Goal: Task Accomplishment & Management: Complete application form

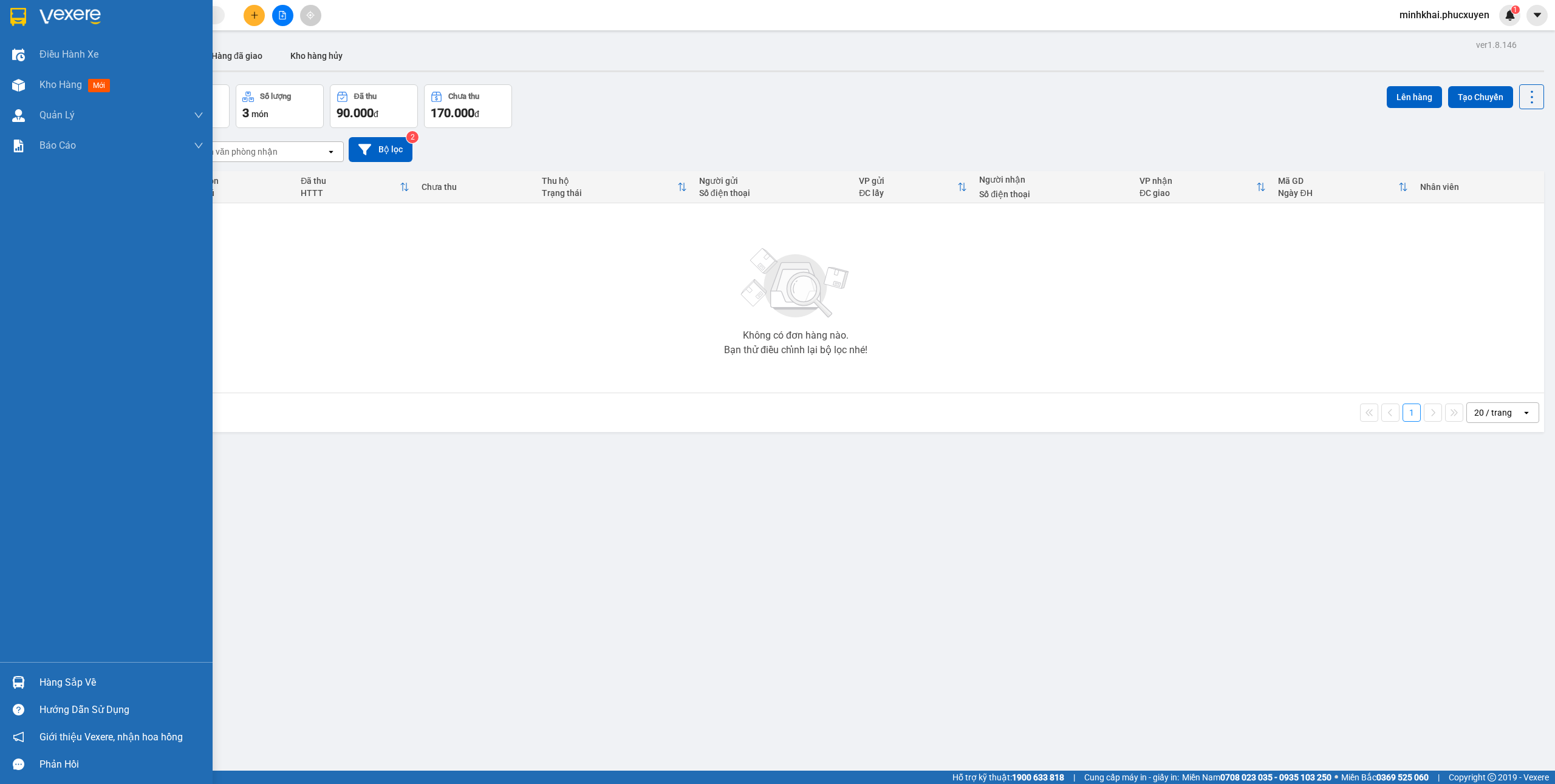
click at [45, 684] on div "Hàng sắp về" at bounding box center [121, 683] width 164 height 18
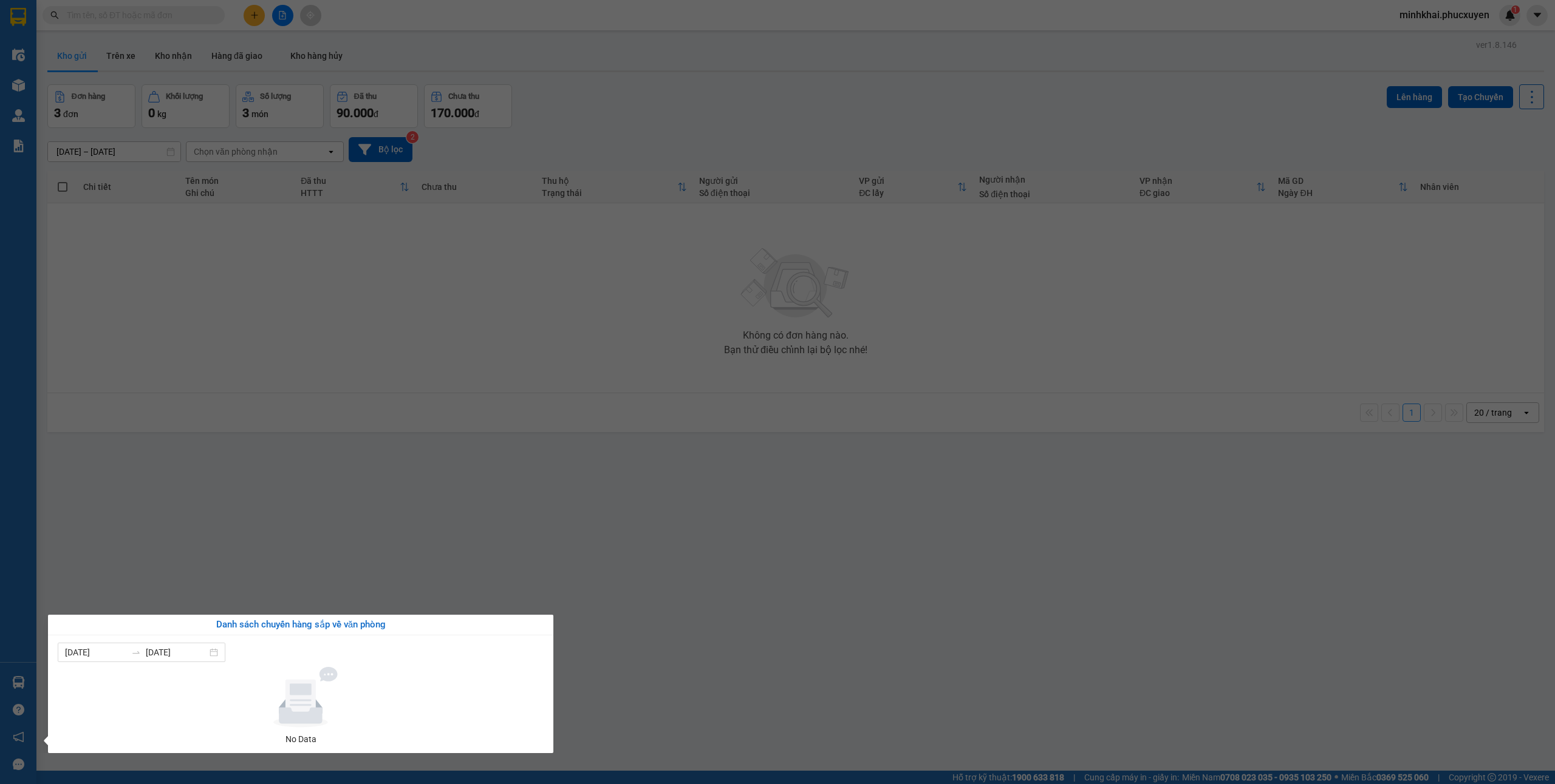
click at [752, 558] on section "Kết quả tìm kiếm ( 1 ) Bộ lọc Mã ĐH Trạng thái Món hàng Thu hộ Tổng cước Chưa c…" at bounding box center [778, 392] width 1555 height 784
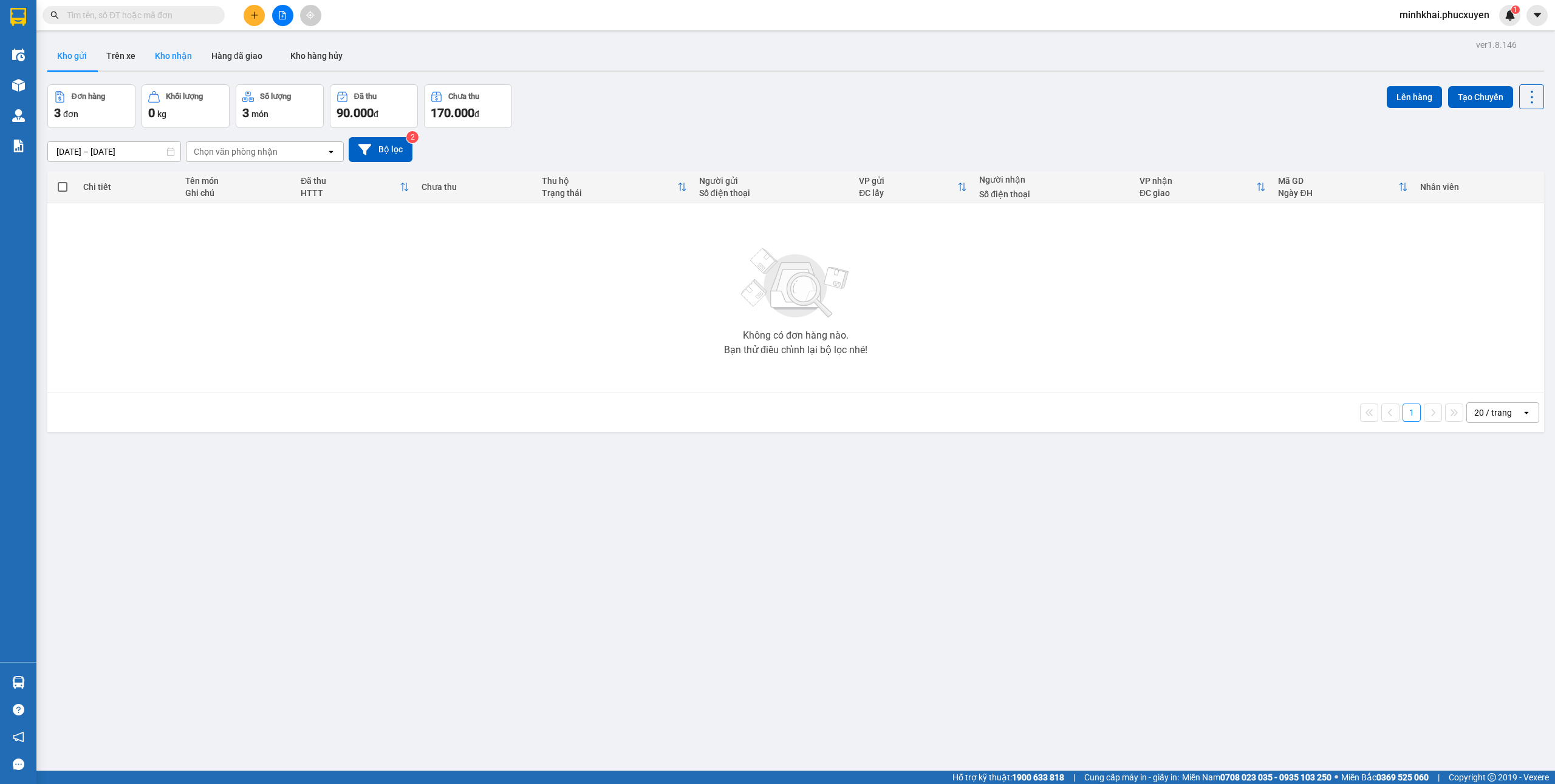
click at [172, 52] on button "Kho nhận" at bounding box center [173, 56] width 57 height 29
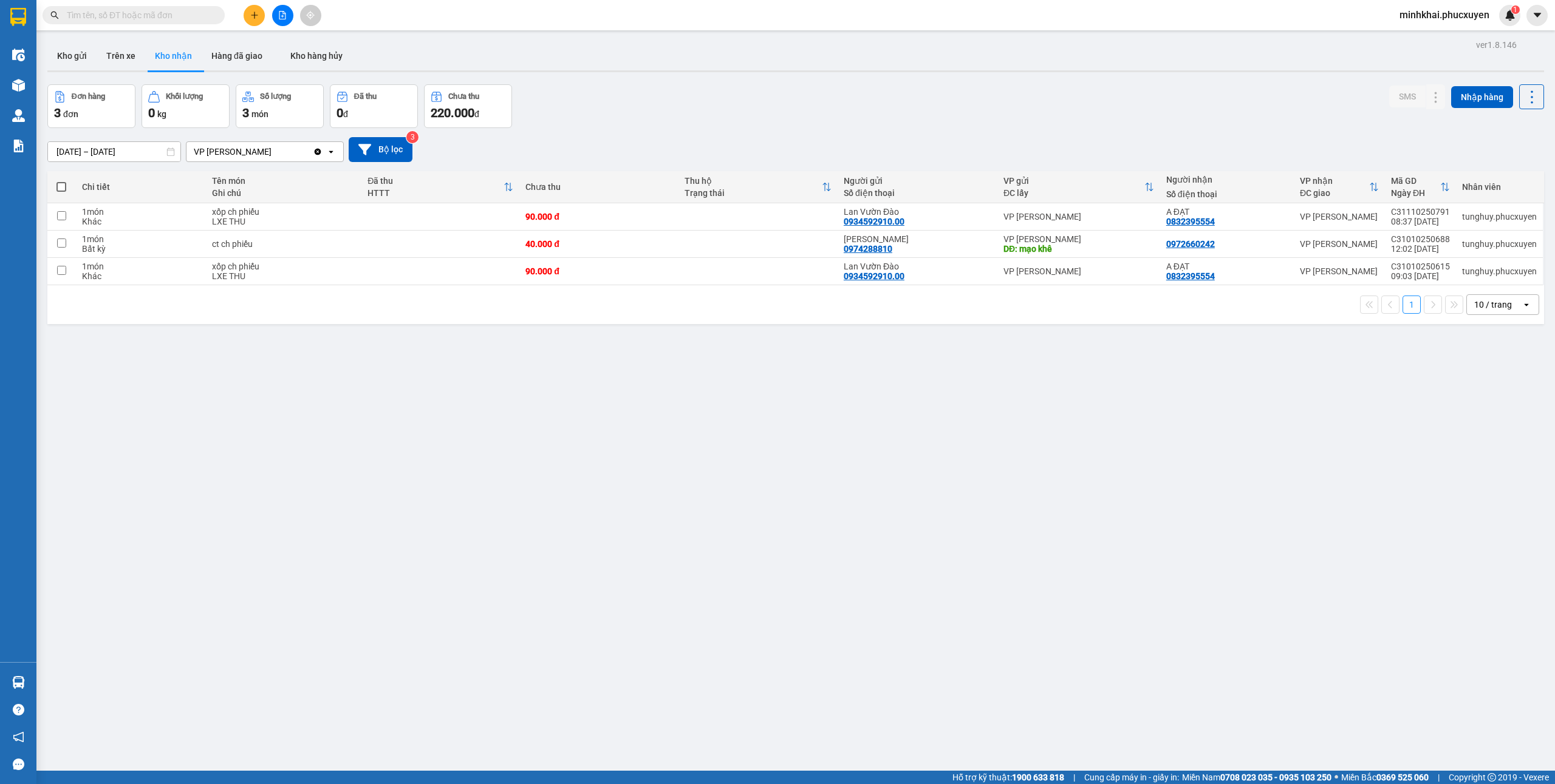
click at [73, 58] on button "Kho gửi" at bounding box center [72, 56] width 49 height 29
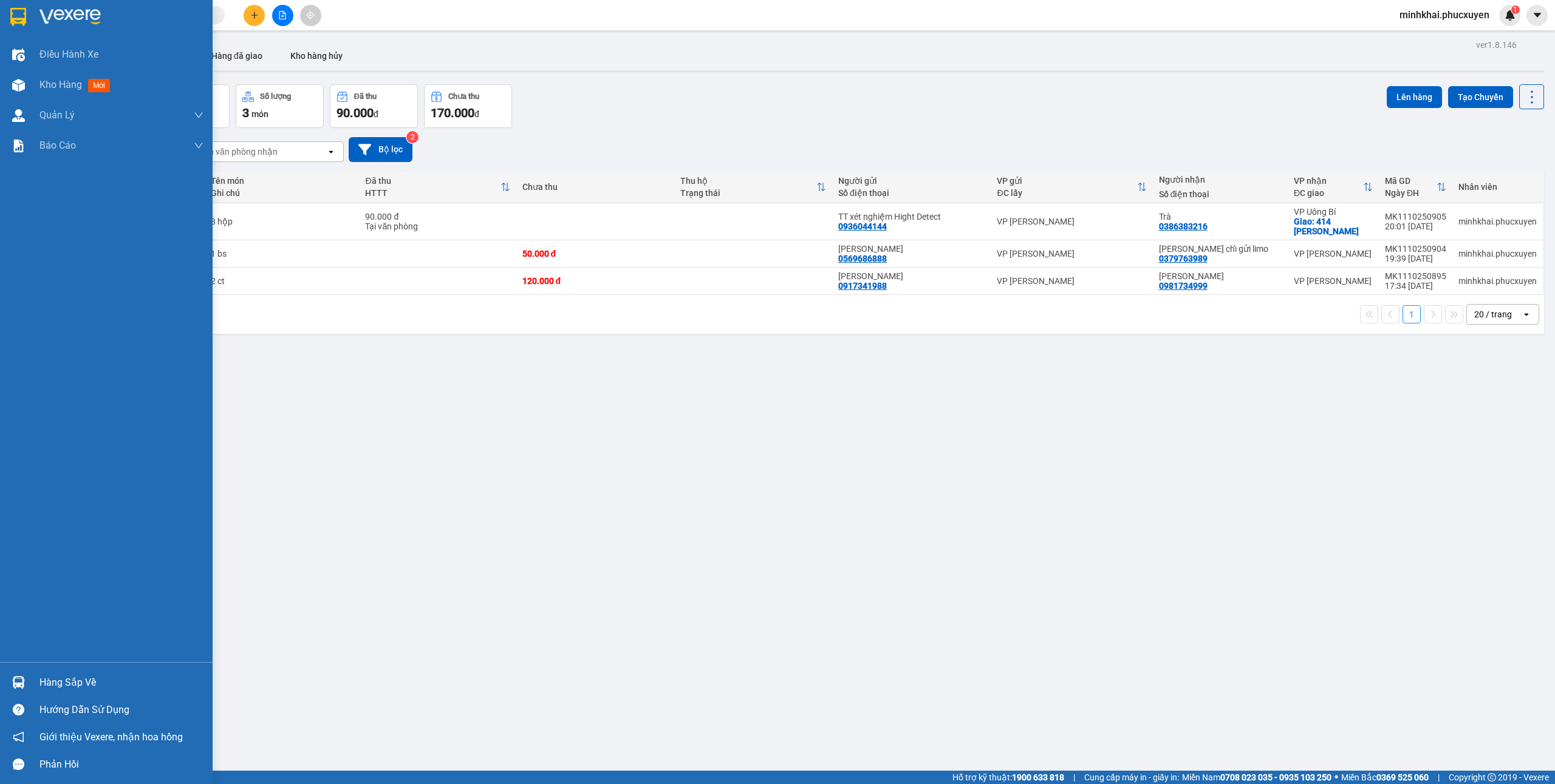
click at [20, 676] on img at bounding box center [18, 682] width 13 height 13
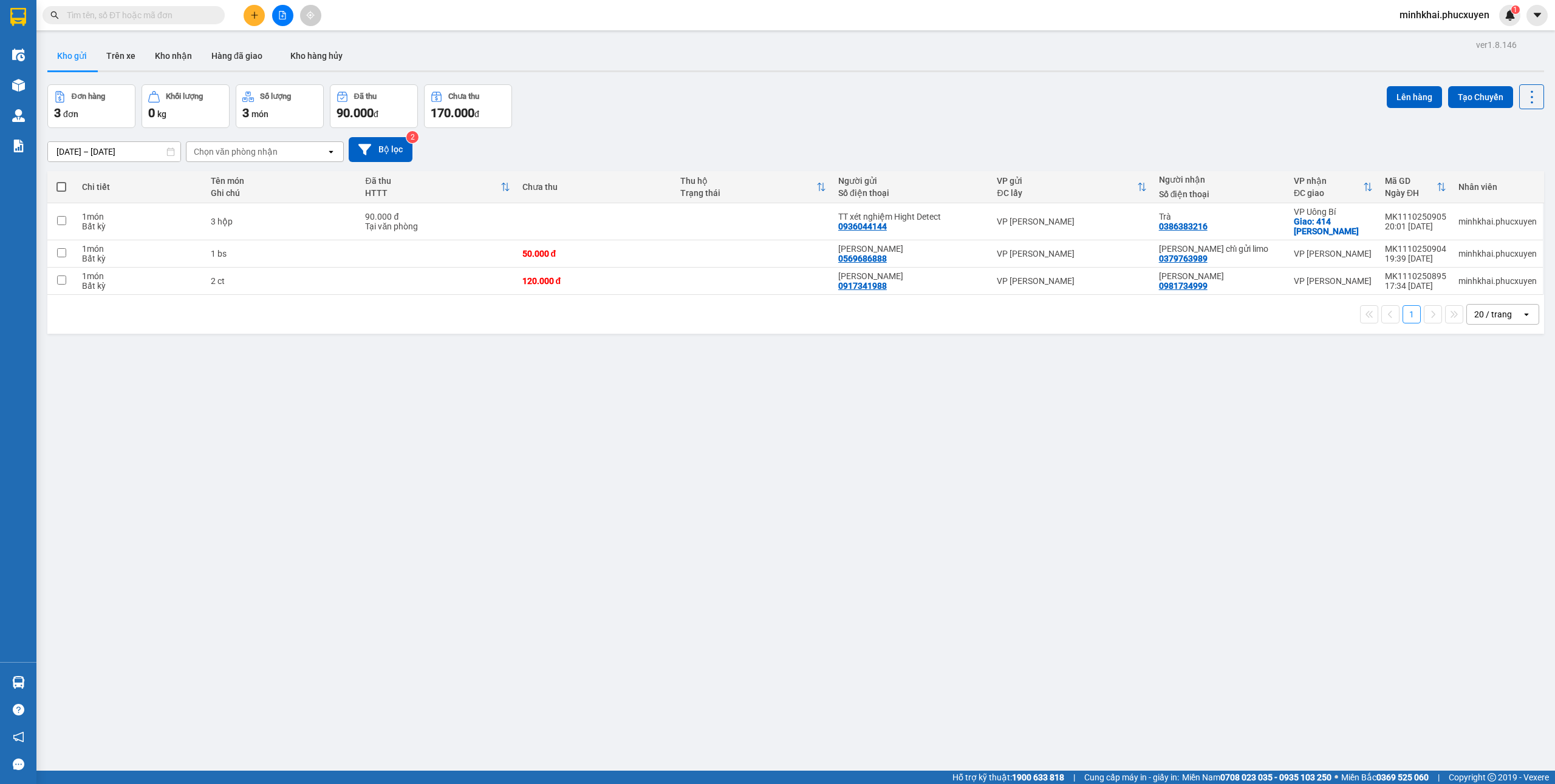
click at [877, 536] on section "Kết quả tìm kiếm ( 1 ) Bộ lọc Mã ĐH Trạng thái Món hàng Thu hộ Tổng cước Chưa c…" at bounding box center [778, 392] width 1555 height 784
click at [186, 54] on button "Kho nhận" at bounding box center [173, 56] width 57 height 29
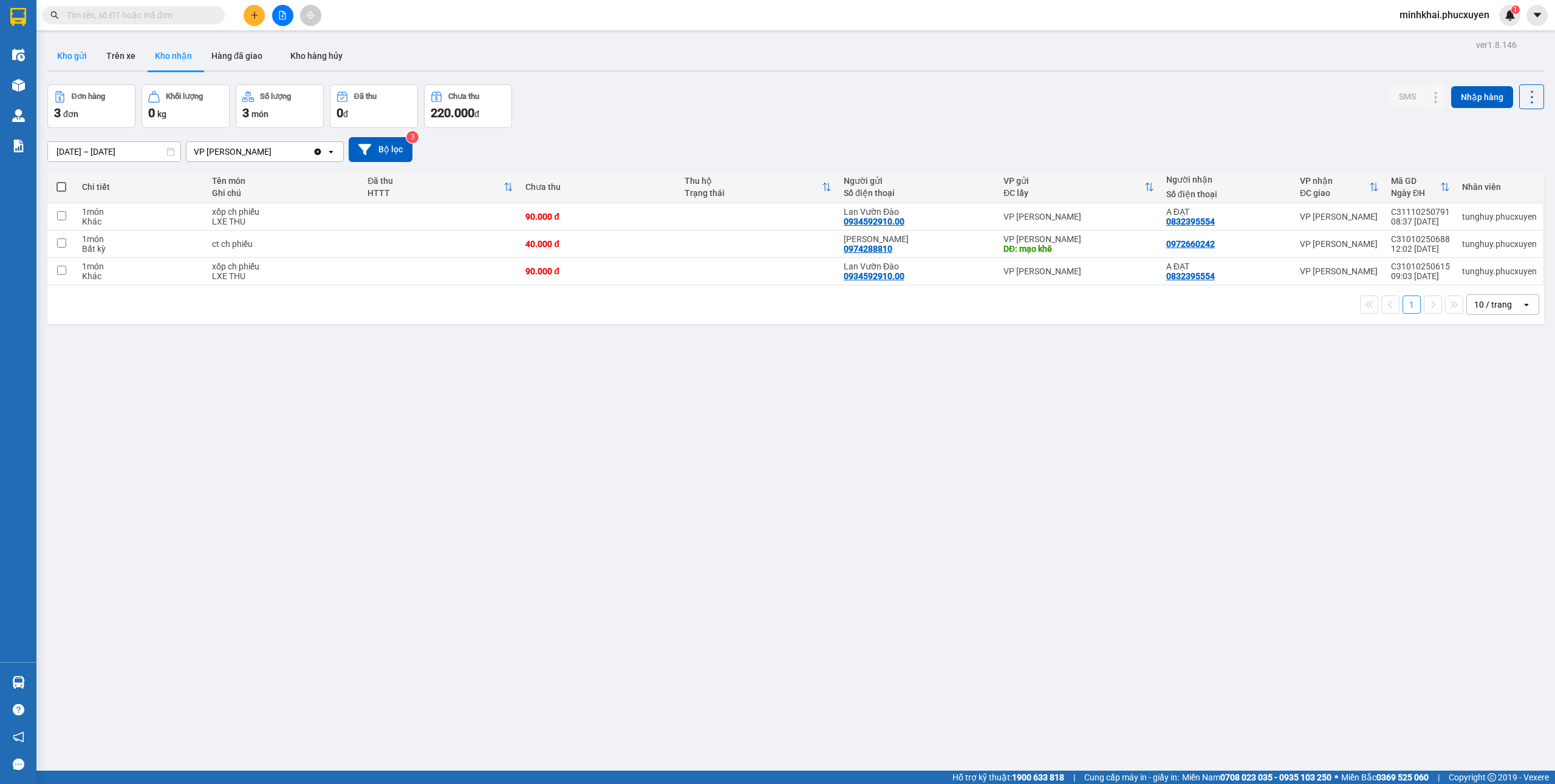
click at [71, 58] on button "Kho gửi" at bounding box center [72, 56] width 49 height 29
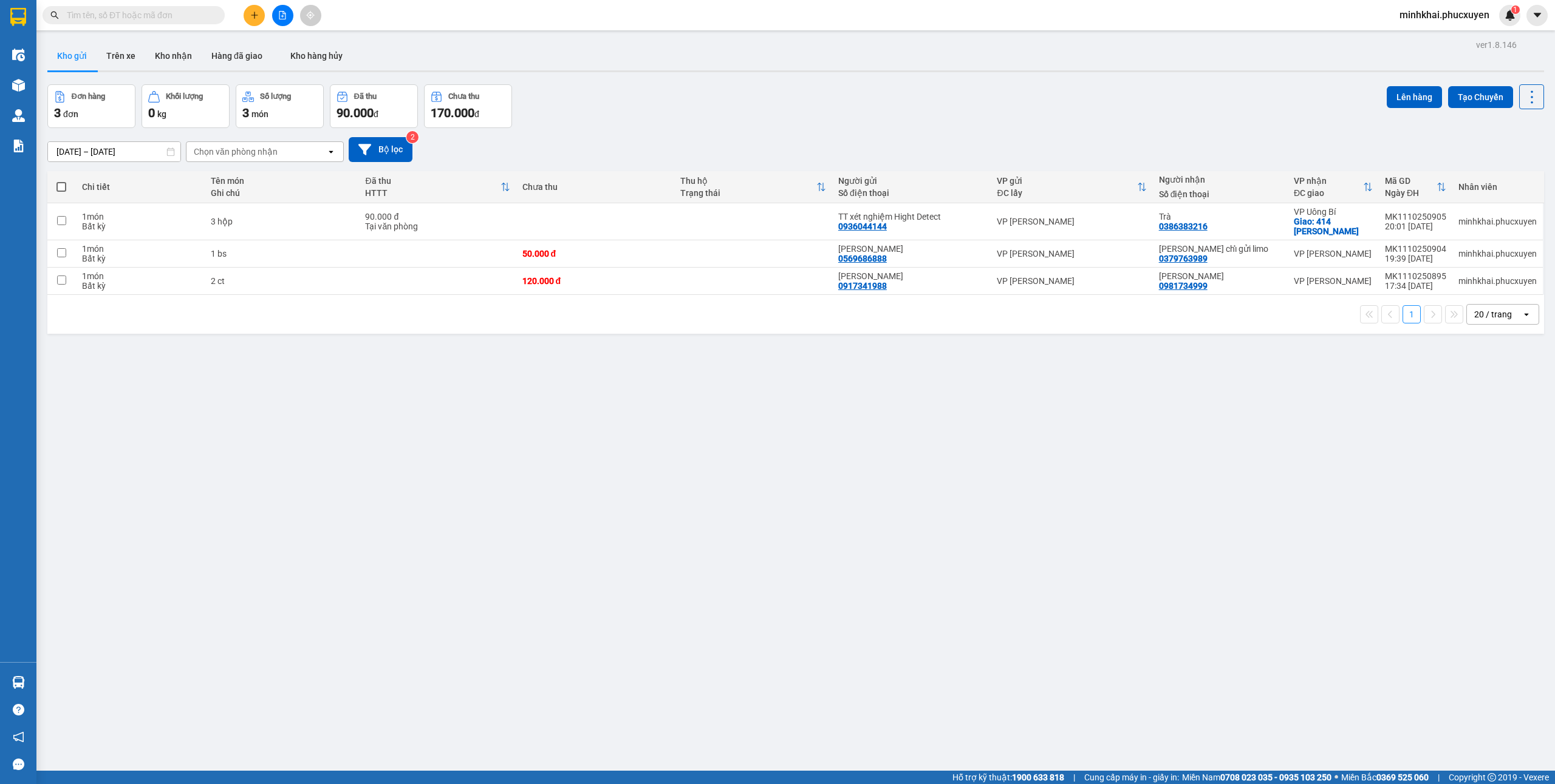
click at [260, 6] on button at bounding box center [254, 15] width 21 height 21
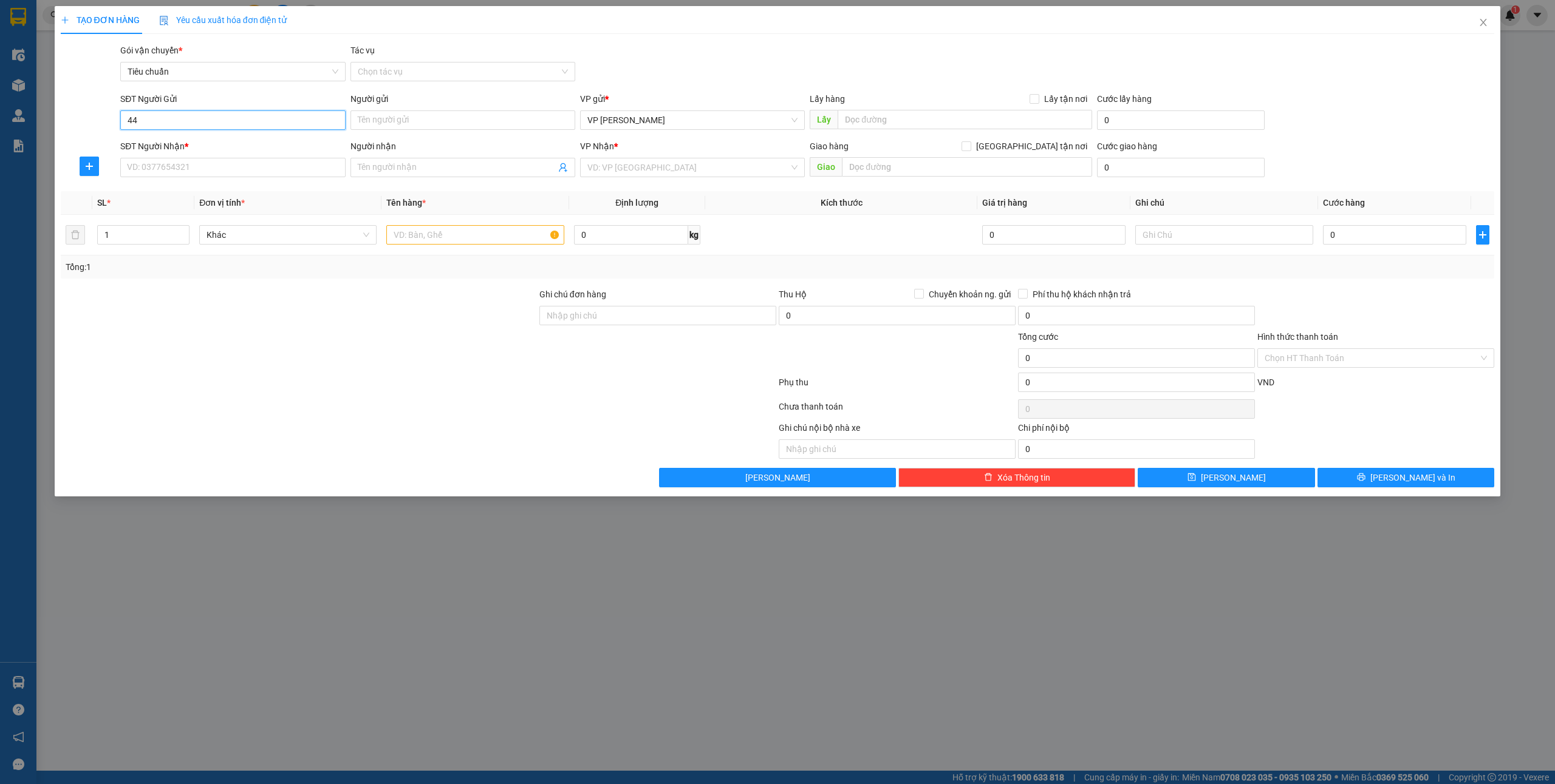
type input "4"
click at [246, 146] on div "0944210464 - Lab A Đức" at bounding box center [232, 145] width 210 height 14
type input "0944210464"
type input "Lab A Đức"
type input "0944210464"
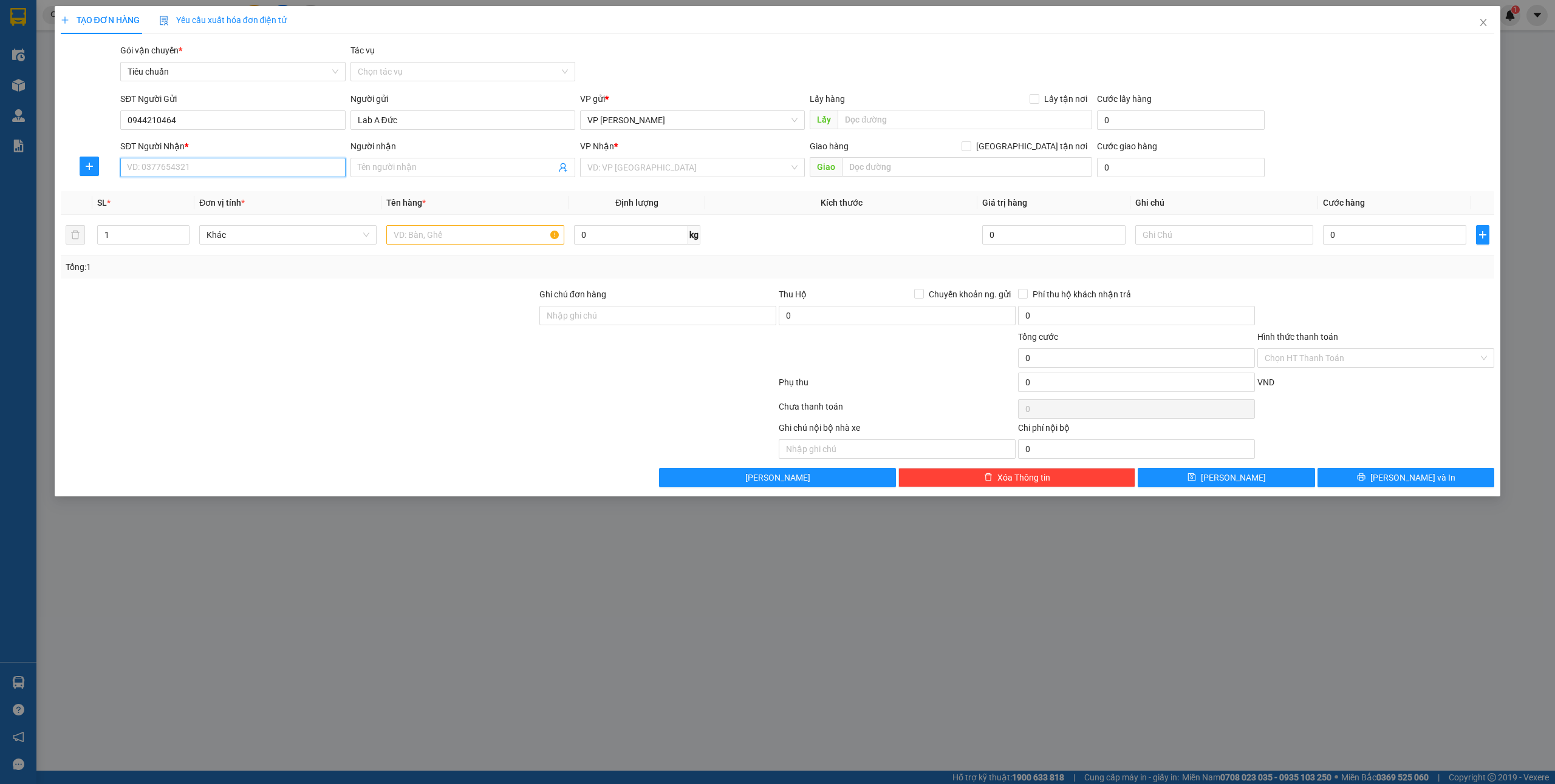
click at [227, 161] on input "SĐT Người Nhận *" at bounding box center [232, 168] width 225 height 20
drag, startPoint x: 223, startPoint y: 210, endPoint x: 486, endPoint y: 253, distance: 266.5
click at [223, 210] on div "0375665665 - nk [PERSON_NAME]" at bounding box center [232, 212] width 210 height 14
type input "0375665665"
click at [472, 243] on input "text" at bounding box center [475, 235] width 177 height 20
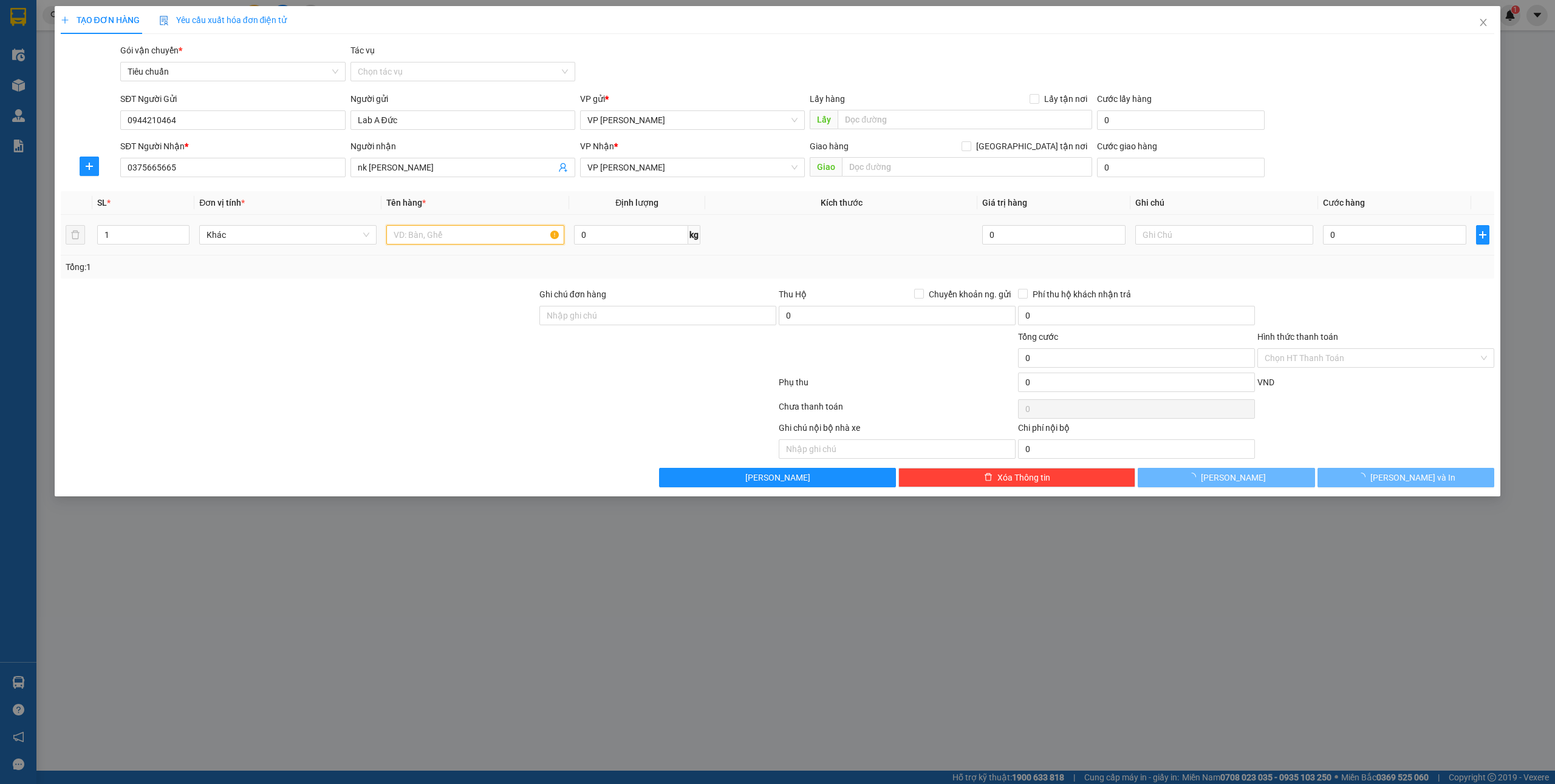
type input "nk [PERSON_NAME]"
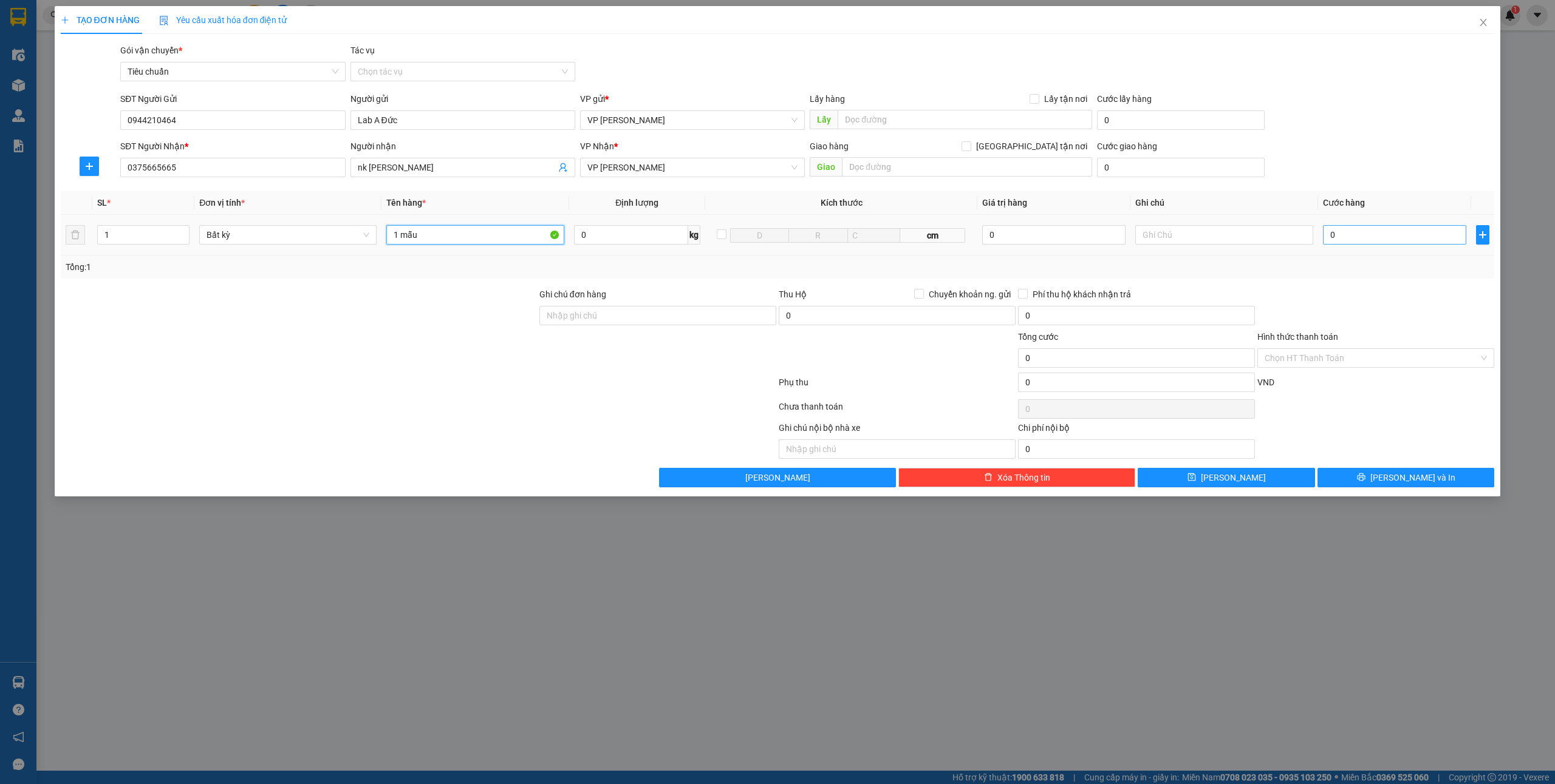
type input "1 mẫu"
click at [1372, 232] on input "0" at bounding box center [1394, 235] width 143 height 20
type input "3"
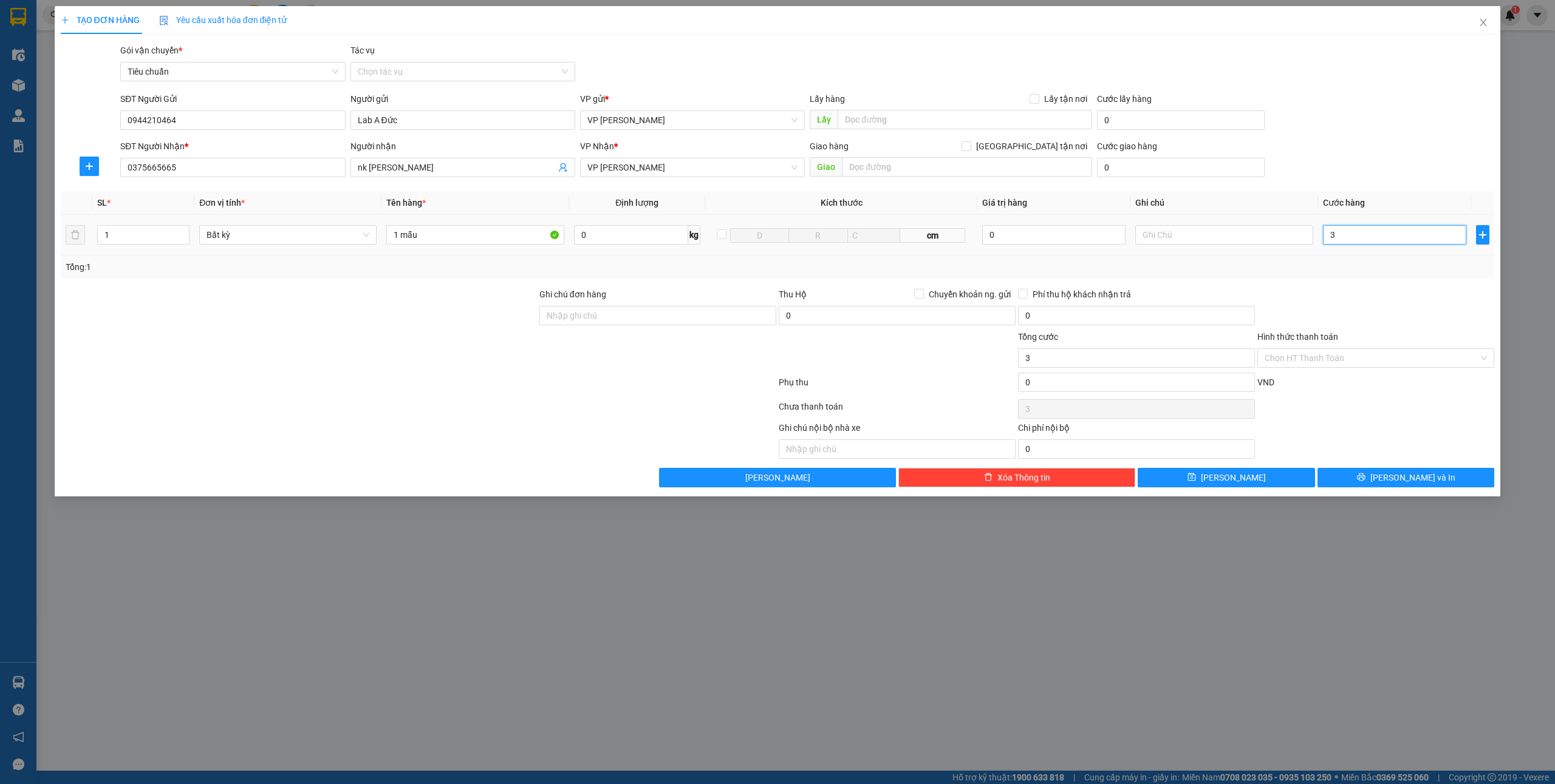
type input "30"
click at [1339, 364] on input "Hình thức thanh toán" at bounding box center [1371, 358] width 214 height 18
type input "30.000"
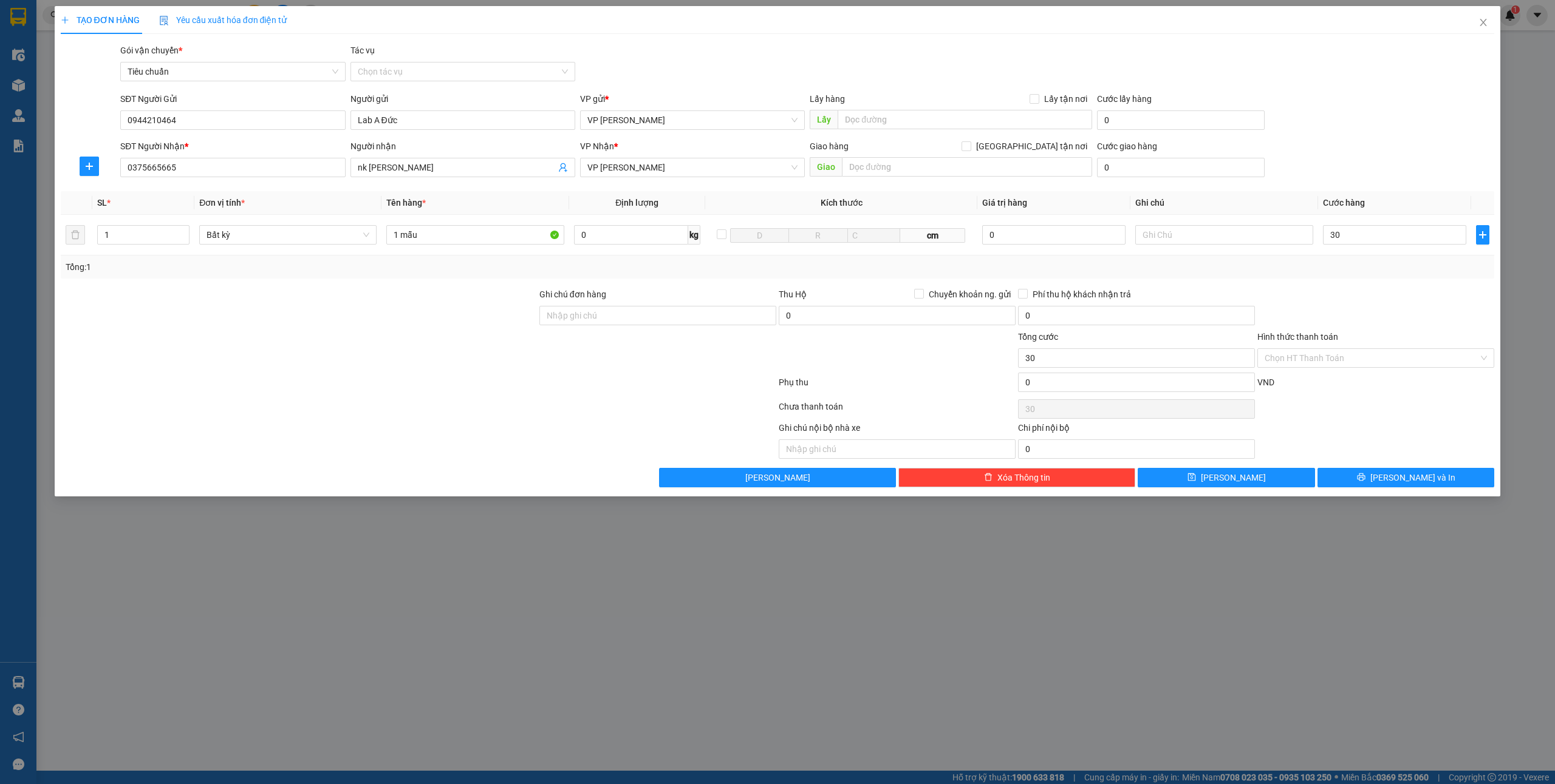
type input "30.000"
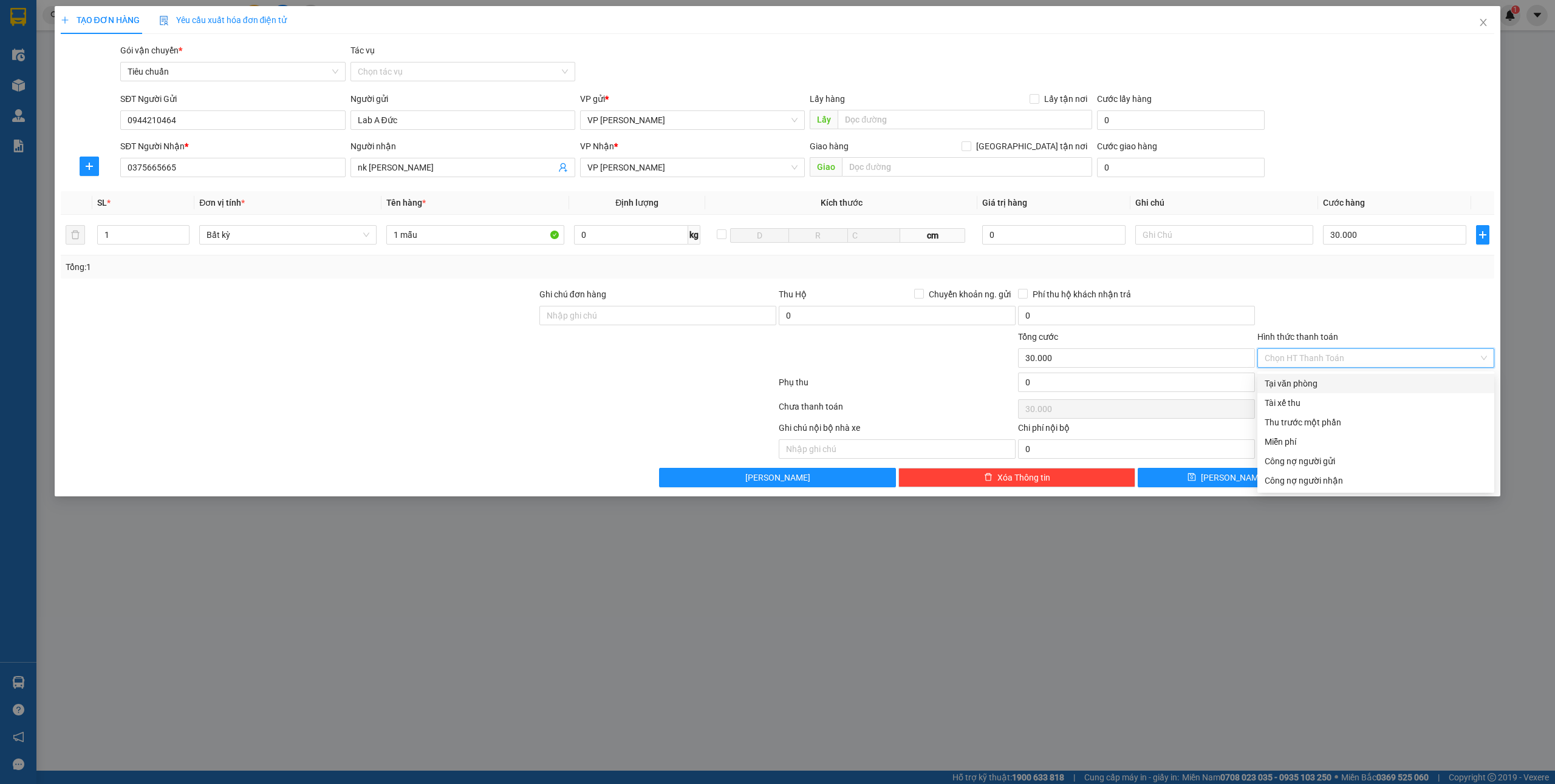
click at [1302, 379] on div "Tại văn phòng" at bounding box center [1375, 384] width 222 height 14
type input "0"
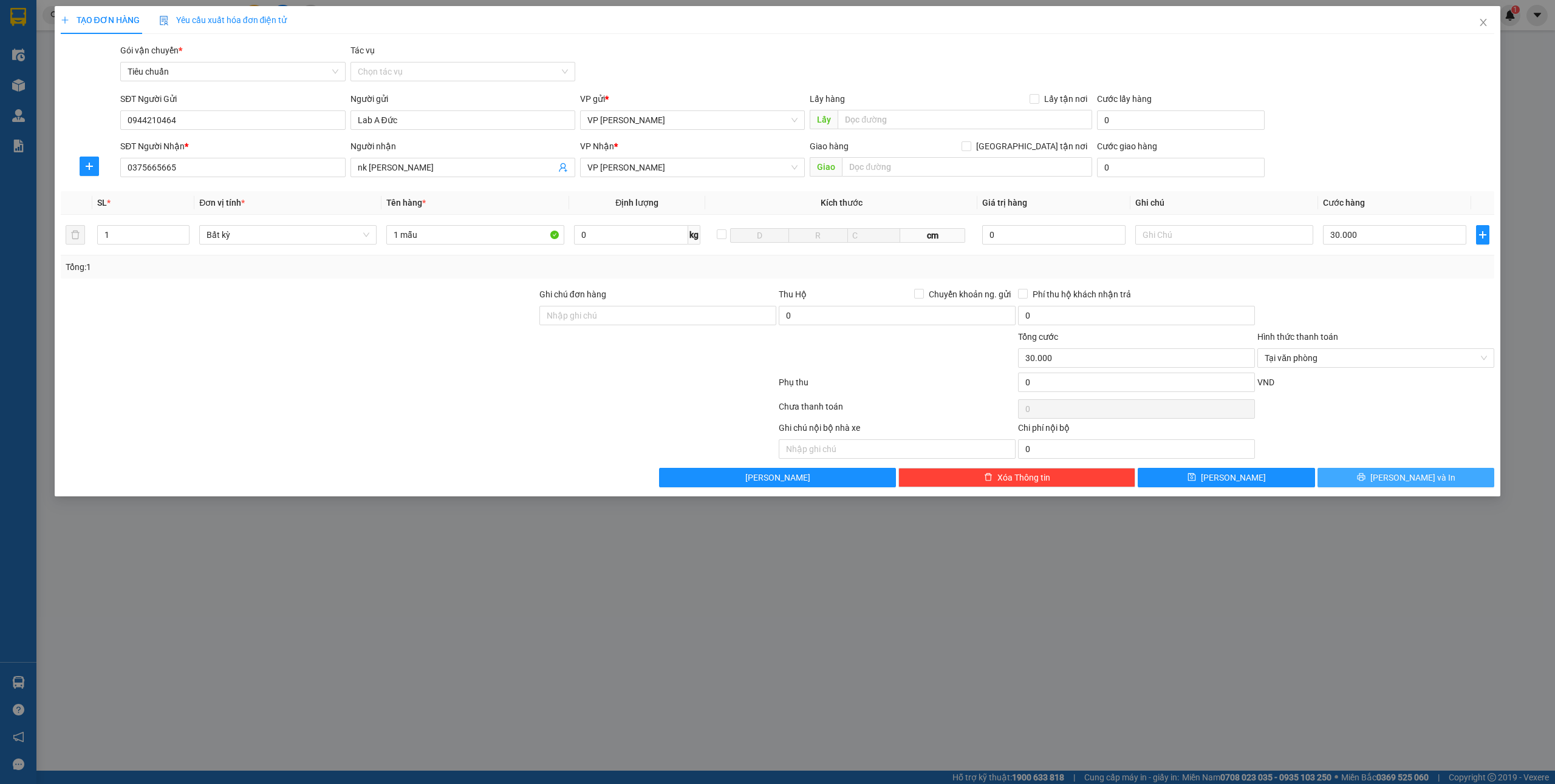
click at [1393, 470] on button "[PERSON_NAME] và In" at bounding box center [1406, 478] width 177 height 20
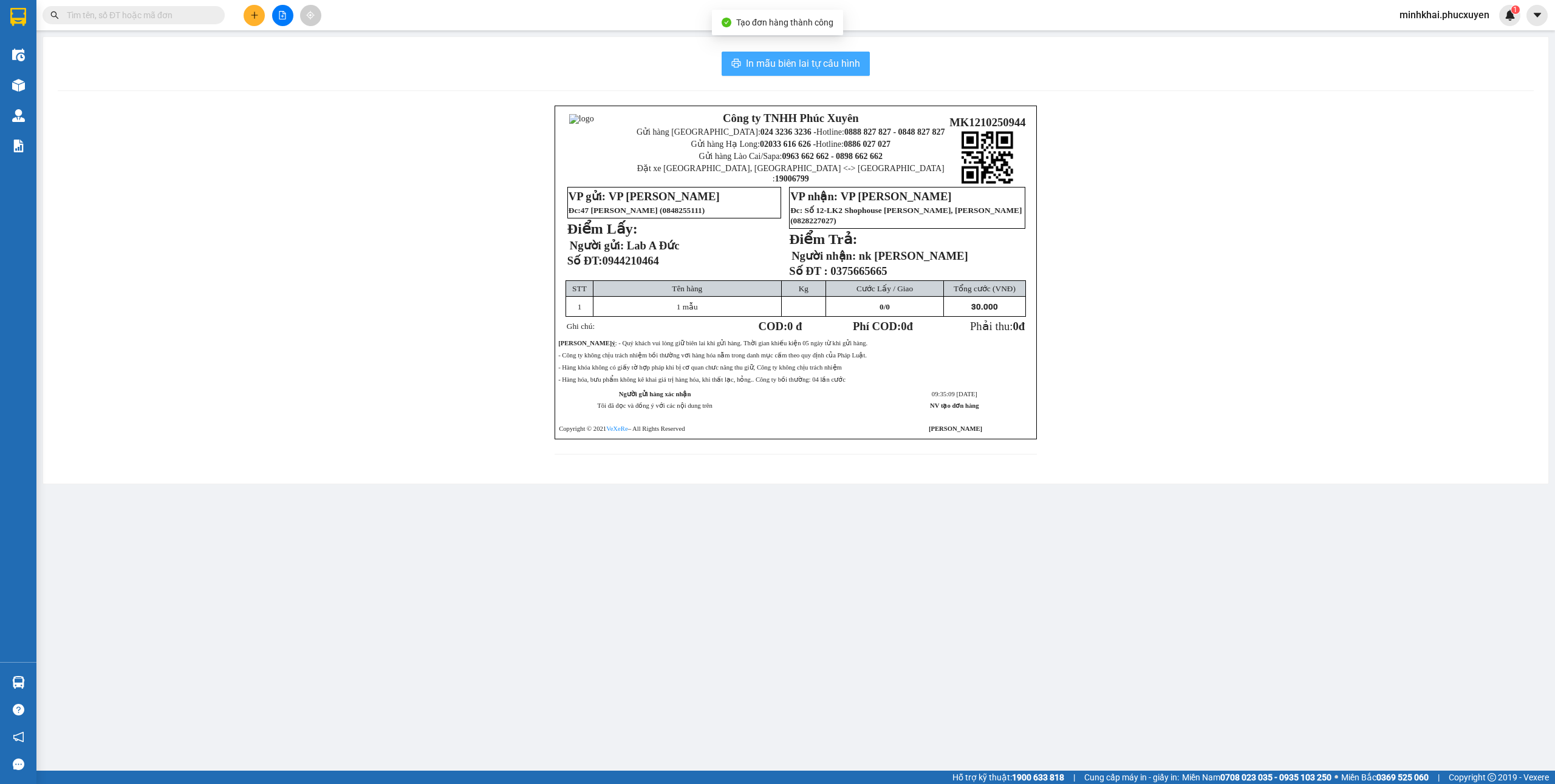
click at [758, 66] on span "In mẫu biên lai tự cấu hình" at bounding box center [802, 63] width 114 height 15
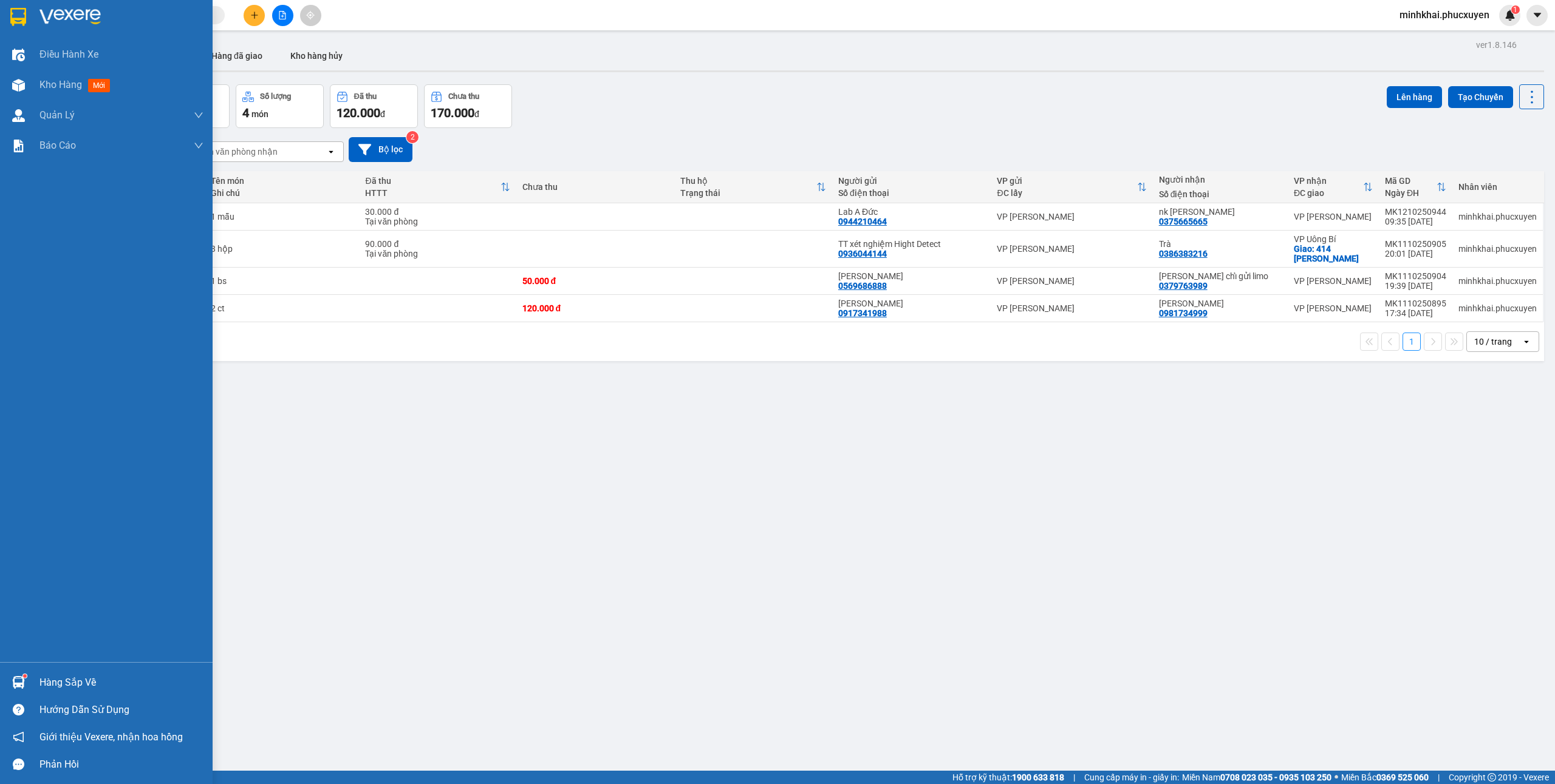
click at [27, 684] on div at bounding box center [18, 683] width 21 height 21
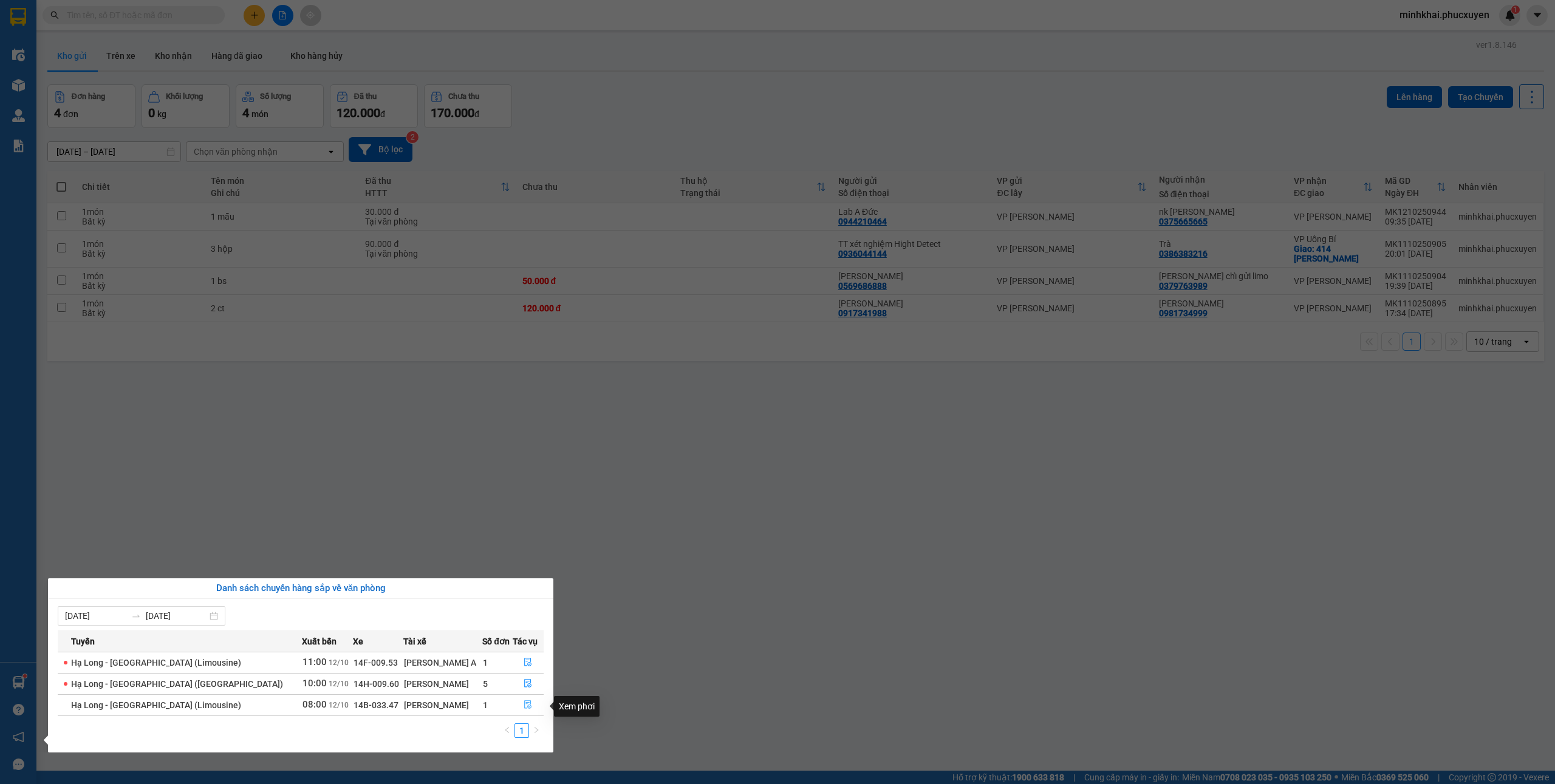
click at [530, 709] on button "button" at bounding box center [528, 706] width 30 height 20
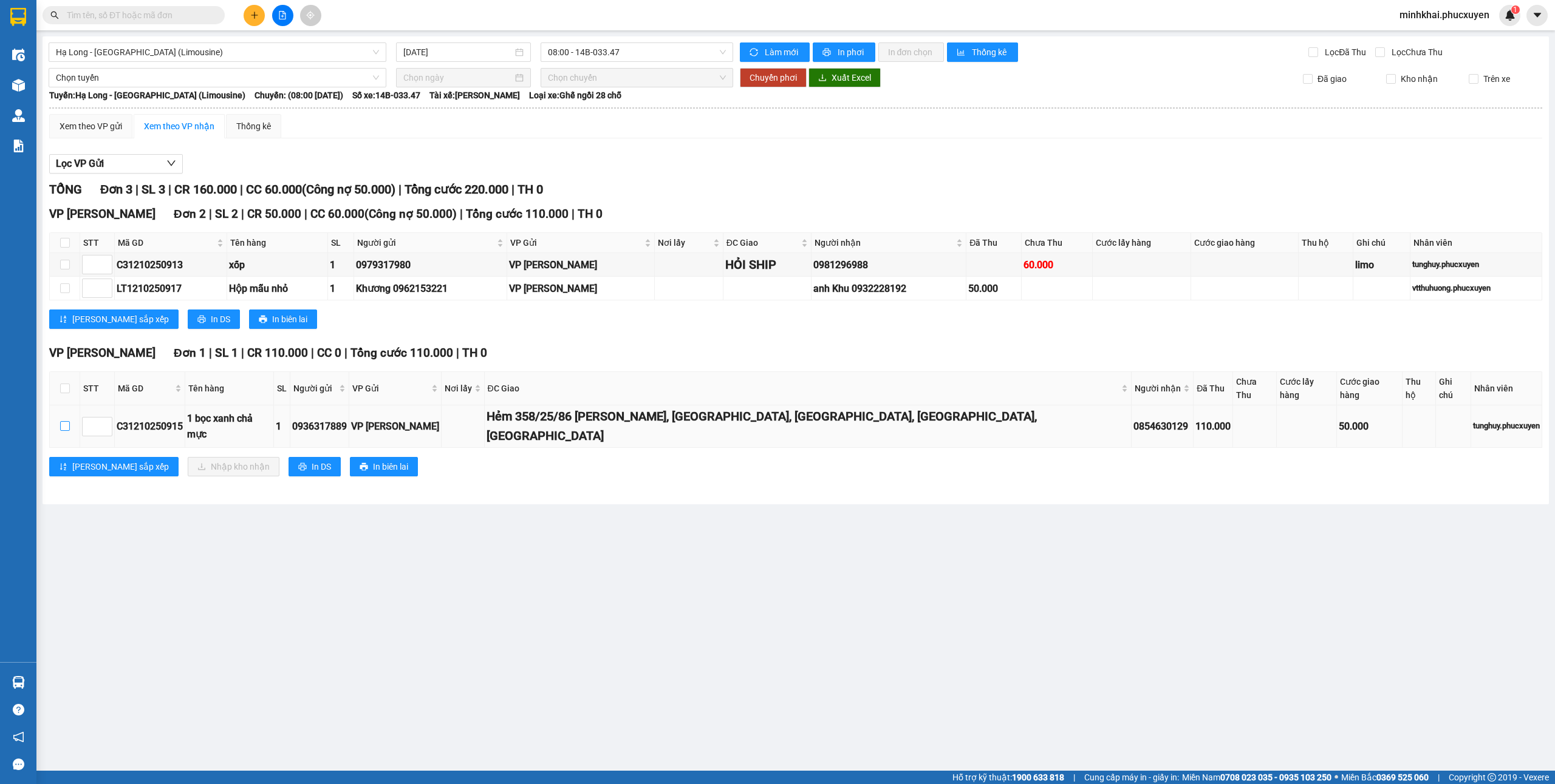
click at [64, 421] on input "checkbox" at bounding box center [65, 426] width 10 height 10
checkbox input "true"
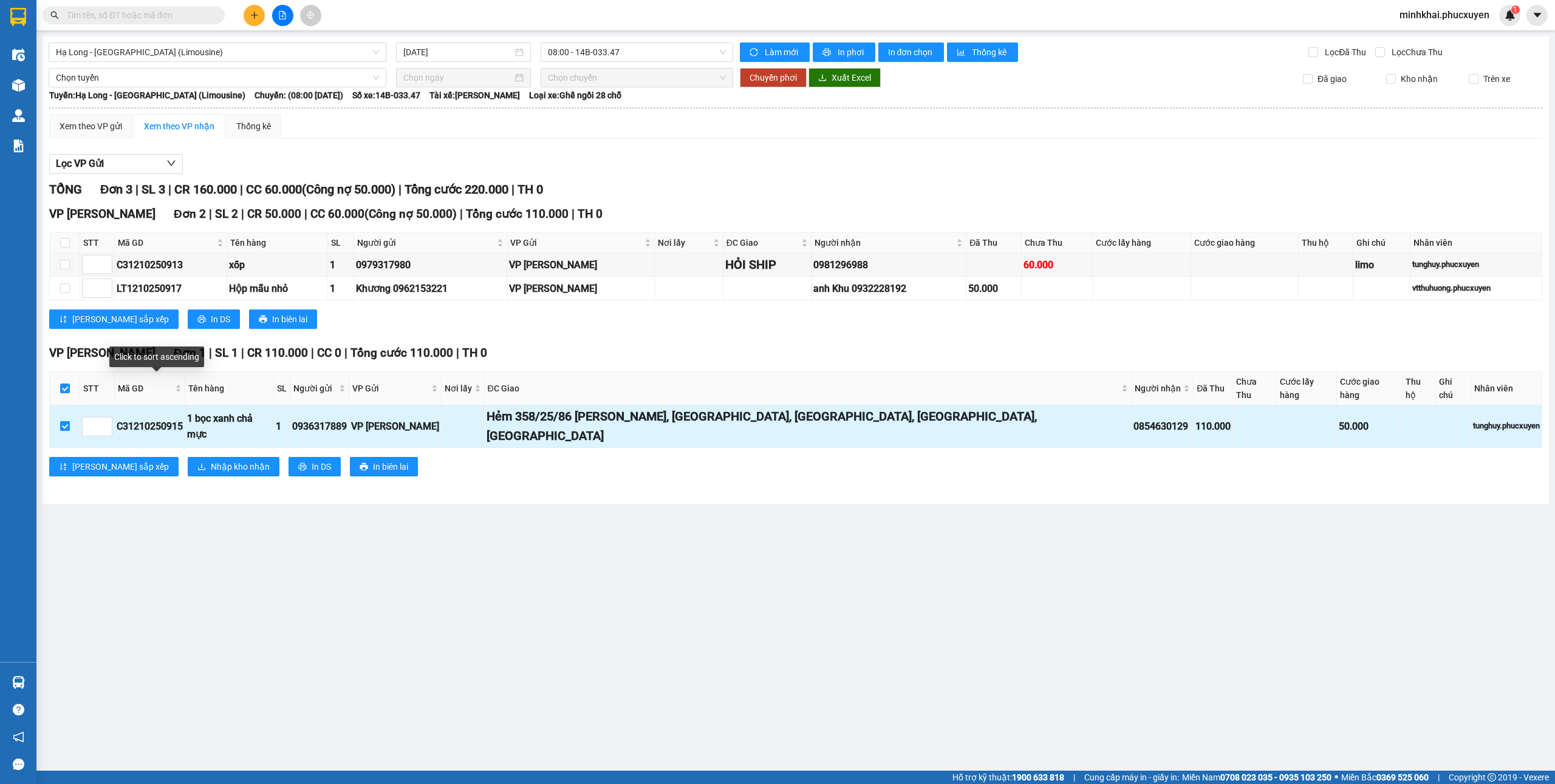
click at [165, 419] on div "C31210250915" at bounding box center [149, 426] width 66 height 15
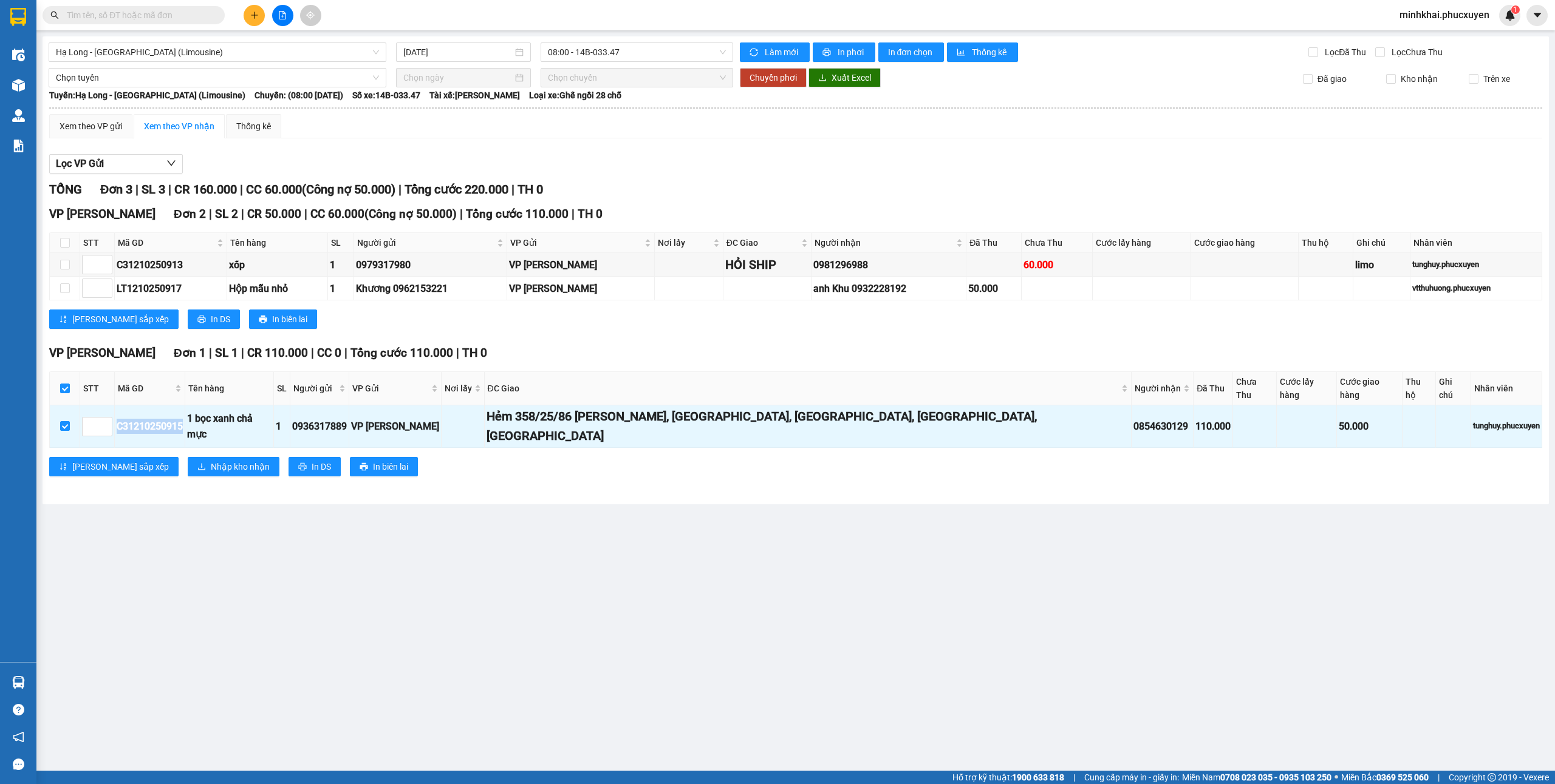
copy div "C31210250915"
click at [188, 457] on button "Nhập kho nhận" at bounding box center [233, 467] width 91 height 20
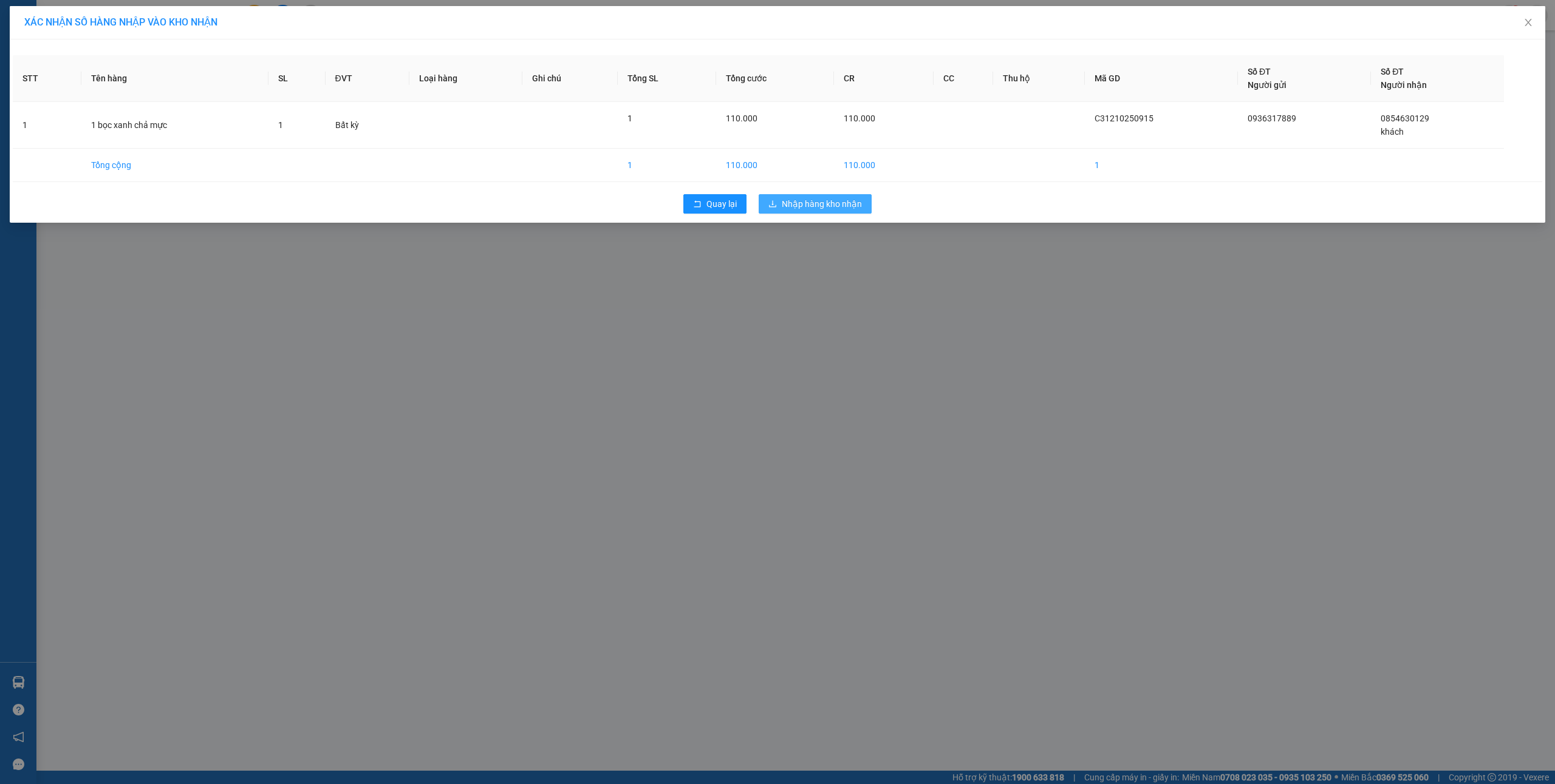
click at [829, 204] on span "Nhập hàng kho nhận" at bounding box center [821, 204] width 80 height 14
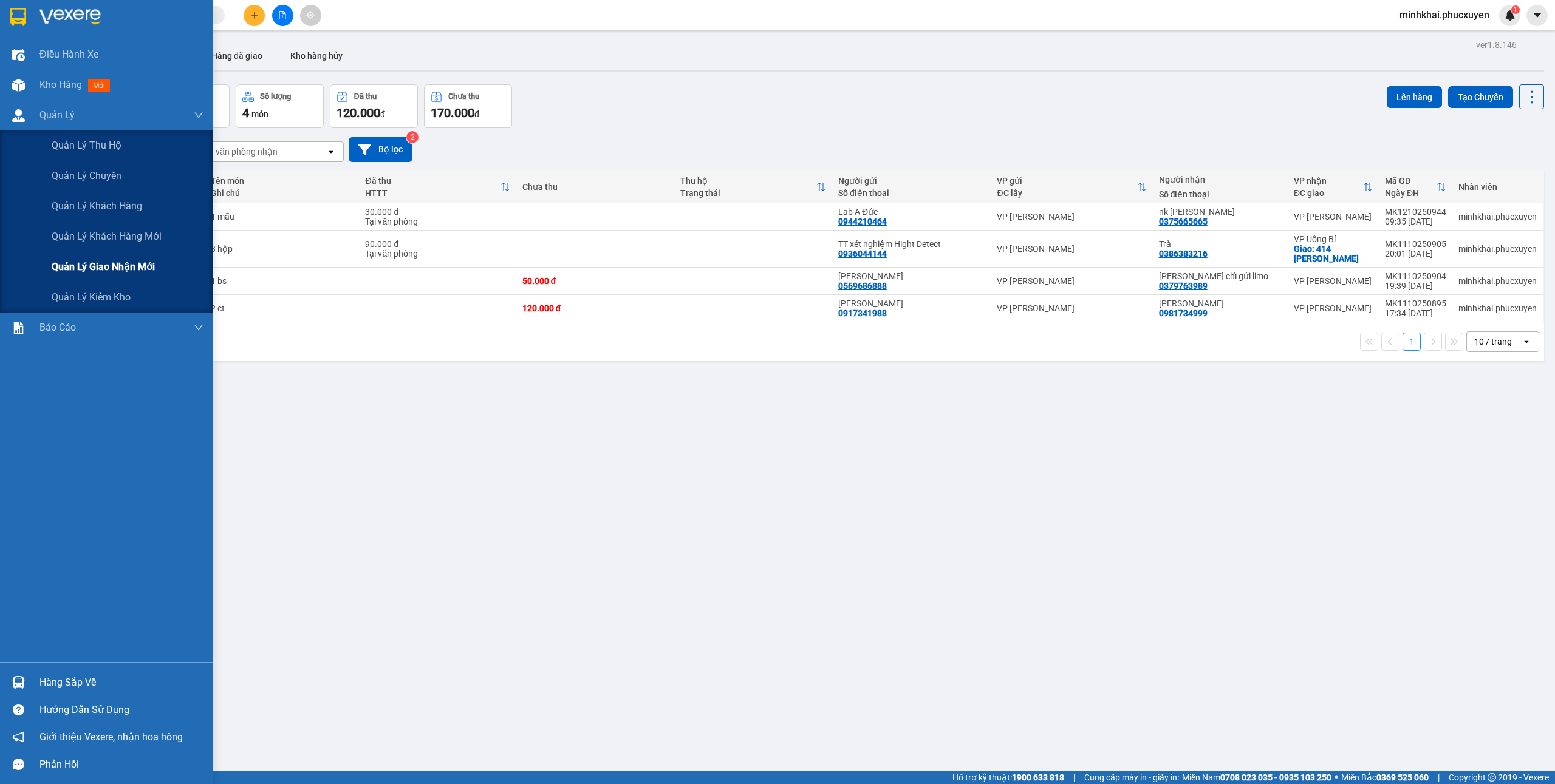
click at [86, 263] on span "Quản lý giao nhận mới" at bounding box center [103, 267] width 103 height 15
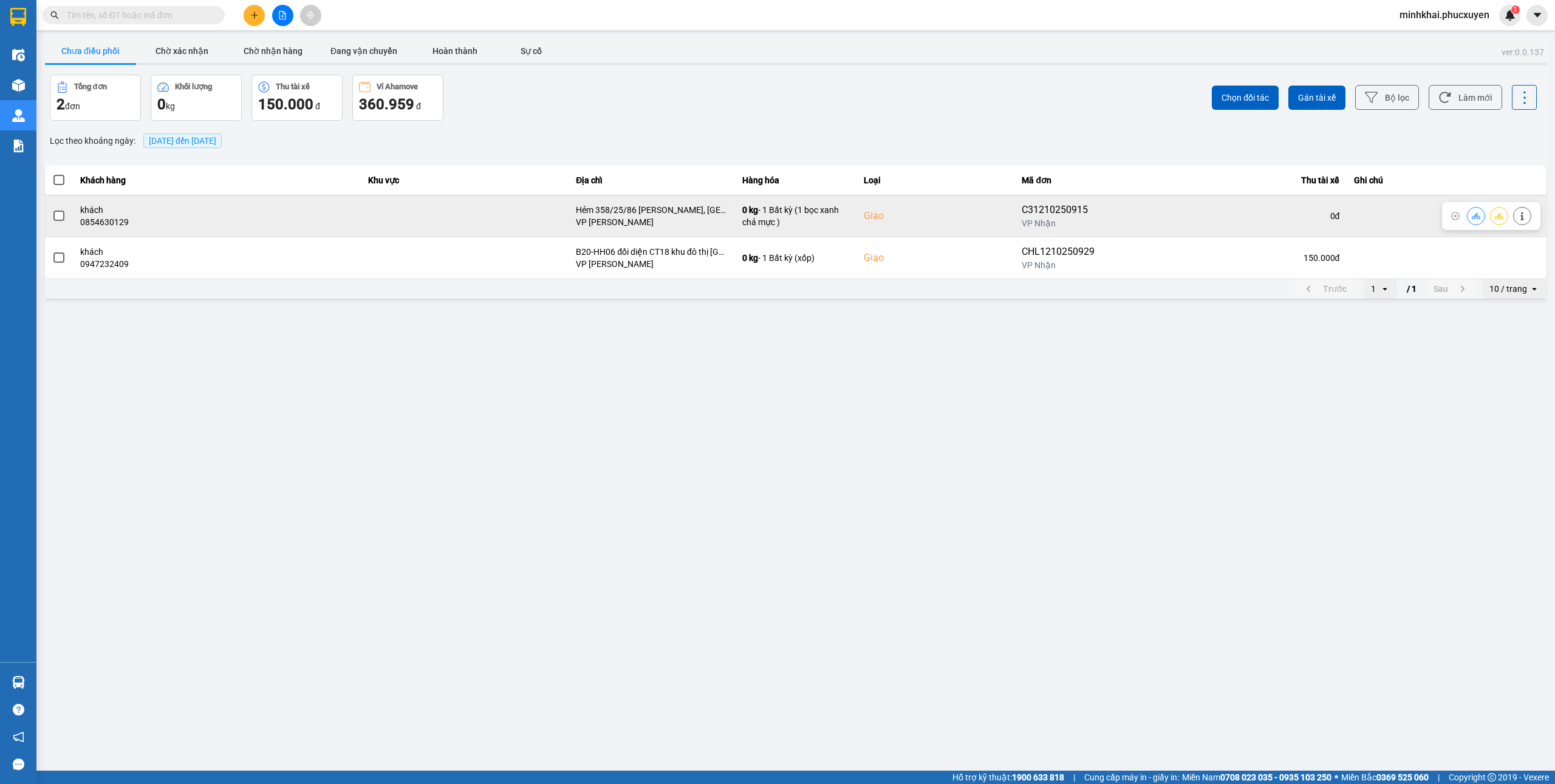
click at [1478, 220] on icon at bounding box center [1475, 216] width 8 height 8
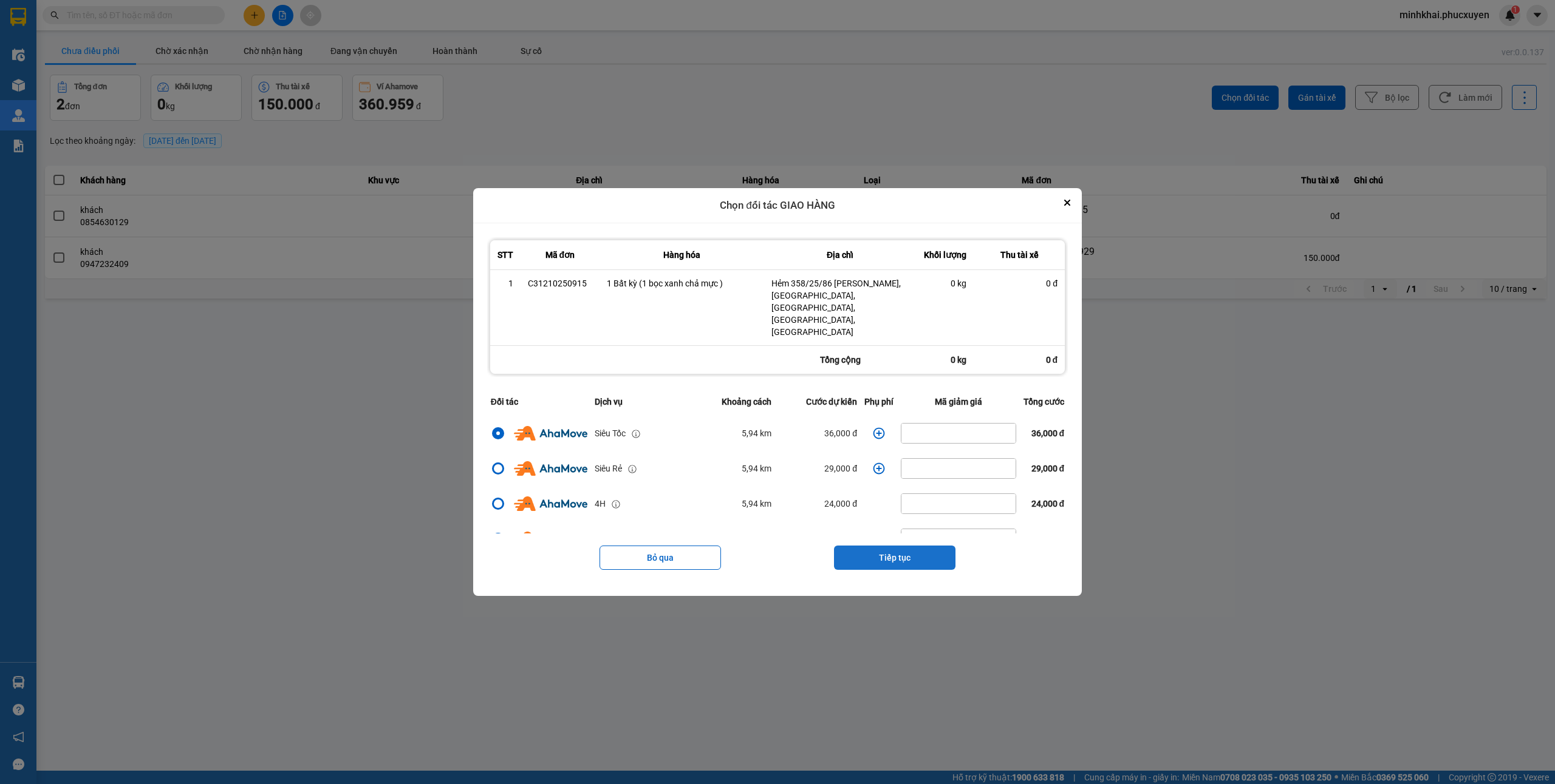
click at [888, 546] on button "Tiếp tục" at bounding box center [895, 558] width 122 height 24
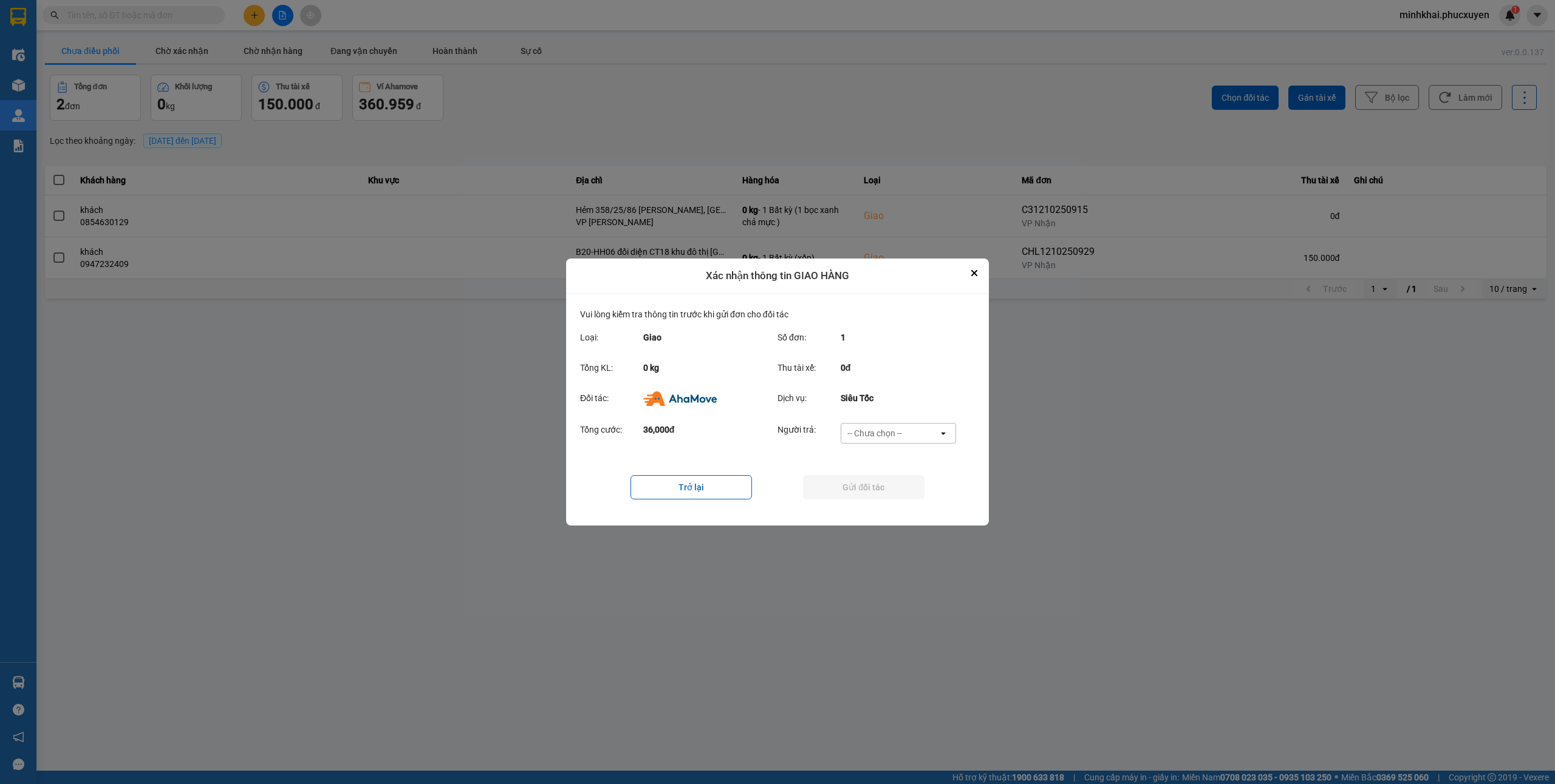
click at [892, 430] on div "-- Chưa chọn --" at bounding box center [874, 433] width 54 height 12
click at [865, 497] on span "Ví Ahamove" at bounding box center [874, 503] width 49 height 12
click at [816, 490] on button "Gửi đối tác" at bounding box center [864, 487] width 122 height 24
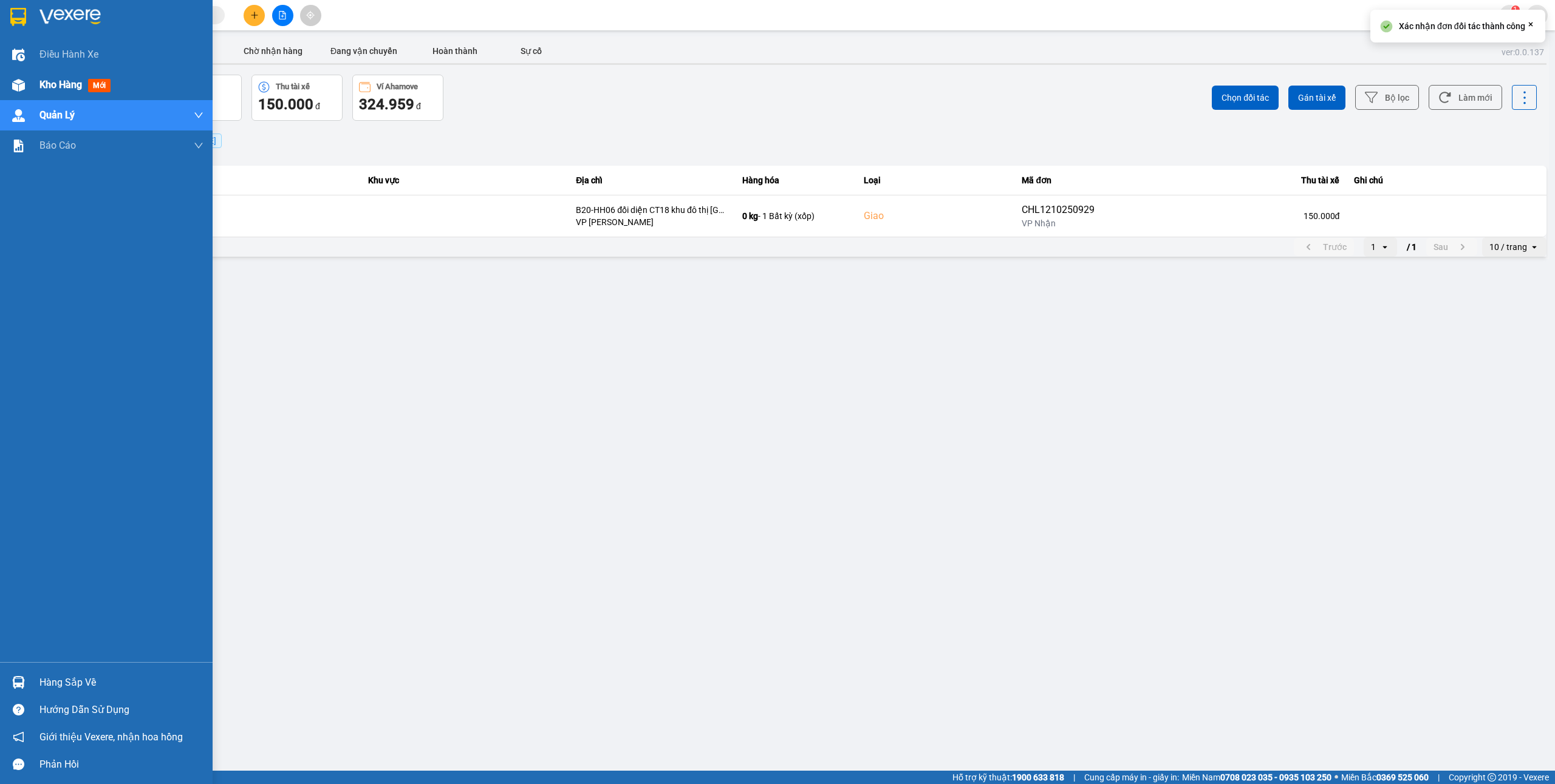
click at [4, 83] on div "Kho hàng mới" at bounding box center [106, 85] width 213 height 30
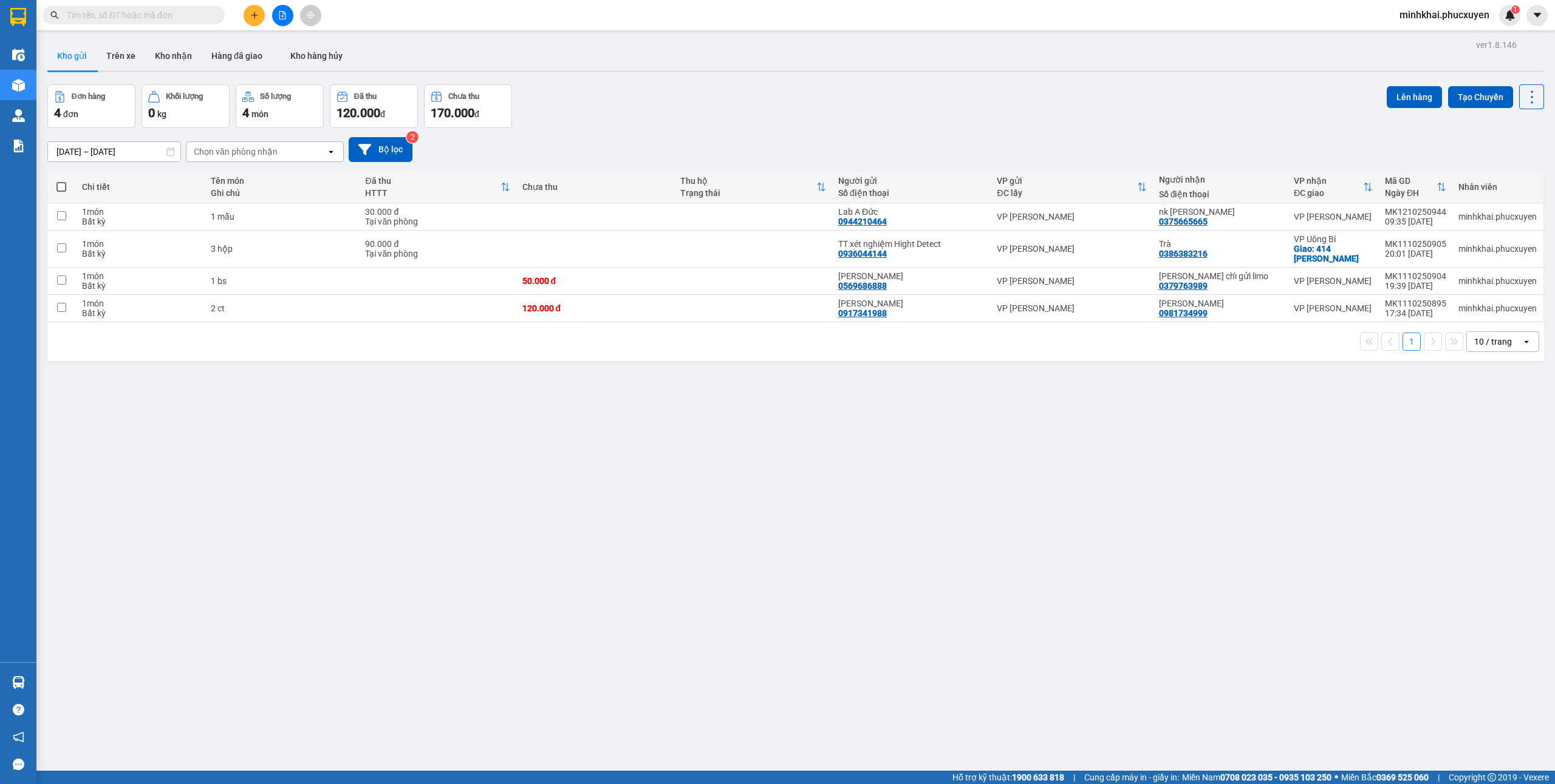
click at [248, 18] on button at bounding box center [254, 15] width 21 height 21
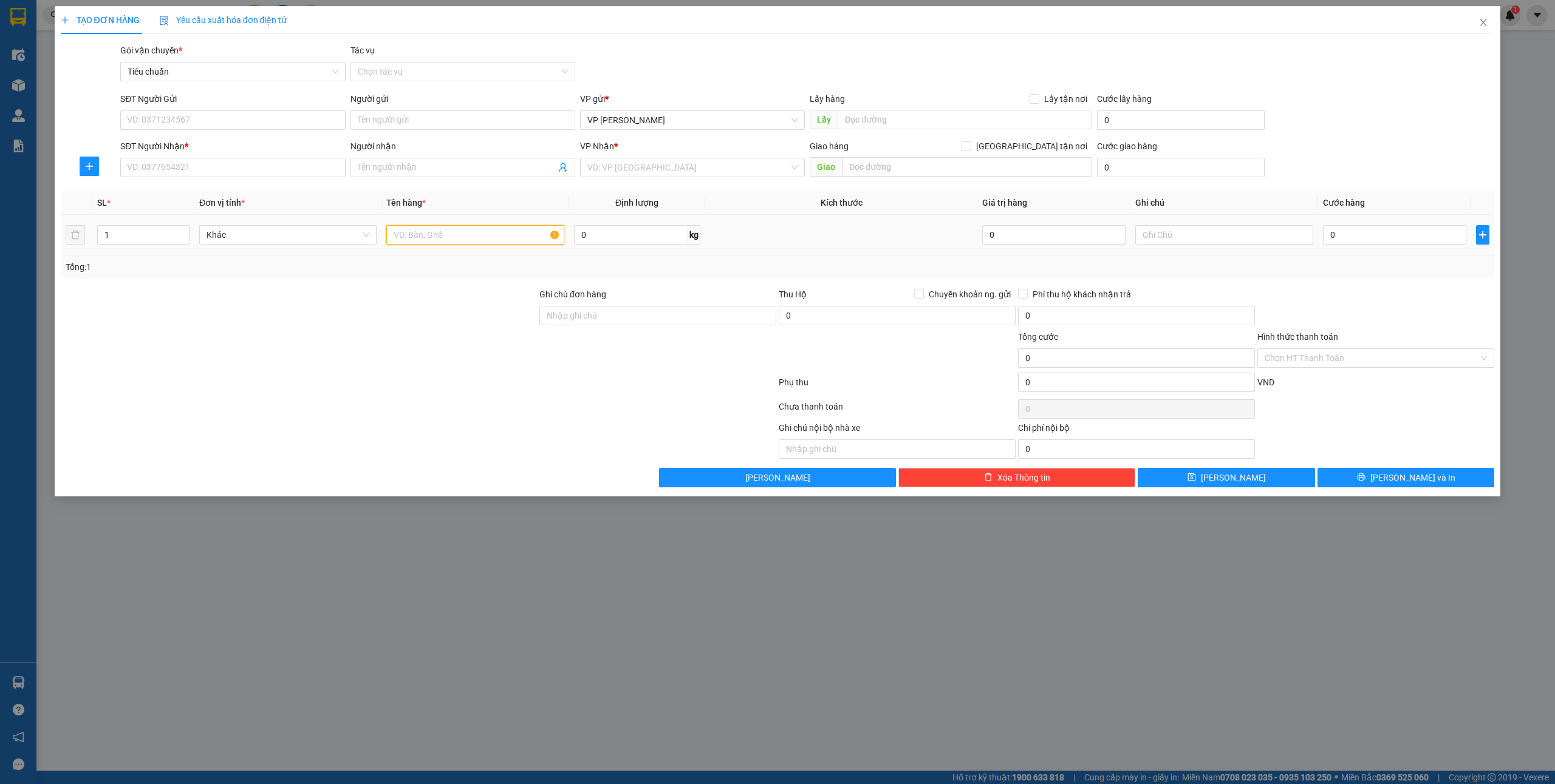
click at [440, 238] on input "text" at bounding box center [475, 235] width 177 height 20
type input "1 xốp"
click at [224, 129] on input "SĐT Người Gửi" at bounding box center [232, 120] width 225 height 20
click at [497, 241] on input "1 xốp" at bounding box center [475, 235] width 177 height 20
click at [1335, 254] on td "0" at bounding box center [1394, 235] width 153 height 41
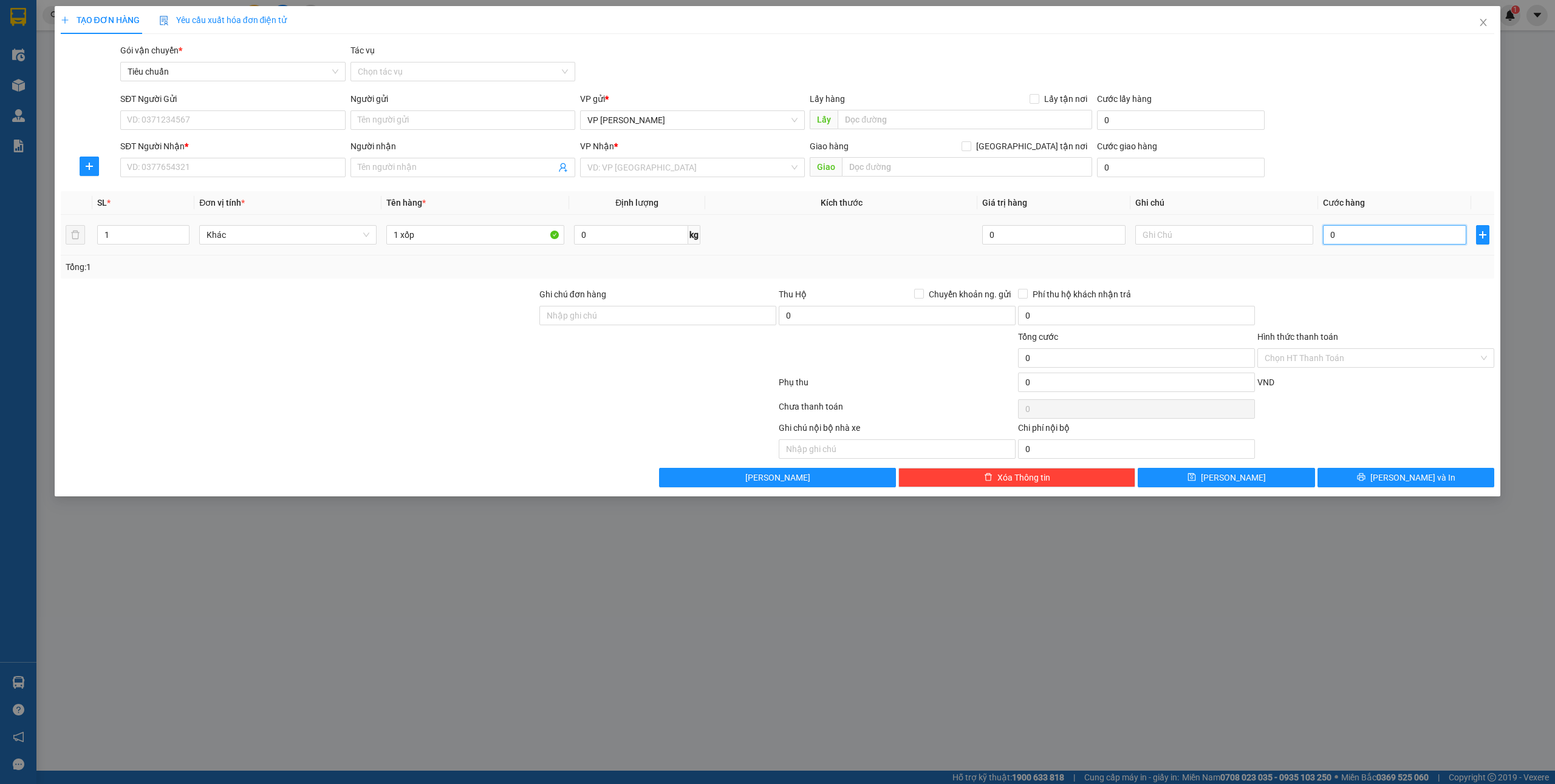
click at [1368, 236] on input "0" at bounding box center [1394, 235] width 143 height 20
type input "6"
type input "60"
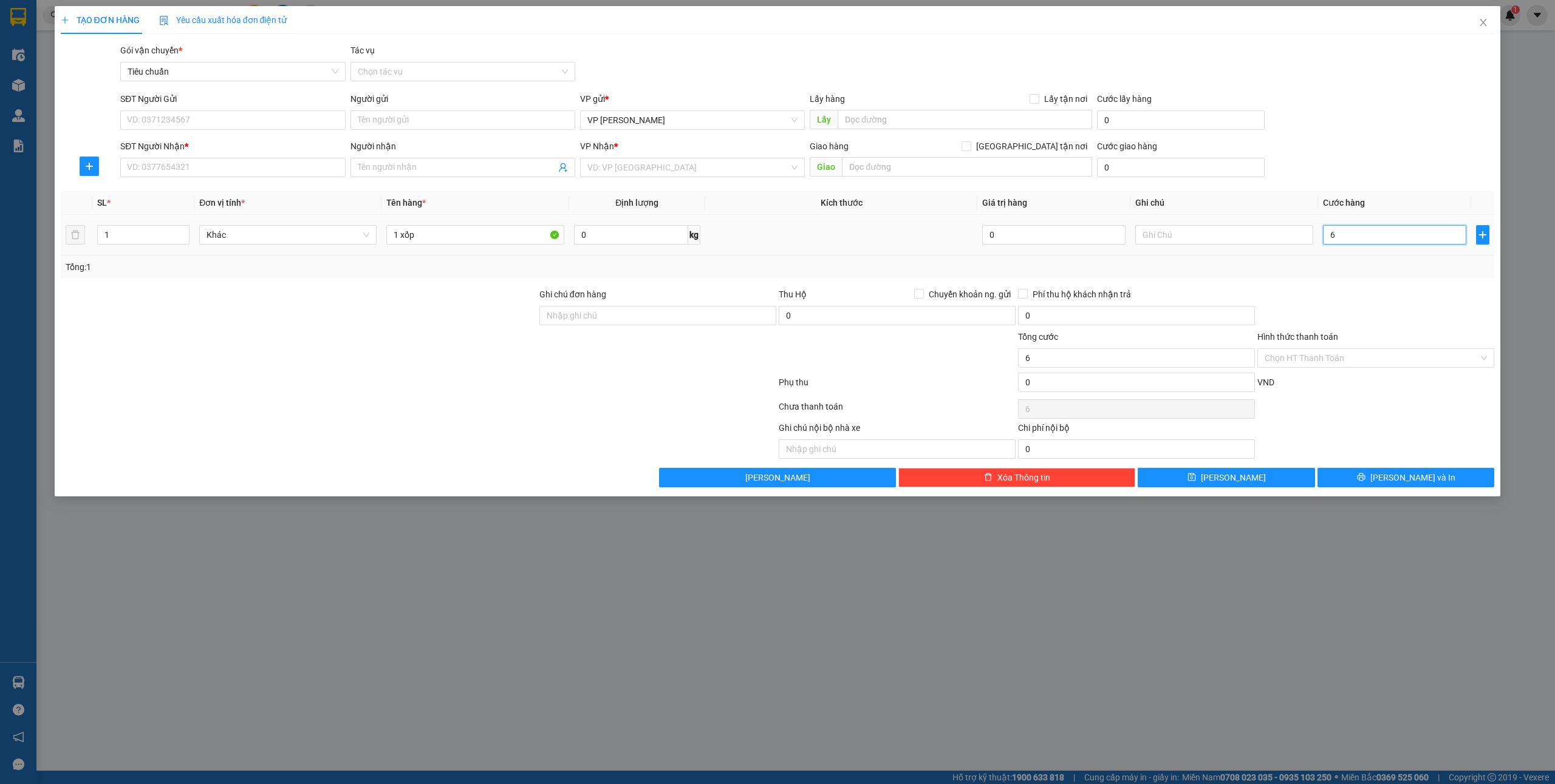
type input "60"
click at [1400, 161] on div "SĐT Người Nhận * VD: 0377654321 Người nhận Tên người nhận VP Nhận * VD: VP Sài …" at bounding box center [807, 161] width 1378 height 42
type input "60.000"
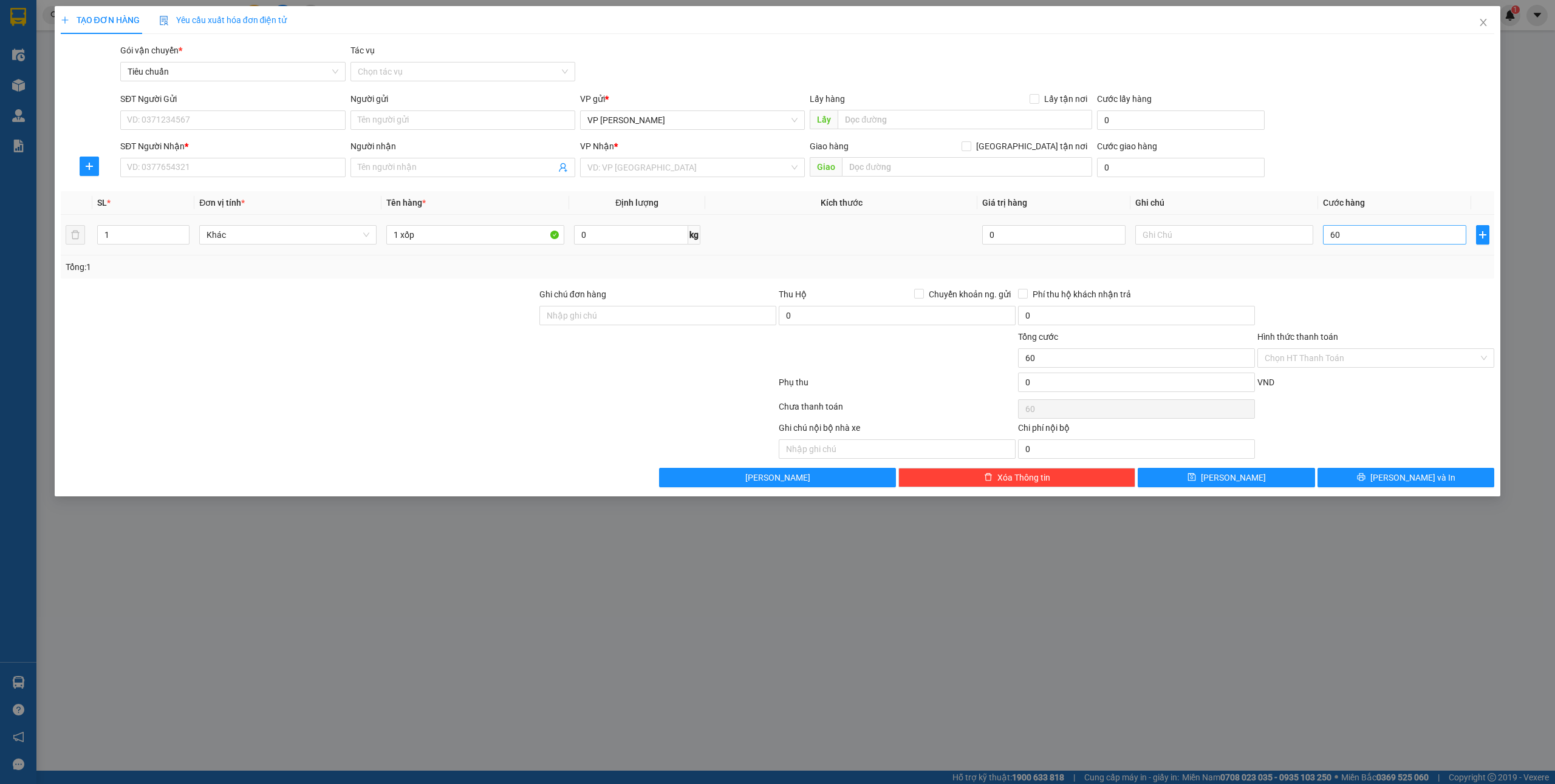
type input "60.000"
click at [185, 115] on input "SĐT Người Gửi" at bounding box center [232, 120] width 225 height 20
type input "0982341186"
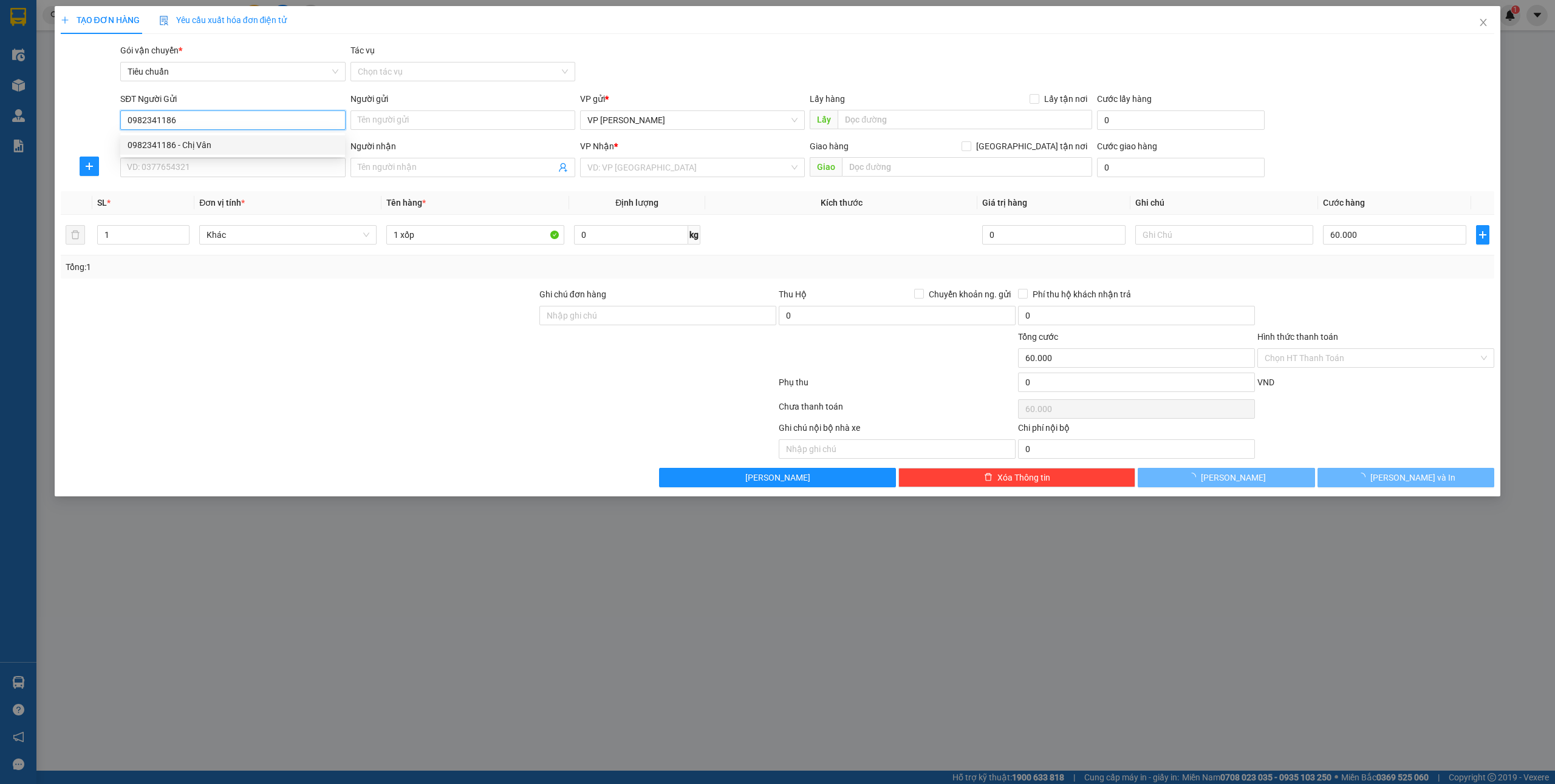
click at [212, 144] on div "0982341186 - Chị Vân" at bounding box center [232, 145] width 210 height 14
type input "Chị Vân"
type input "0982341186"
click at [185, 171] on input "SĐT Người Nhận *" at bounding box center [232, 168] width 225 height 20
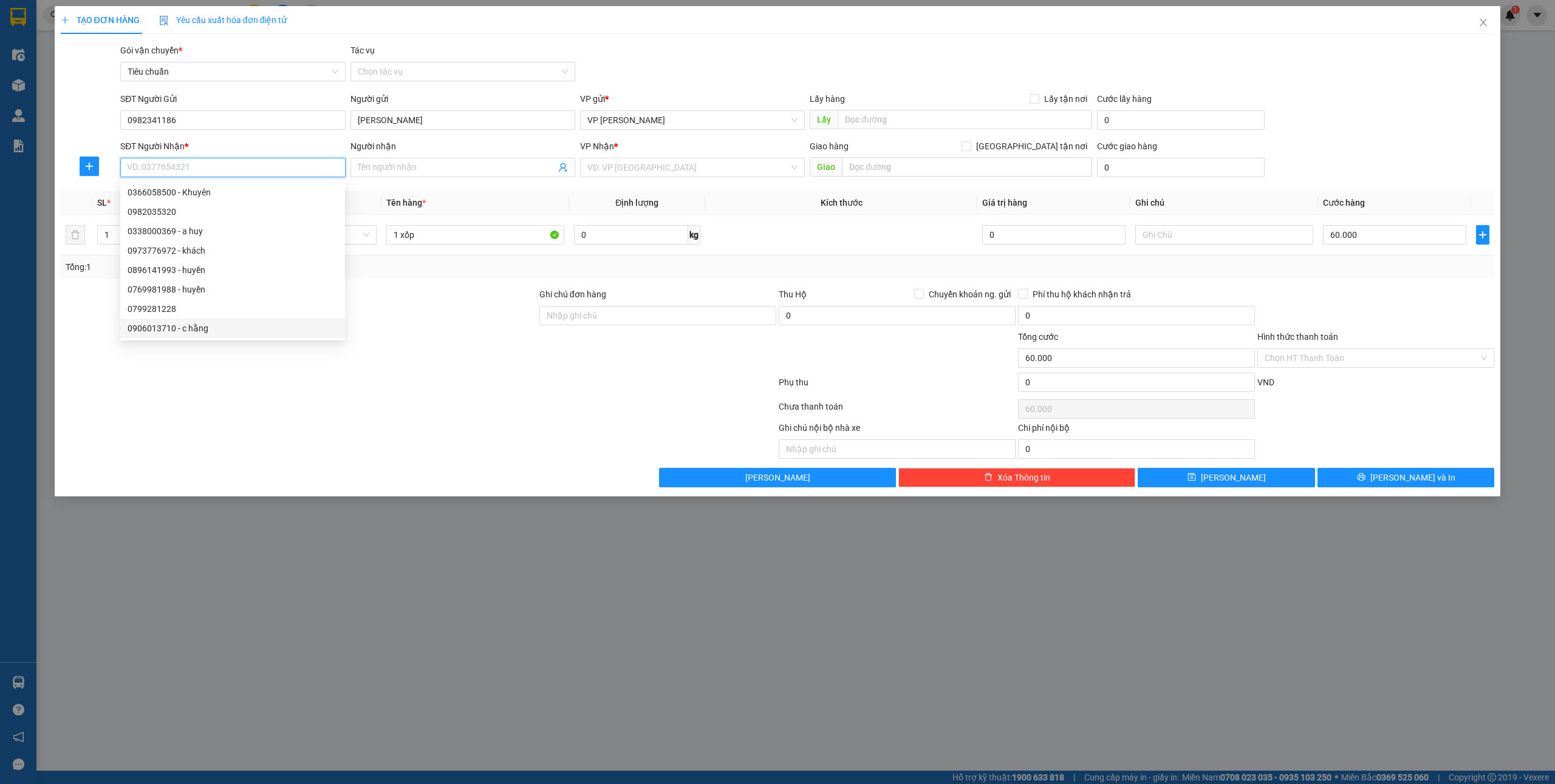
drag, startPoint x: 202, startPoint y: 331, endPoint x: 202, endPoint y: 393, distance: 62.0
click at [202, 331] on div "0906013710 - c hằng" at bounding box center [232, 328] width 210 height 14
type input "0906013710"
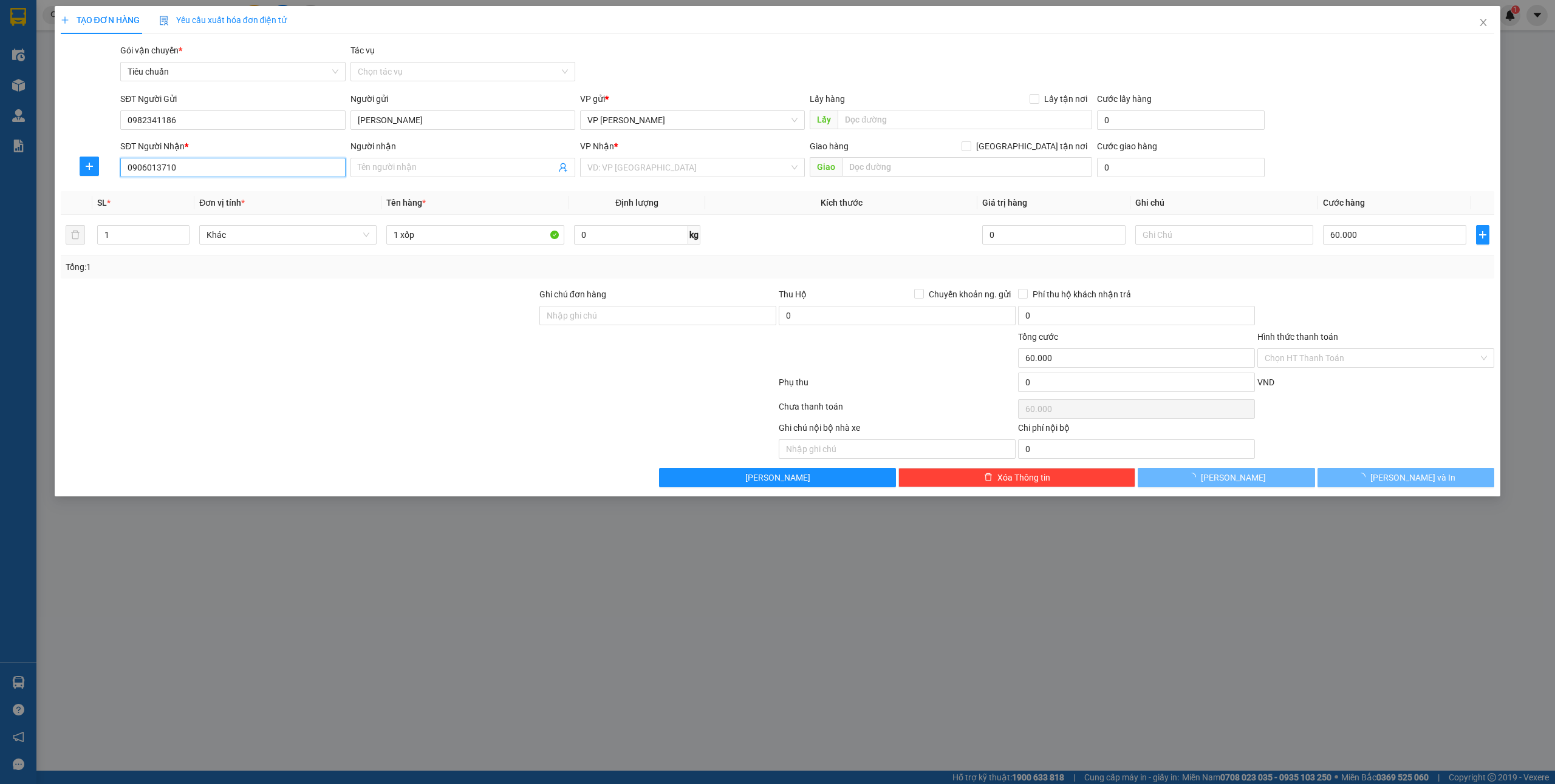
type input "c hằng"
click at [1384, 287] on div at bounding box center [1375, 309] width 239 height 42
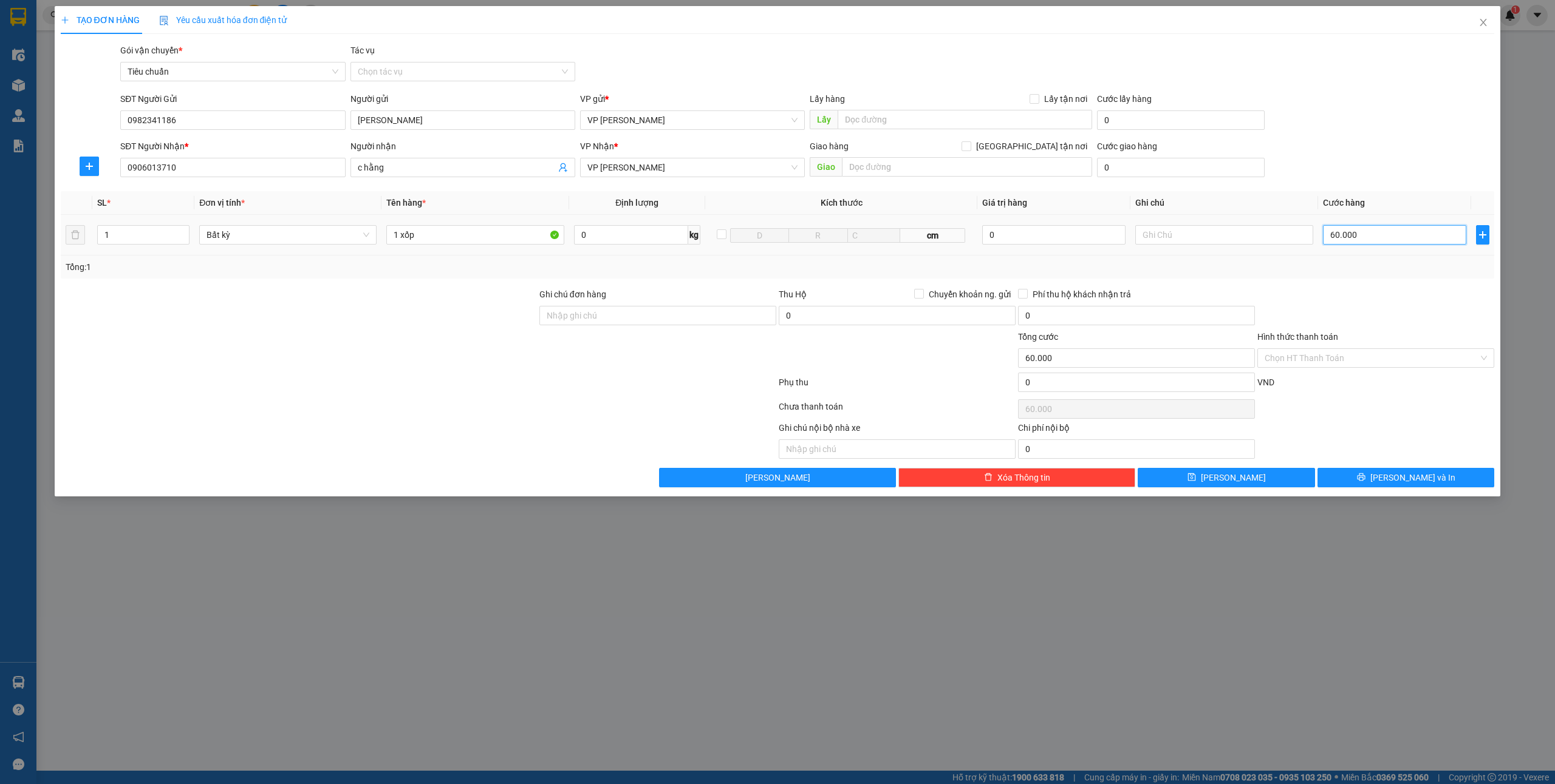
click at [1366, 233] on input "60.000" at bounding box center [1394, 235] width 143 height 20
type input "5"
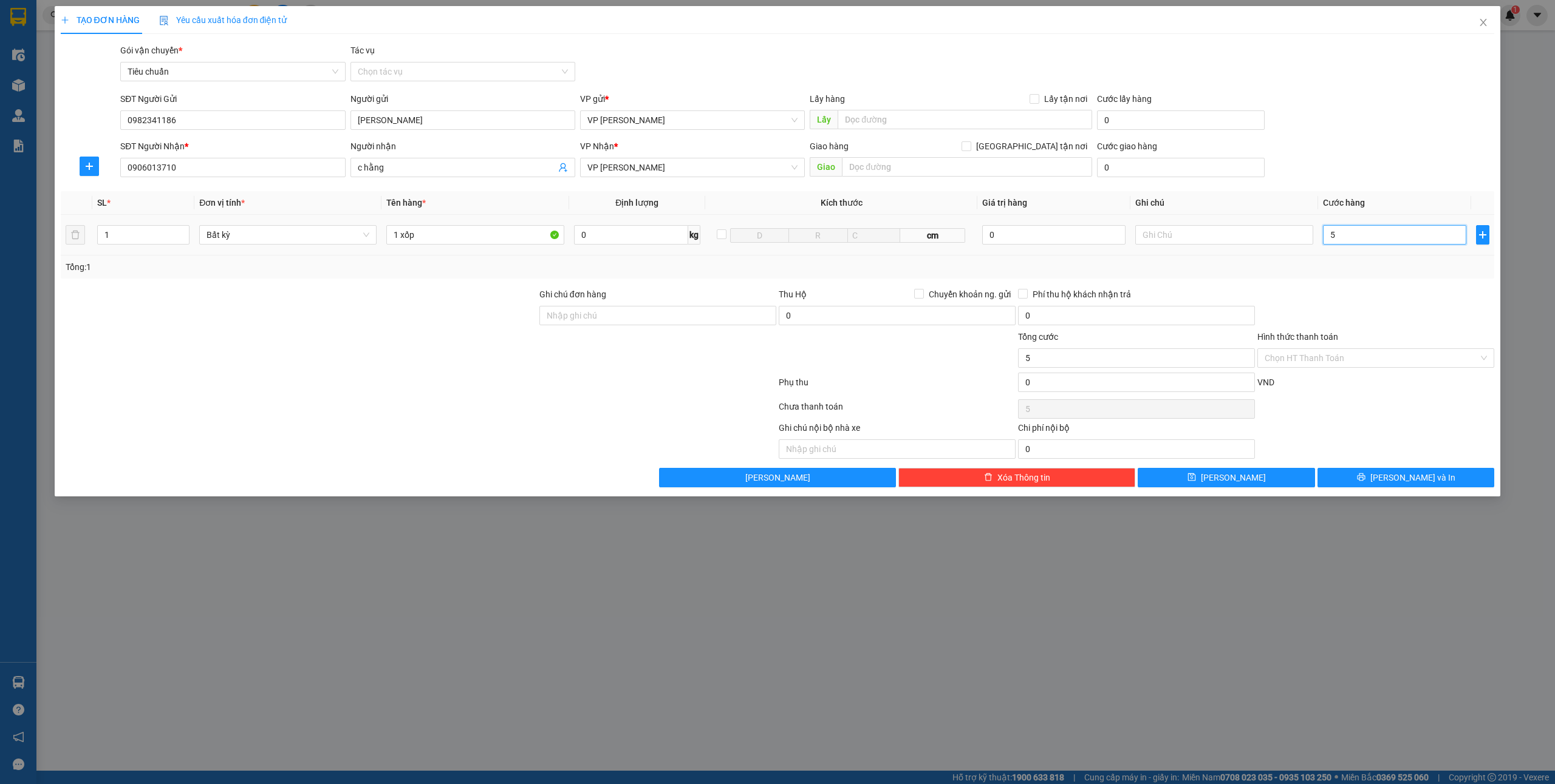
type input "50"
click at [1396, 318] on div at bounding box center [1375, 309] width 239 height 42
type input "50.000"
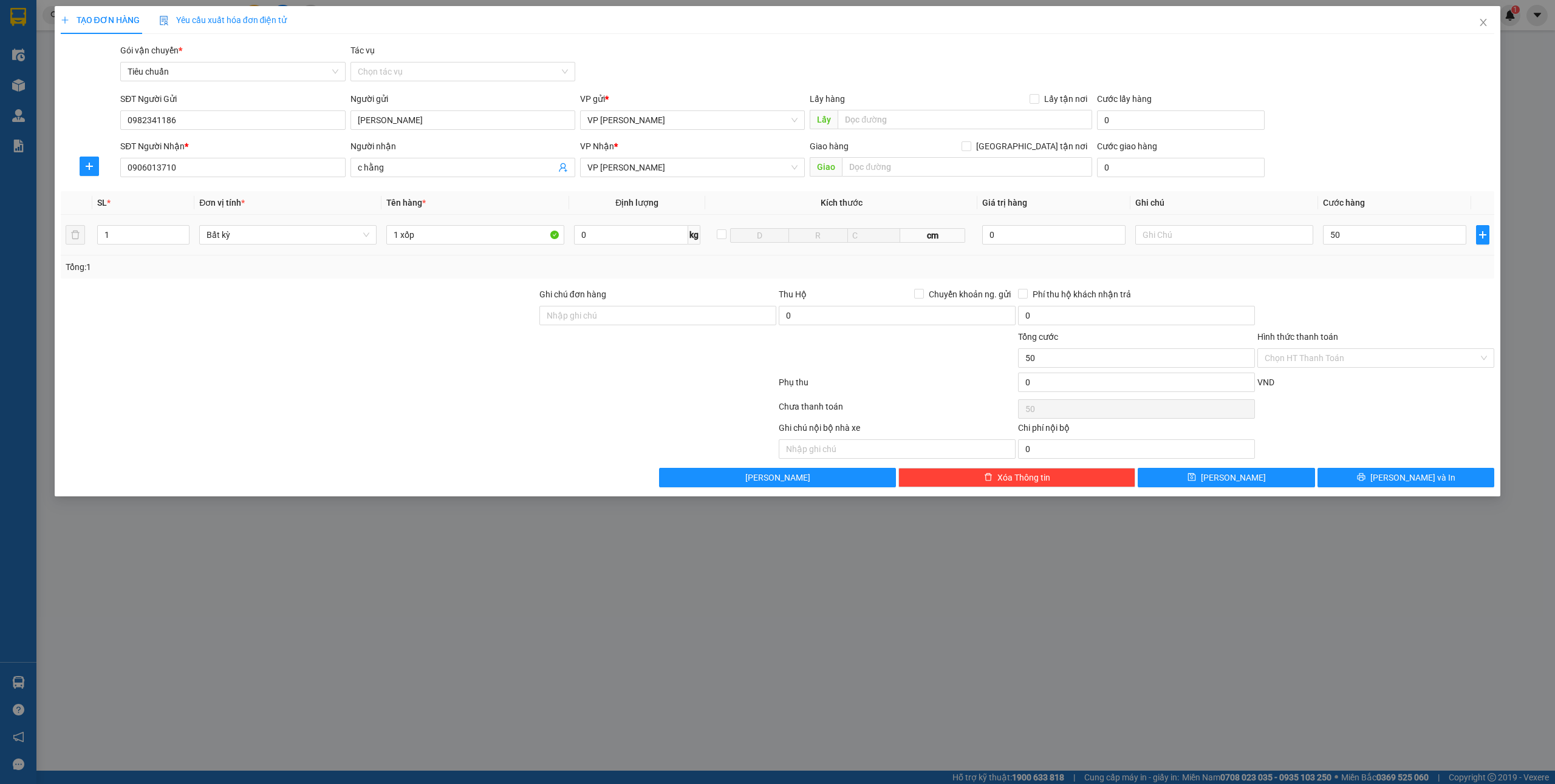
type input "50.000"
drag, startPoint x: 1409, startPoint y: 474, endPoint x: 1385, endPoint y: 477, distance: 24.2
click at [1409, 476] on span "[PERSON_NAME] và In" at bounding box center [1412, 478] width 85 height 14
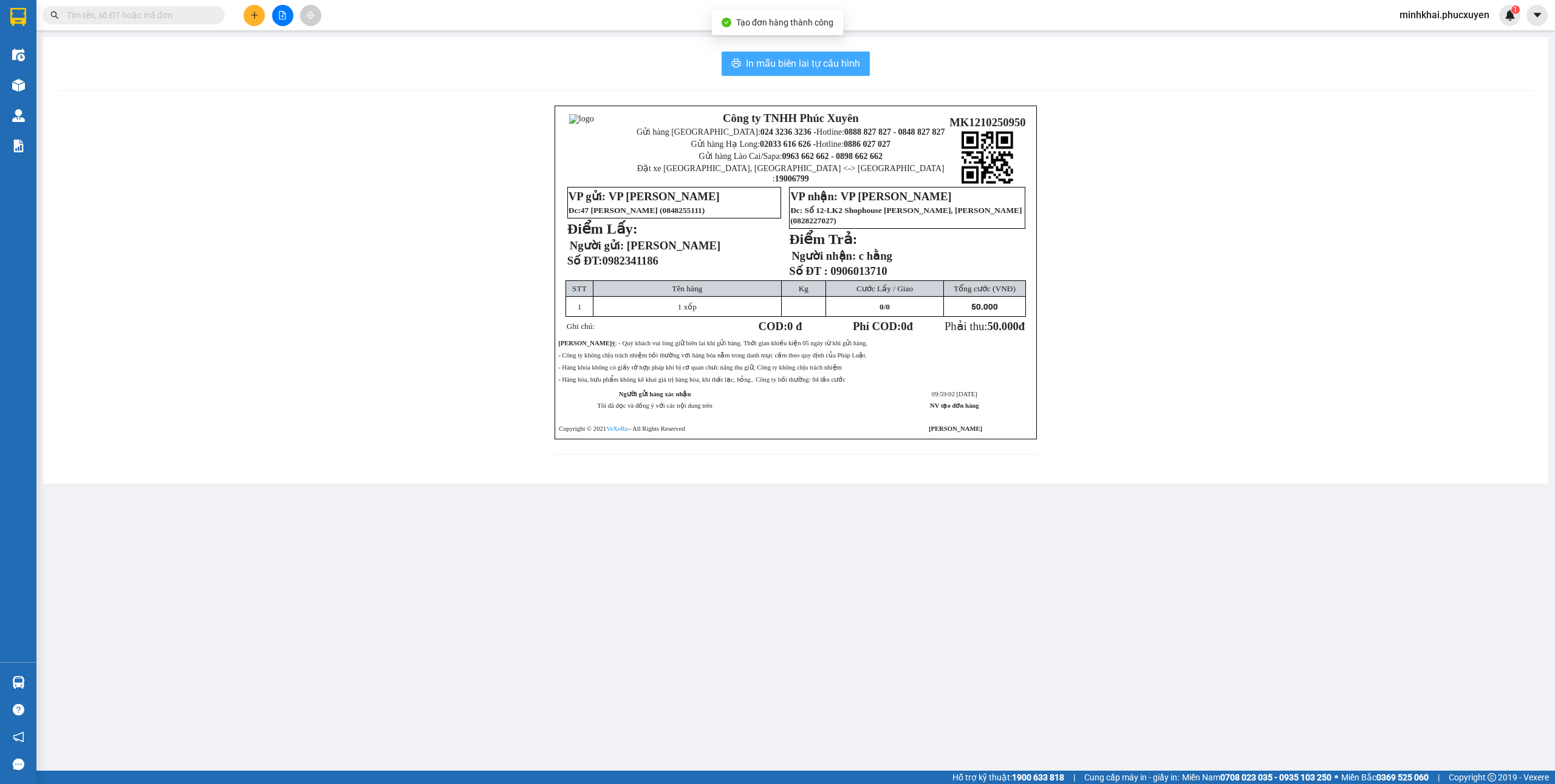
click at [839, 69] on span "In mẫu biên lai tự cấu hình" at bounding box center [802, 63] width 114 height 15
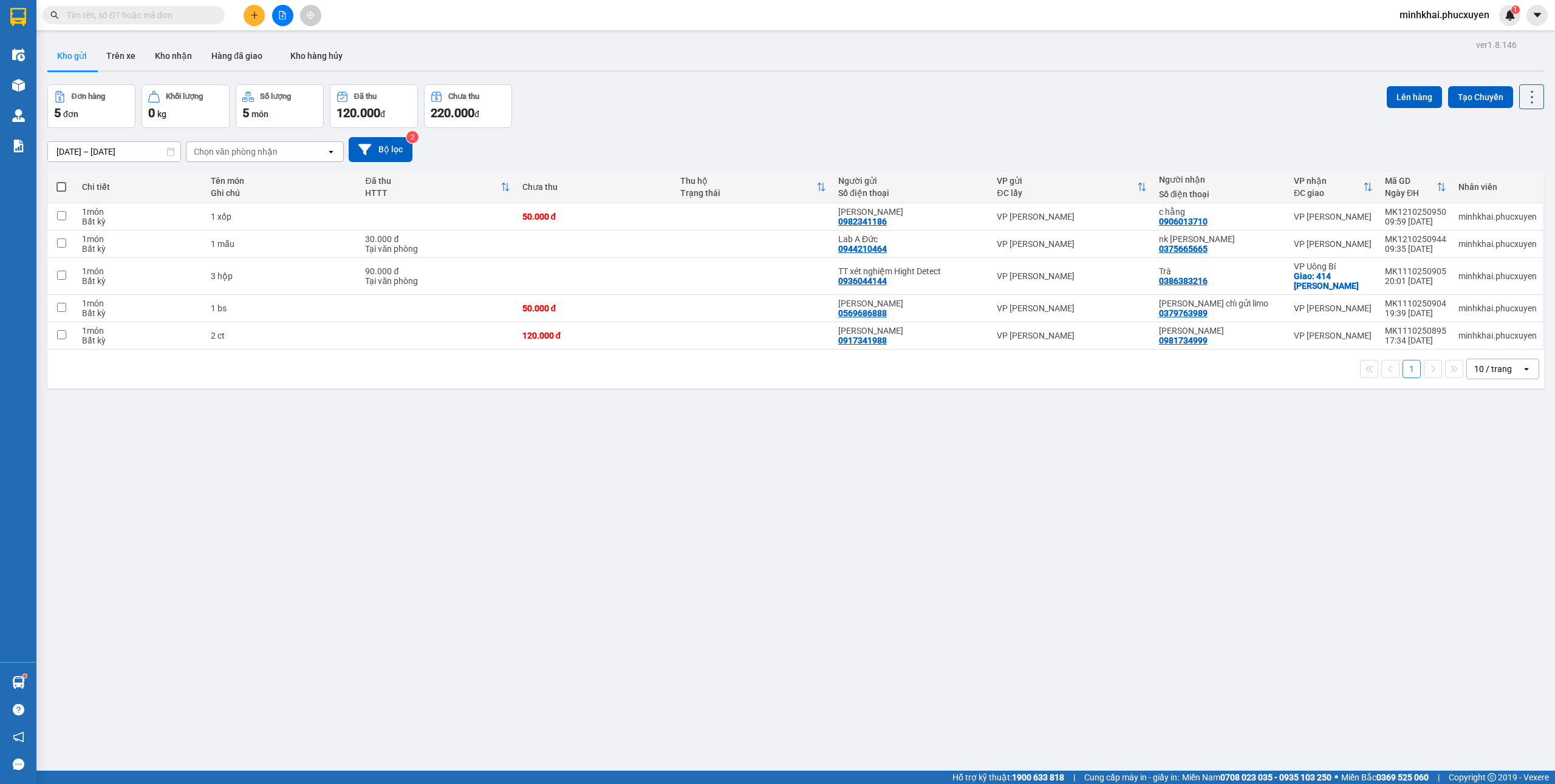
click at [63, 192] on span at bounding box center [61, 186] width 10 height 10
click at [61, 181] on input "checkbox" at bounding box center [61, 181] width 0 height 0
checkbox input "true"
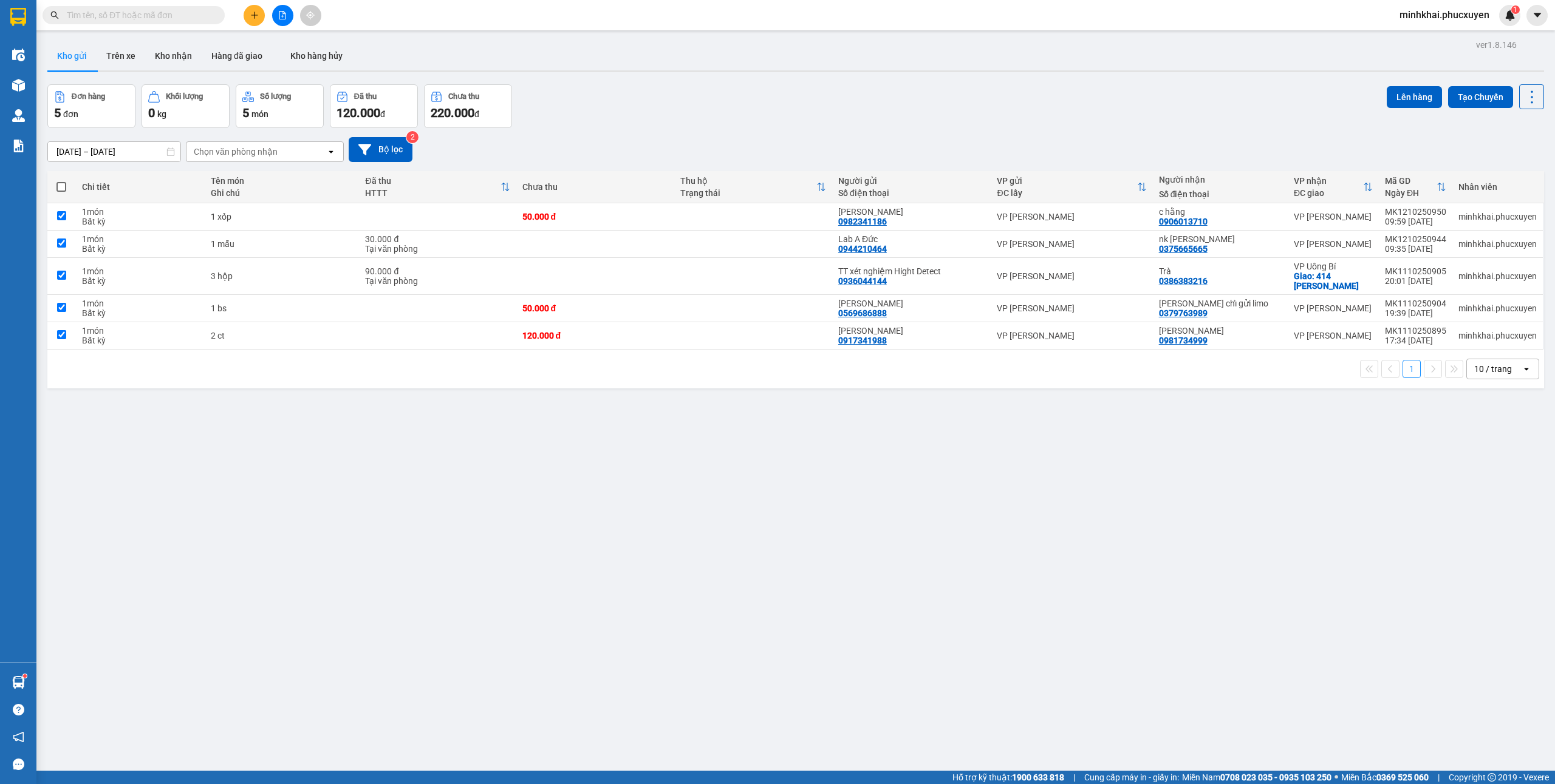
checkbox input "true"
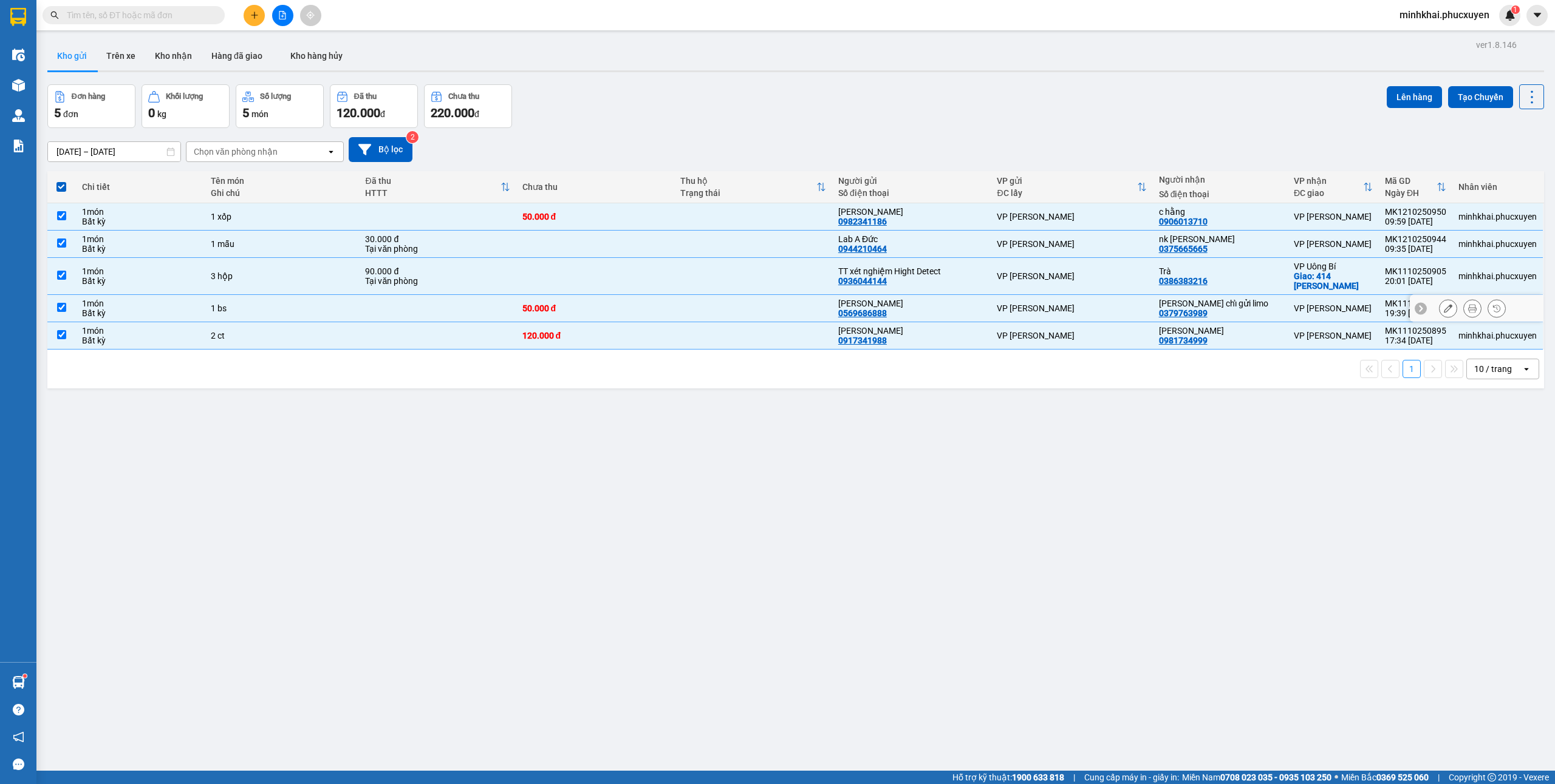
click at [60, 307] on input "checkbox" at bounding box center [62, 307] width 9 height 9
checkbox input "false"
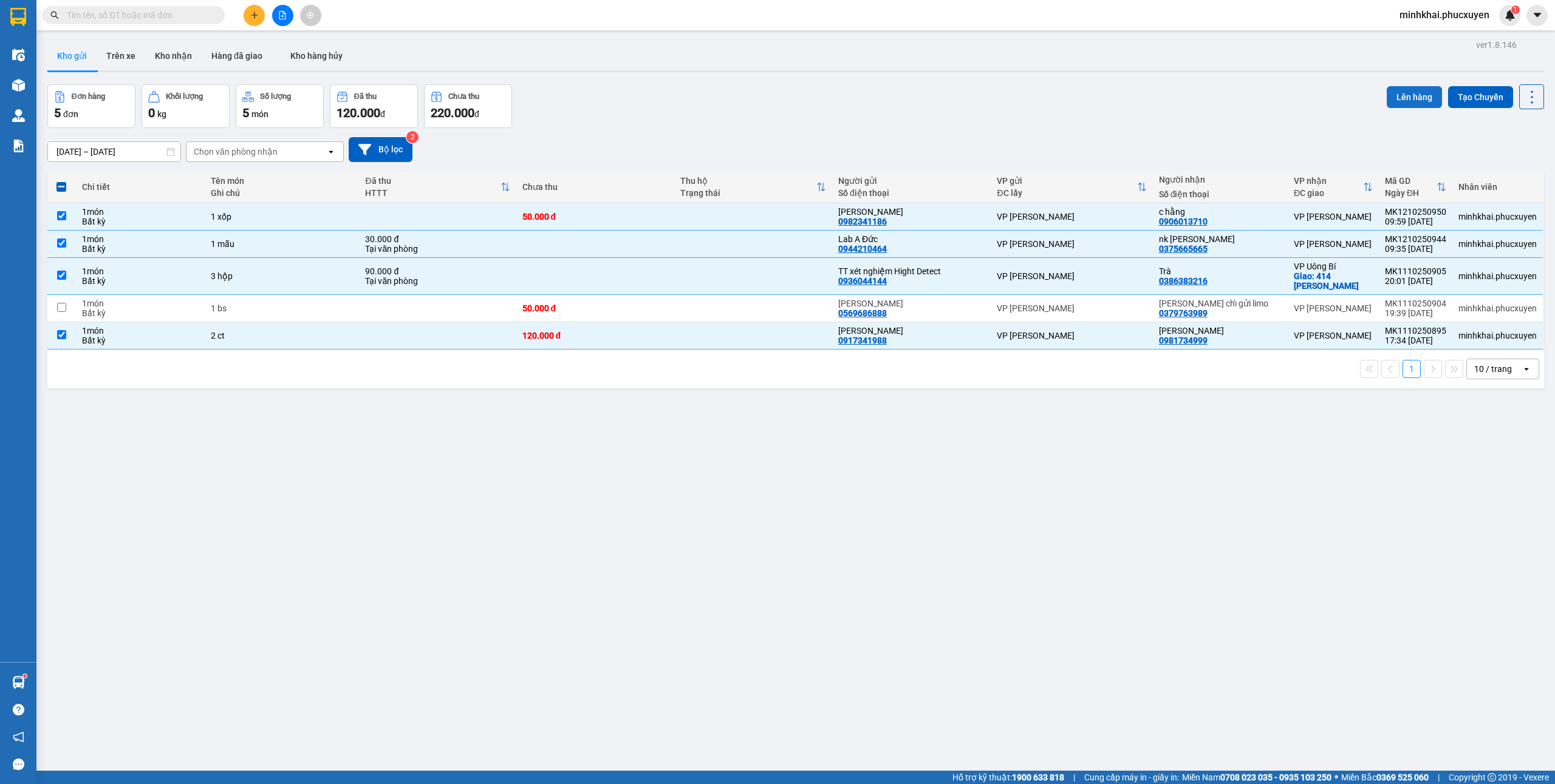
click at [1387, 98] on button "Lên hàng" at bounding box center [1414, 97] width 55 height 22
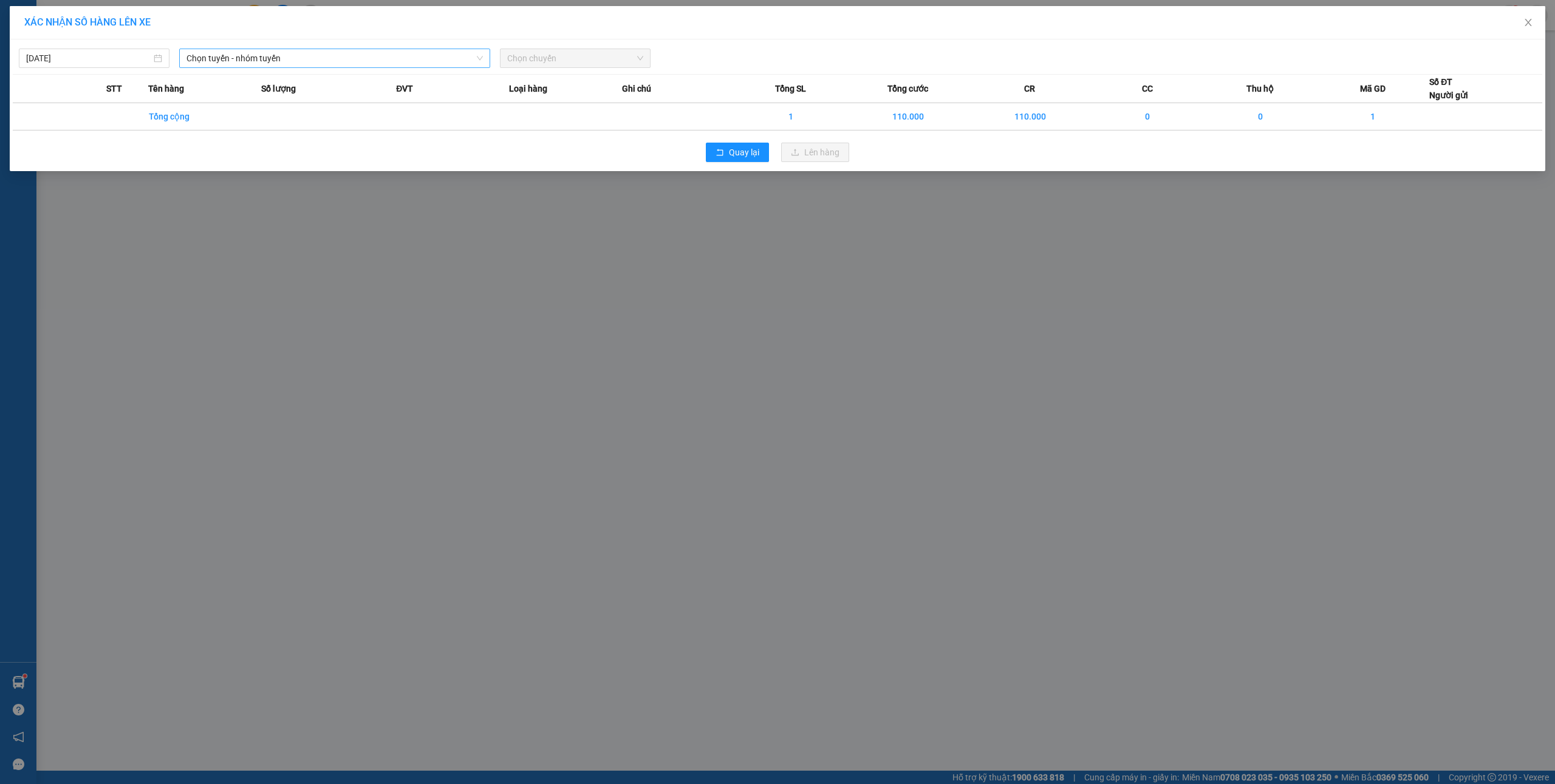
click at [315, 54] on span "Chọn tuyến - nhóm tuyến" at bounding box center [334, 58] width 297 height 18
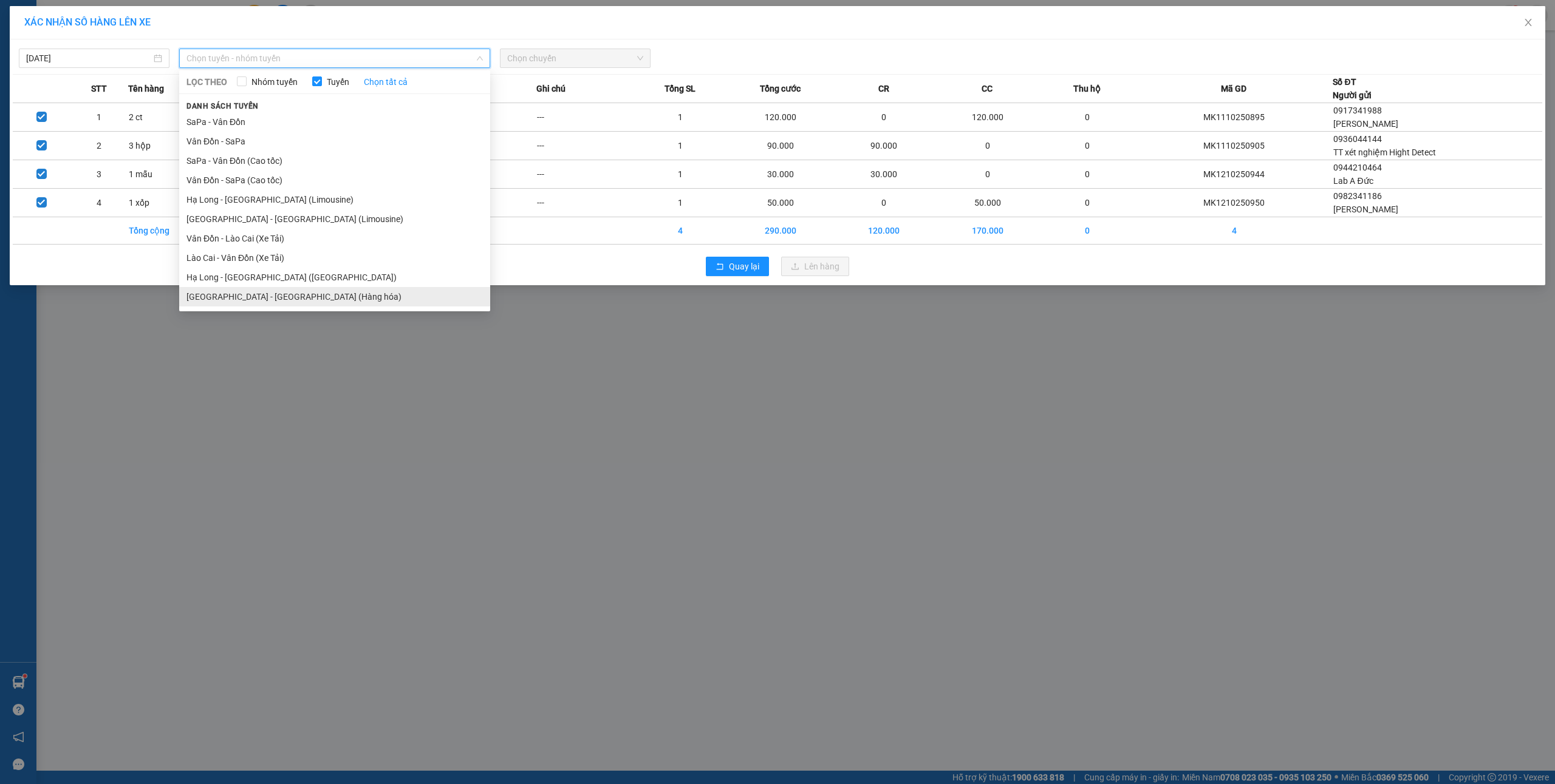
click at [261, 295] on li "Hà Nội - Hạ Long (Hàng hóa)" at bounding box center [334, 297] width 311 height 20
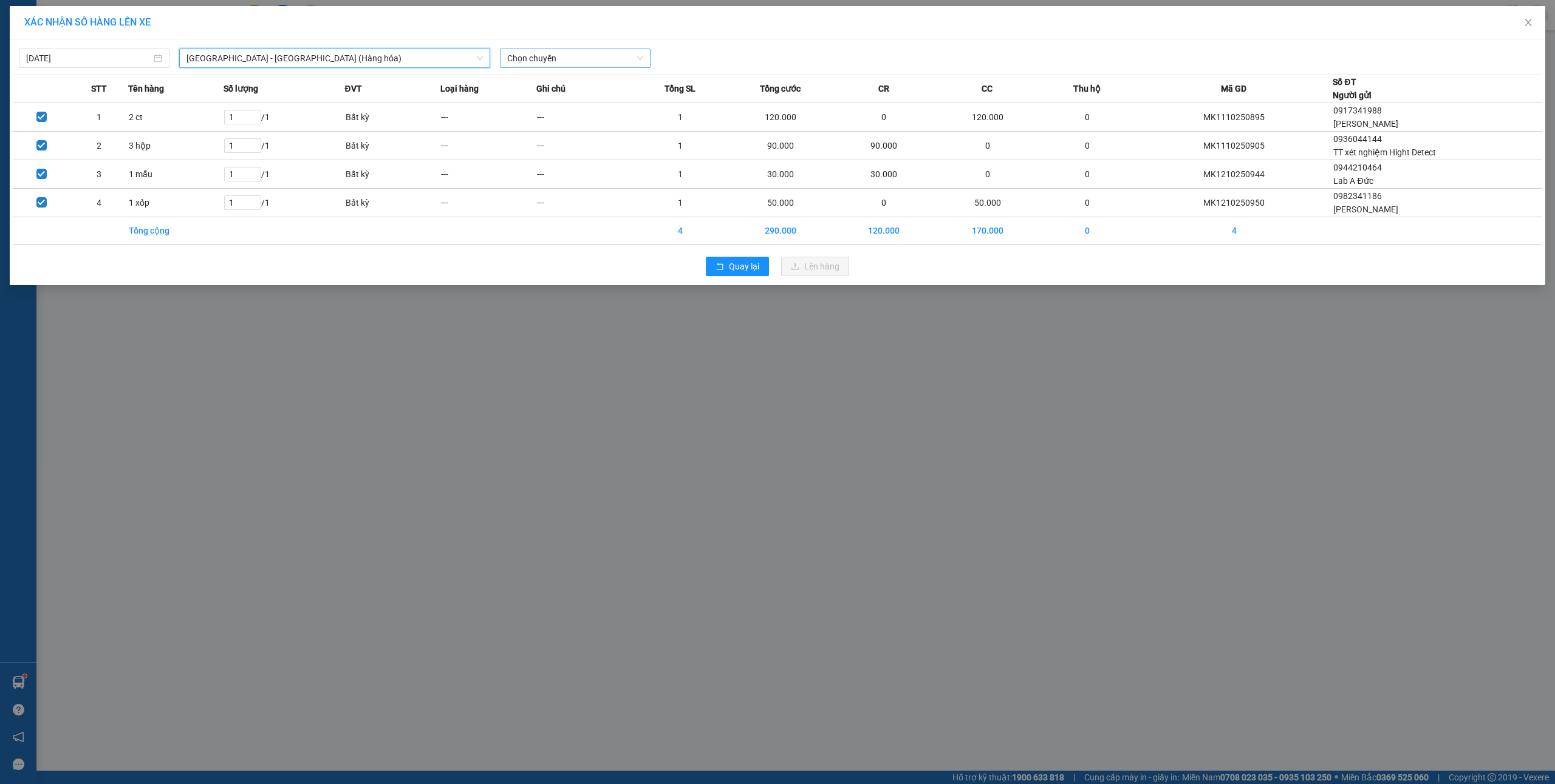
click at [571, 60] on span "Chọn chuyến" at bounding box center [575, 58] width 136 height 18
click at [561, 97] on div "10:00 - 14H-009.42" at bounding box center [555, 102] width 95 height 14
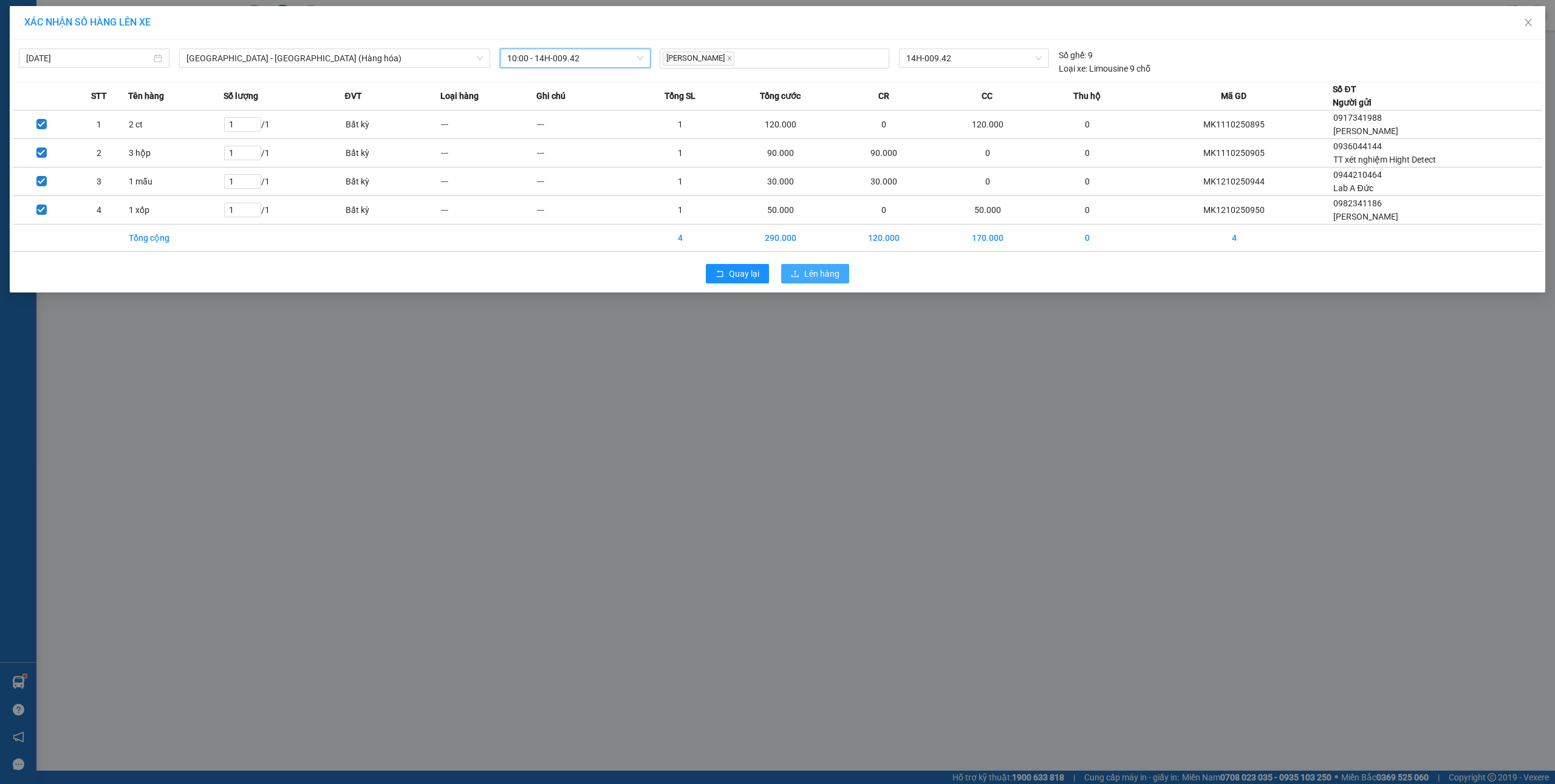
click at [799, 275] on icon "upload" at bounding box center [794, 273] width 8 height 8
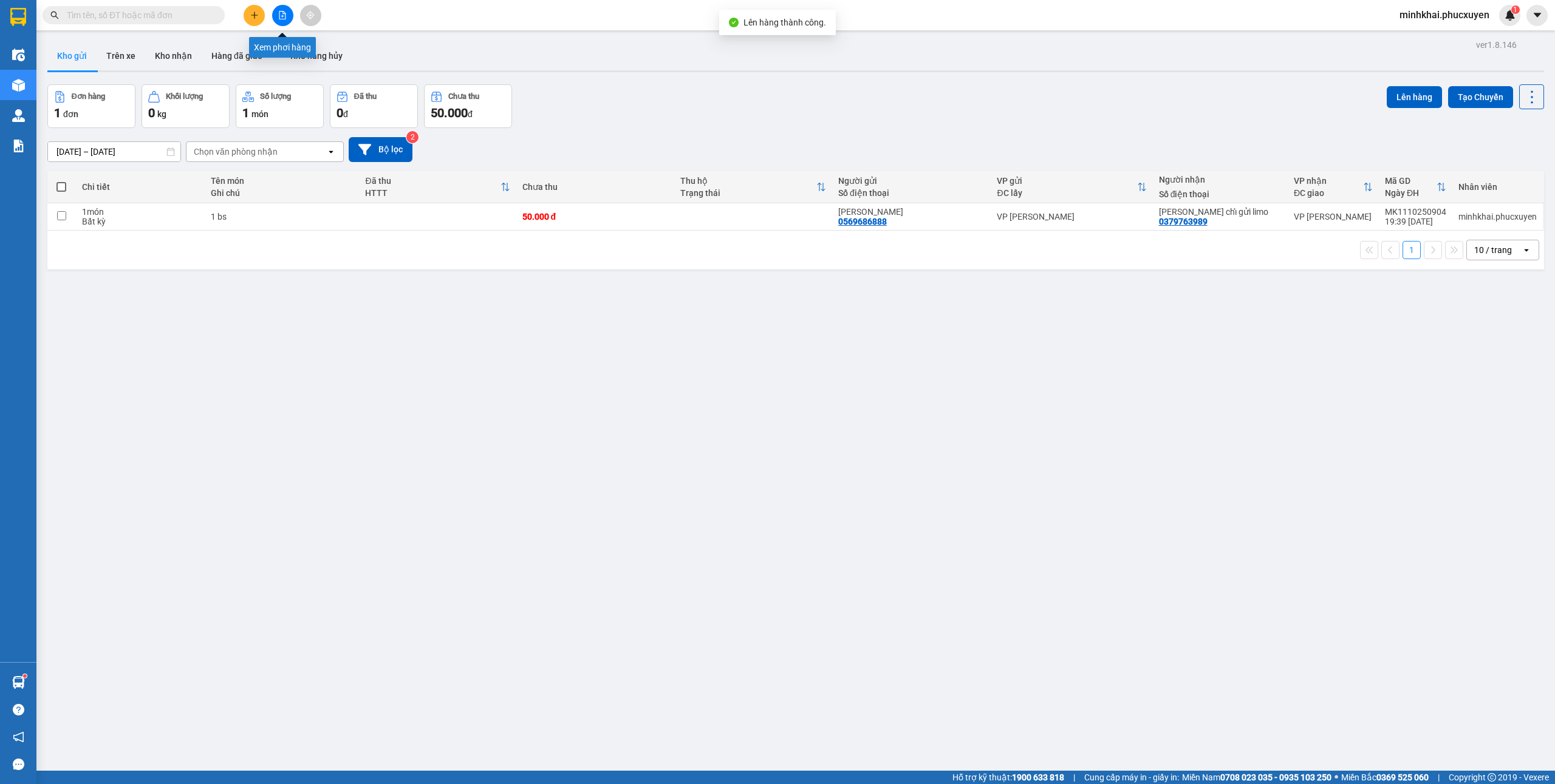
click at [276, 20] on button at bounding box center [282, 15] width 21 height 21
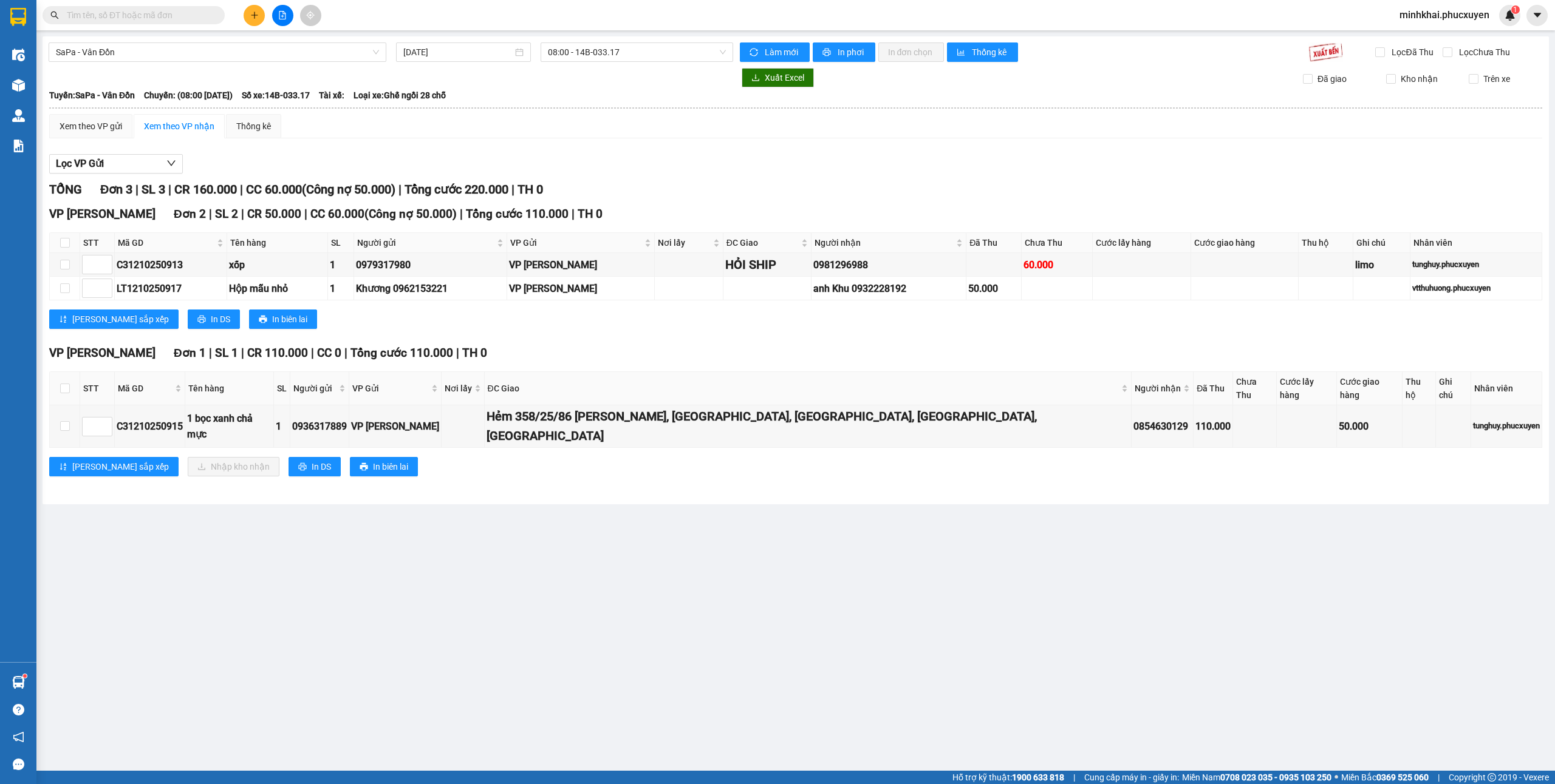
click at [140, 52] on span "SaPa - Vân Đồn" at bounding box center [217, 52] width 323 height 18
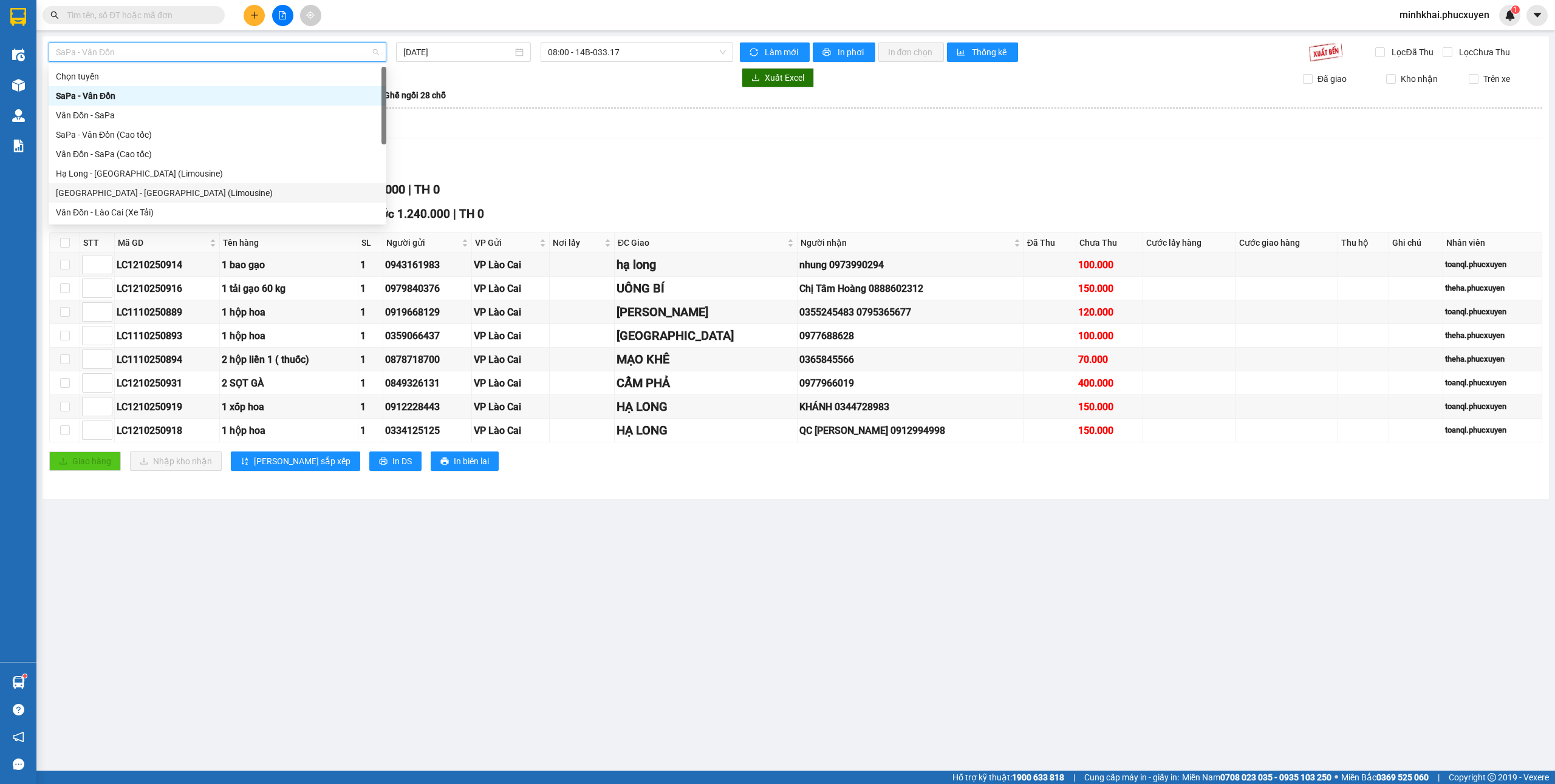
scroll to position [58, 0]
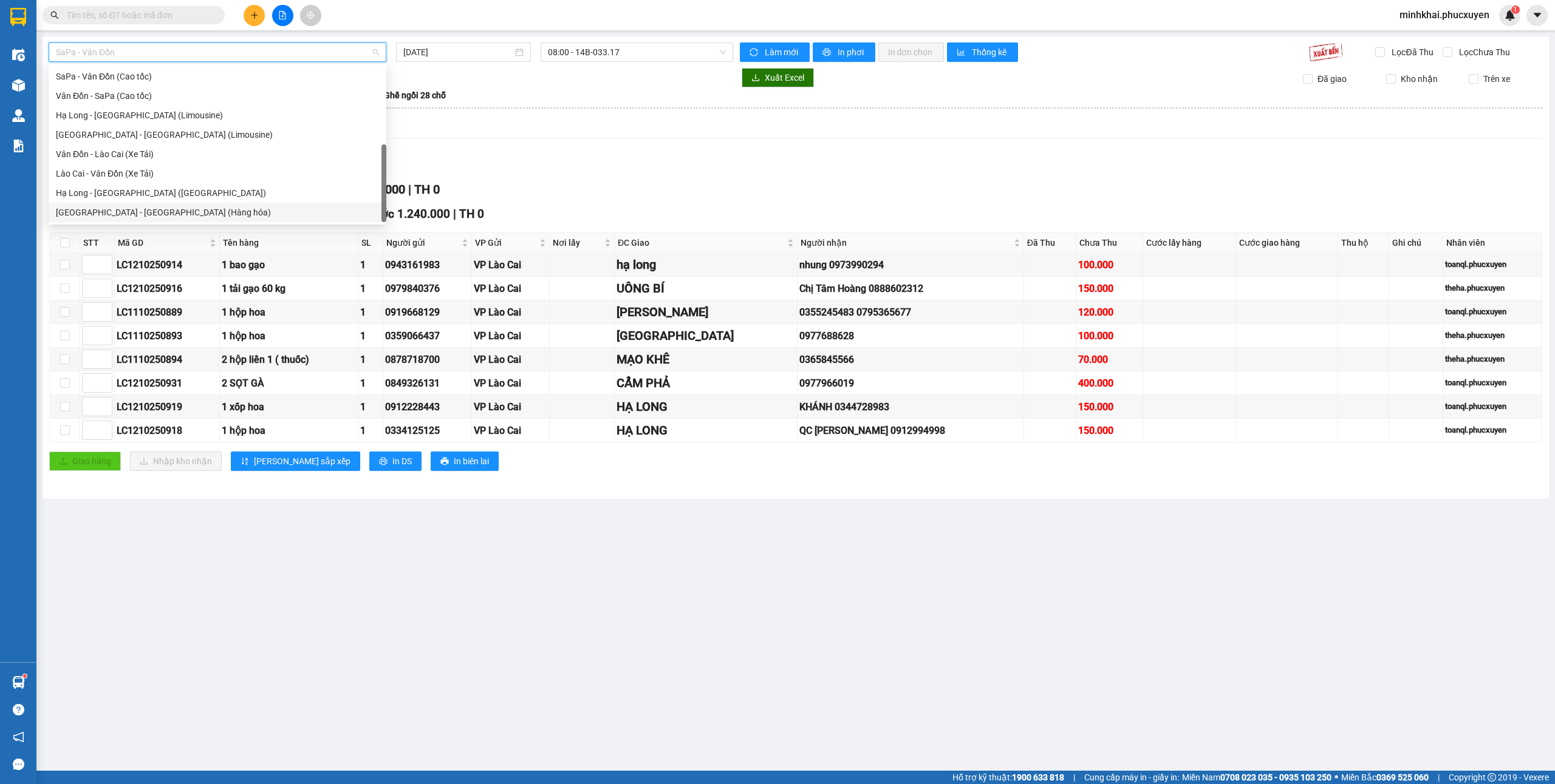
drag, startPoint x: 171, startPoint y: 210, endPoint x: 462, endPoint y: 185, distance: 292.1
click at [171, 210] on div "Hà Nội - Hạ Long (Hàng hóa)" at bounding box center [217, 213] width 323 height 14
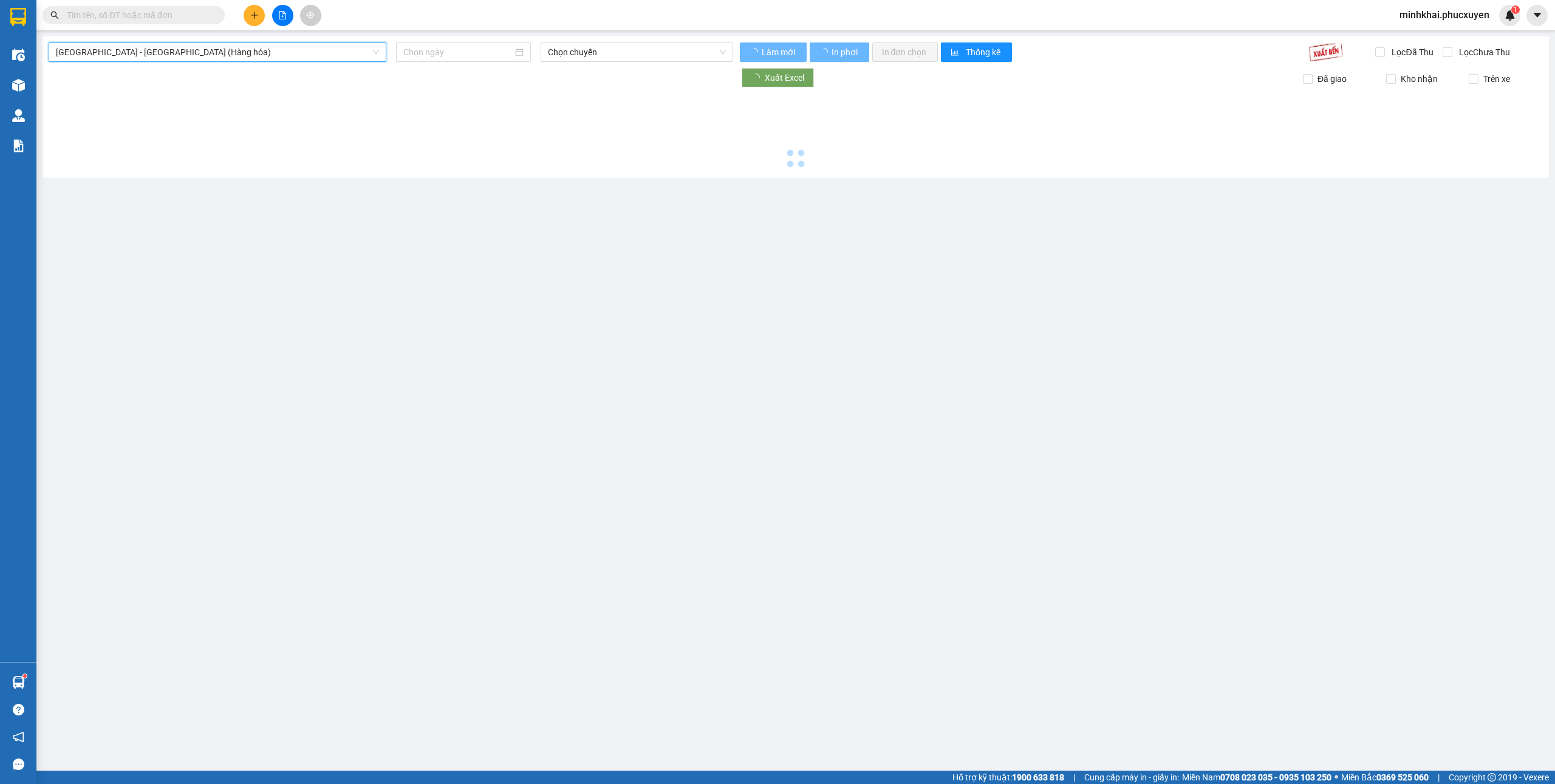
type input "12/10/2025"
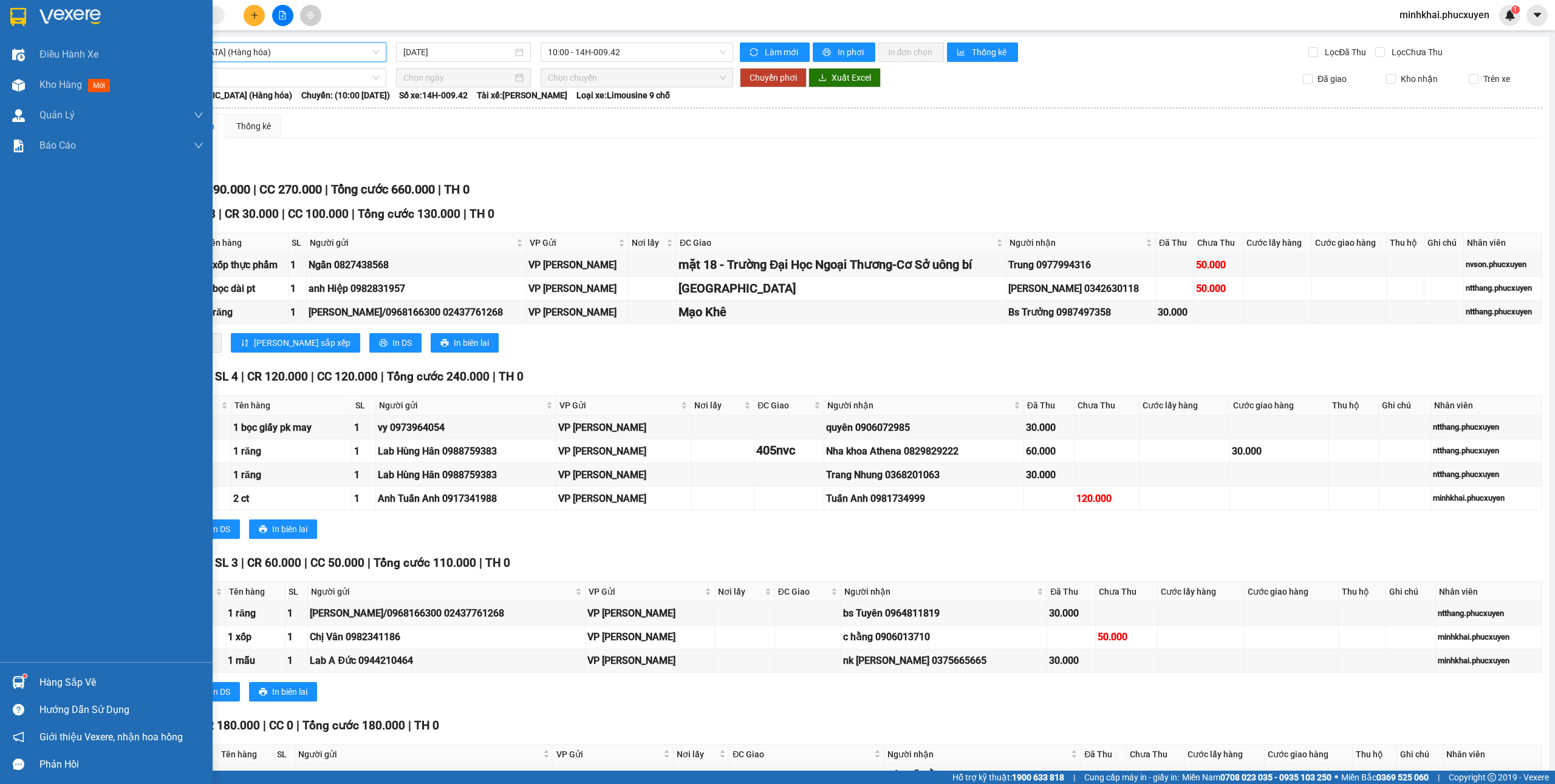
click at [42, 674] on div "Hàng sắp về" at bounding box center [121, 683] width 164 height 18
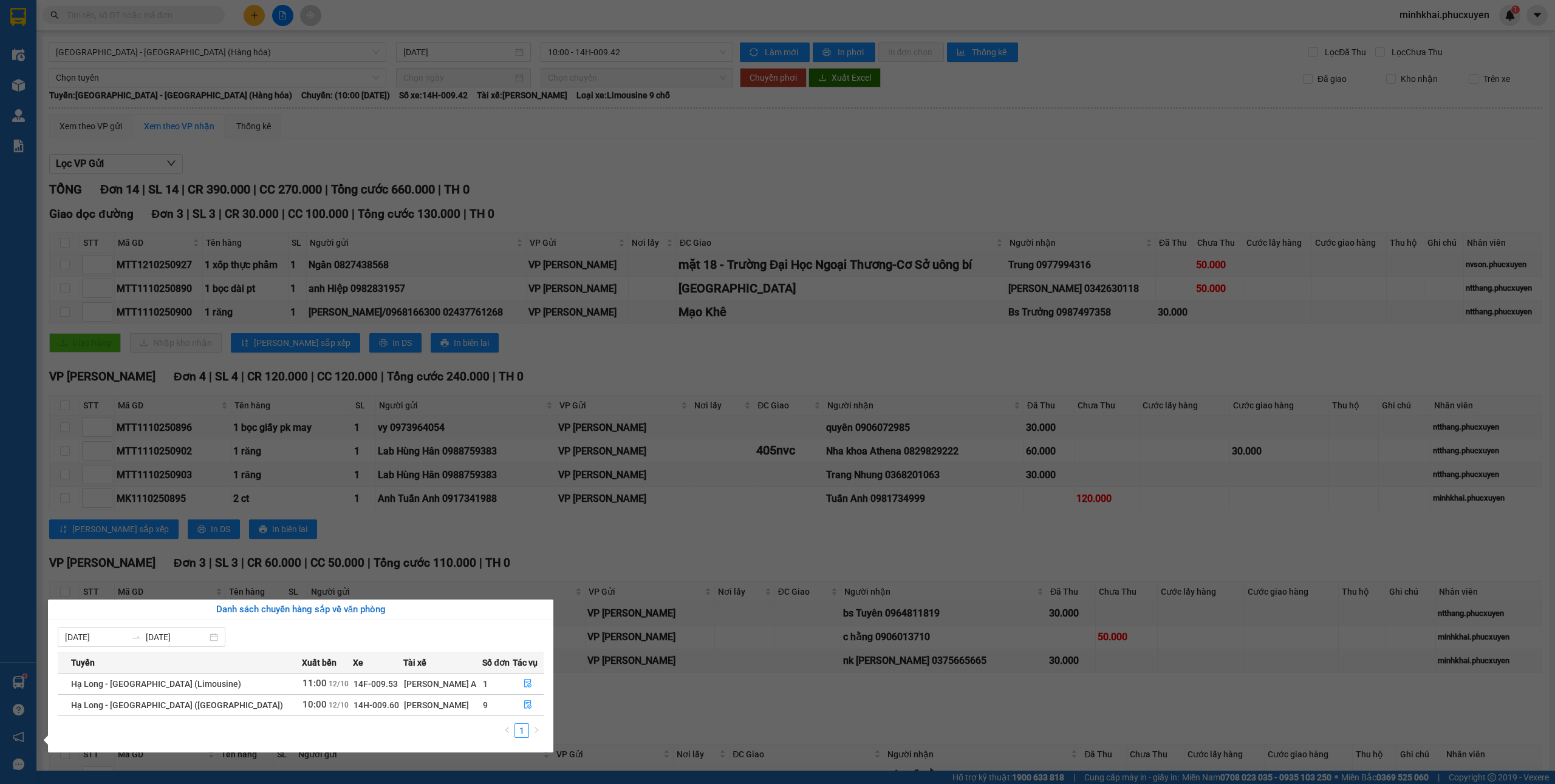
click at [642, 724] on section "Kết quả tìm kiếm ( 0 ) Bộ lọc No Data minhkhai.phucxuyen 1 Điều hành xe Kho hàn…" at bounding box center [778, 392] width 1555 height 784
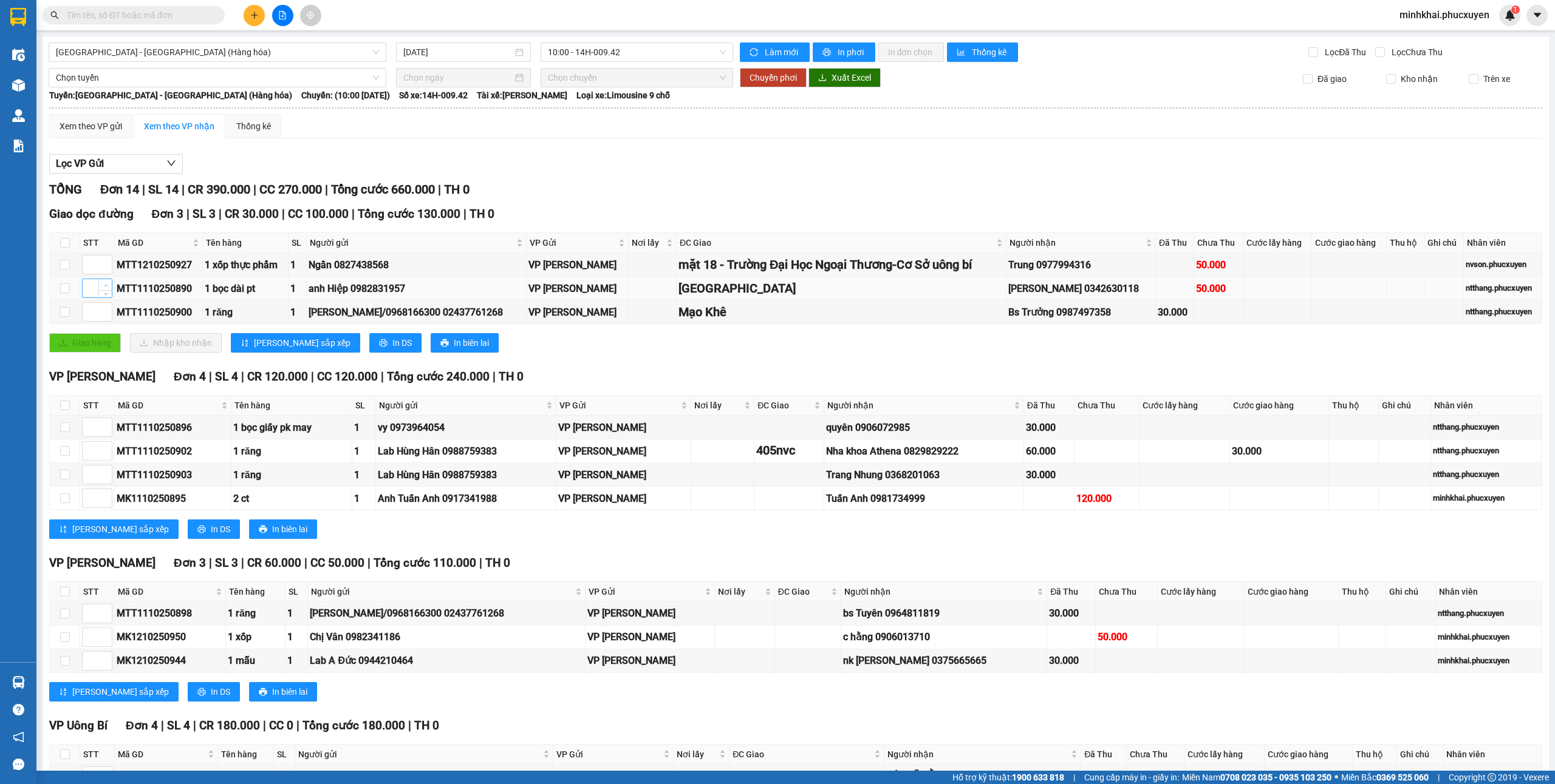
click at [104, 287] on icon "up" at bounding box center [106, 286] width 5 height 5
type input "1"
click at [101, 309] on span "Increase Value" at bounding box center [105, 308] width 14 height 11
type input "2"
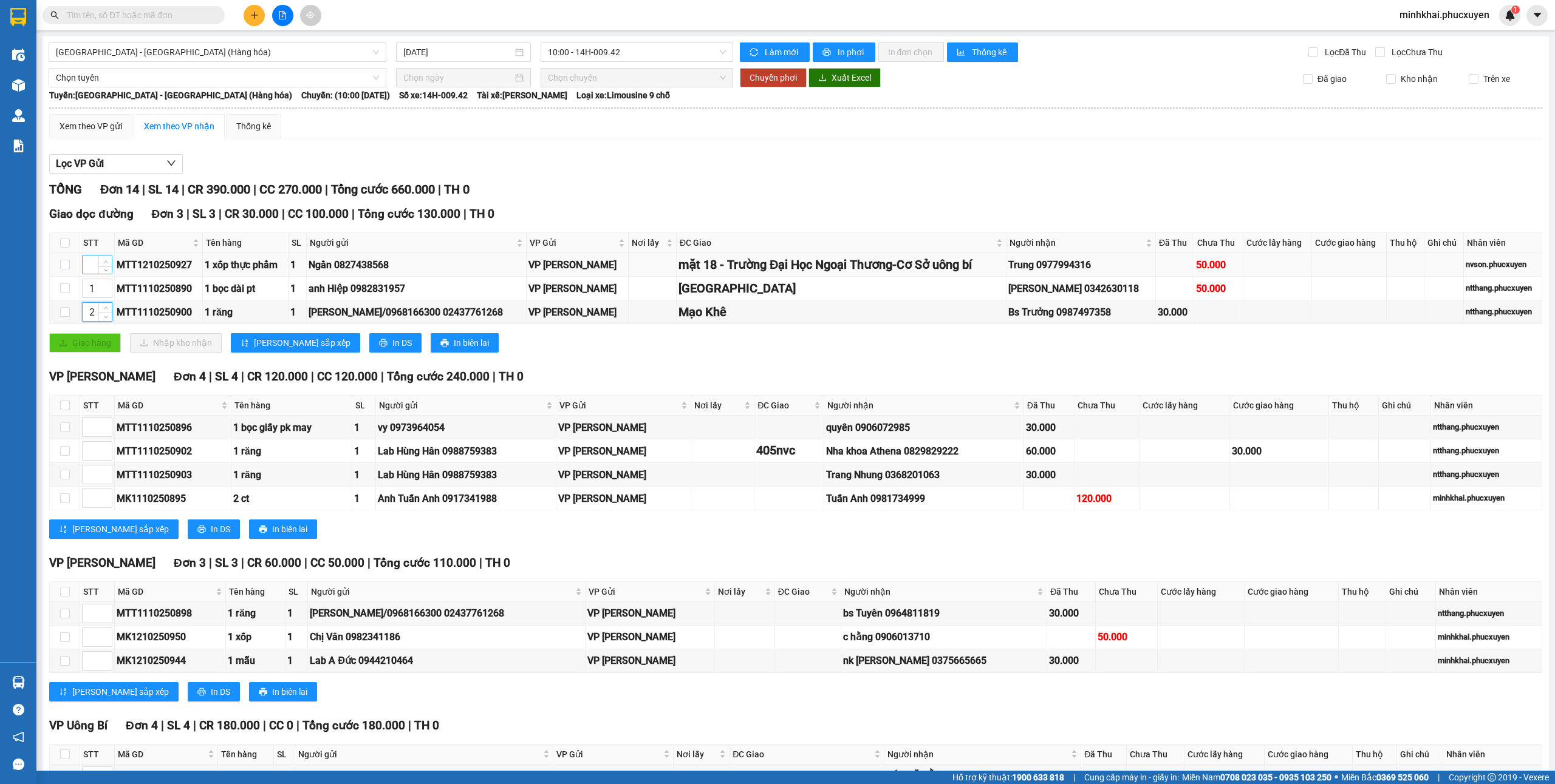
click at [104, 258] on span "Increase Value" at bounding box center [105, 261] width 14 height 11
type input "3"
click at [283, 348] on span "Lưu sắp xếp" at bounding box center [302, 343] width 97 height 14
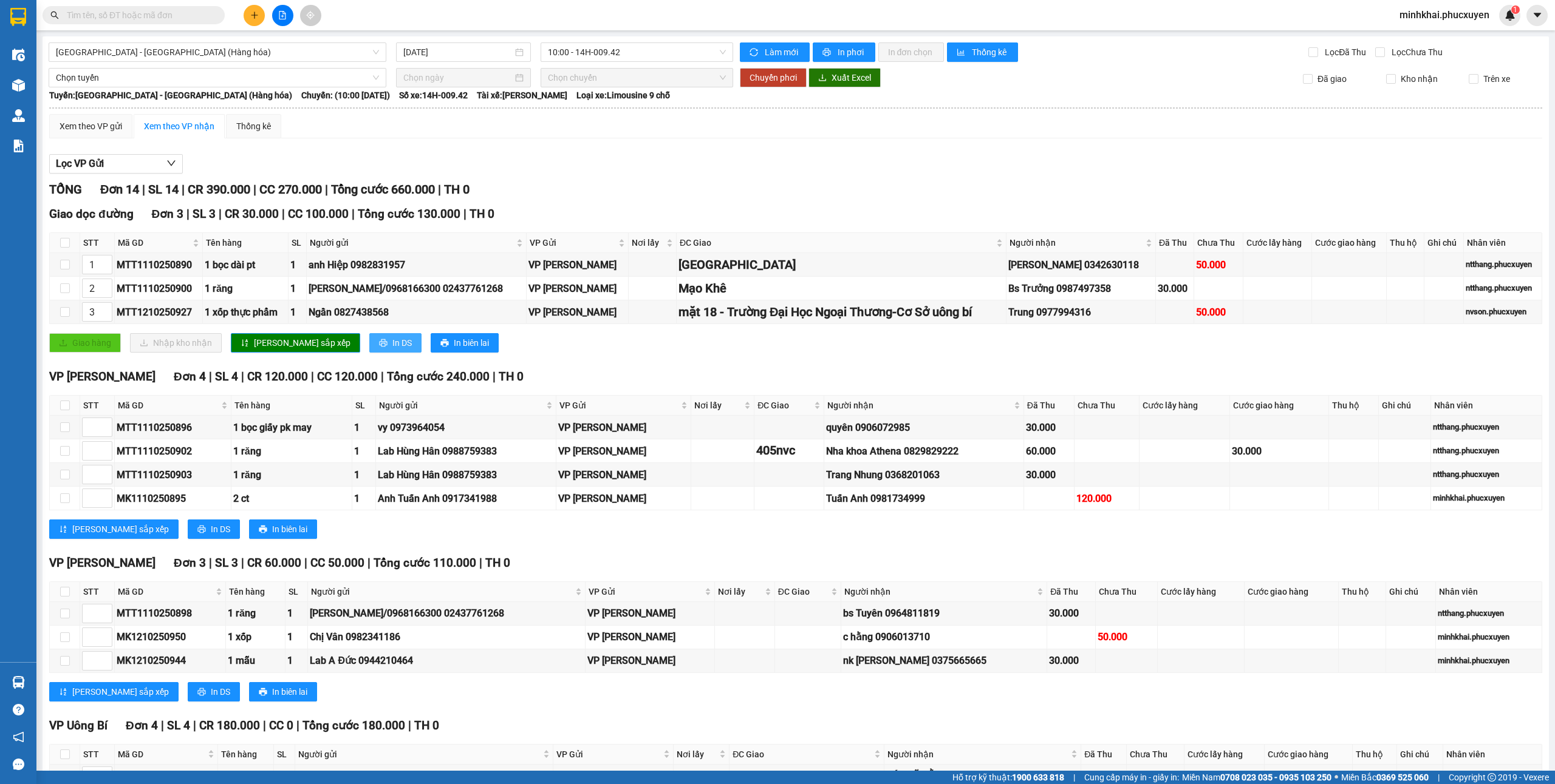
click at [393, 343] on span "In DS" at bounding box center [402, 343] width 20 height 14
drag, startPoint x: 331, startPoint y: 387, endPoint x: 355, endPoint y: 345, distance: 48.4
click at [393, 345] on span "In DS" at bounding box center [402, 343] width 20 height 14
click at [14, 78] on div at bounding box center [18, 85] width 21 height 21
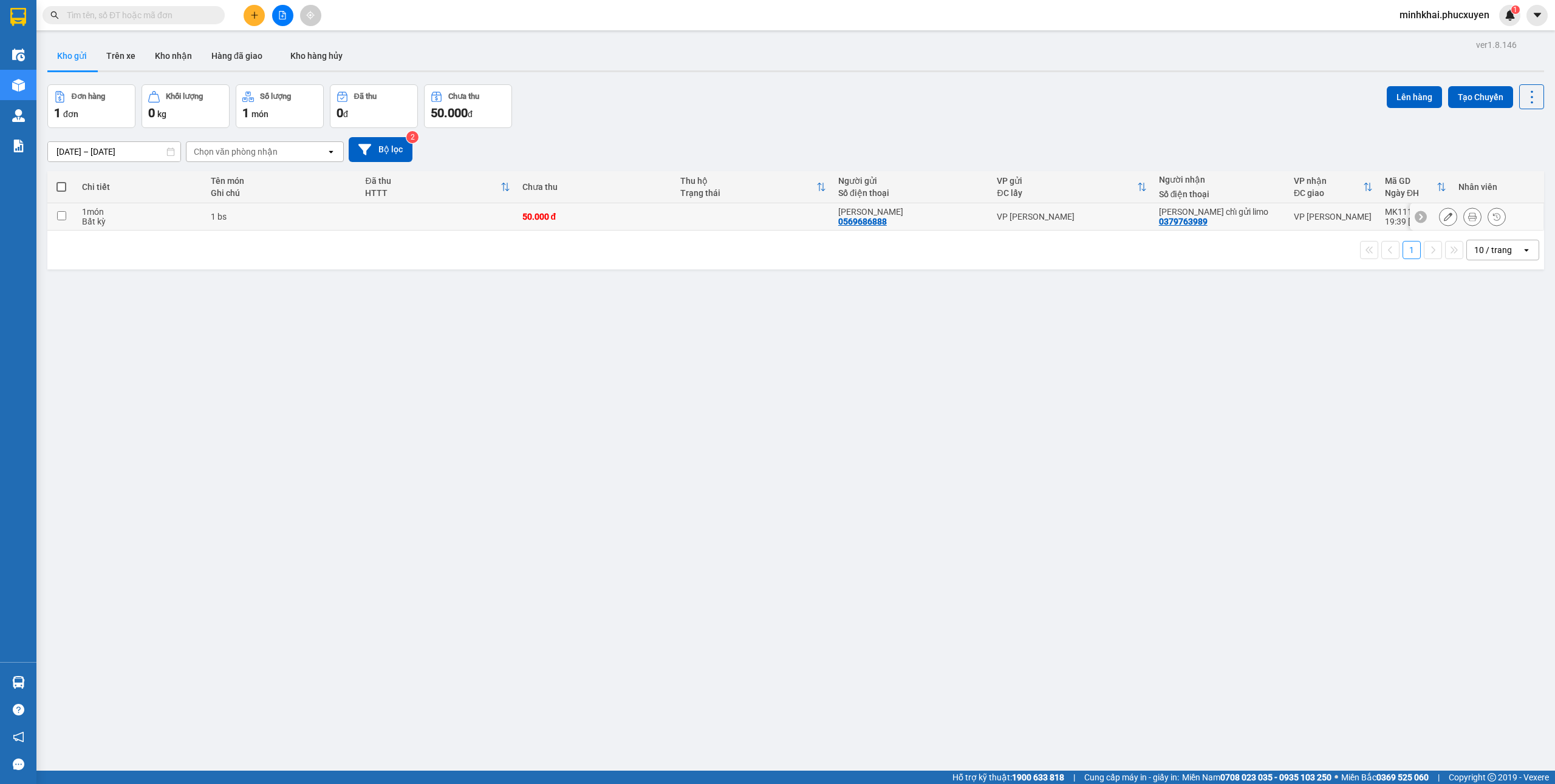
click at [61, 220] on input "checkbox" at bounding box center [62, 216] width 9 height 9
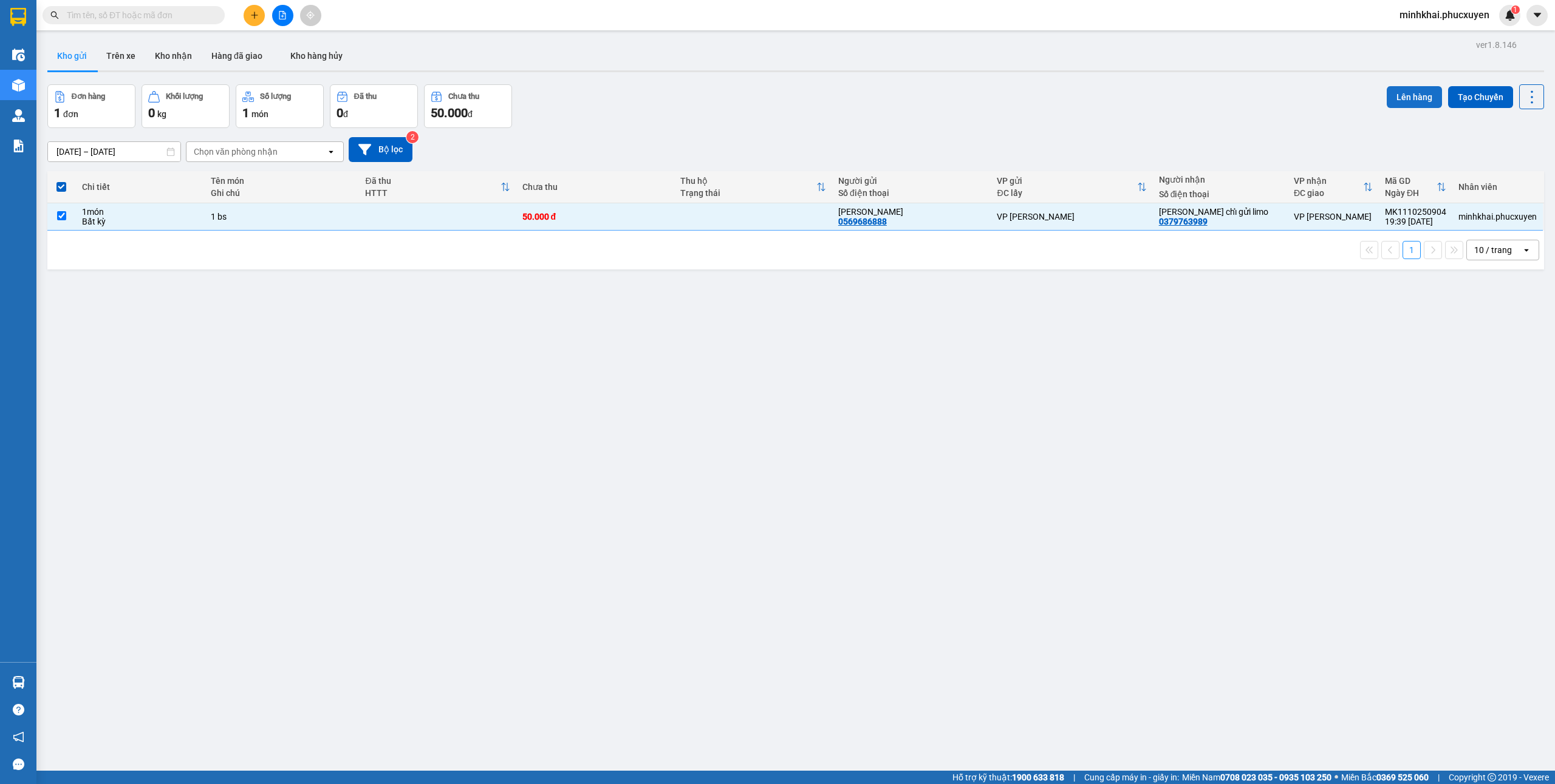
click at [1402, 92] on button "Lên hàng" at bounding box center [1414, 97] width 55 height 22
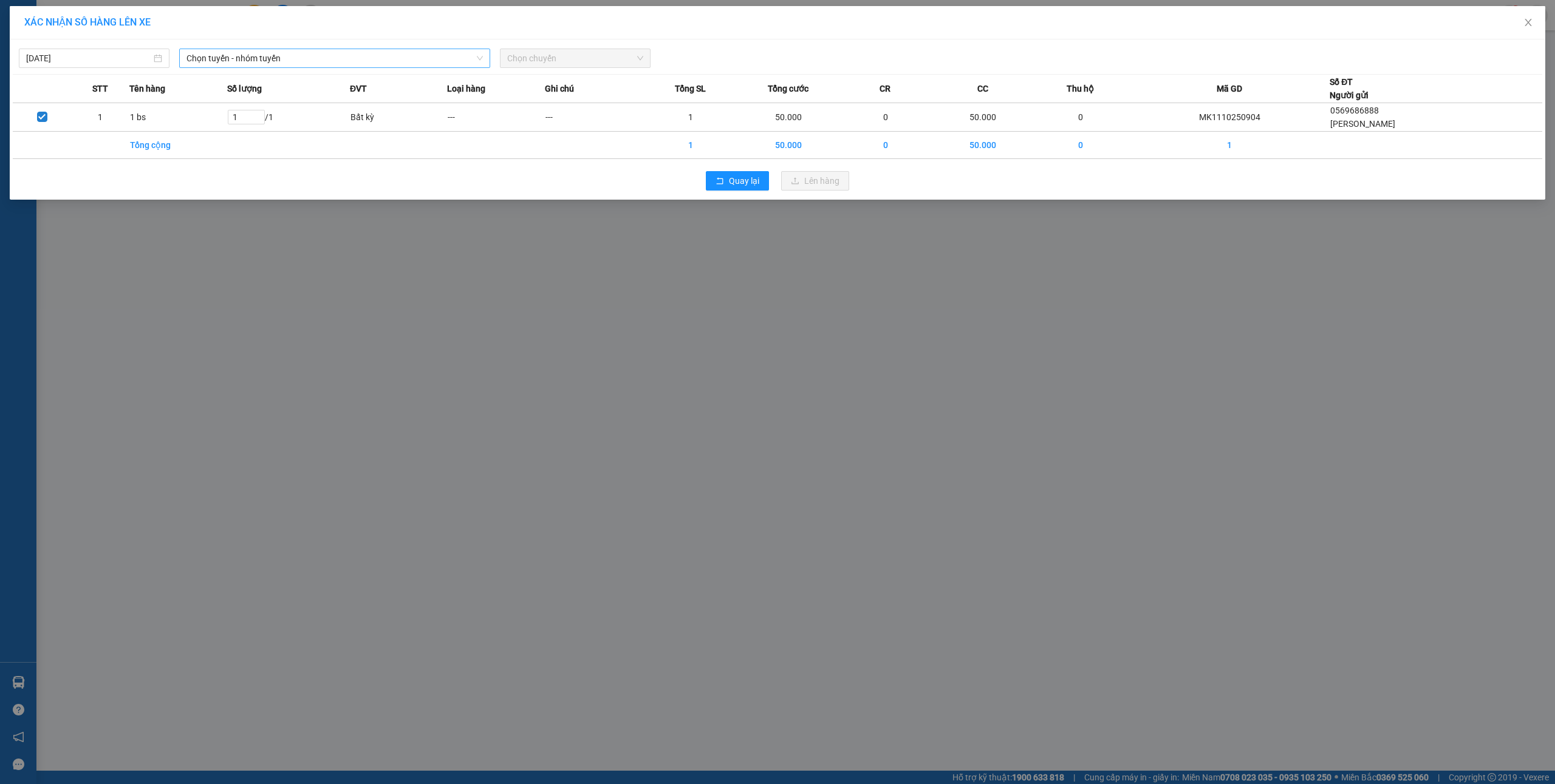
click at [282, 60] on span "Chọn tuyến - nhóm tuyến" at bounding box center [334, 58] width 297 height 18
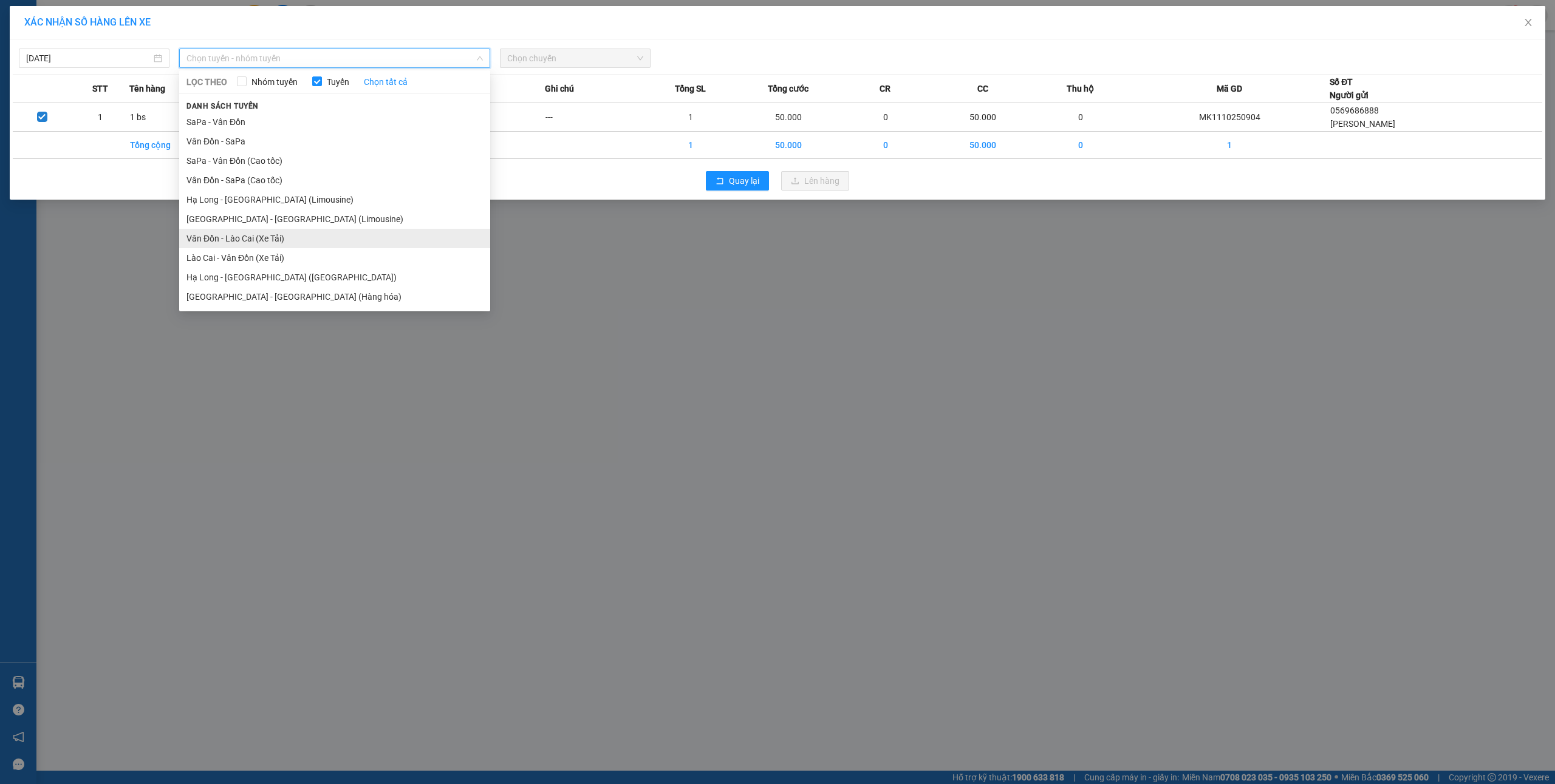
click at [260, 229] on li "Vân Đồn - Lào Cai (Xe Tải)" at bounding box center [334, 238] width 311 height 20
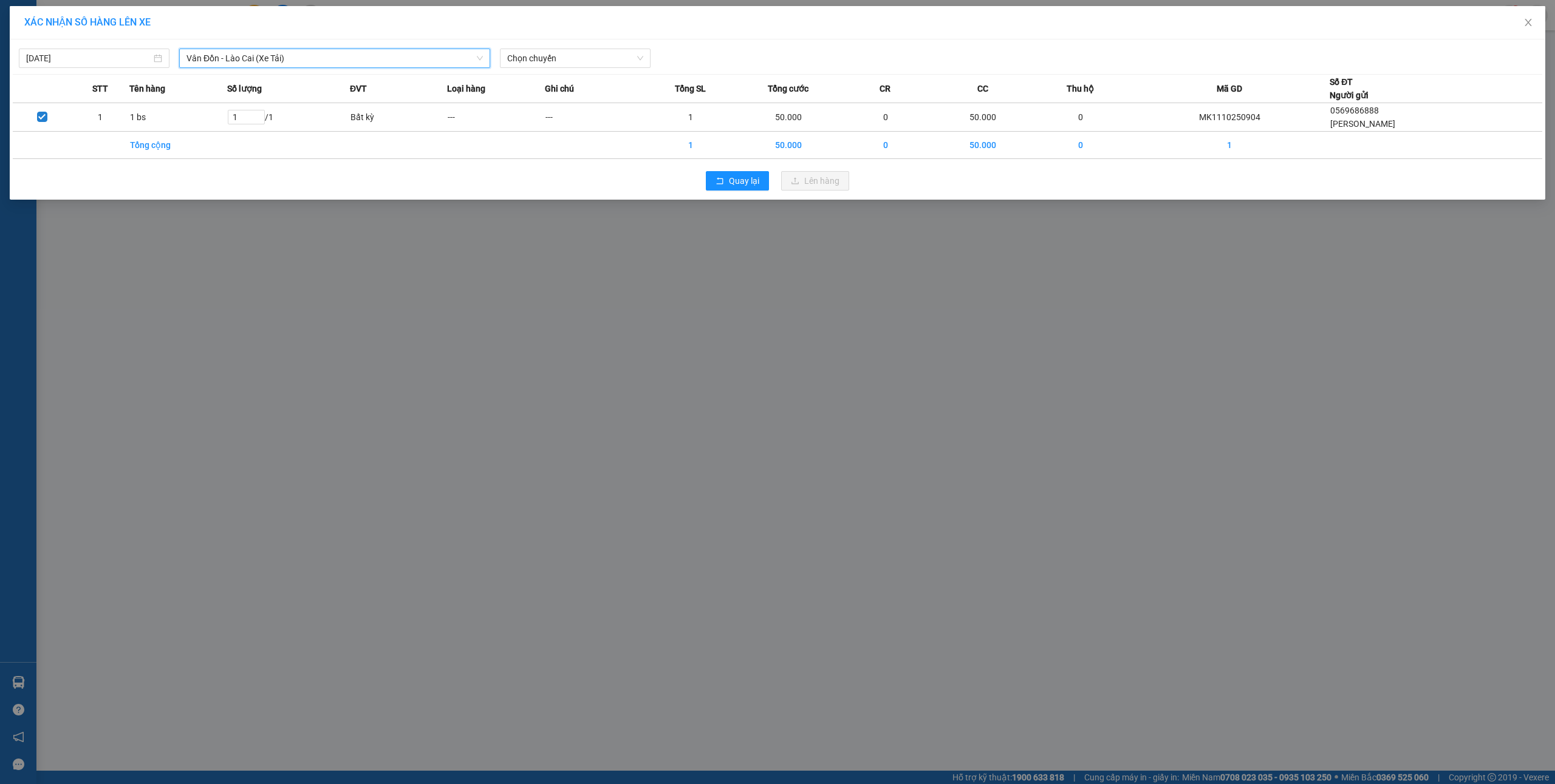
click at [295, 57] on span "Vân Đồn - Lào Cai (Xe Tải)" at bounding box center [334, 58] width 297 height 18
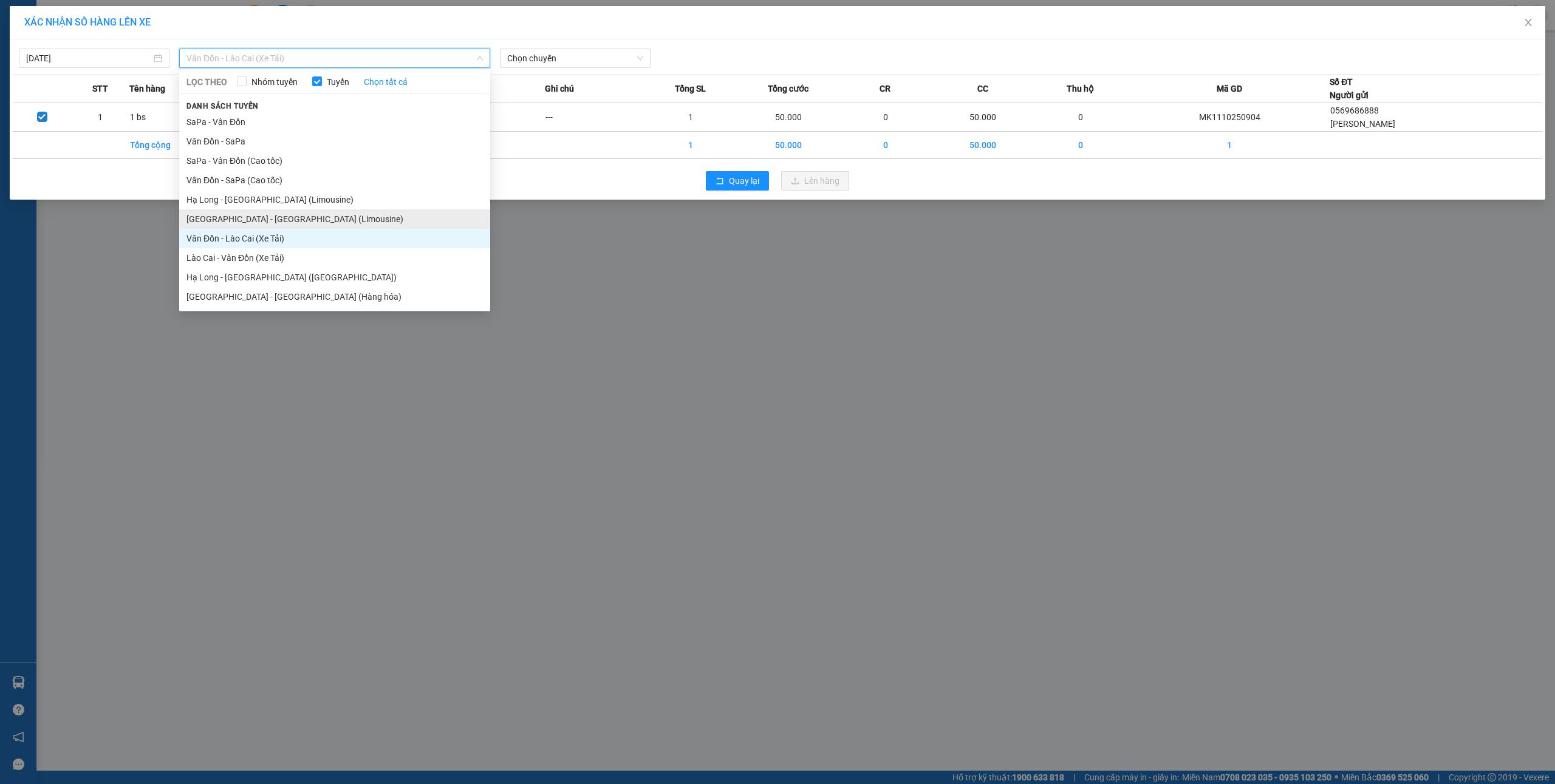
click at [276, 212] on li "Hà Nội - Hạ Long (Limousine)" at bounding box center [334, 220] width 311 height 20
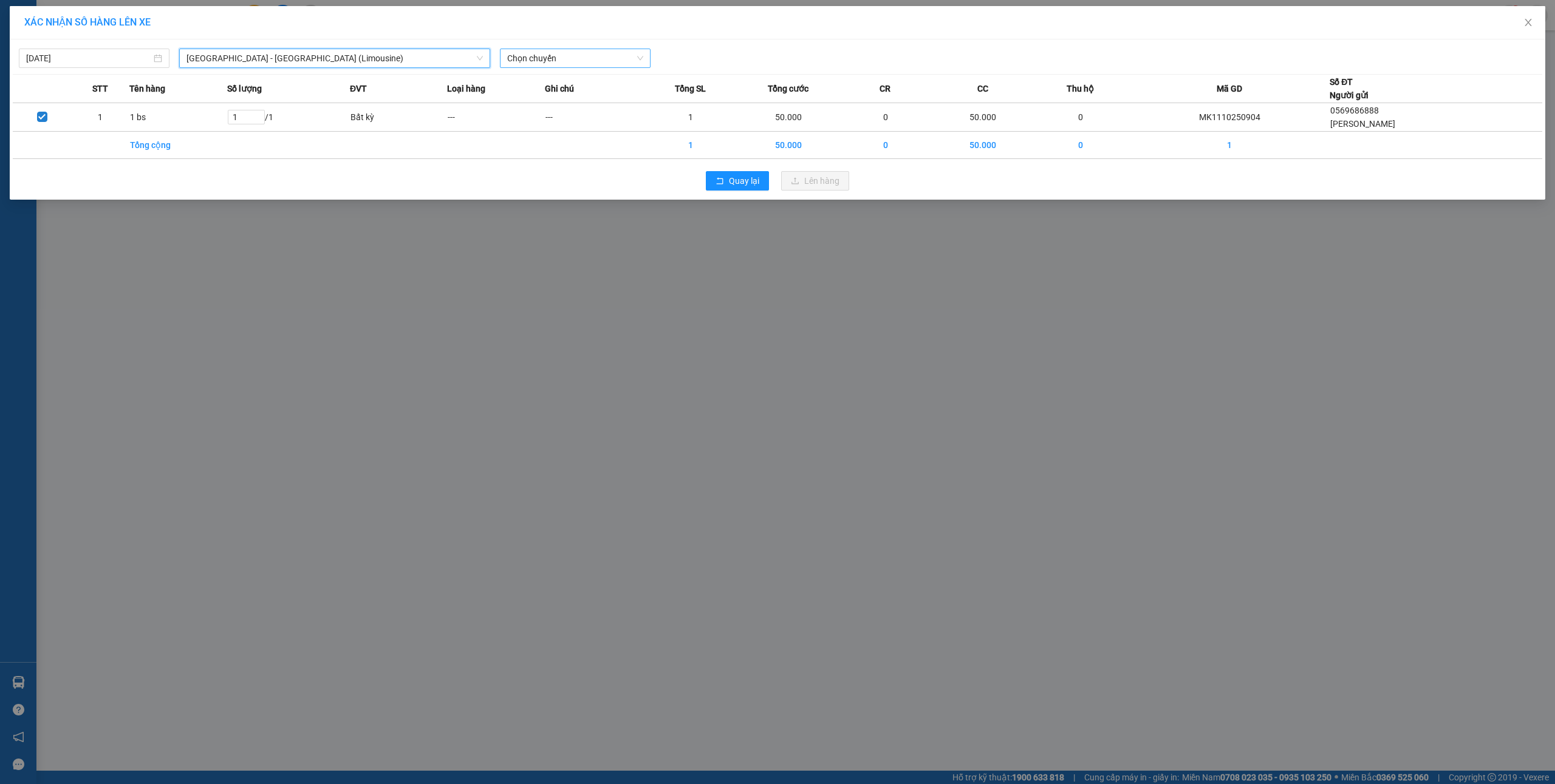
click at [562, 63] on span "Chọn chuyến" at bounding box center [575, 58] width 136 height 18
click at [547, 88] on div "12:01 - 14B-033.47" at bounding box center [555, 83] width 95 height 14
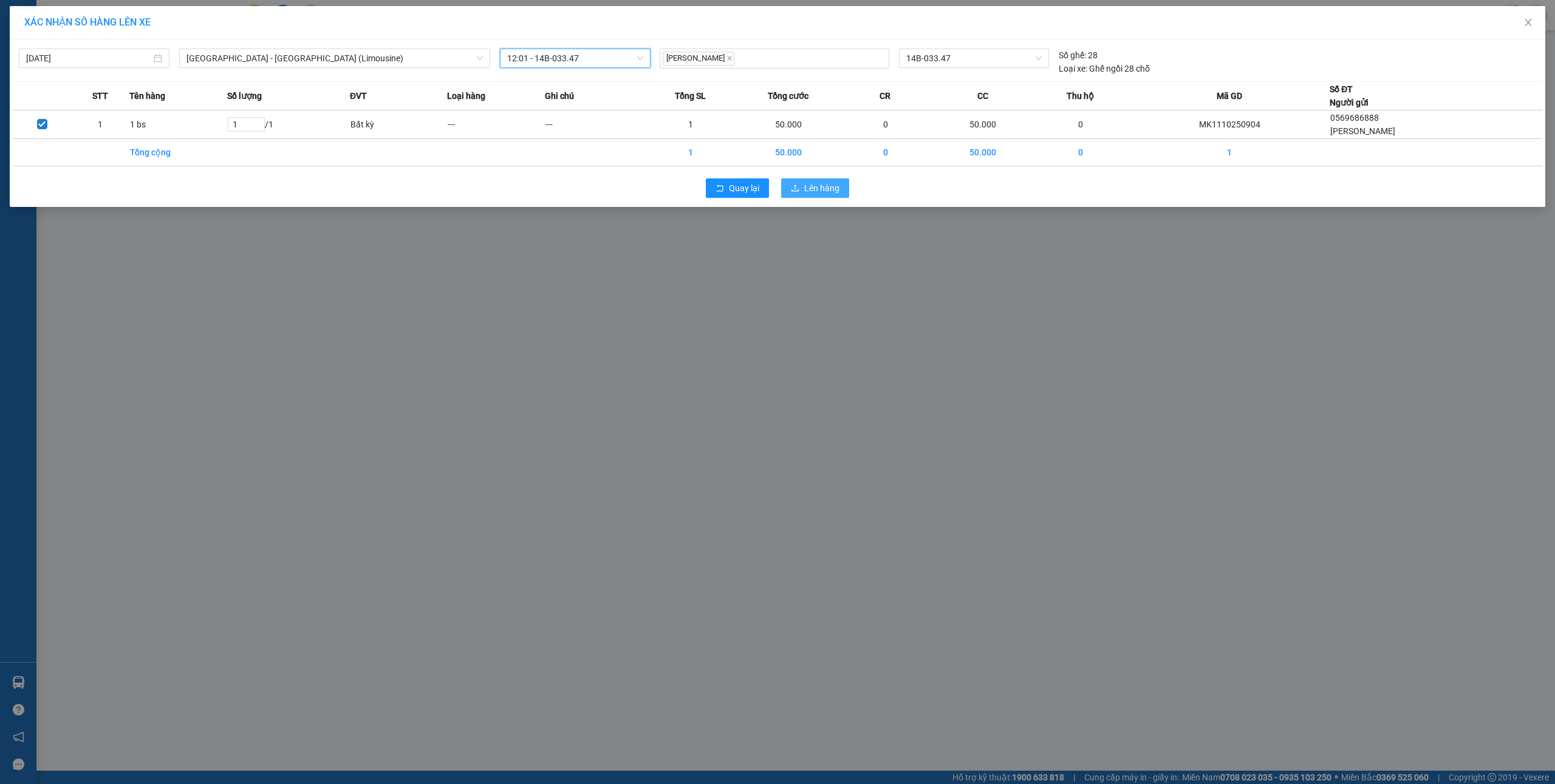
click at [806, 192] on span "Lên hàng" at bounding box center [821, 189] width 35 height 14
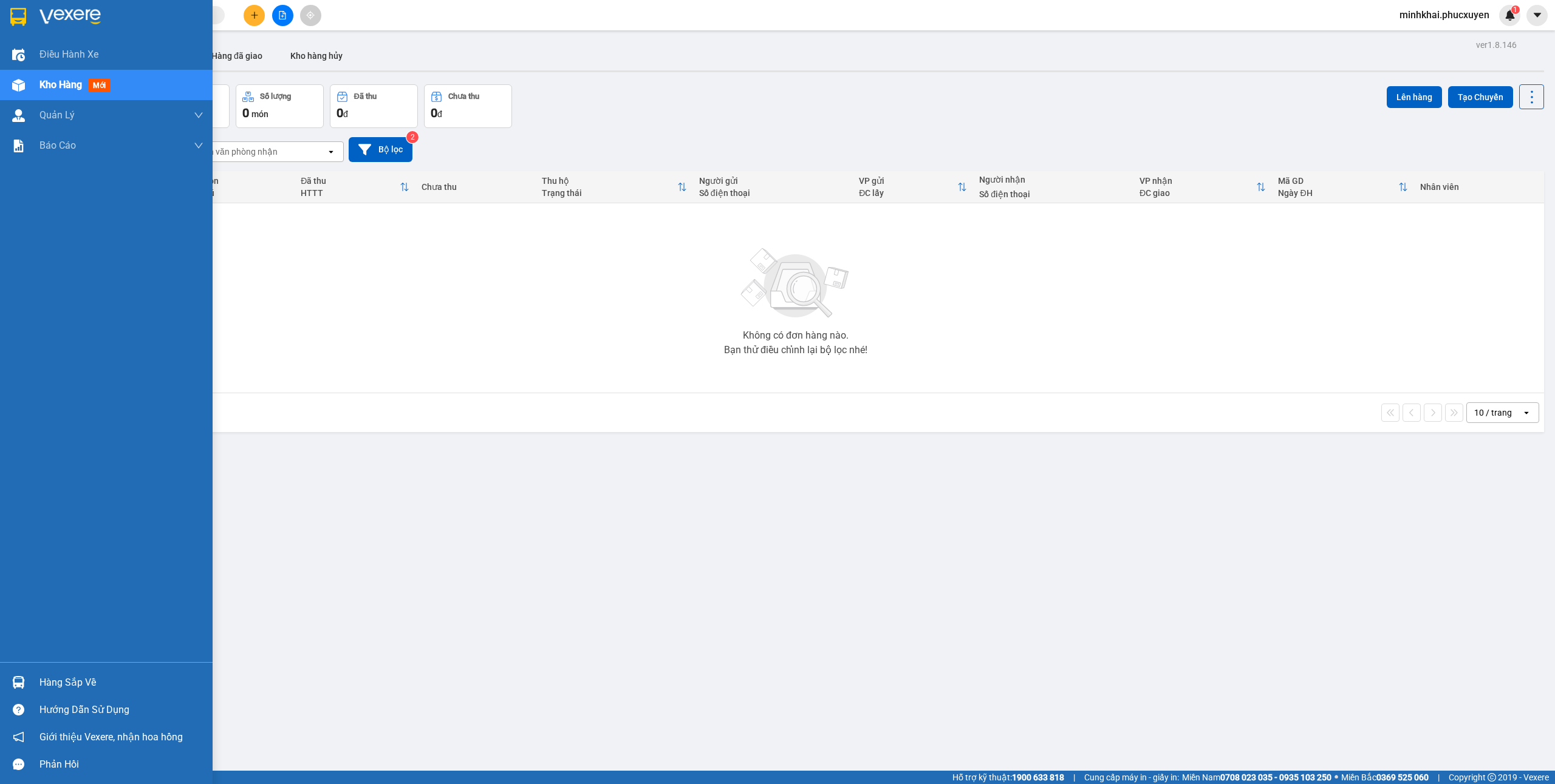
click at [25, 682] on div at bounding box center [18, 683] width 21 height 21
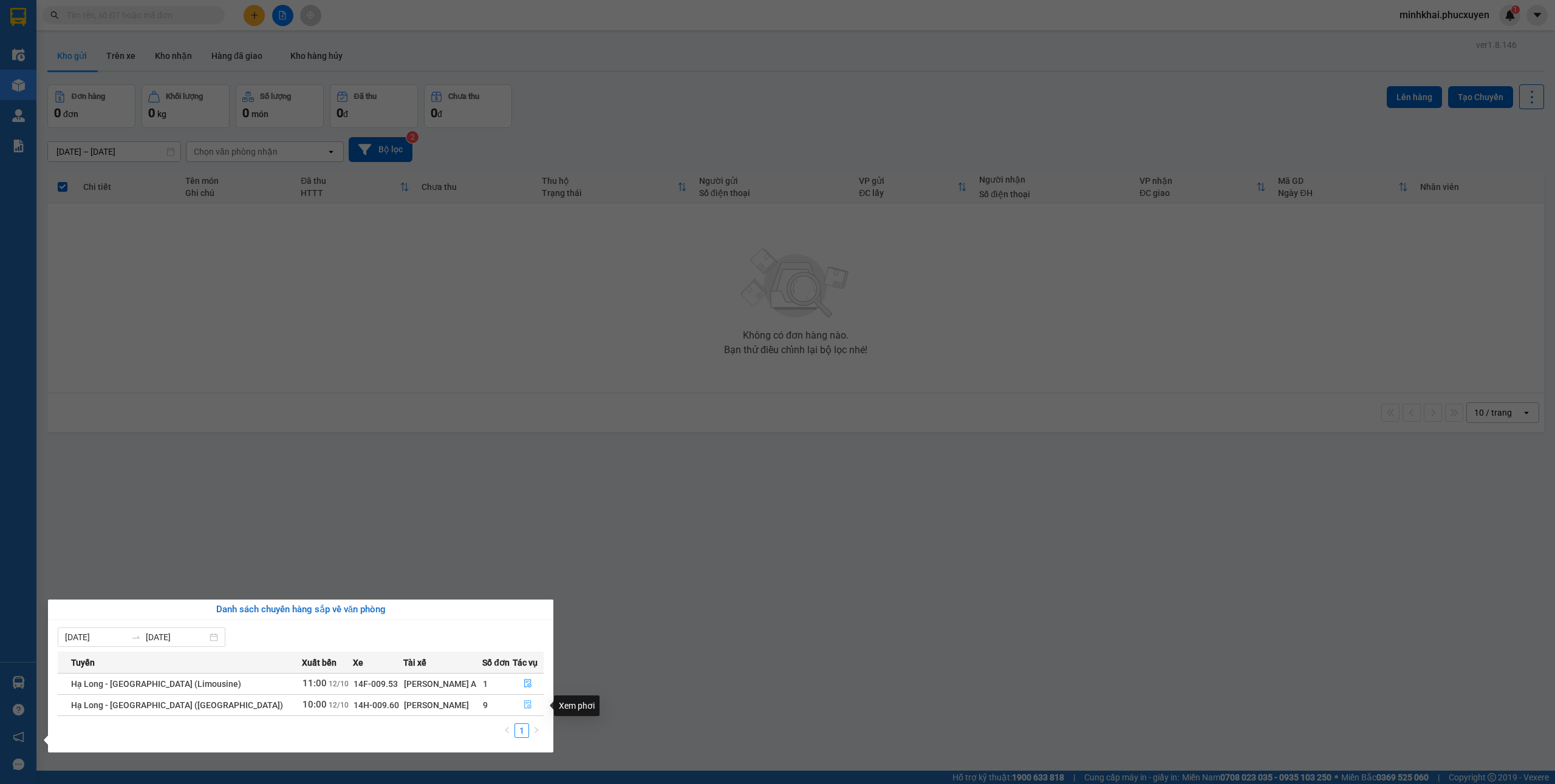
click at [534, 704] on button "button" at bounding box center [528, 706] width 30 height 20
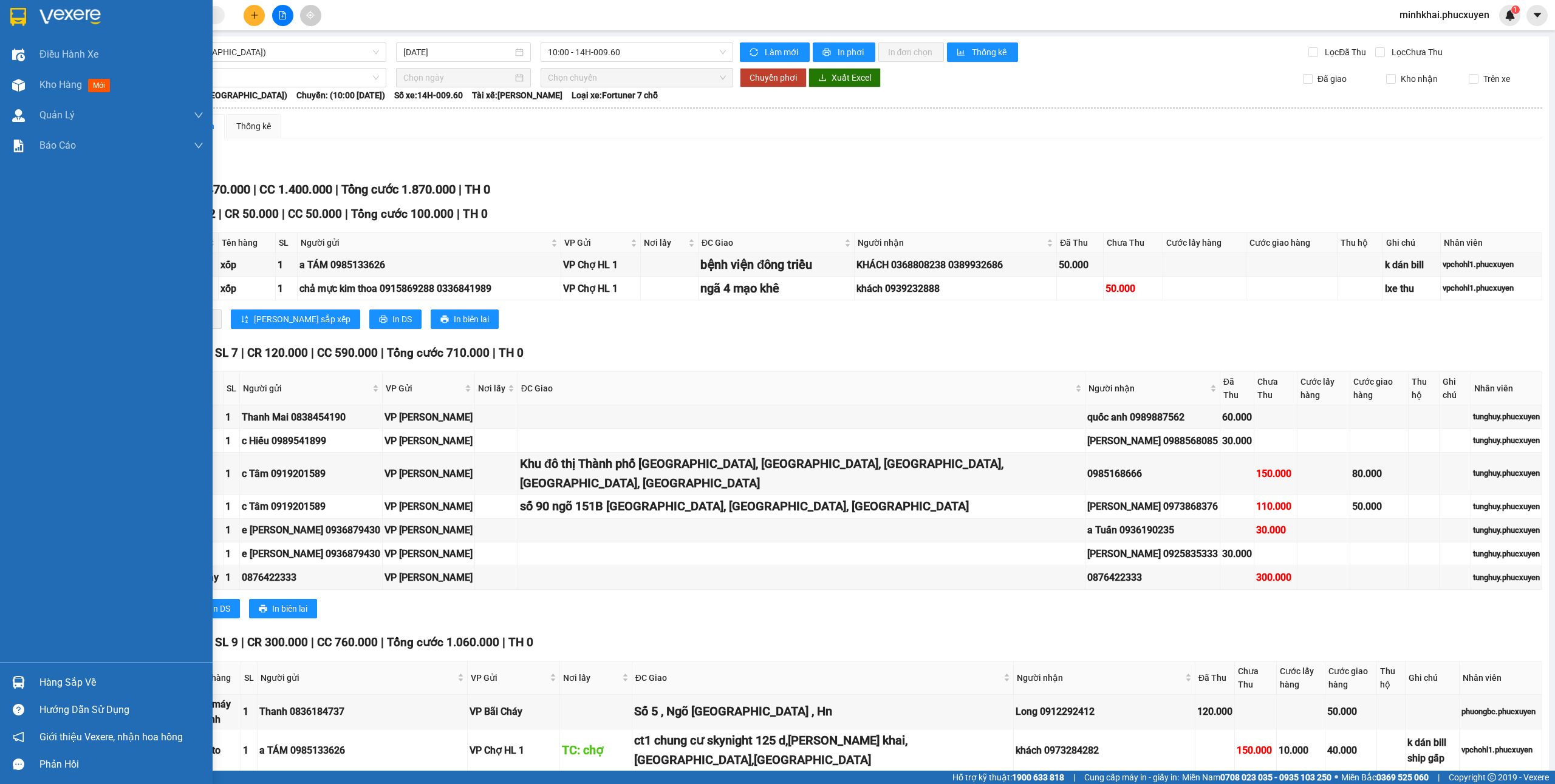
drag, startPoint x: 28, startPoint y: 682, endPoint x: 71, endPoint y: 686, distance: 43.2
click at [28, 682] on div at bounding box center [18, 683] width 21 height 21
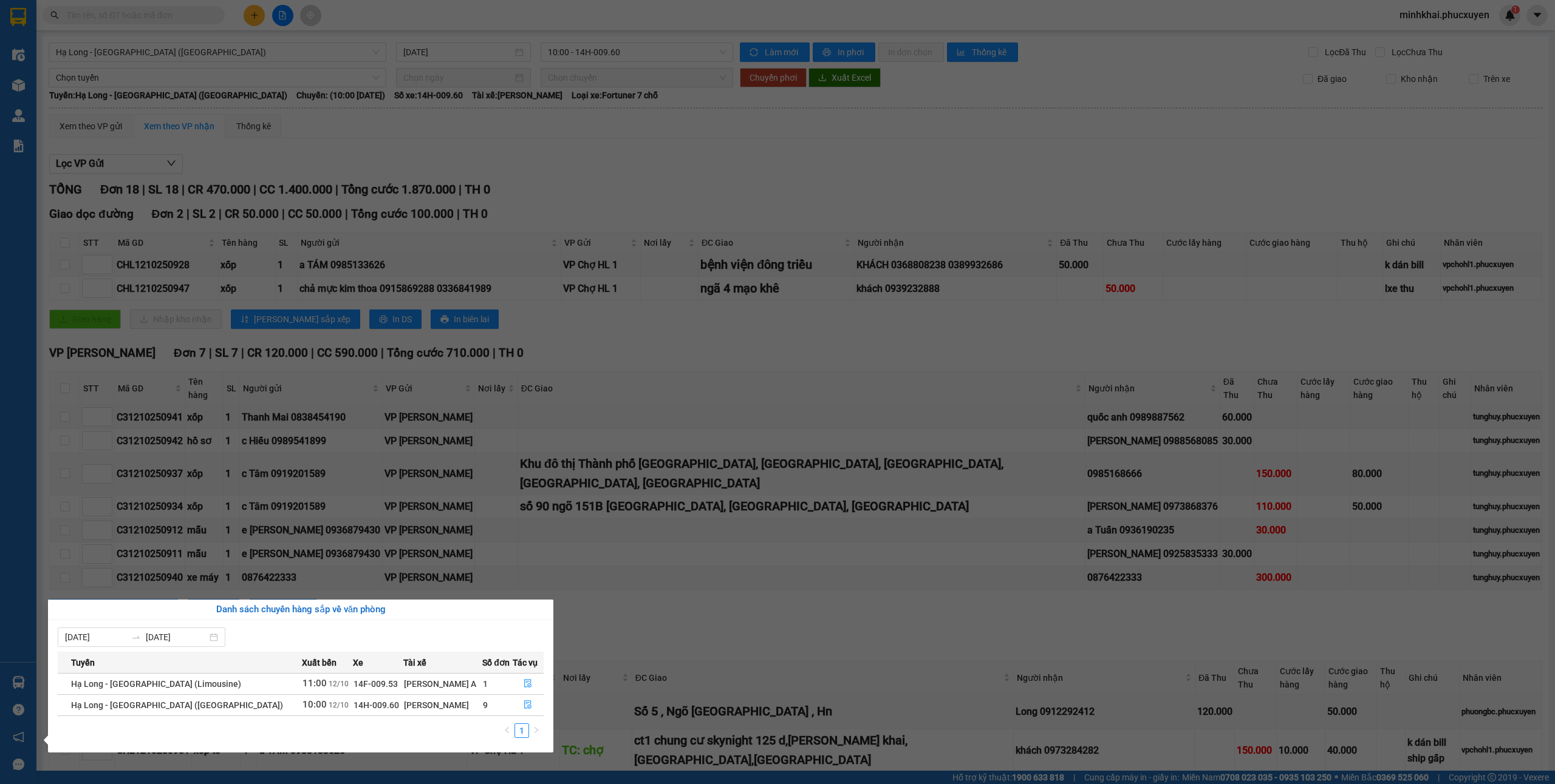
click at [705, 364] on section "Kết quả tìm kiếm ( 0 ) Bộ lọc No Data minhkhai.phucxuyen 1 Điều hành xe Kho hàn…" at bounding box center [778, 392] width 1555 height 784
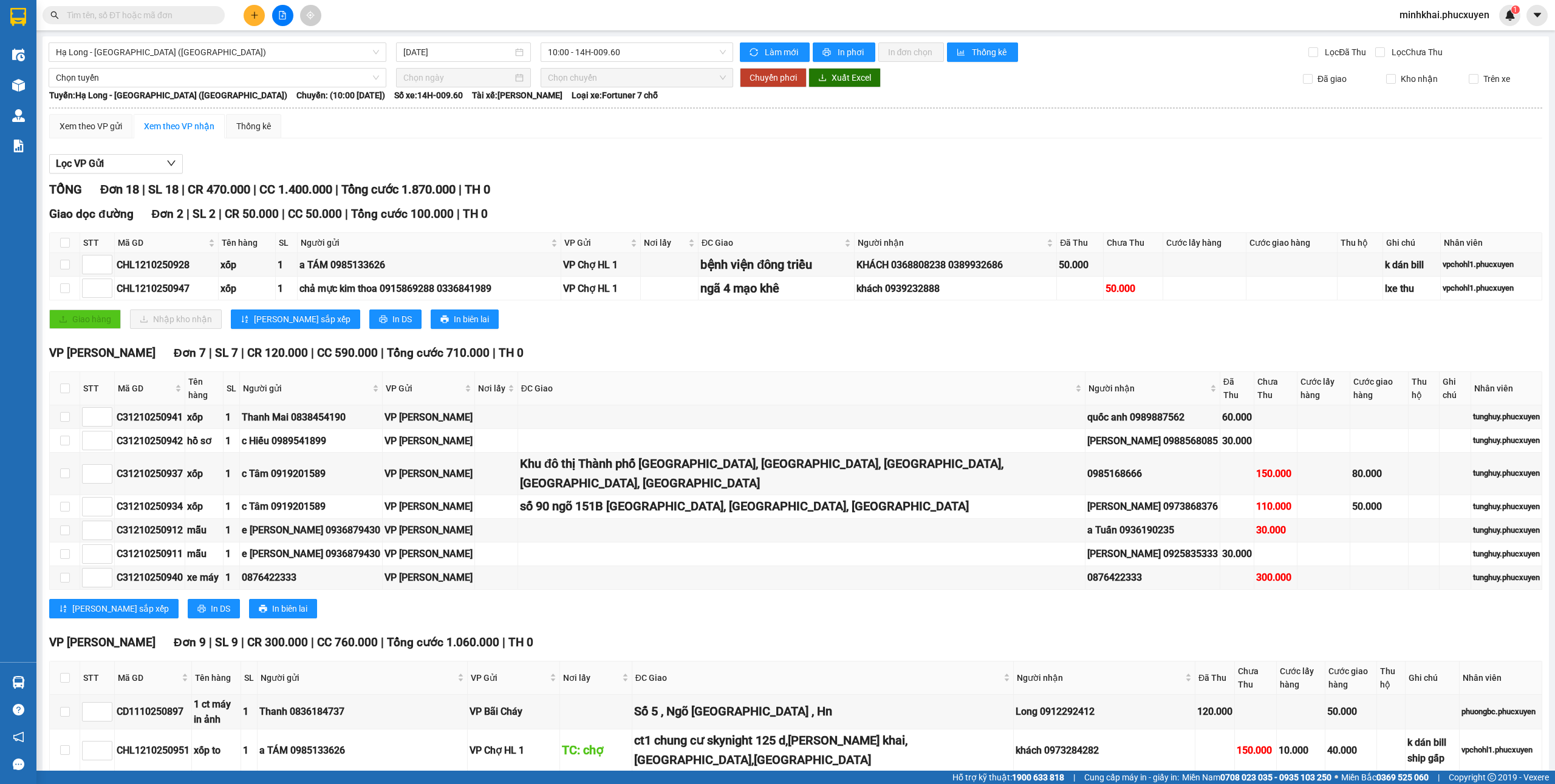
click at [255, 8] on button at bounding box center [254, 15] width 21 height 21
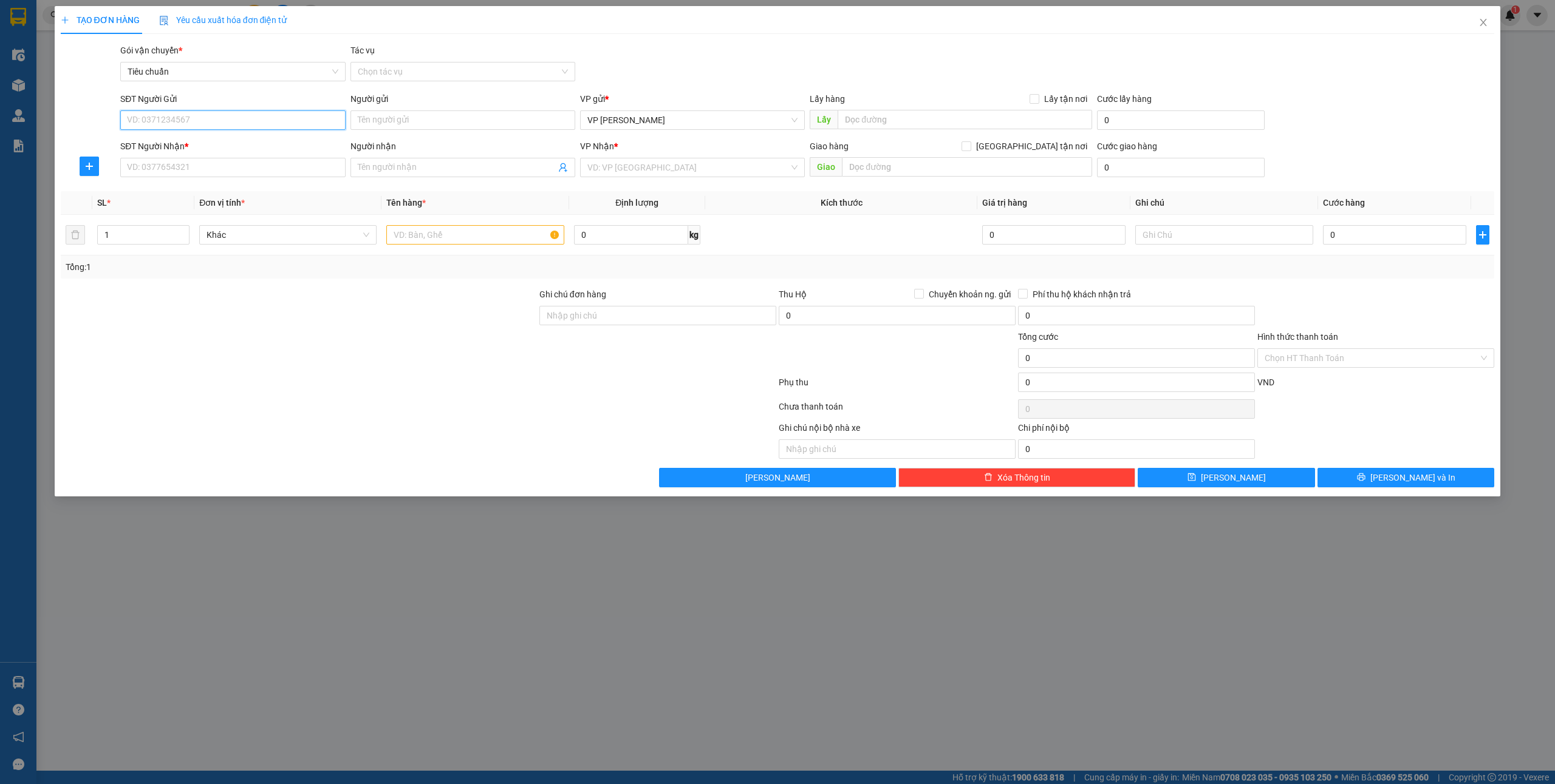
click at [156, 119] on input "SĐT Người Gửi" at bounding box center [232, 120] width 225 height 20
type input "0915342248"
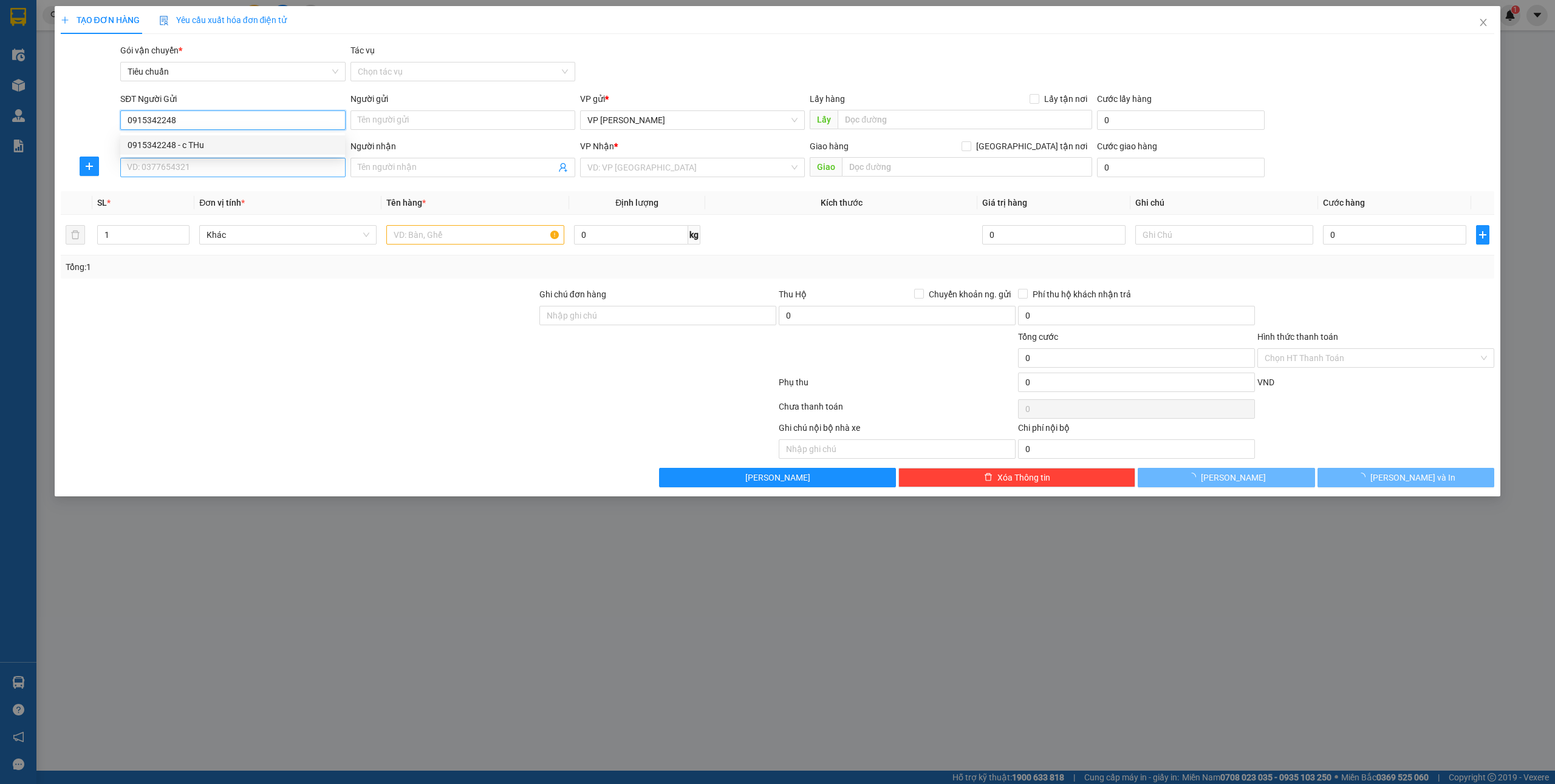
click at [134, 139] on div "0915342248 - c THu" at bounding box center [232, 145] width 210 height 14
type input "c THu"
type input "0915342248"
click at [144, 166] on input "SĐT Người Nhận *" at bounding box center [232, 168] width 225 height 20
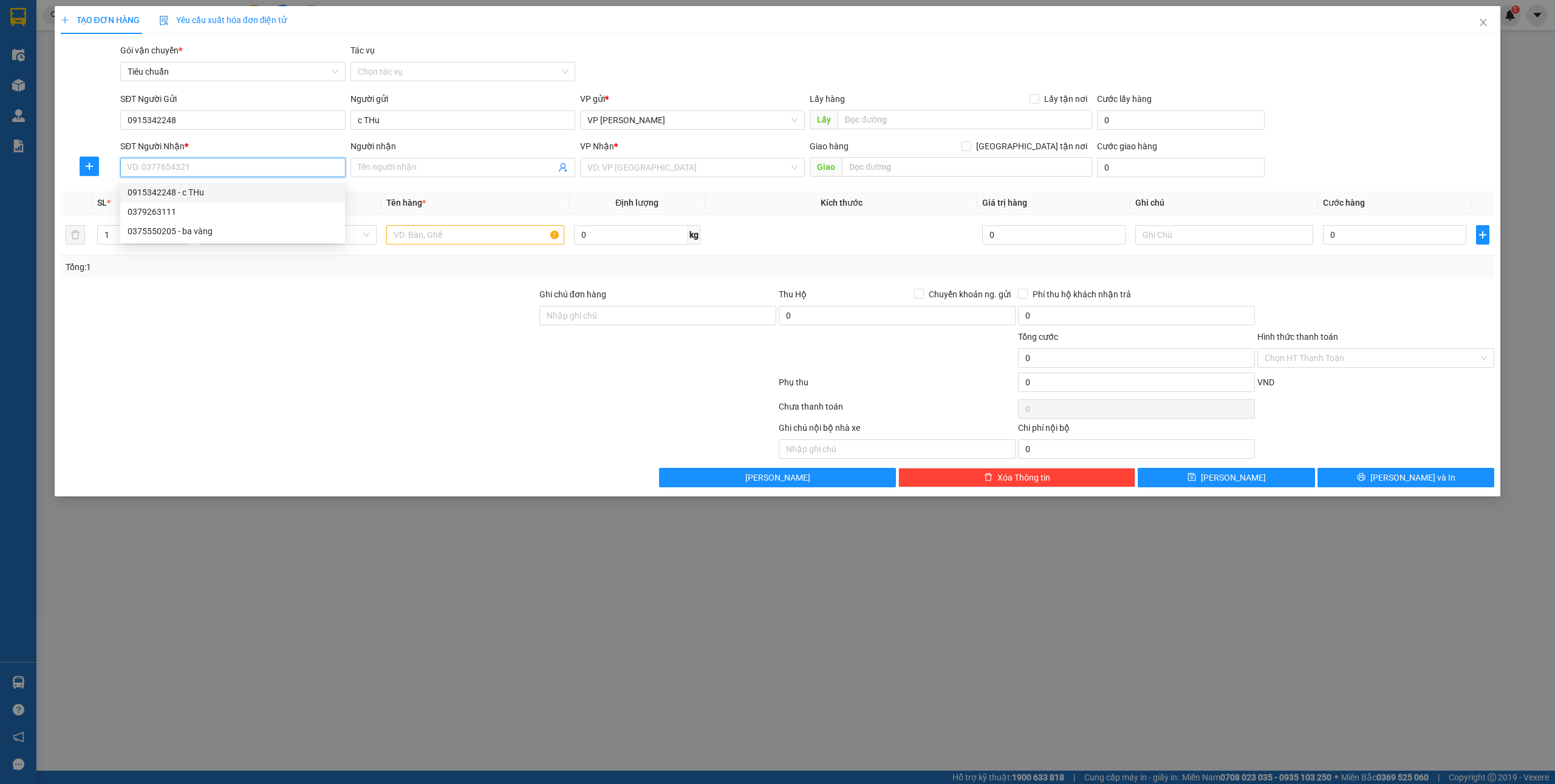
click at [186, 163] on input "SĐT Người Nhận *" at bounding box center [232, 168] width 225 height 20
click at [211, 173] on input "SĐT Người Nhận *" at bounding box center [232, 168] width 225 height 20
click at [166, 216] on div "0379263111" at bounding box center [232, 212] width 210 height 14
type input "0379263111"
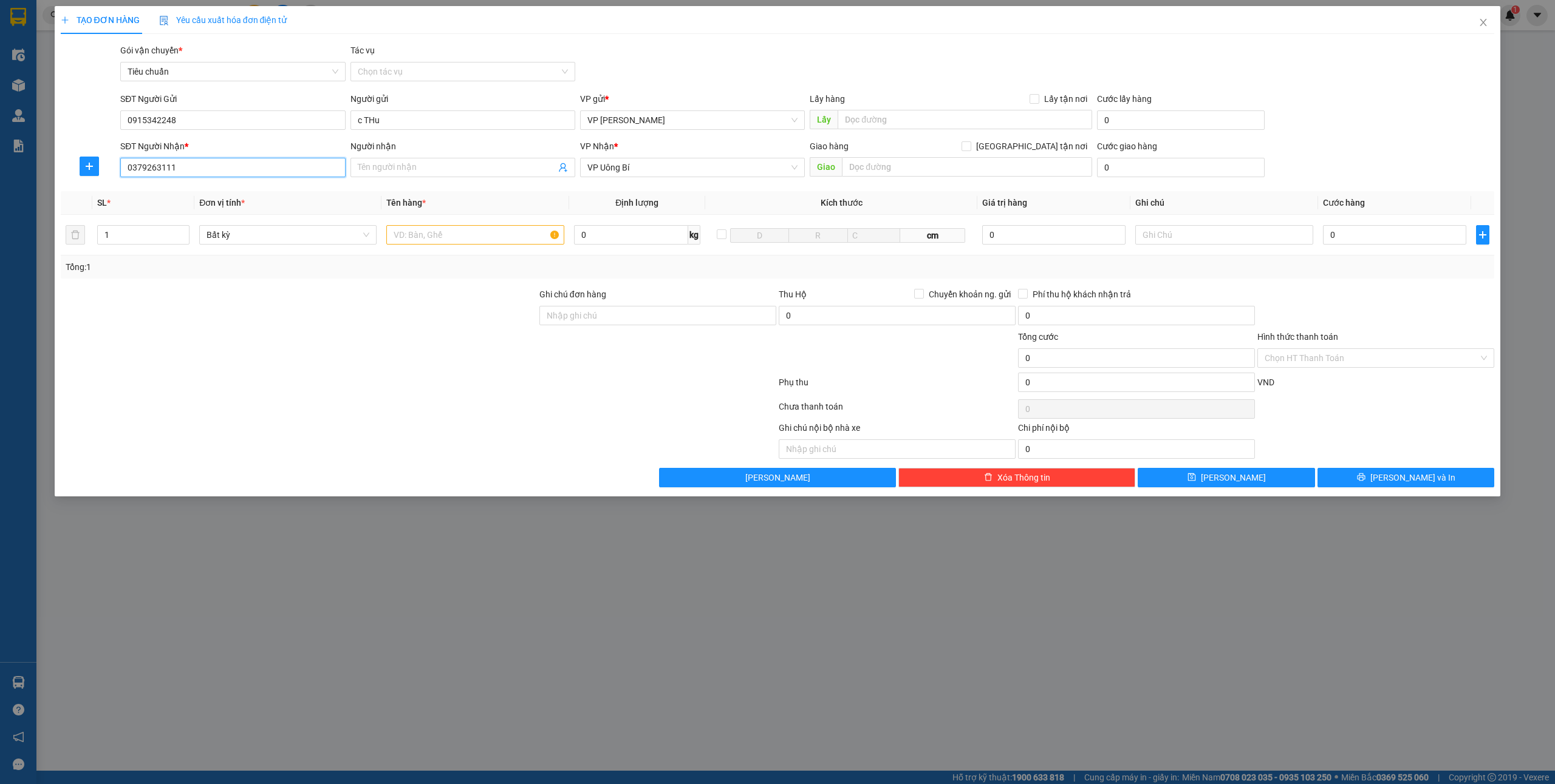
click at [253, 175] on input "0379263111" at bounding box center [232, 168] width 225 height 20
paste input "0379263111"
type input "0379263111"
click at [219, 166] on input "0379263111" at bounding box center [232, 168] width 225 height 20
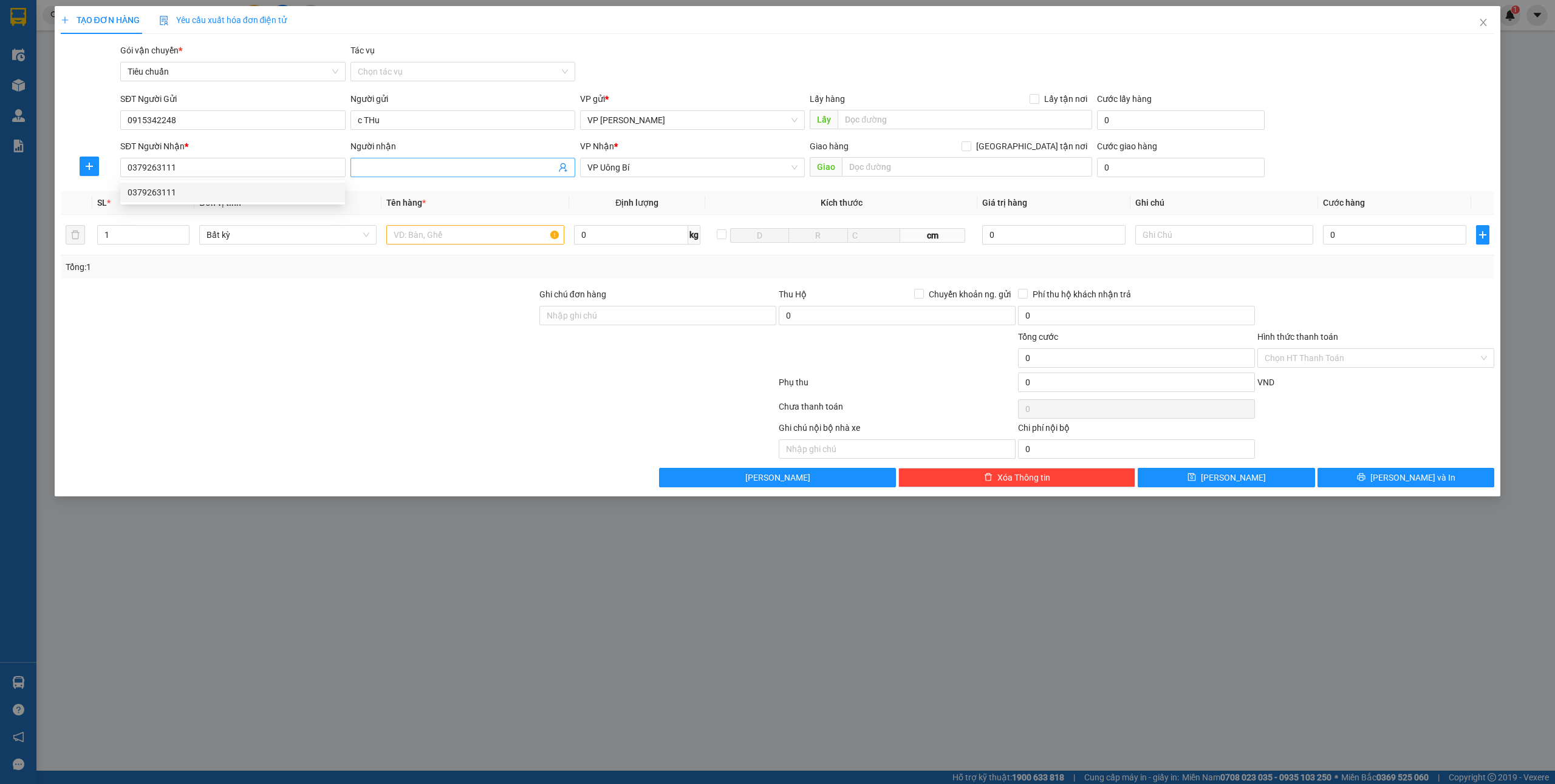
click at [390, 174] on input "Người nhận" at bounding box center [457, 168] width 198 height 14
type input "a lâm chùa ba vàng"
click at [433, 232] on input "text" at bounding box center [475, 235] width 177 height 20
type input "1"
type input "1 túi xanh 3 hộp sơn"
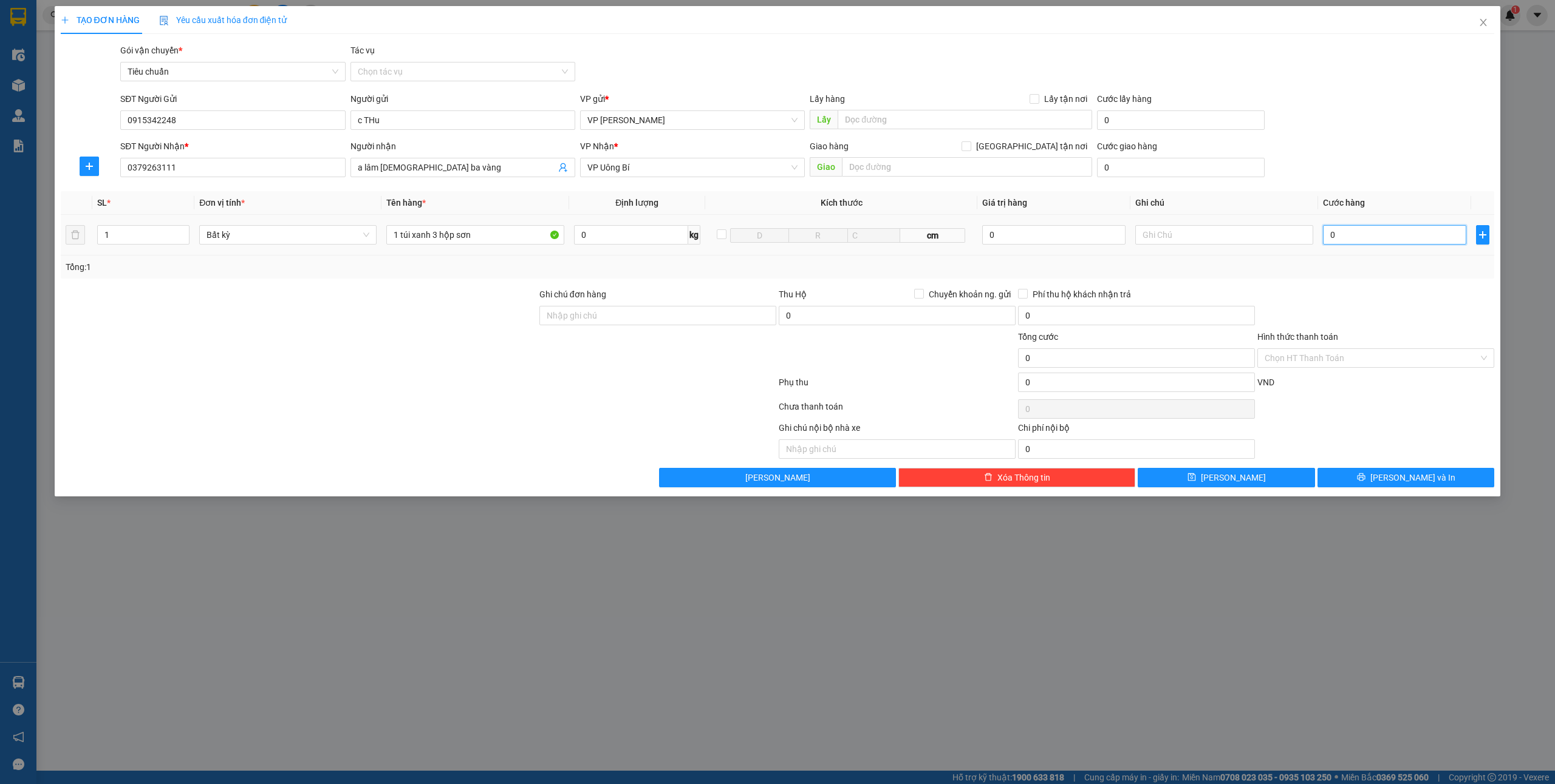
click at [1361, 241] on input "0" at bounding box center [1394, 235] width 143 height 20
type input "2"
type input "25"
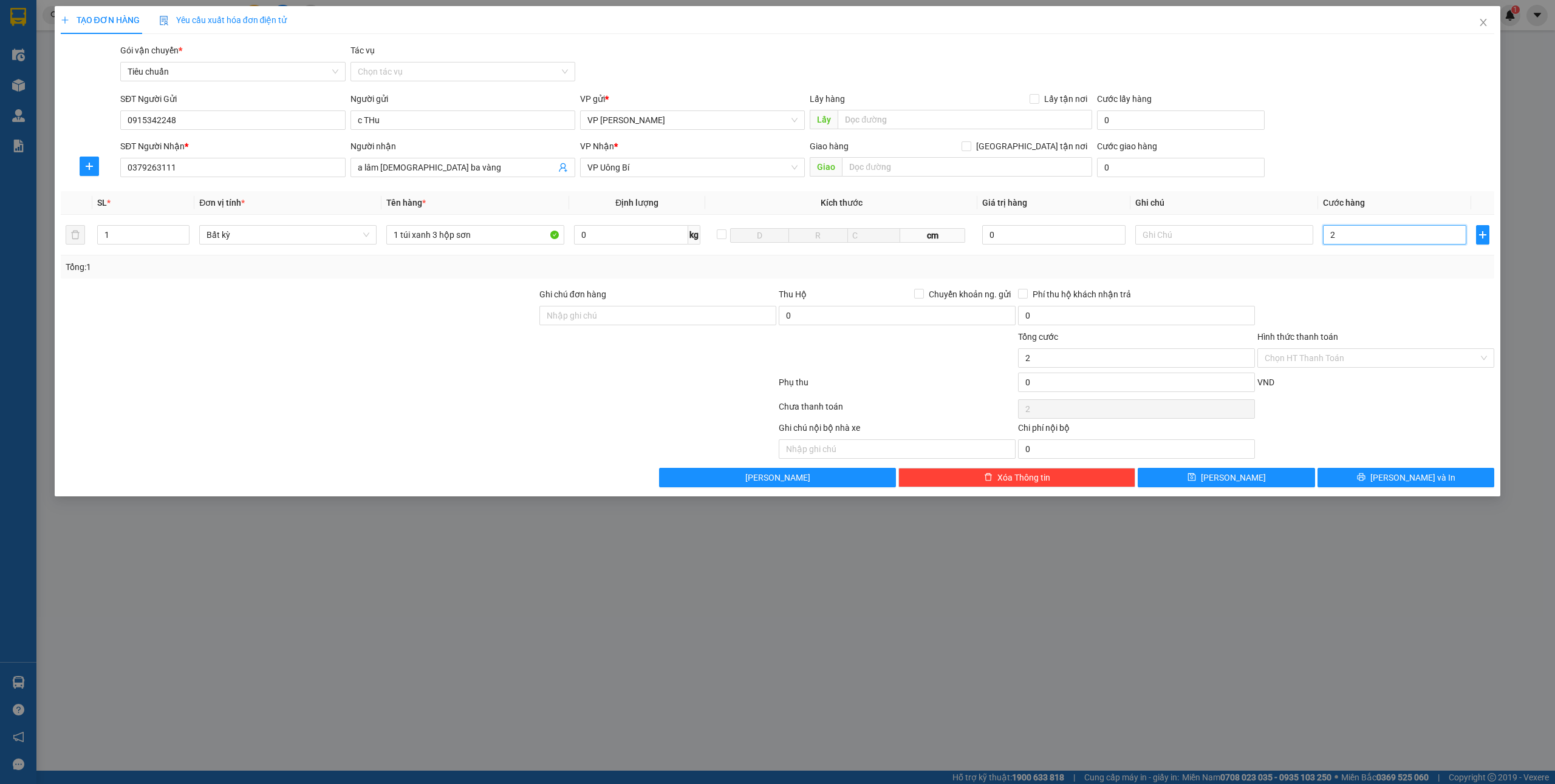
type input "25"
type input "250"
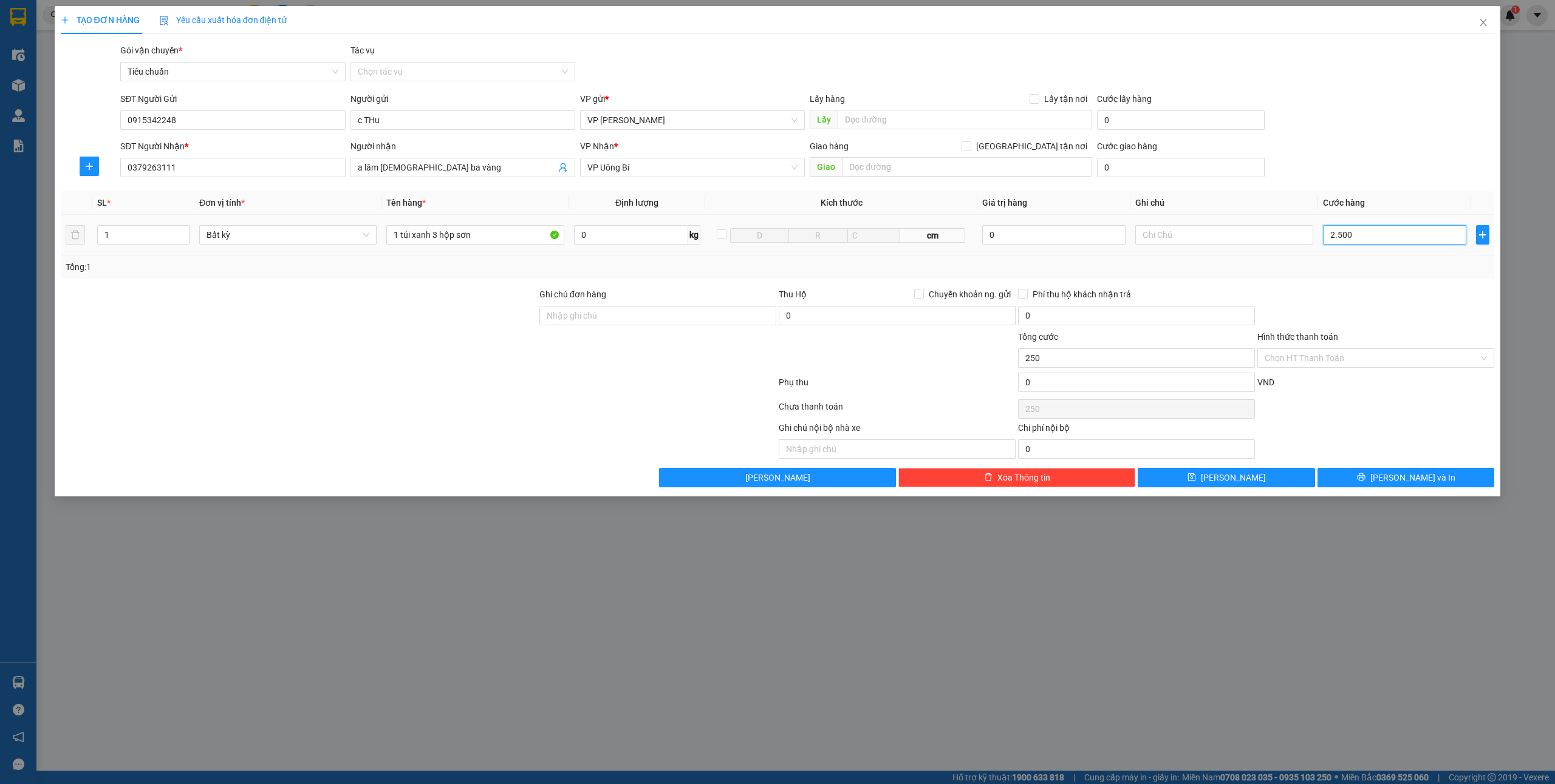
type input "25.000"
click at [1426, 470] on button "[PERSON_NAME] và In" at bounding box center [1406, 478] width 177 height 20
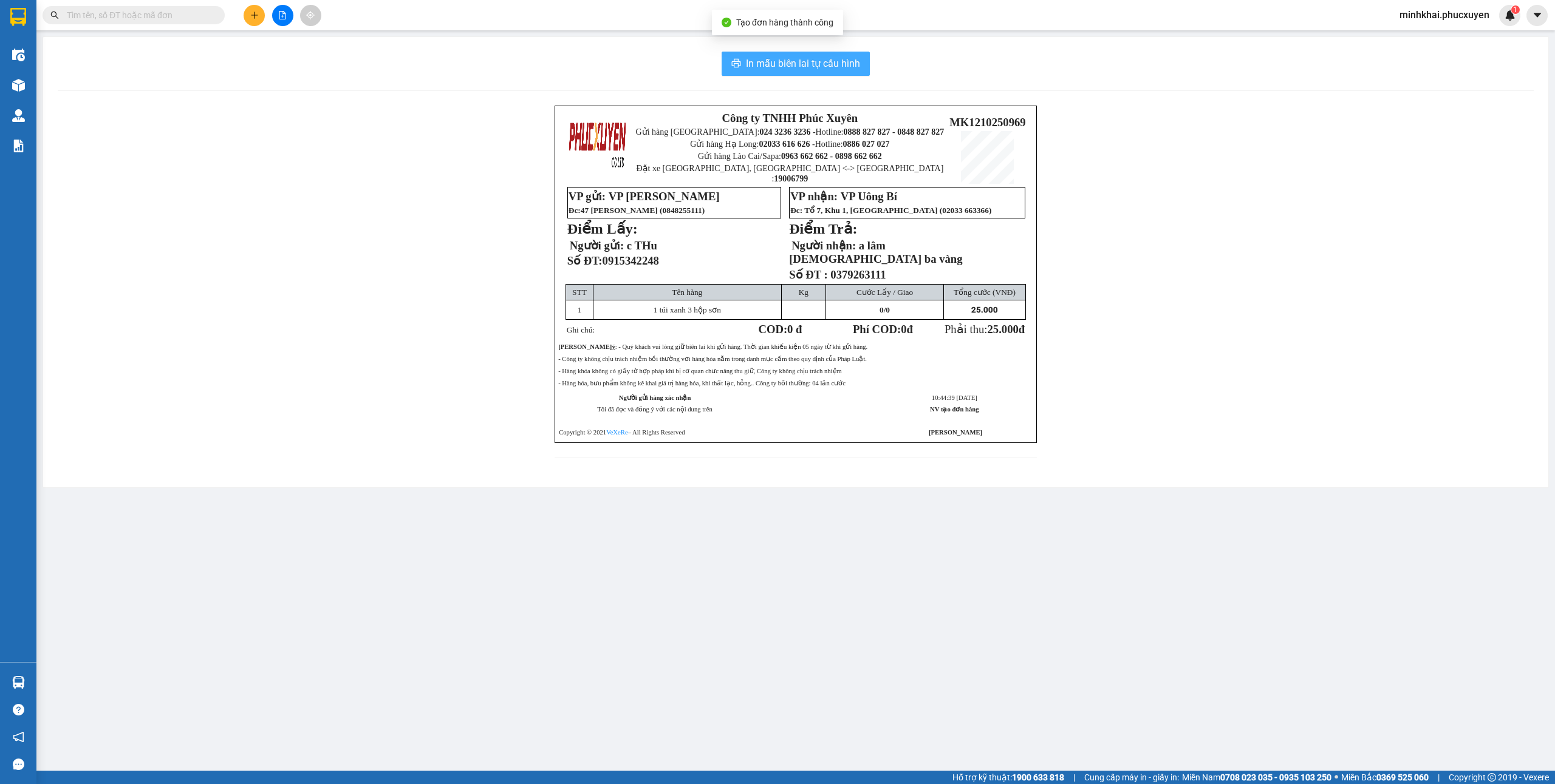
click at [782, 68] on span "In mẫu biên lai tự cấu hình" at bounding box center [802, 63] width 114 height 15
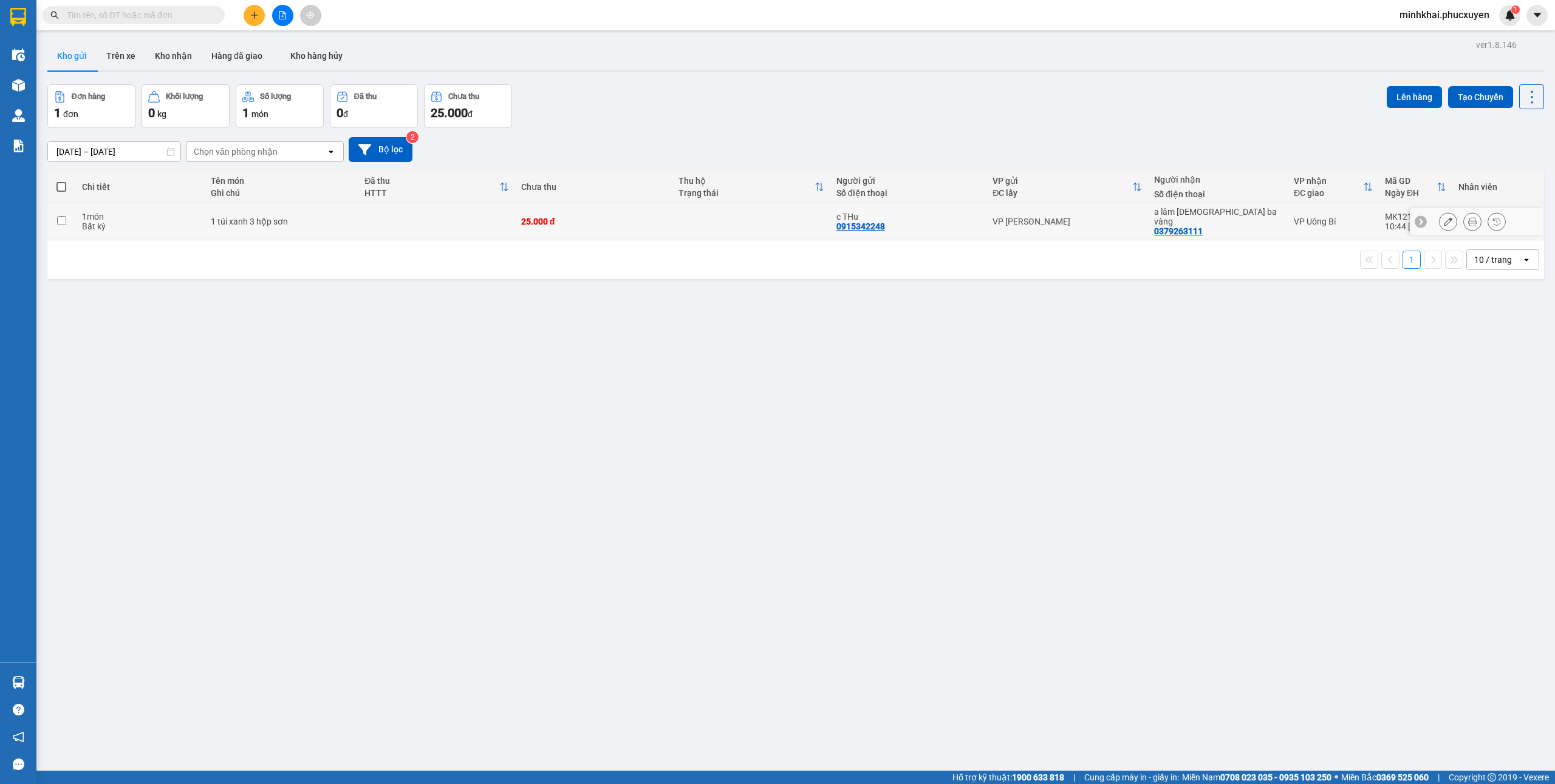
click at [1443, 219] on icon at bounding box center [1447, 221] width 8 height 8
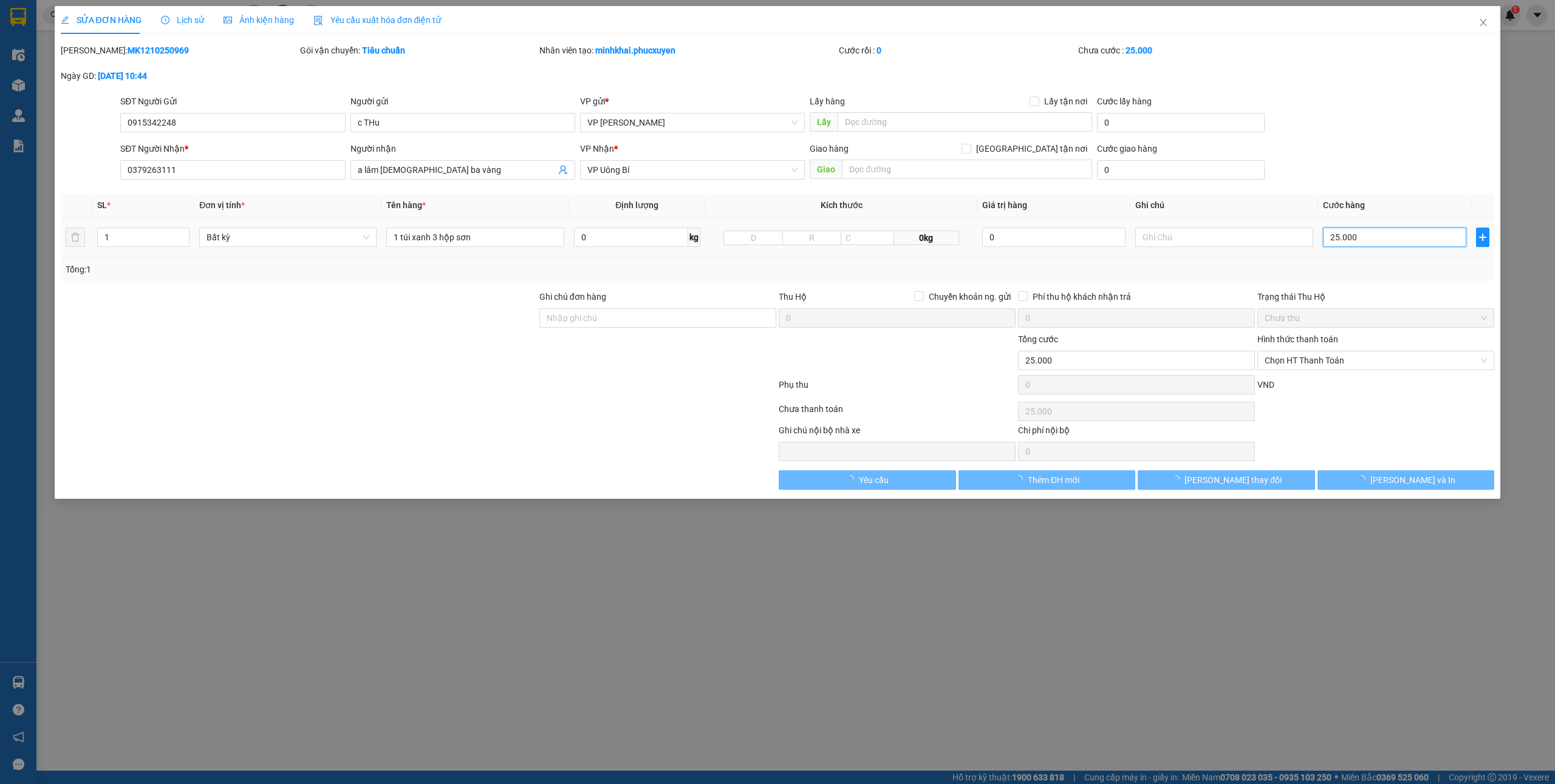
click at [1353, 241] on input "25.000" at bounding box center [1394, 238] width 143 height 20
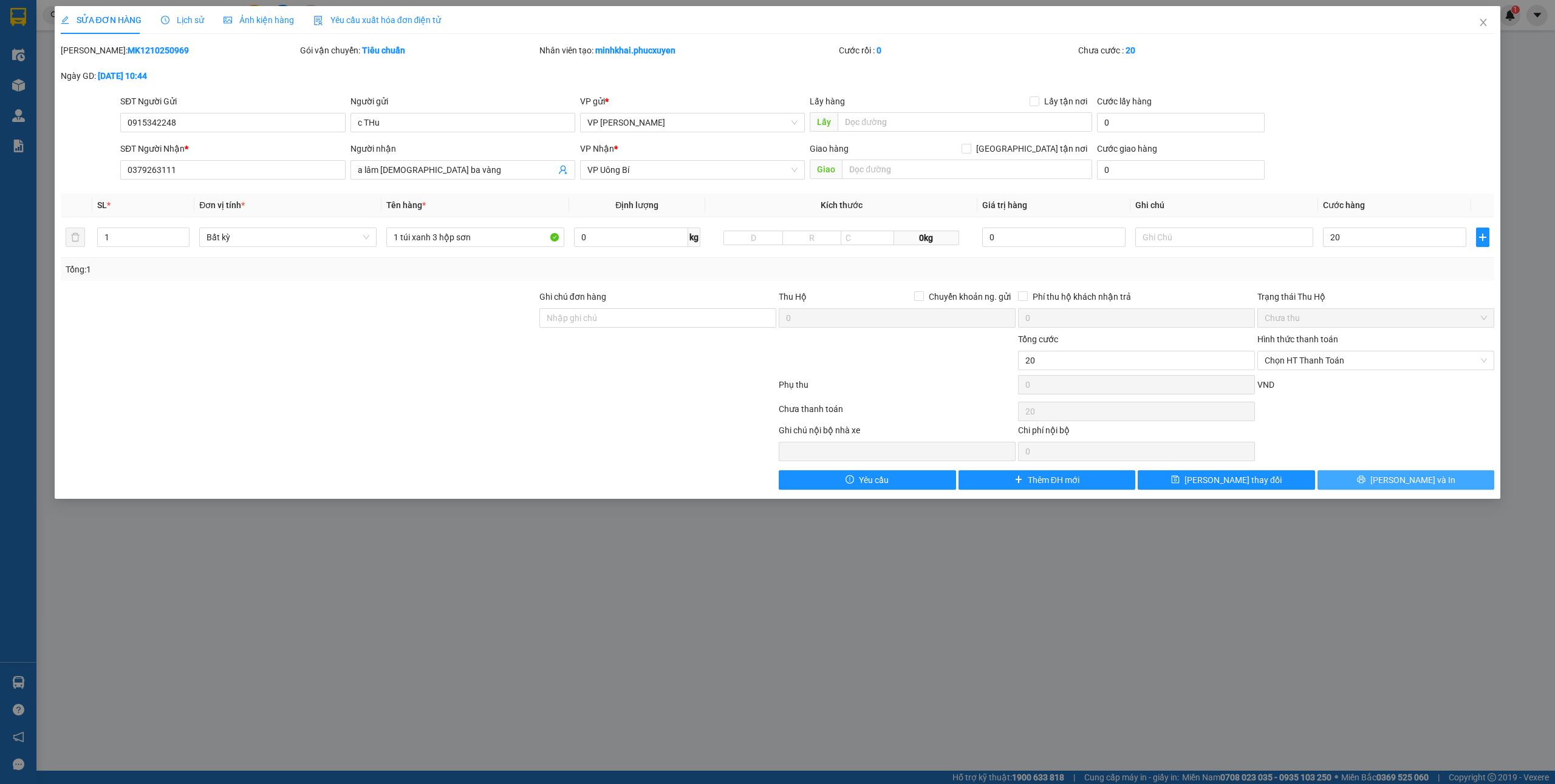
click at [1370, 477] on button "[PERSON_NAME] và In" at bounding box center [1406, 480] width 177 height 20
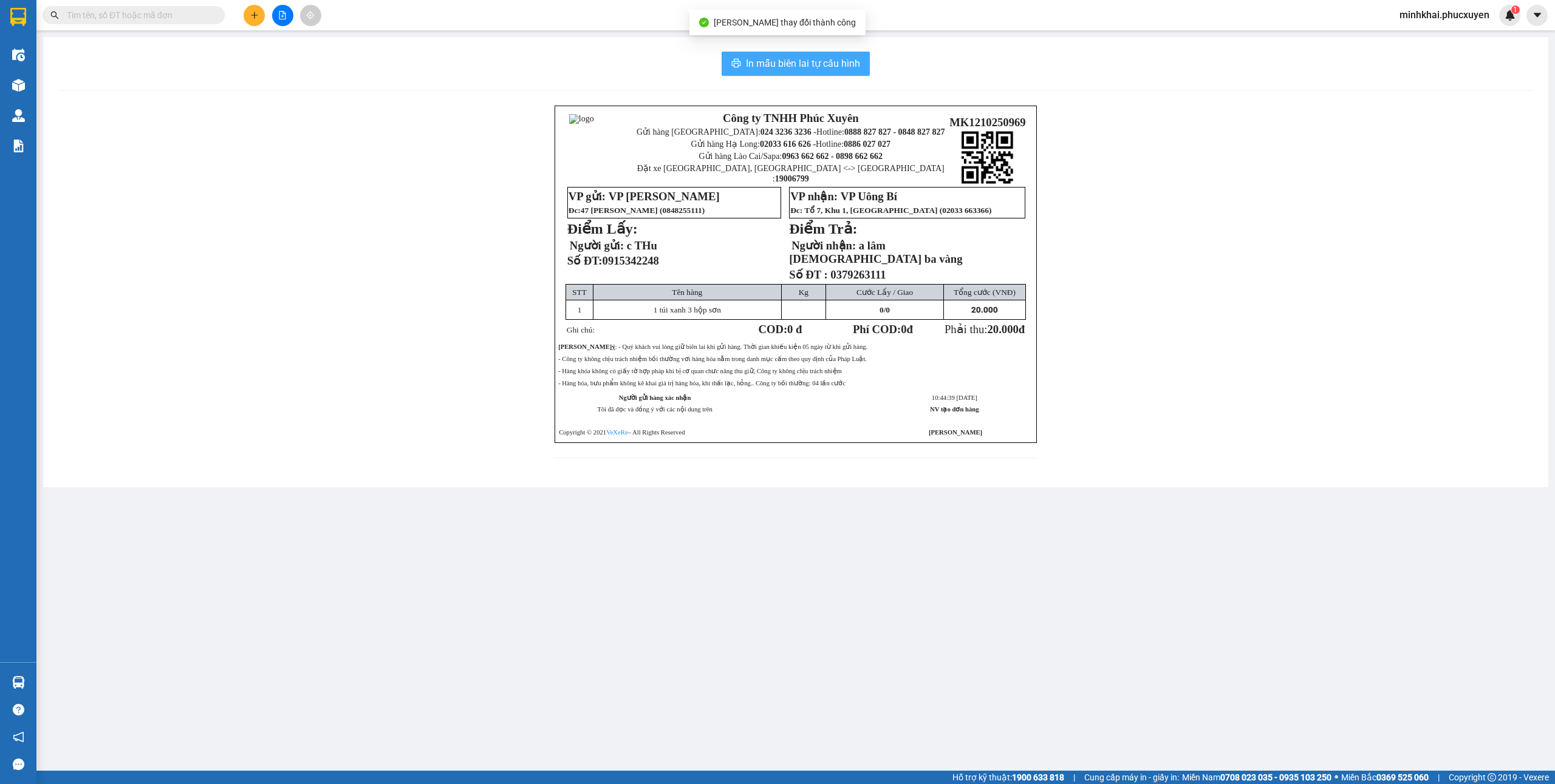
click at [784, 63] on span "In mẫu biên lai tự cấu hình" at bounding box center [802, 63] width 114 height 15
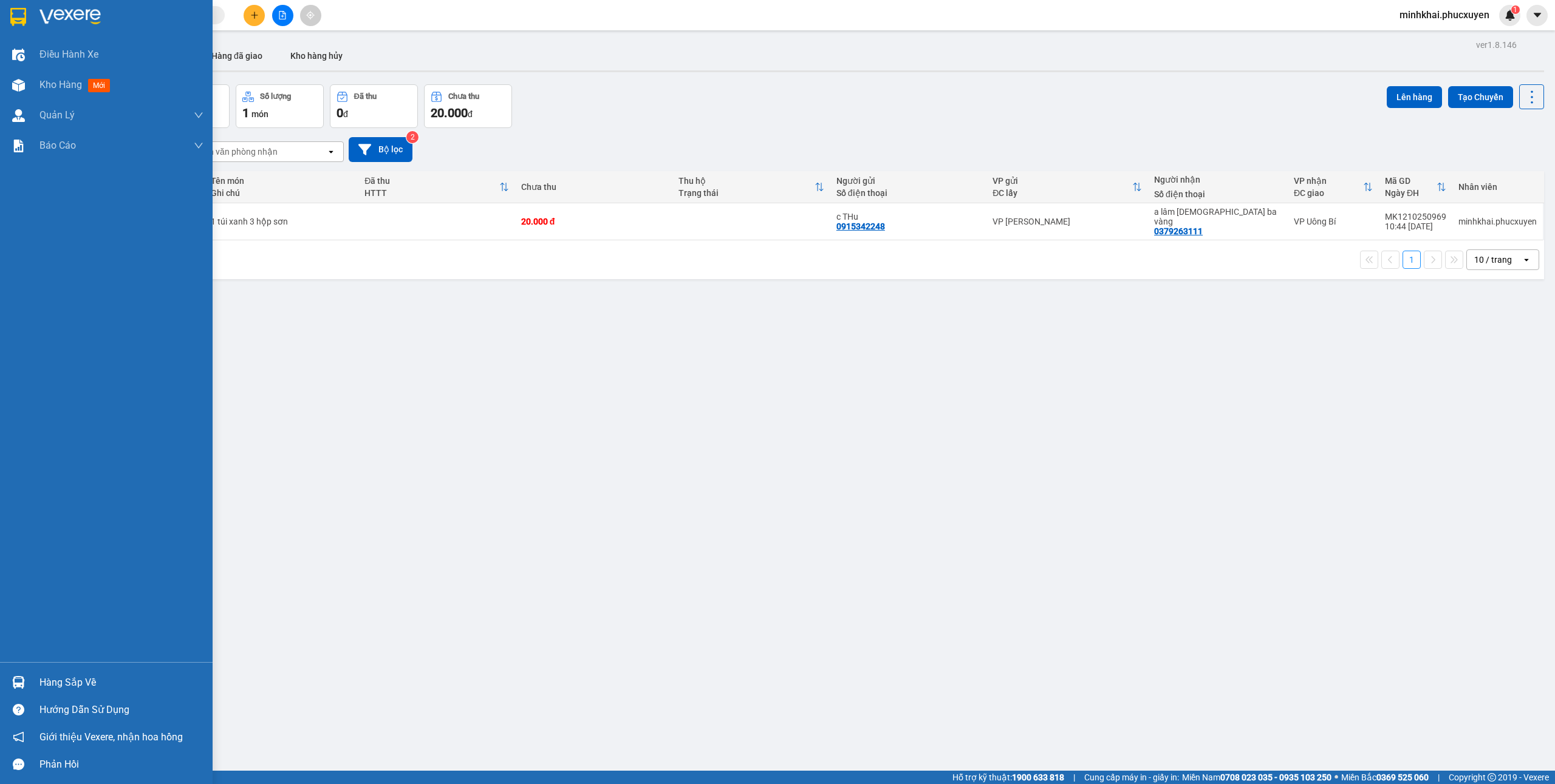
click at [23, 687] on img at bounding box center [18, 682] width 13 height 13
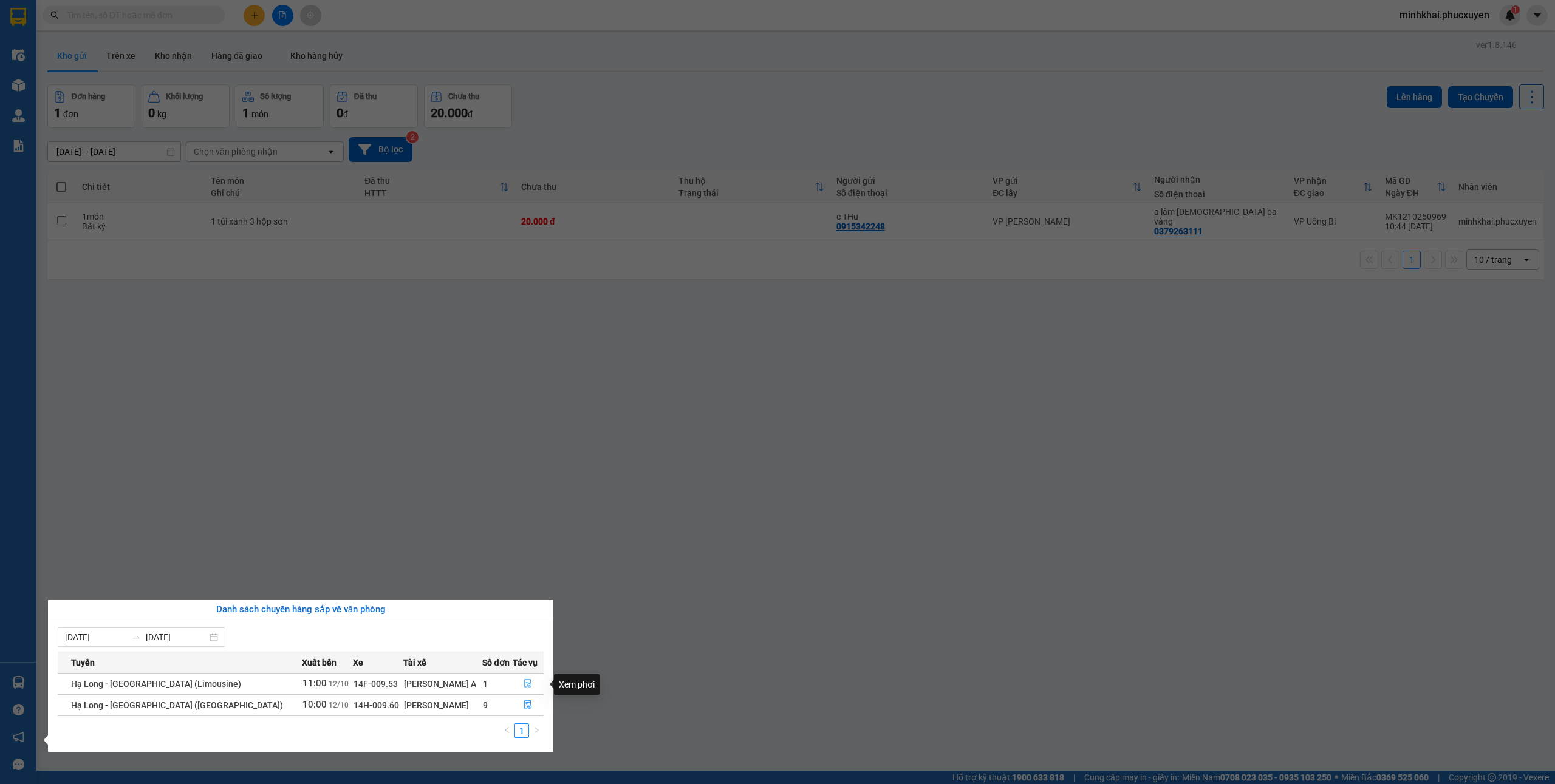
click at [525, 682] on icon "file-done" at bounding box center [528, 684] width 8 height 8
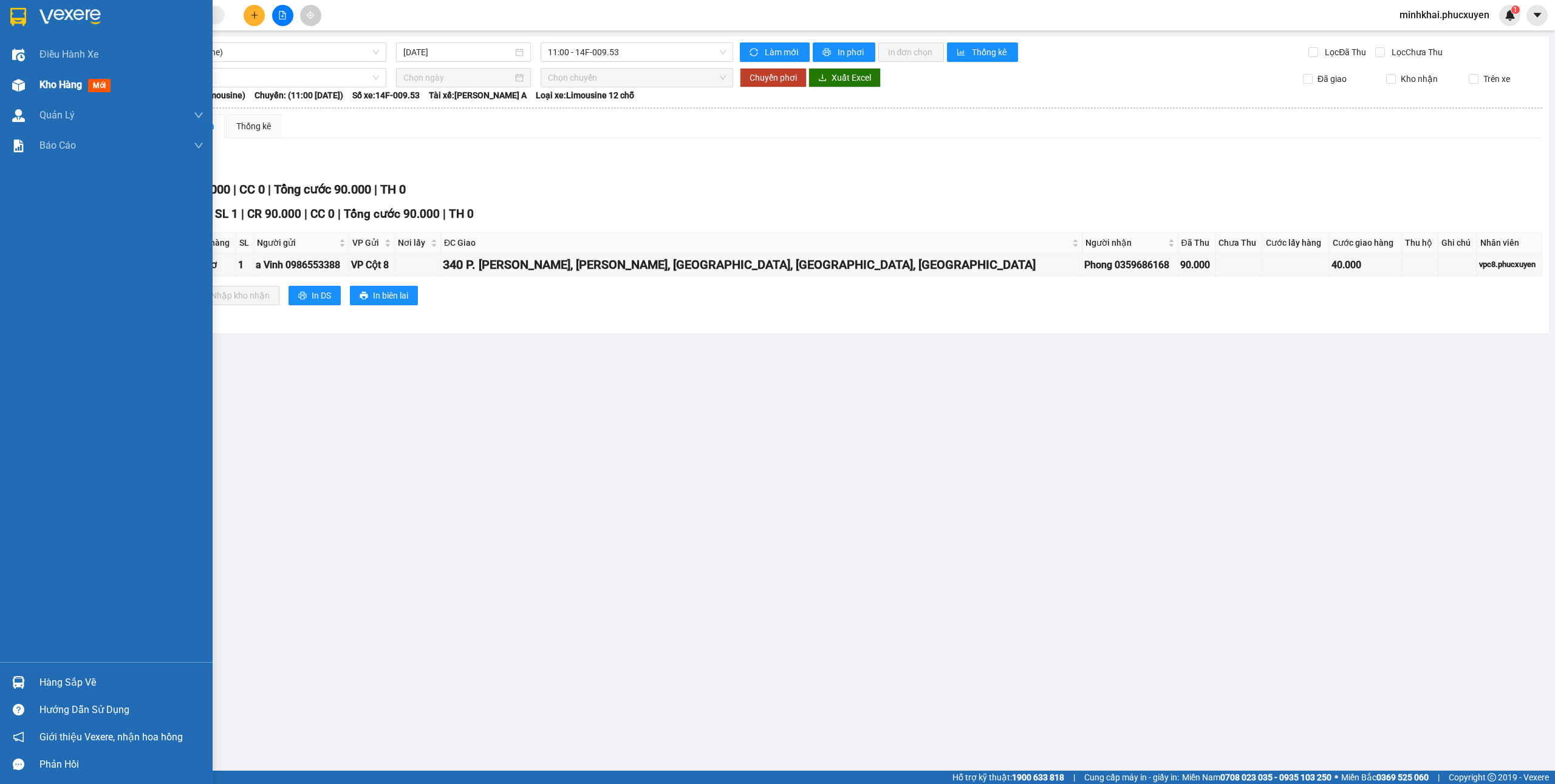
click at [75, 81] on span "Kho hàng" at bounding box center [60, 85] width 42 height 11
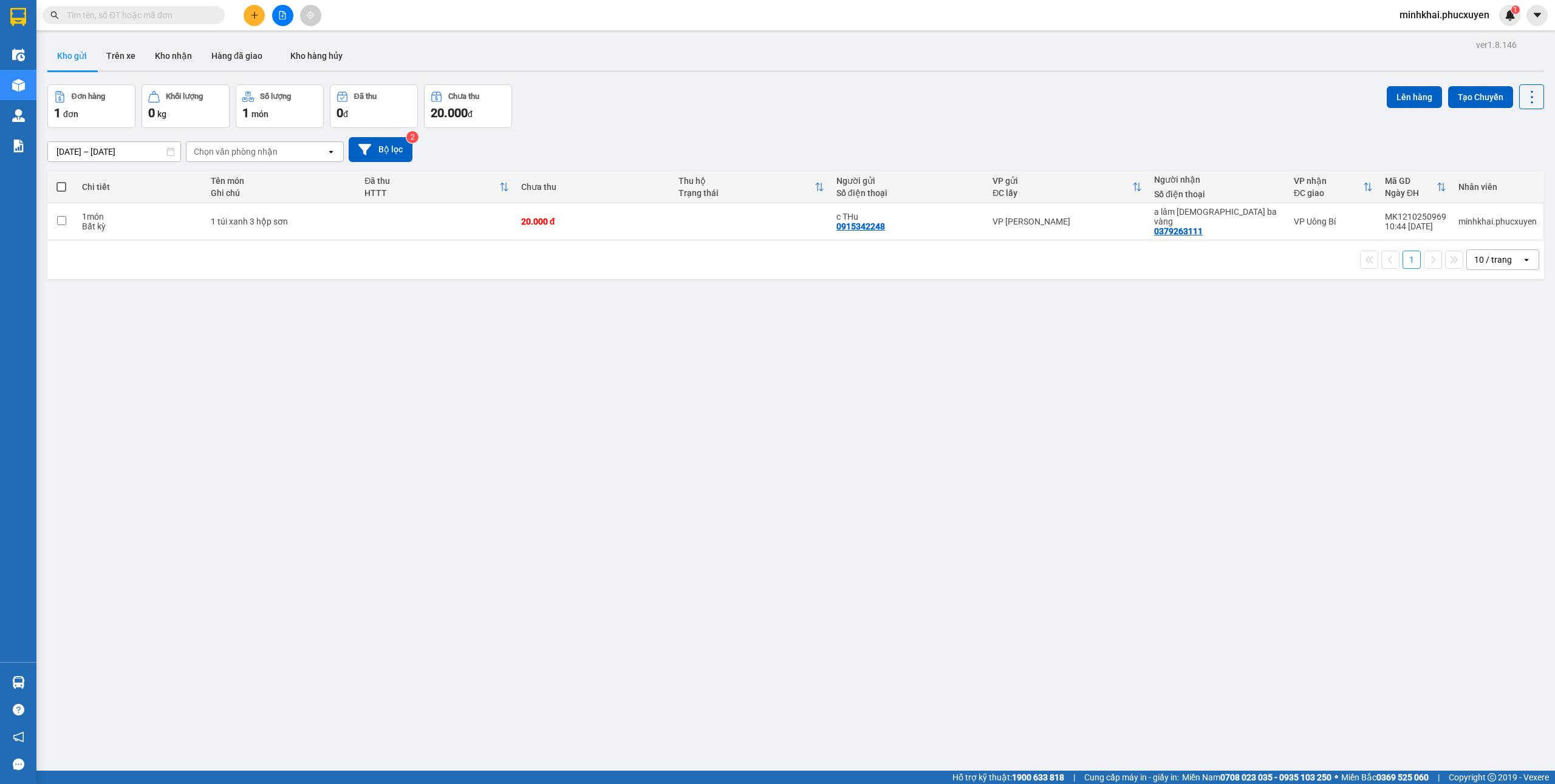
click at [250, 18] on icon "plus" at bounding box center [254, 14] width 8 height 8
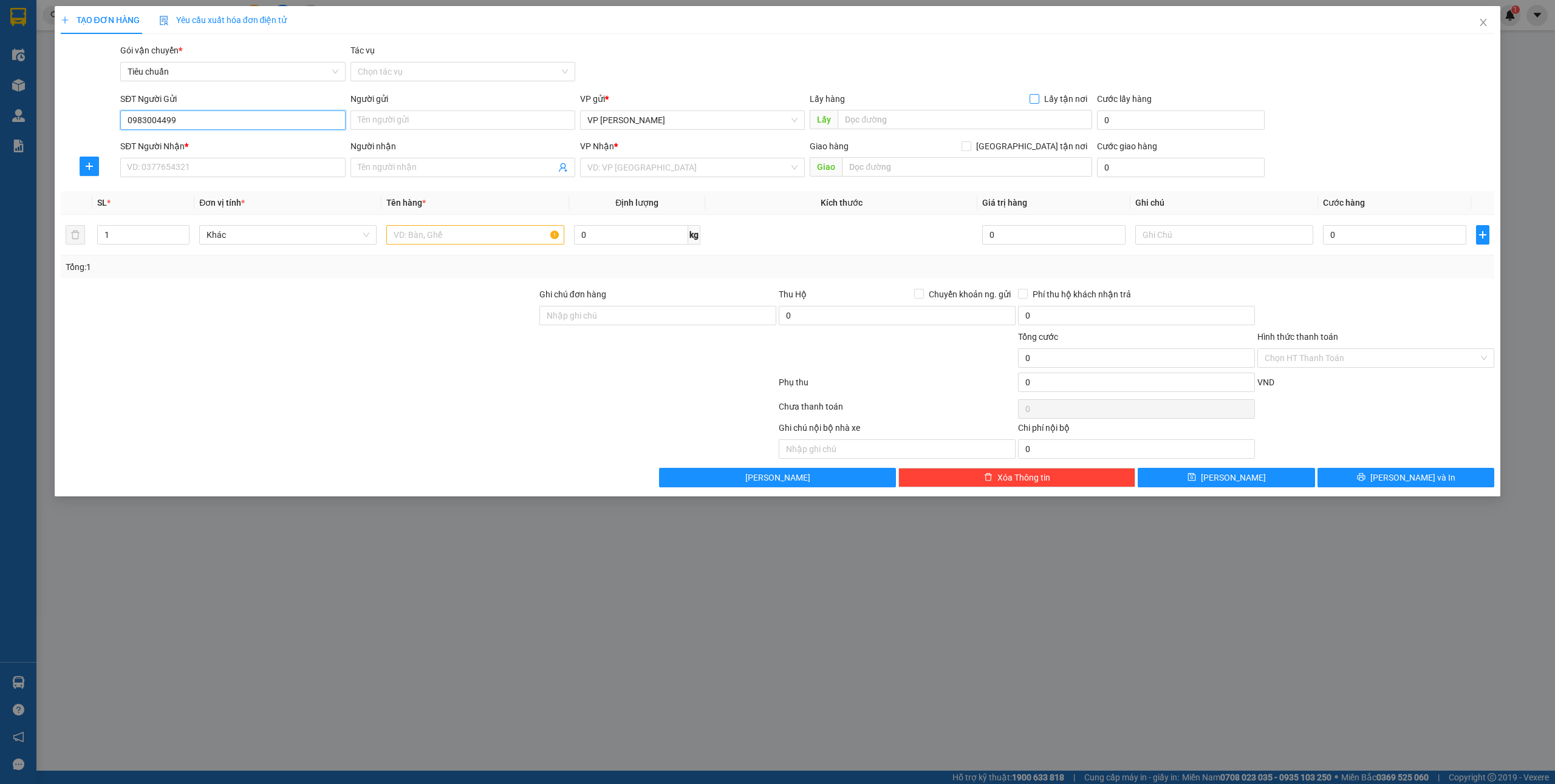
type input "0983004499"
click at [1048, 95] on span "Lấy tận nơi" at bounding box center [1066, 99] width 53 height 14
click at [1038, 95] on input "Lấy tận nơi" at bounding box center [1033, 98] width 8 height 8
checkbox input "true"
click at [952, 118] on input "text" at bounding box center [964, 120] width 254 height 20
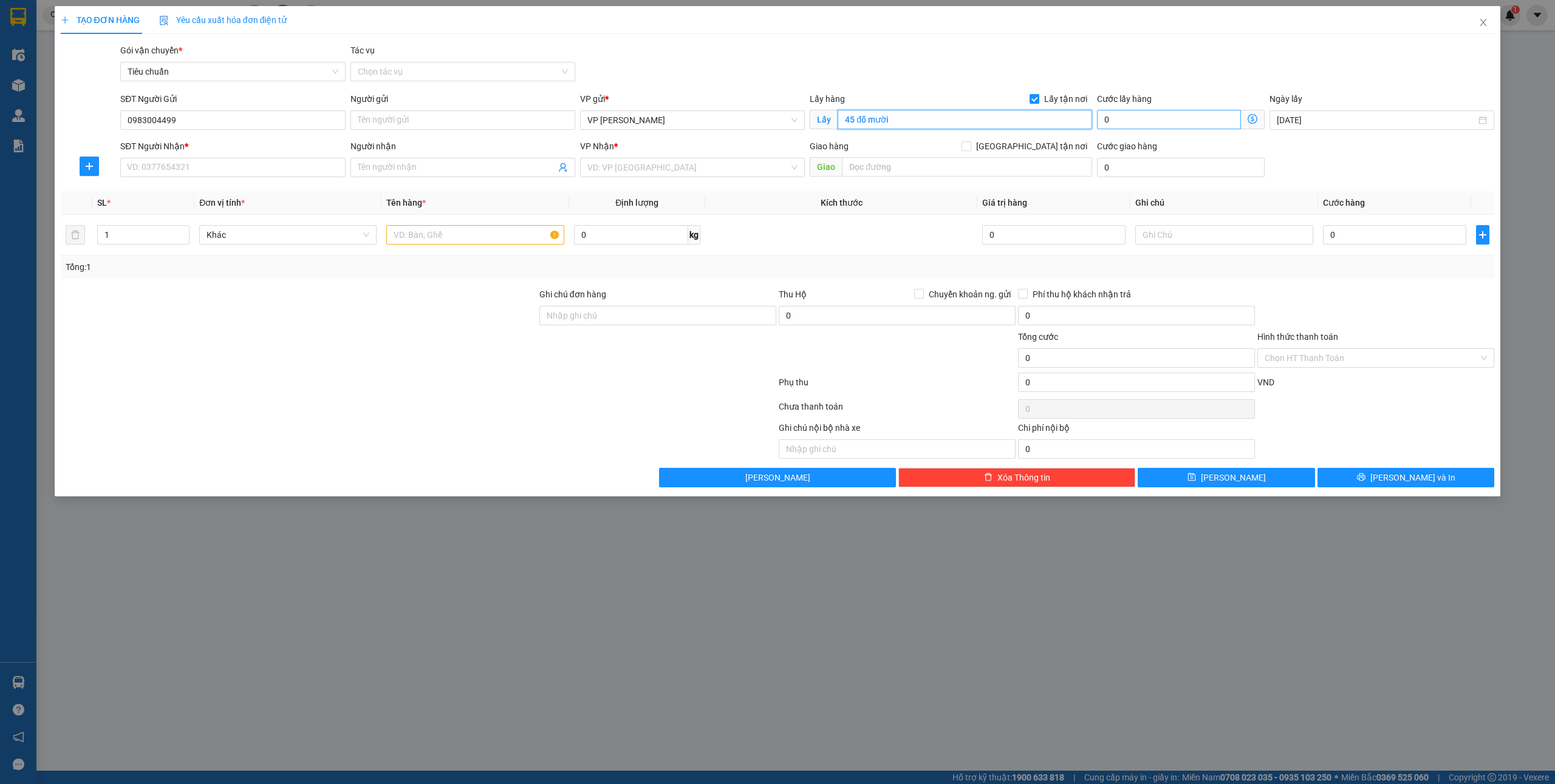
type input "45 đỗ mười"
click at [1110, 129] on input "0" at bounding box center [1169, 120] width 144 height 20
type input "4"
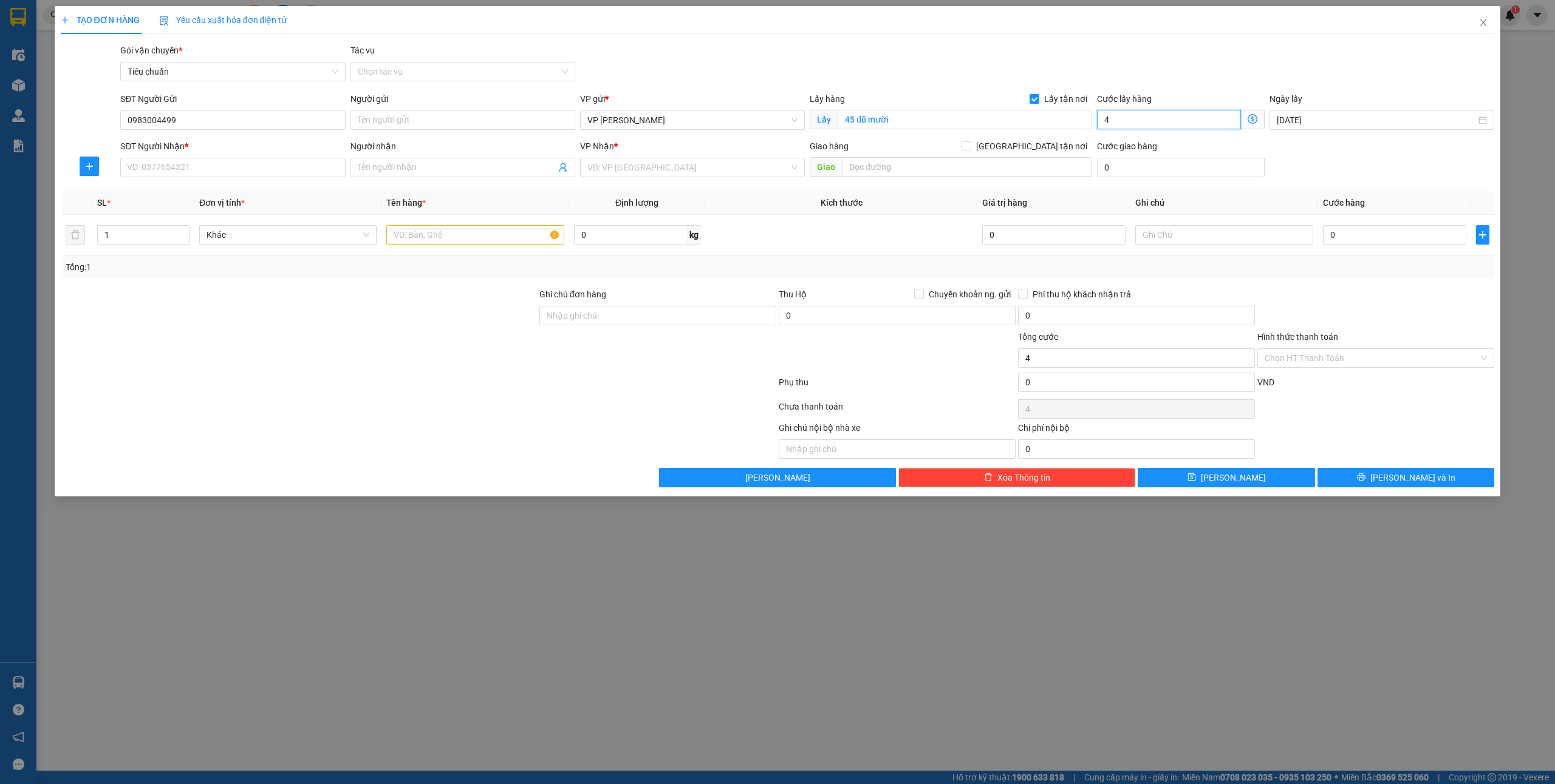
type input "40"
click at [251, 161] on input "SĐT Người Nhận *" at bounding box center [232, 168] width 225 height 20
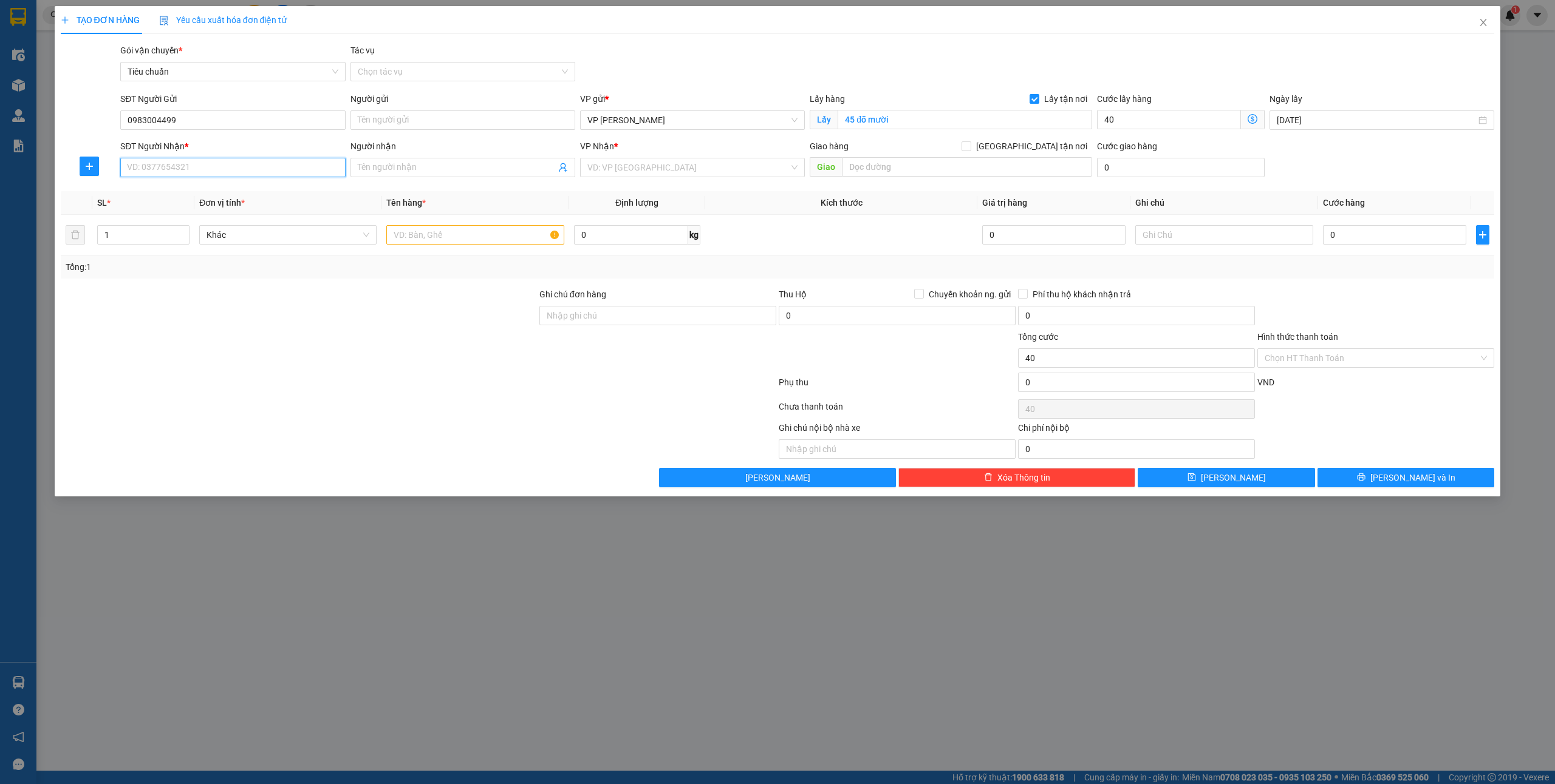
type input "40.000"
click at [211, 194] on div "0947070737 - a Thái" at bounding box center [232, 192] width 210 height 14
type input "0947070737"
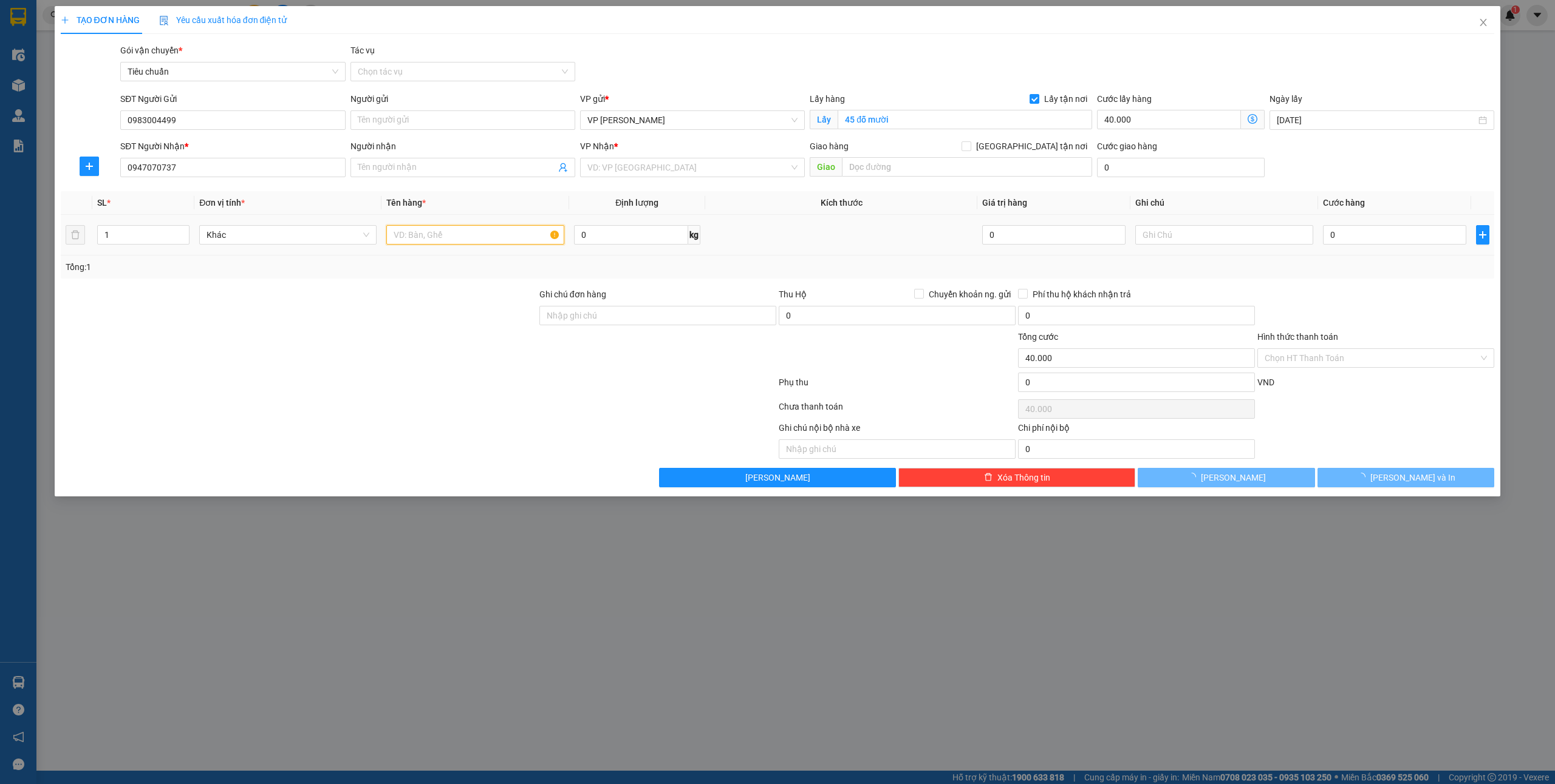
click at [438, 237] on input "text" at bounding box center [475, 235] width 177 height 20
type input "a Thái"
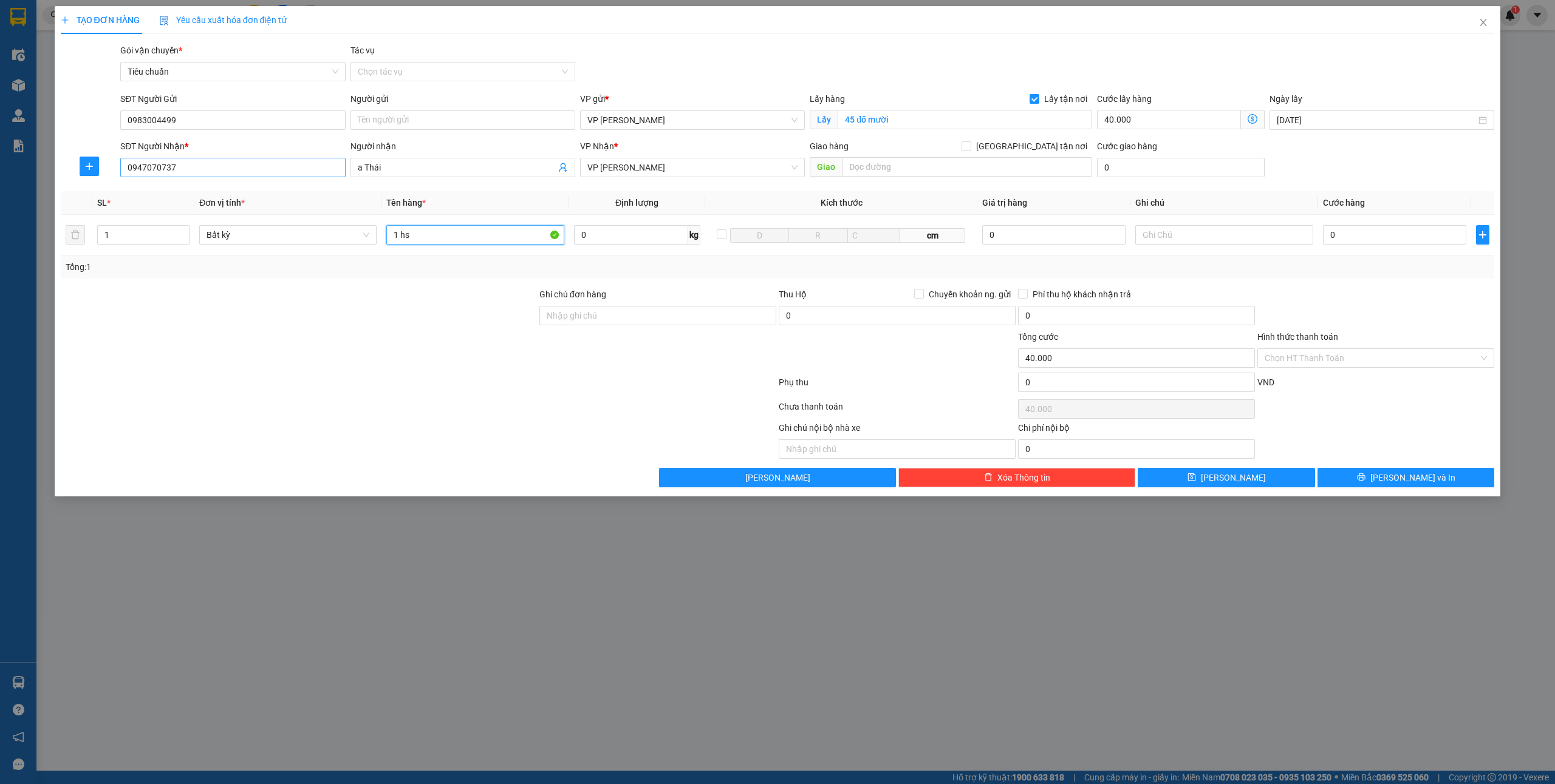
type input "1 hs"
click at [214, 166] on input "0947070737" at bounding box center [232, 168] width 225 height 20
click at [1363, 232] on input "0" at bounding box center [1394, 235] width 143 height 20
type input "5"
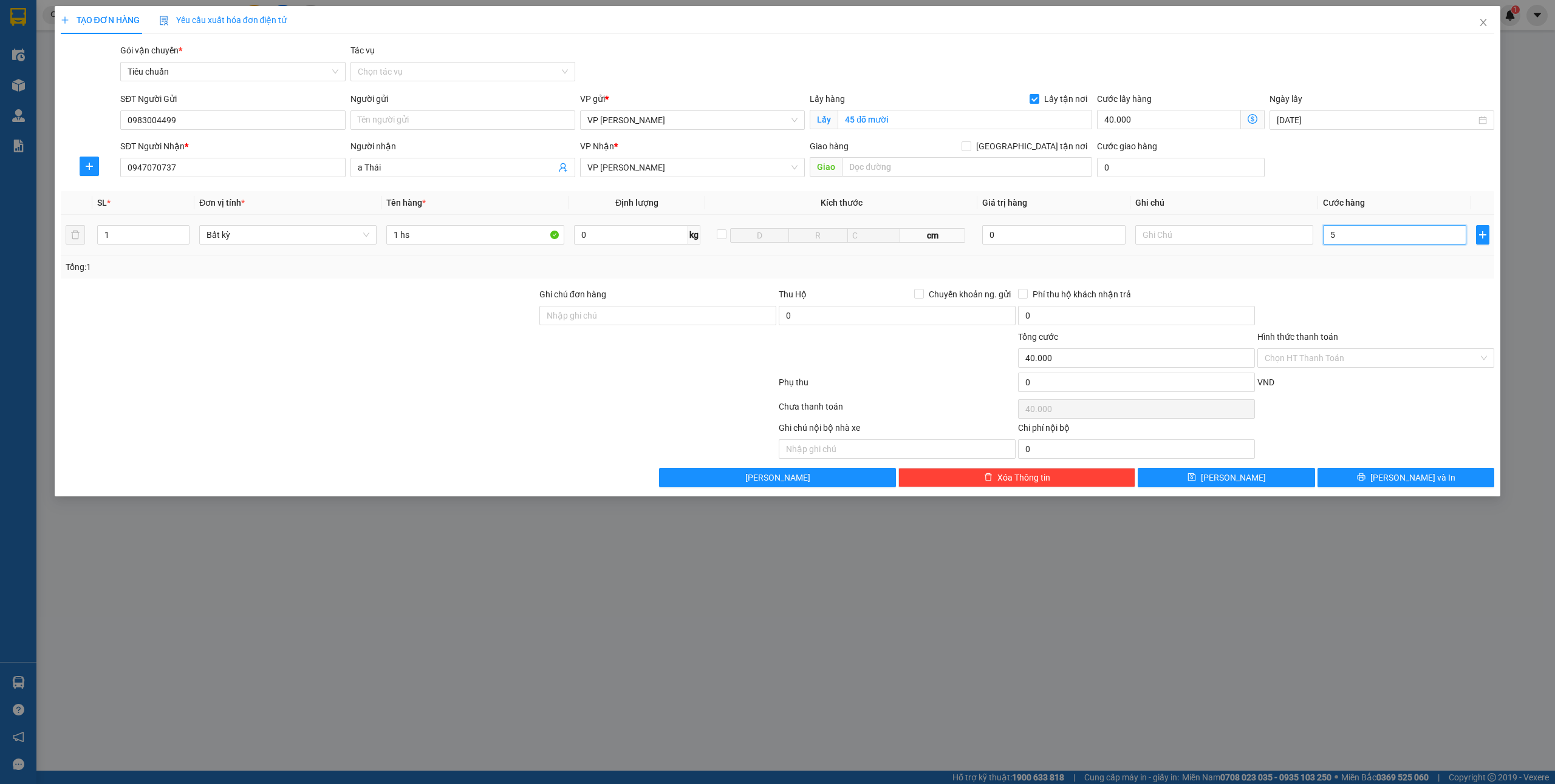
type input "40.005"
drag, startPoint x: 1378, startPoint y: 477, endPoint x: 1393, endPoint y: 480, distance: 15.3
click at [1378, 477] on button "[PERSON_NAME] và In" at bounding box center [1406, 478] width 177 height 20
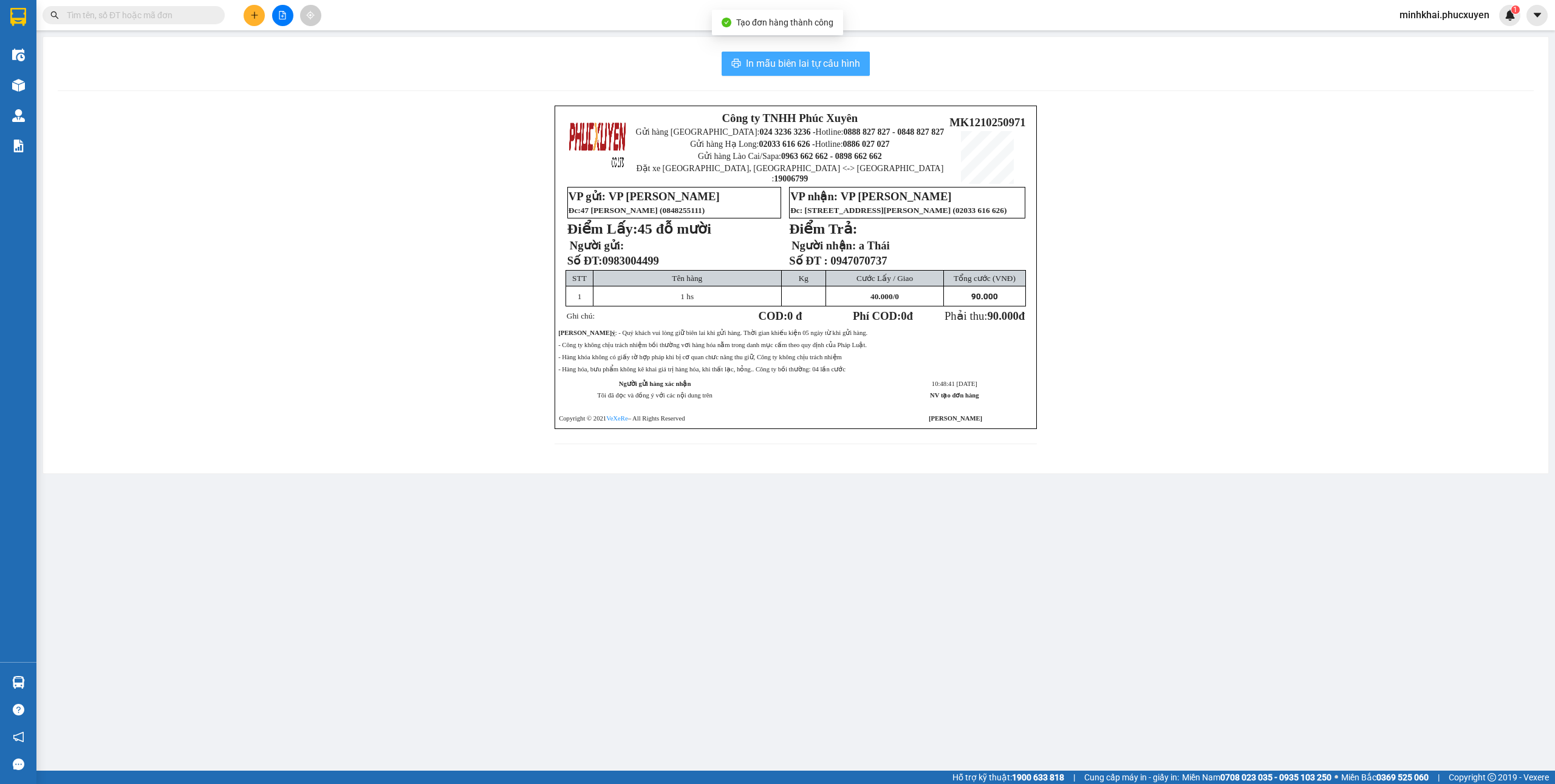
click at [839, 60] on span "In mẫu biên lai tự cấu hình" at bounding box center [802, 63] width 114 height 15
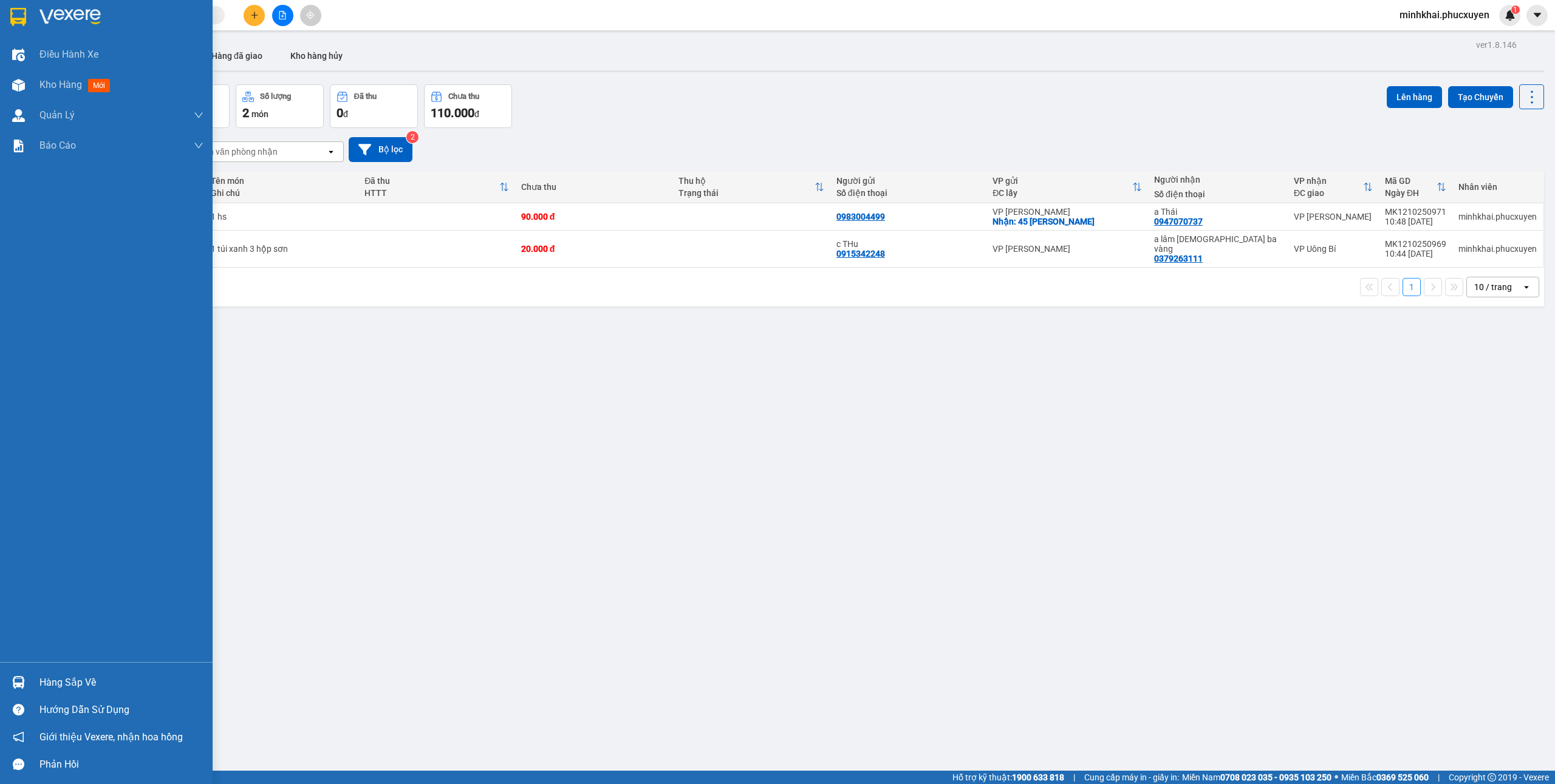
click at [8, 678] on div at bounding box center [18, 683] width 21 height 21
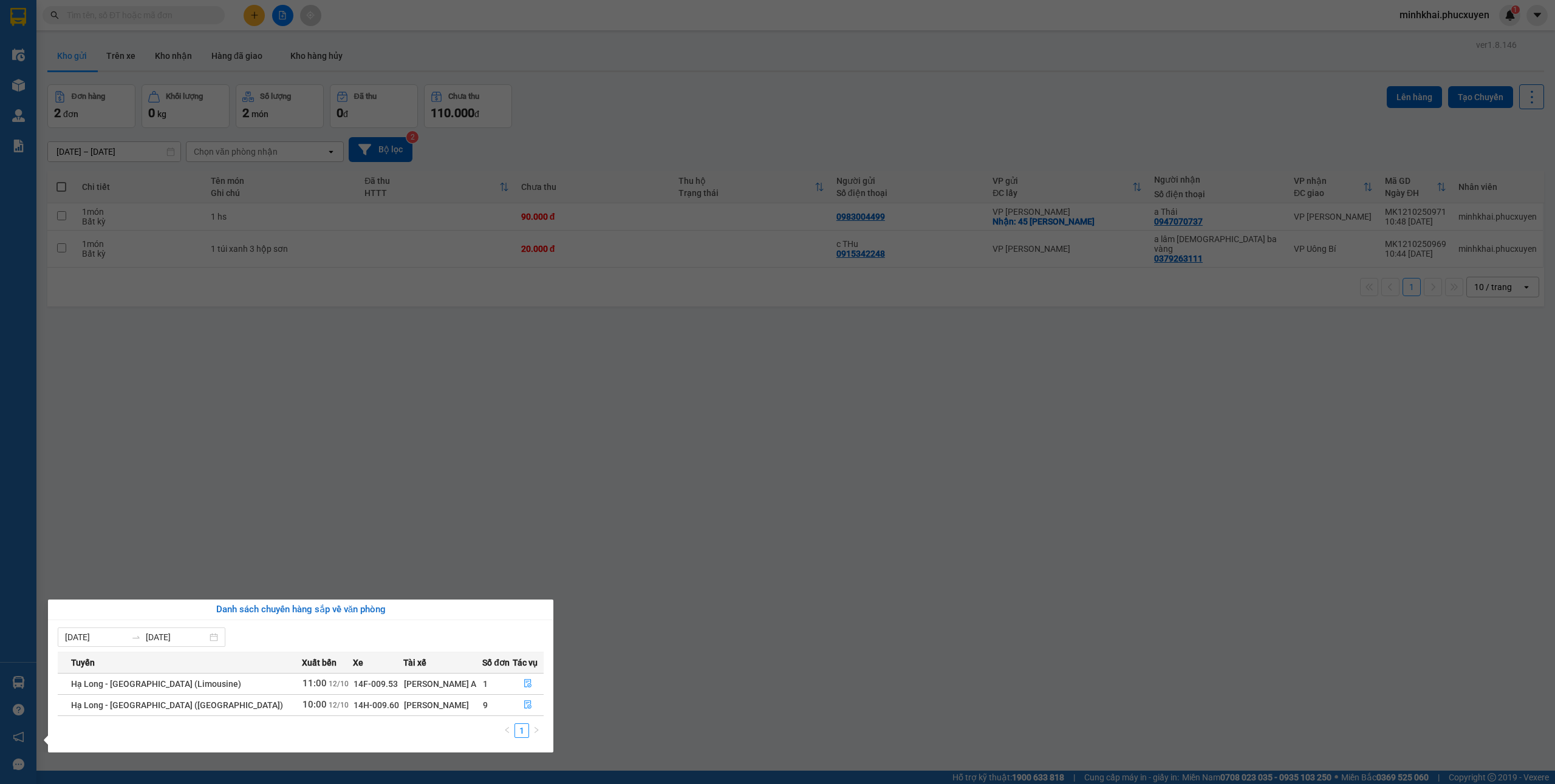
click at [647, 694] on section "Kết quả tìm kiếm ( 0 ) Bộ lọc No Data minhkhai.phucxuyen 1 Điều hành xe Kho hàn…" at bounding box center [778, 392] width 1555 height 784
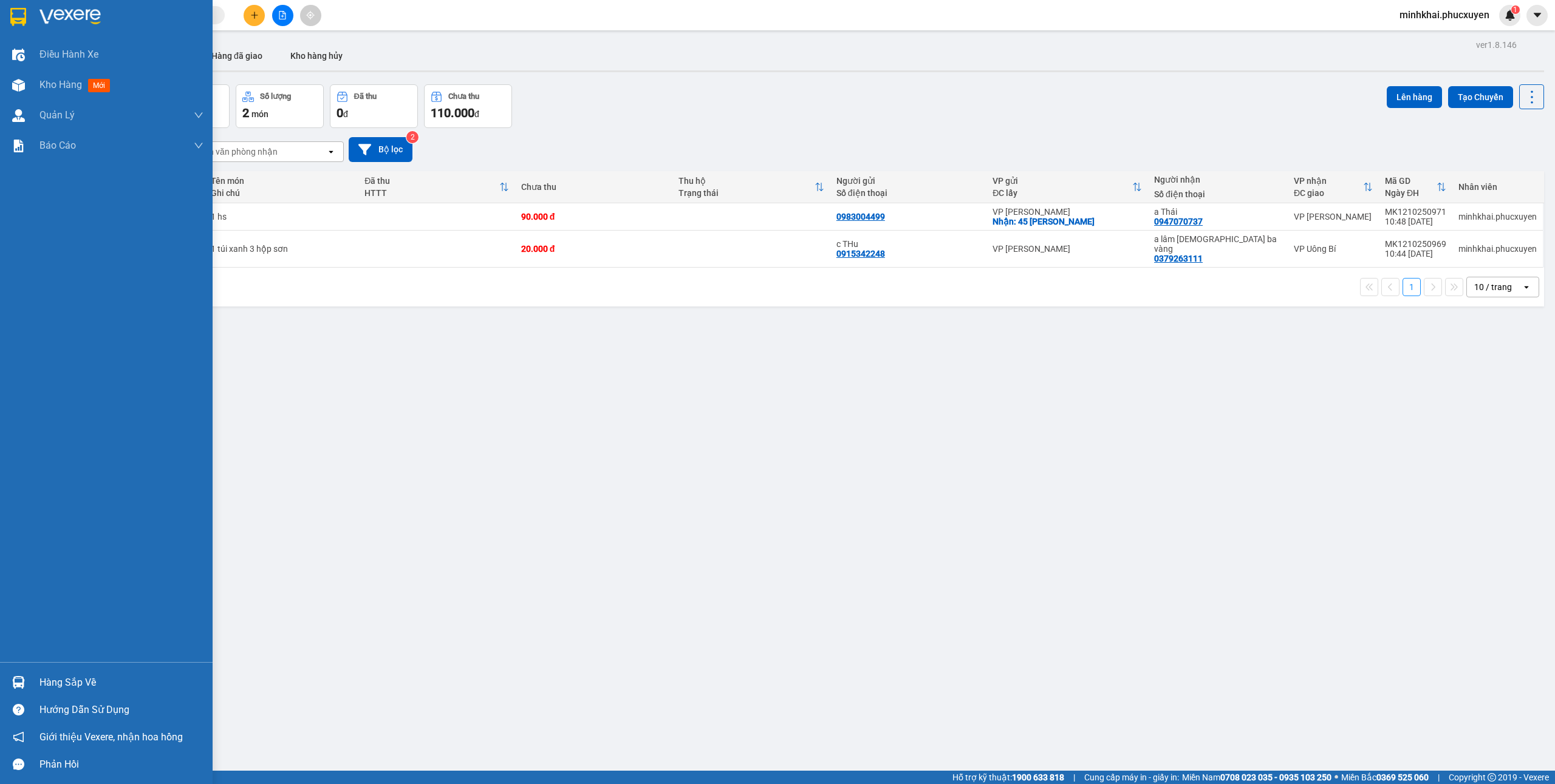
click at [26, 684] on div at bounding box center [18, 683] width 21 height 21
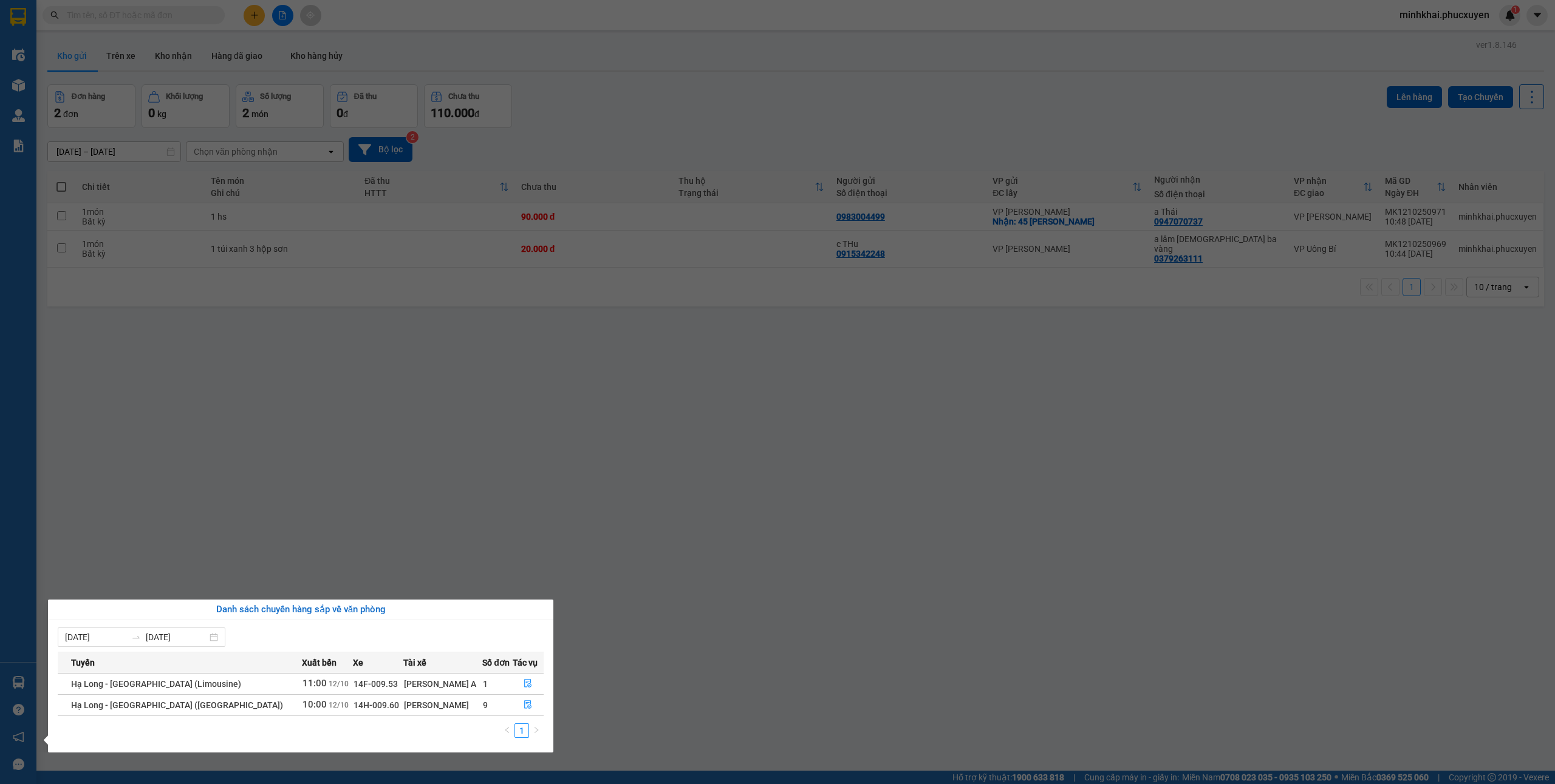
click at [706, 447] on section "Kết quả tìm kiếm ( 0 ) Bộ lọc No Data minhkhai.phucxuyen 1 Điều hành xe Kho hàn…" at bounding box center [778, 392] width 1555 height 784
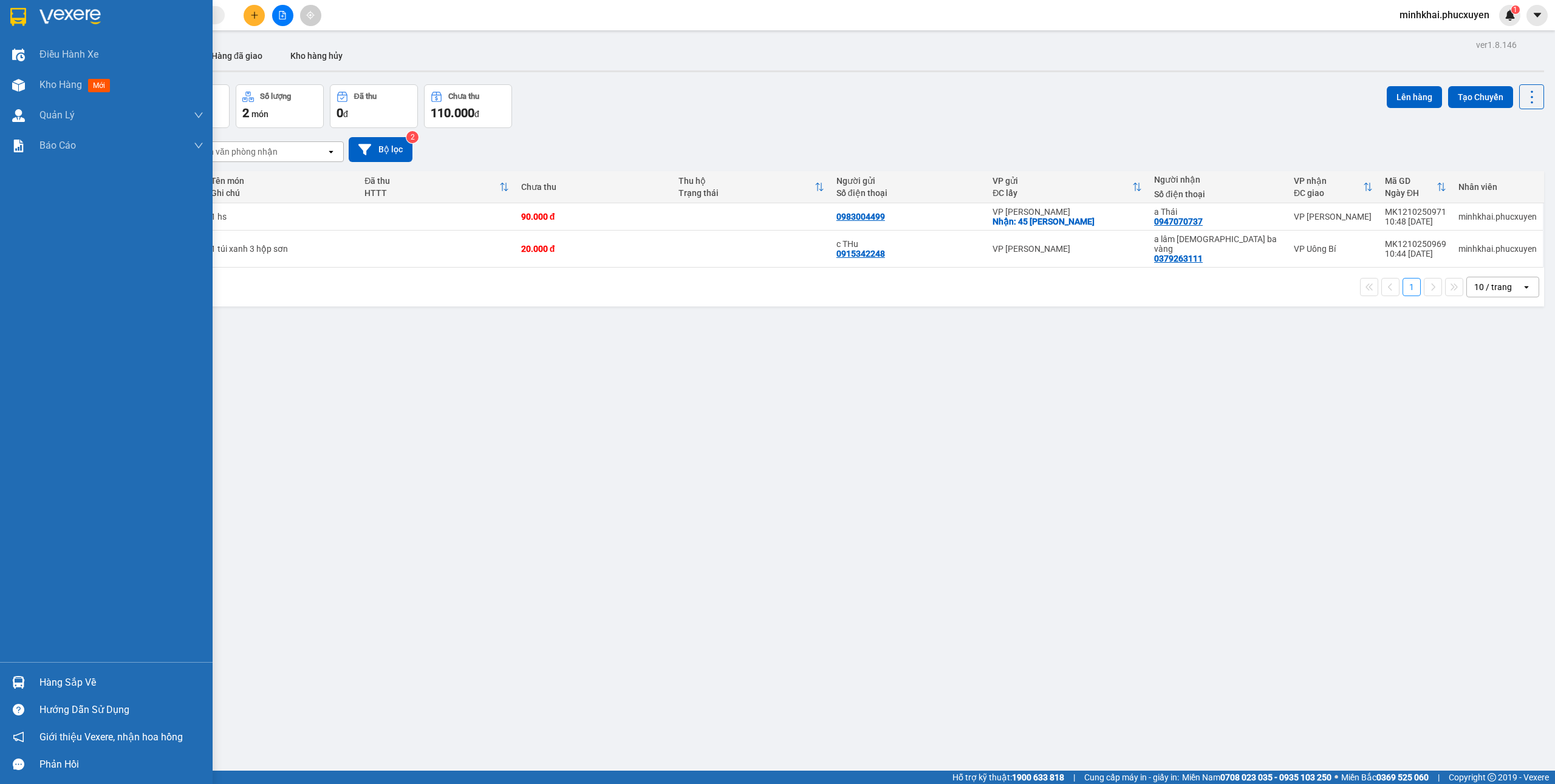
click at [8, 684] on div at bounding box center [18, 683] width 21 height 21
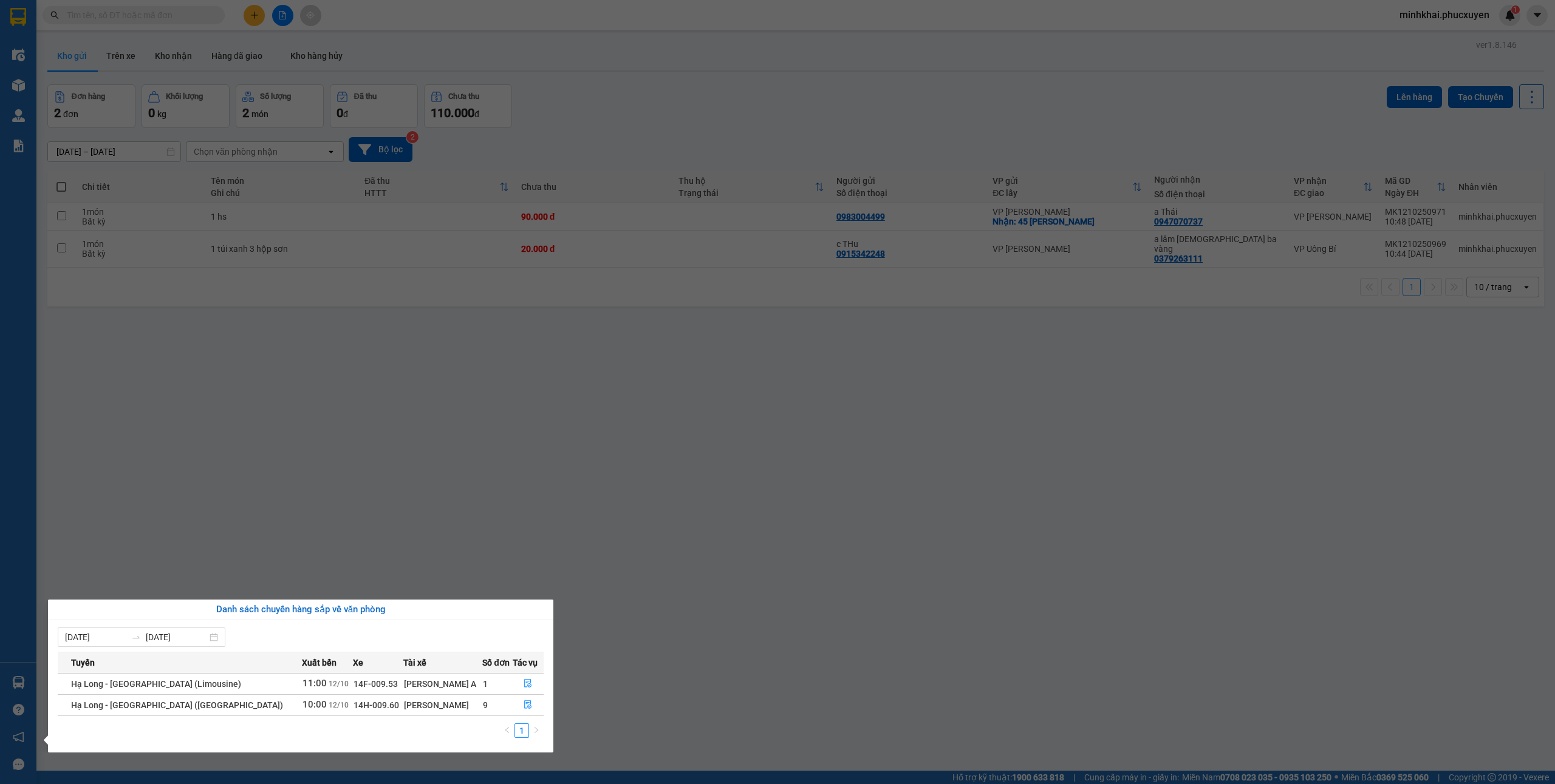
click at [673, 625] on section "Kết quả tìm kiếm ( 0 ) Bộ lọc No Data minhkhai.phucxuyen 1 Điều hành xe Kho hàn…" at bounding box center [778, 392] width 1555 height 784
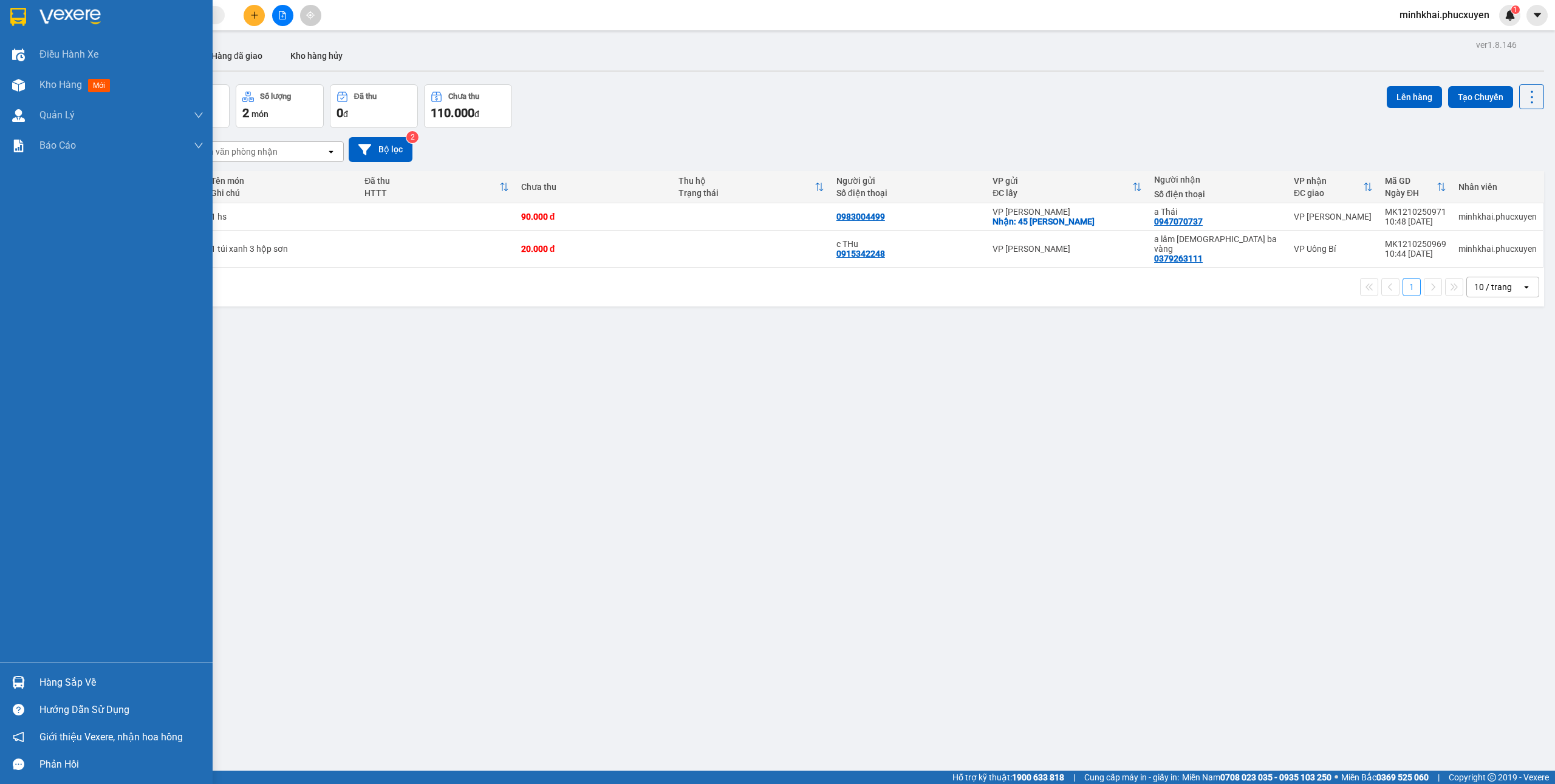
click at [42, 671] on div "Hàng sắp về" at bounding box center [106, 683] width 213 height 27
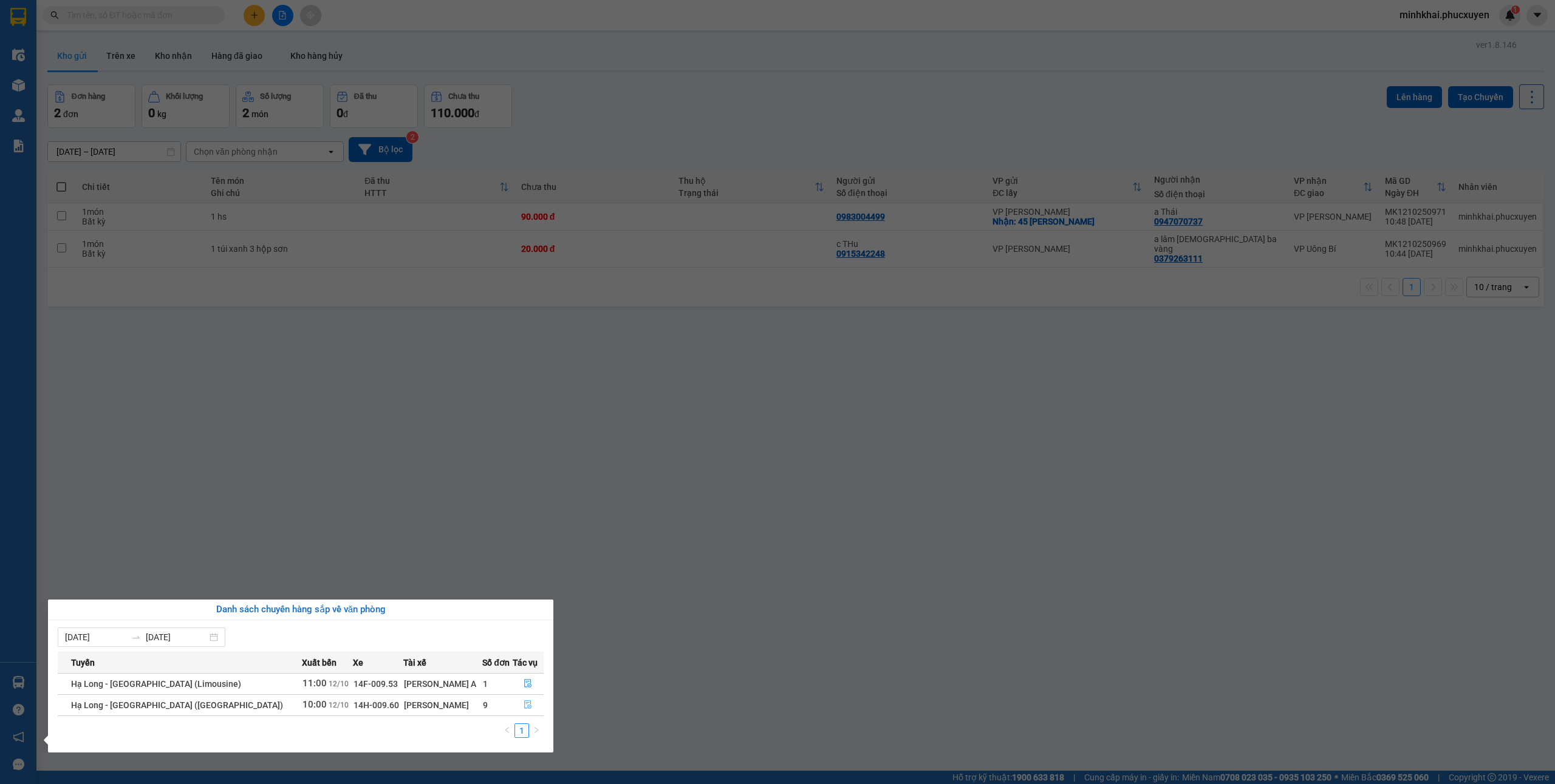
click at [523, 709] on icon "file-done" at bounding box center [527, 704] width 8 height 8
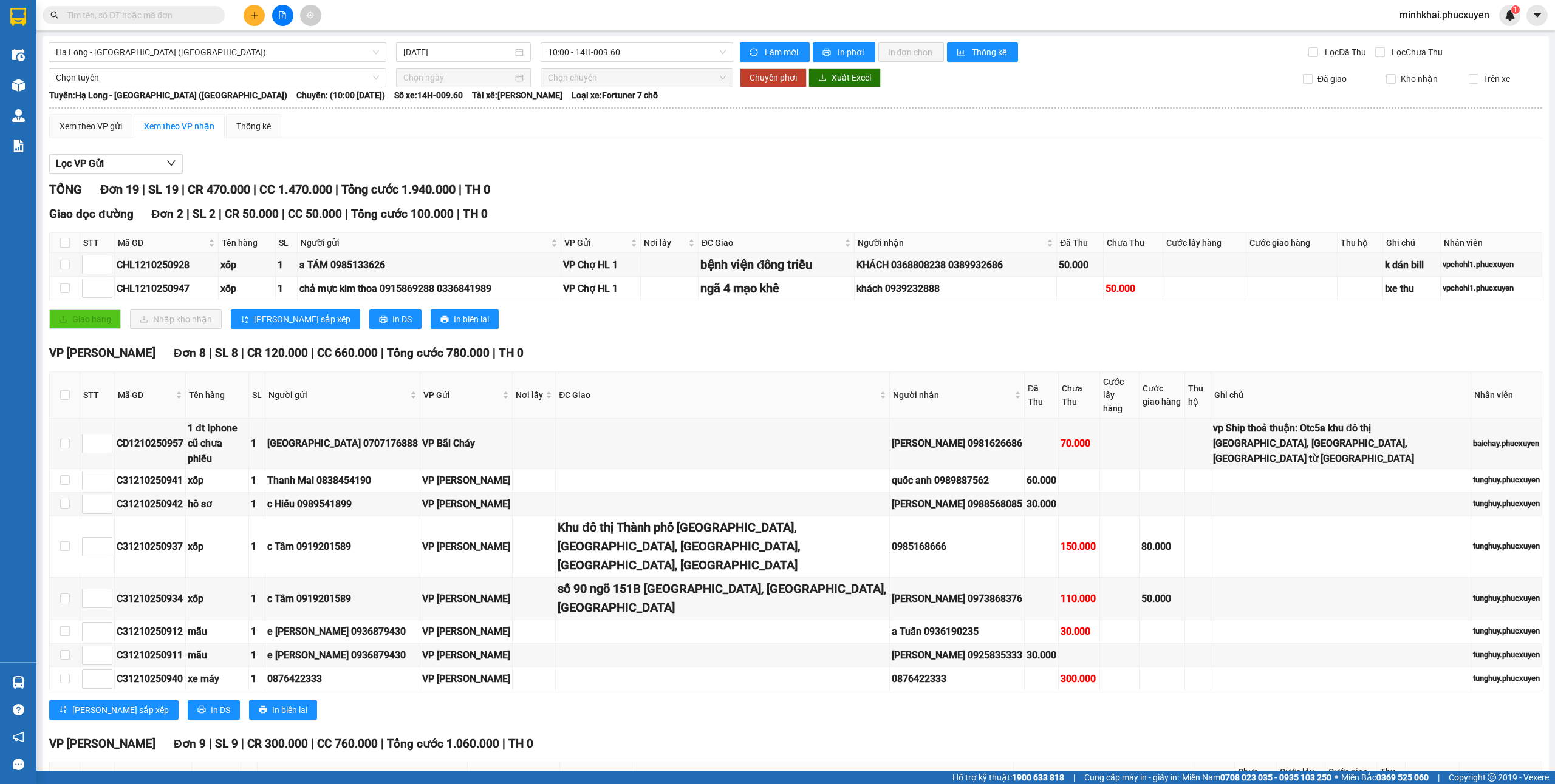
drag, startPoint x: 856, startPoint y: 627, endPoint x: 656, endPoint y: 604, distance: 201.3
drag, startPoint x: 871, startPoint y: 623, endPoint x: 625, endPoint y: 627, distance: 246.0
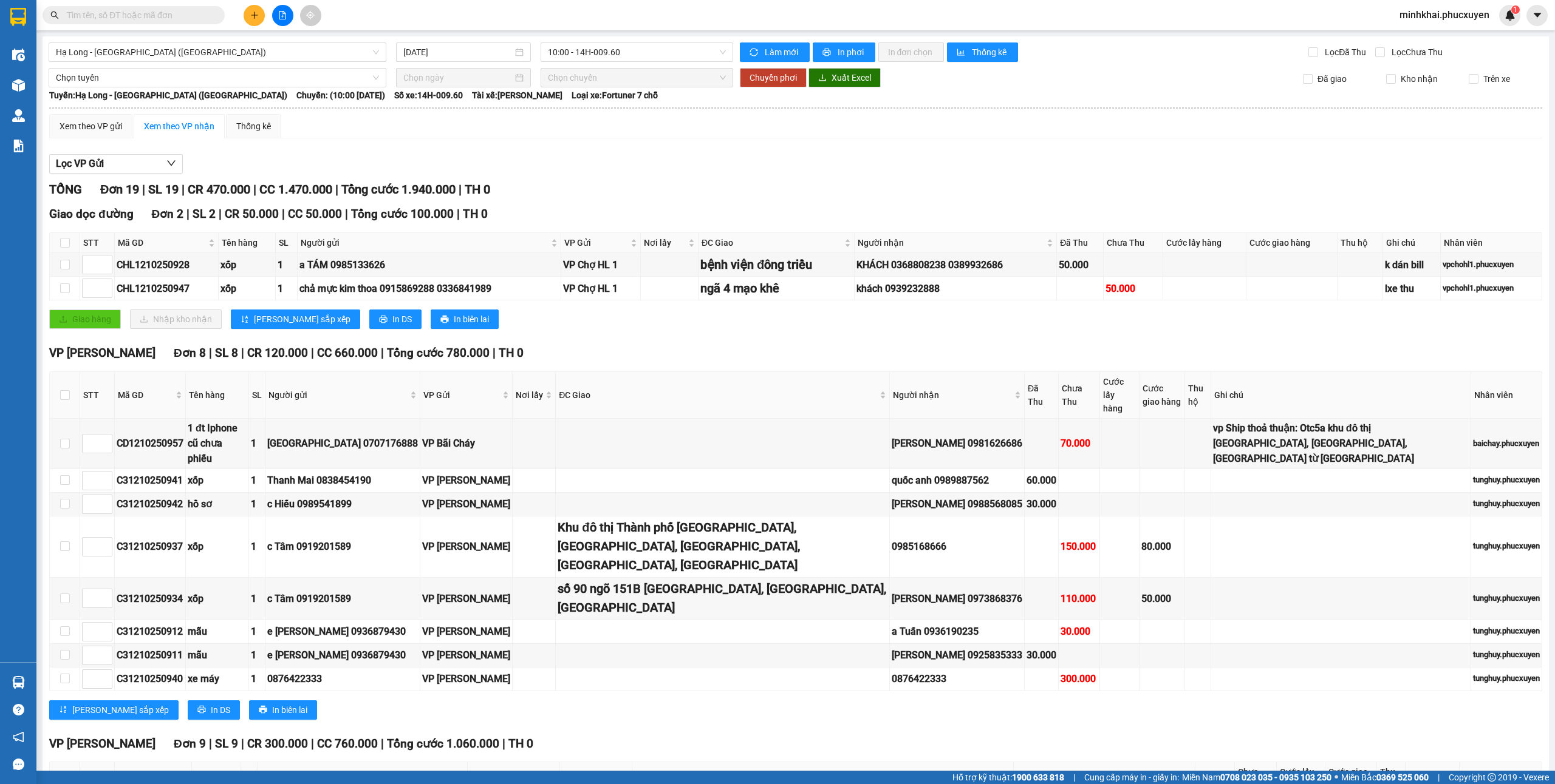
click at [257, 11] on icon "plus" at bounding box center [254, 14] width 8 height 8
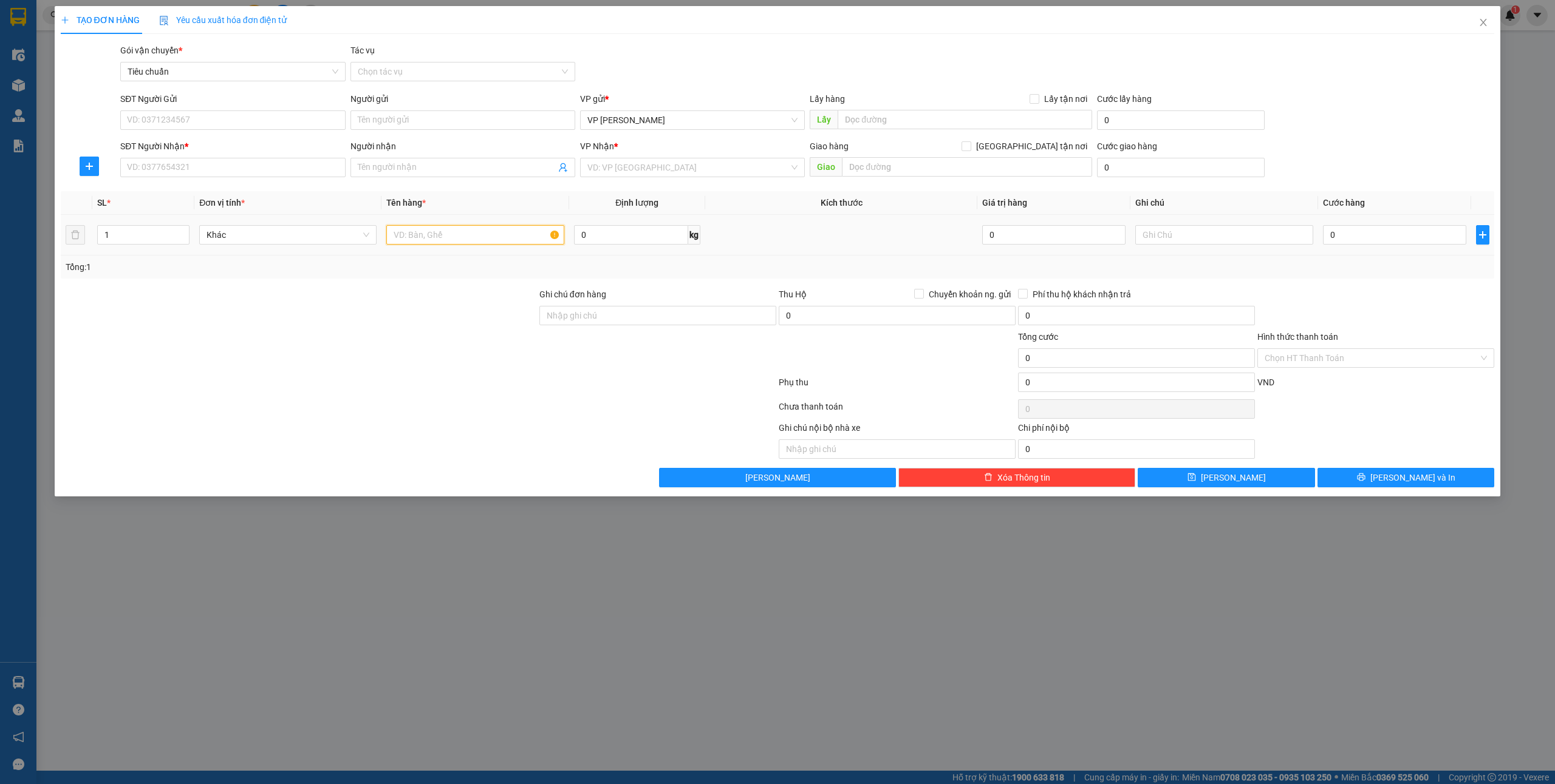
click at [435, 234] on input "text" at bounding box center [475, 235] width 177 height 20
type input "1 ct hoa"
click at [180, 123] on input "SĐT Người Gửi" at bounding box center [232, 120] width 225 height 20
click at [191, 168] on div "0844481990 - Chị Trâm" at bounding box center [232, 164] width 210 height 14
type input "0844481990"
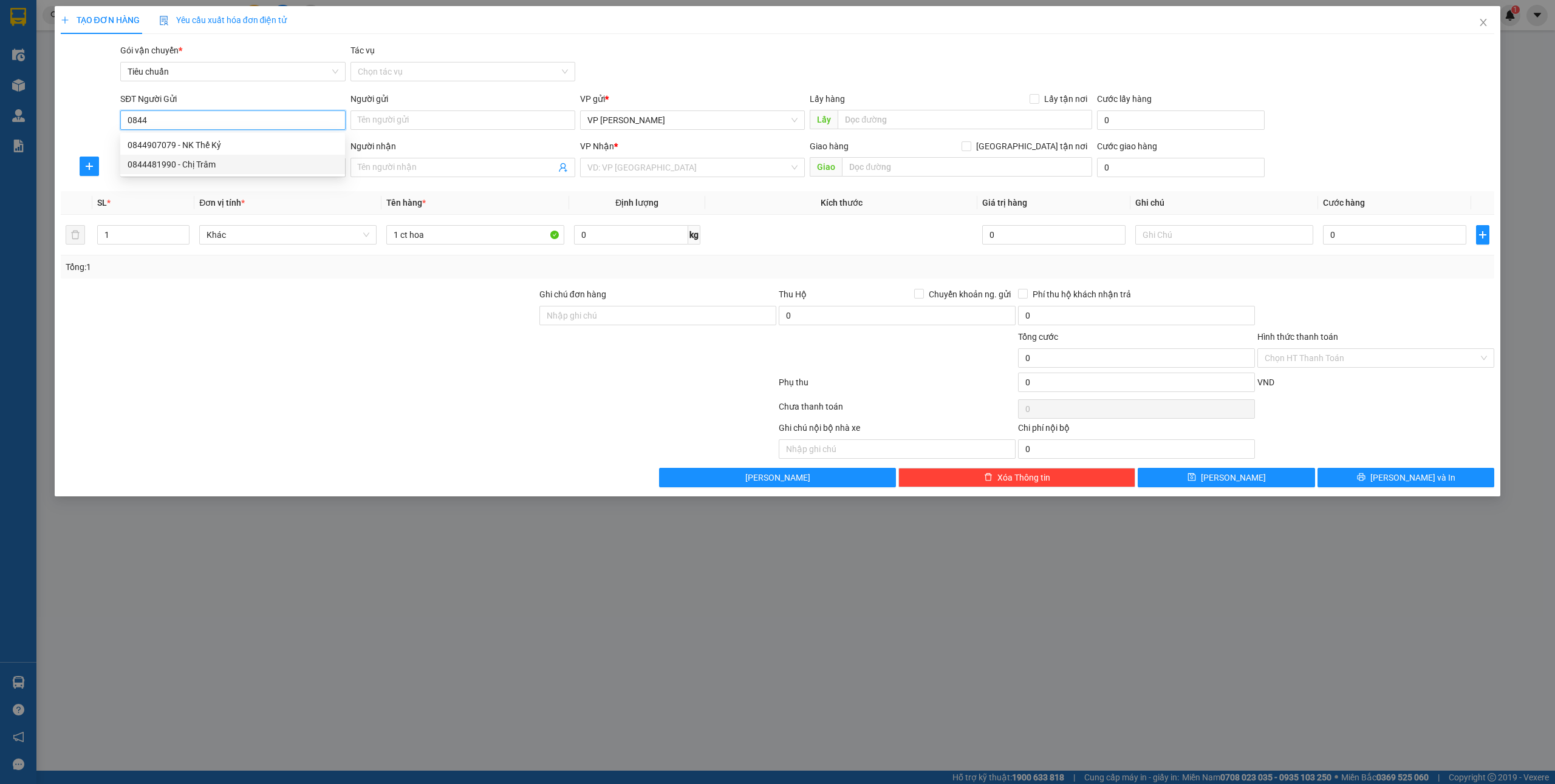
type input "Chị Trâm"
type input "0844481990"
click at [183, 166] on input "SĐT Người Nhận *" at bounding box center [232, 168] width 225 height 20
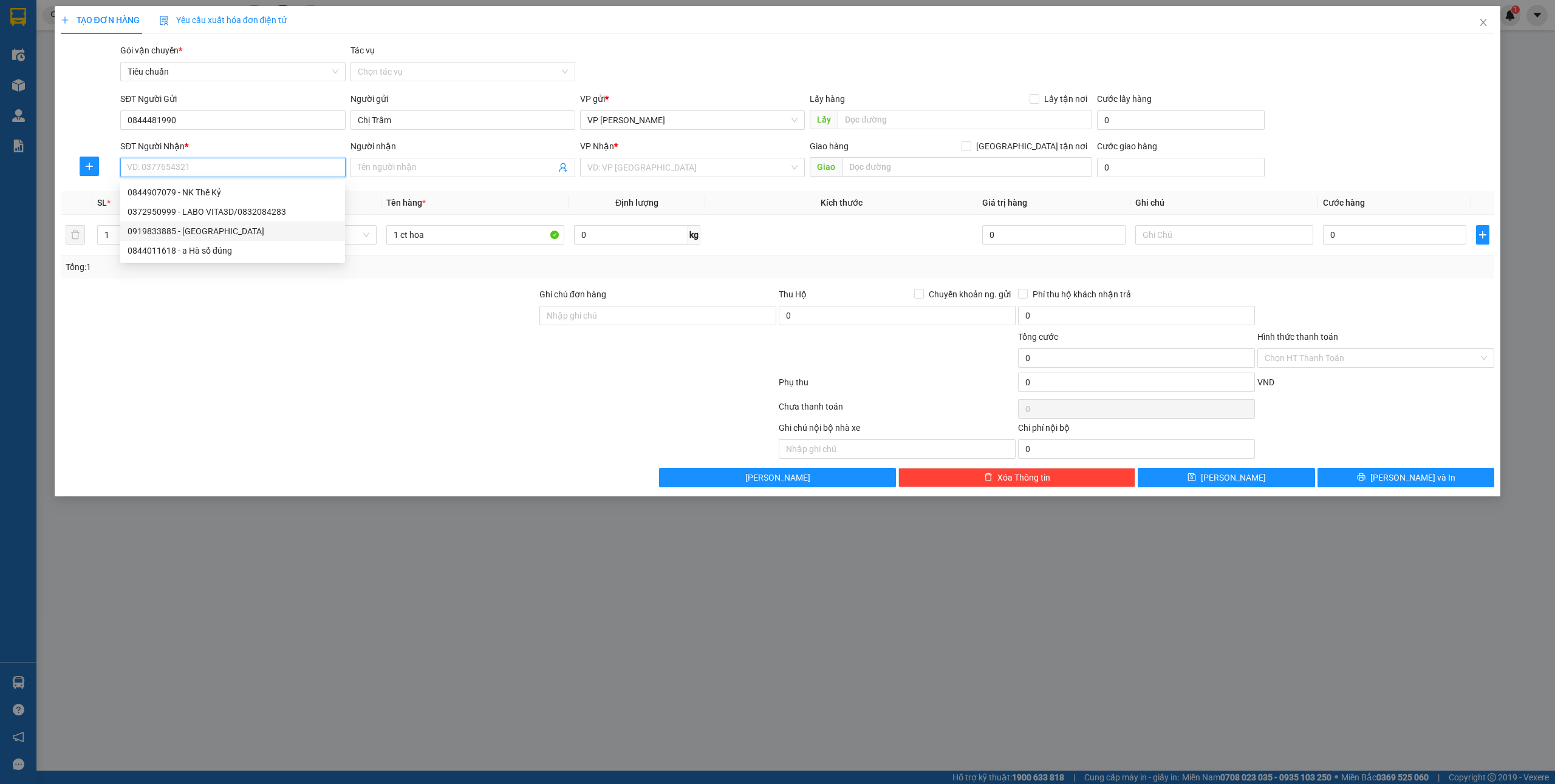
click at [235, 235] on div "0919833885 - Chị Trang" at bounding box center [232, 232] width 210 height 14
type input "0919833885"
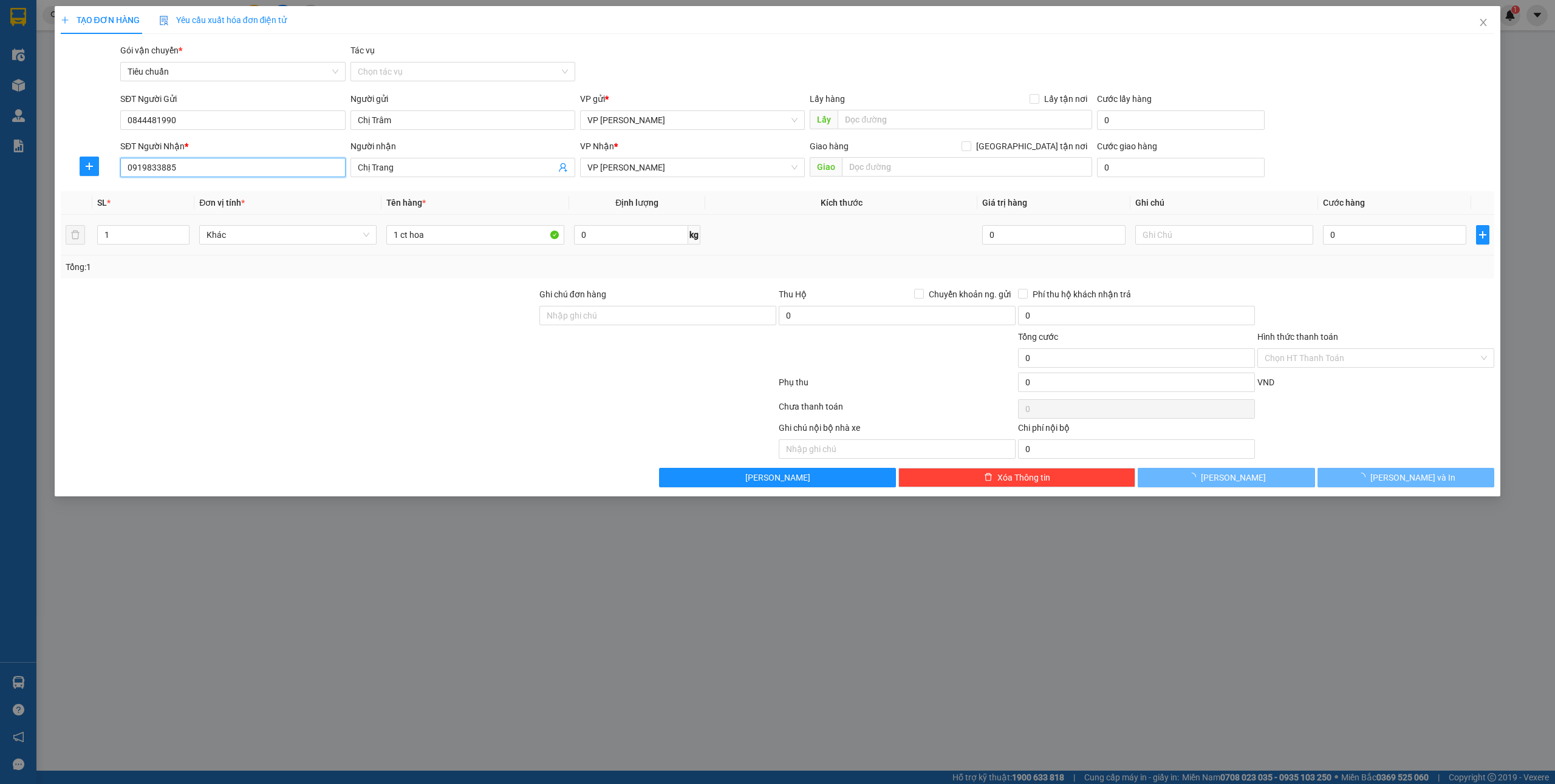
type input "Chị Trang"
click at [1341, 238] on input "0" at bounding box center [1394, 235] width 143 height 20
click at [1363, 269] on div "Tổng: 1" at bounding box center [778, 267] width 1424 height 14
click at [1386, 474] on button "[PERSON_NAME] và In" at bounding box center [1406, 478] width 177 height 20
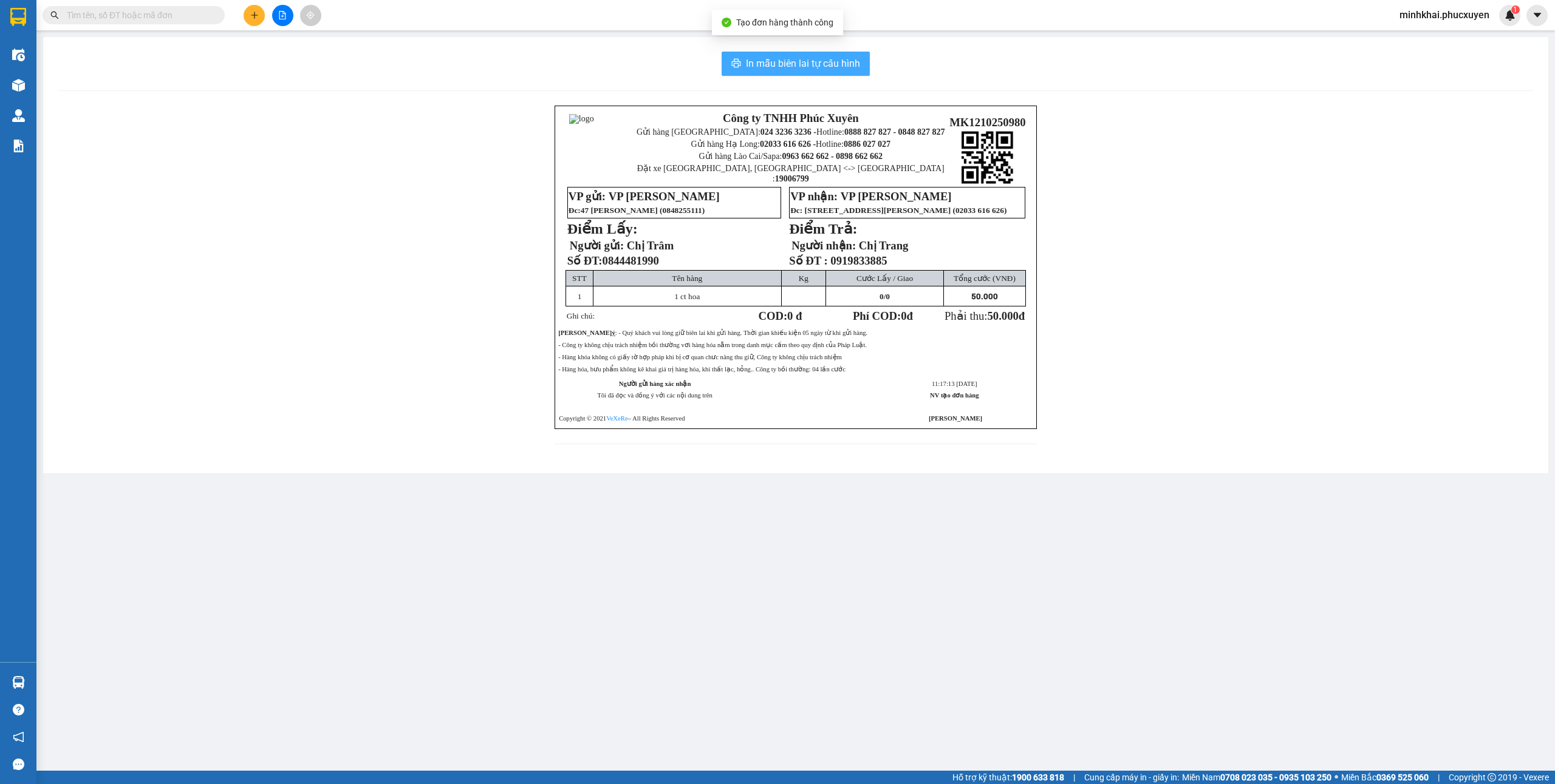
click at [750, 57] on span "In mẫu biên lai tự cấu hình" at bounding box center [802, 63] width 114 height 15
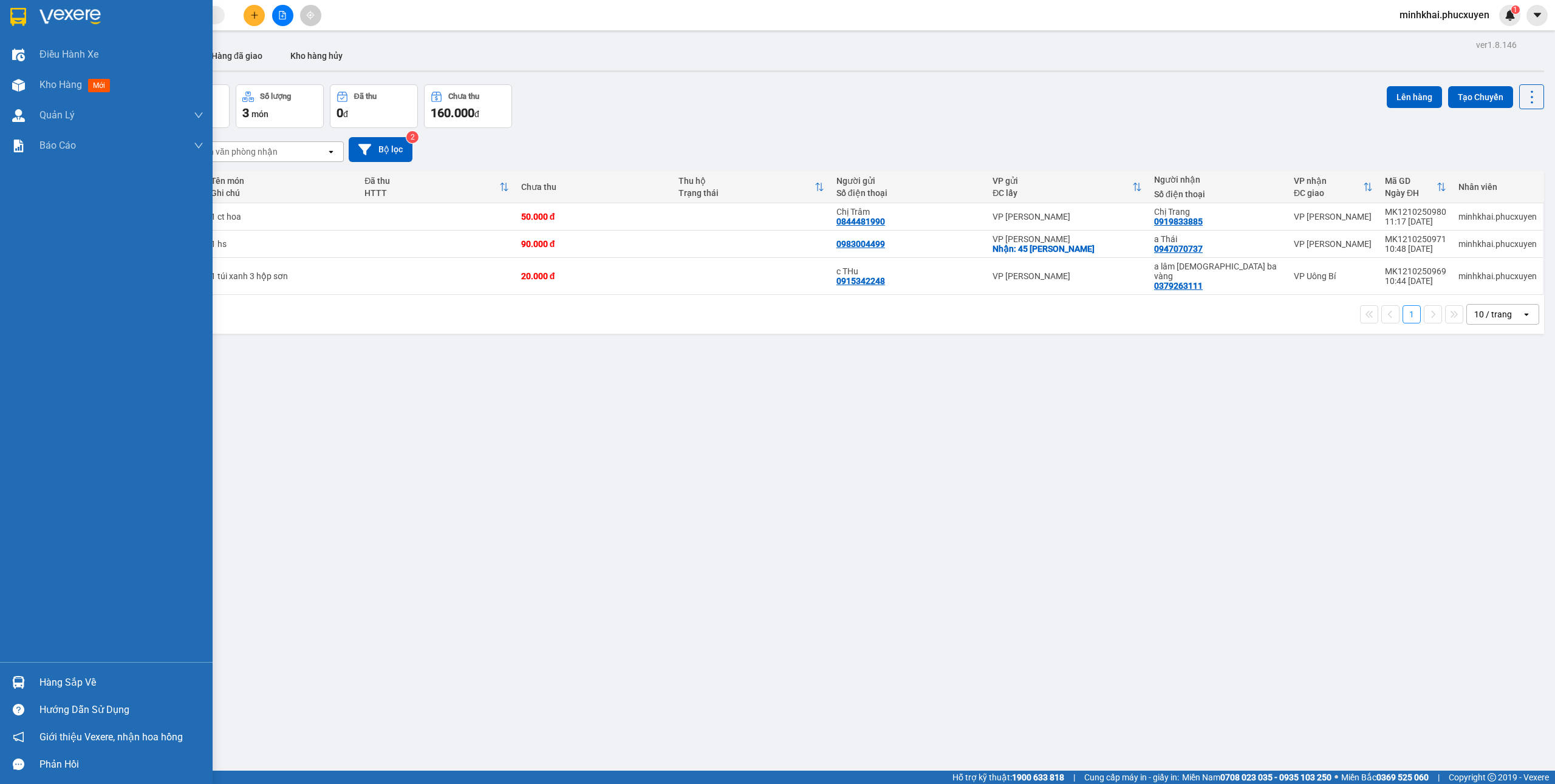
click at [26, 675] on div at bounding box center [18, 683] width 21 height 21
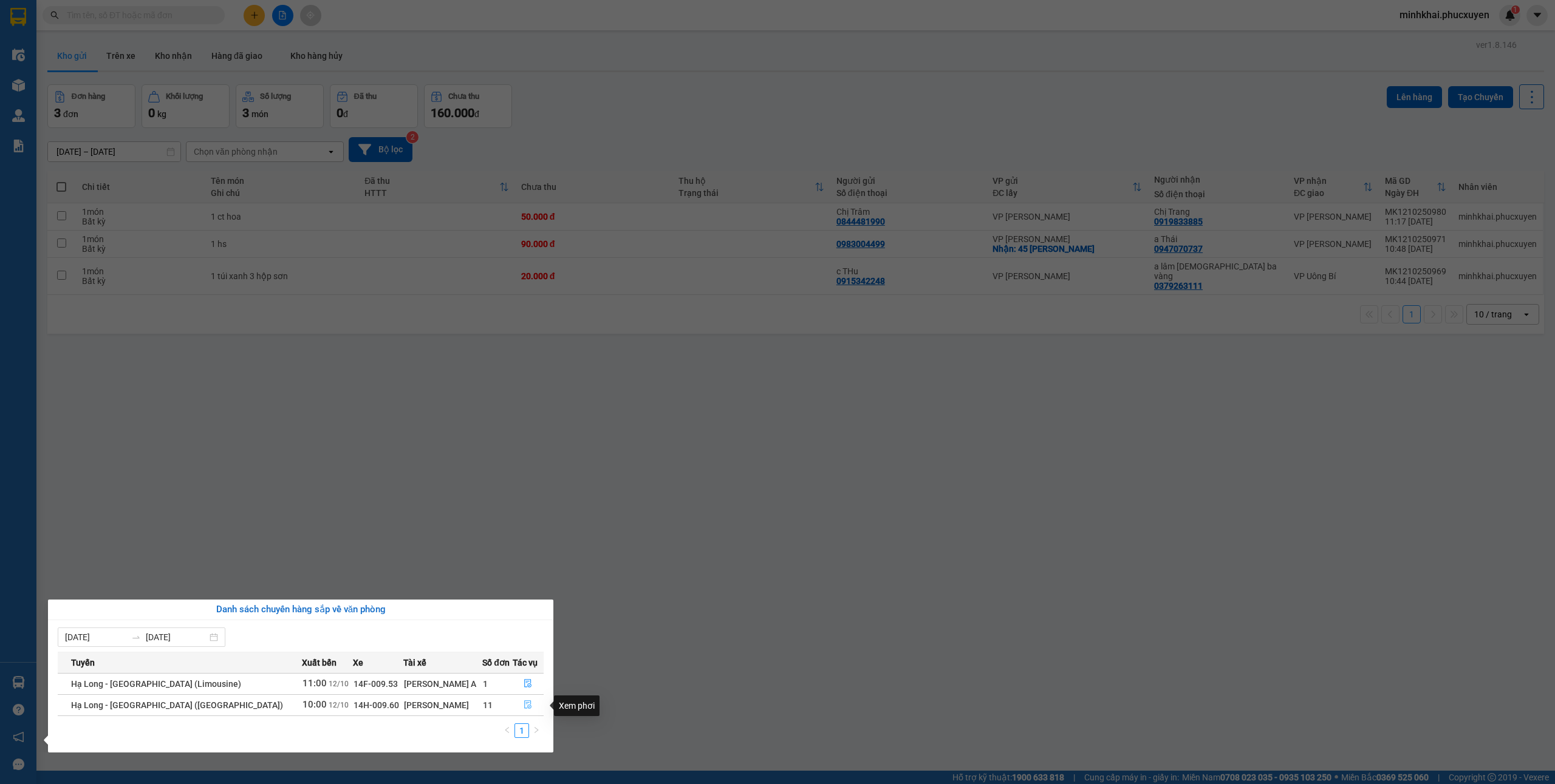
click at [523, 710] on span "file-done" at bounding box center [527, 705] width 8 height 10
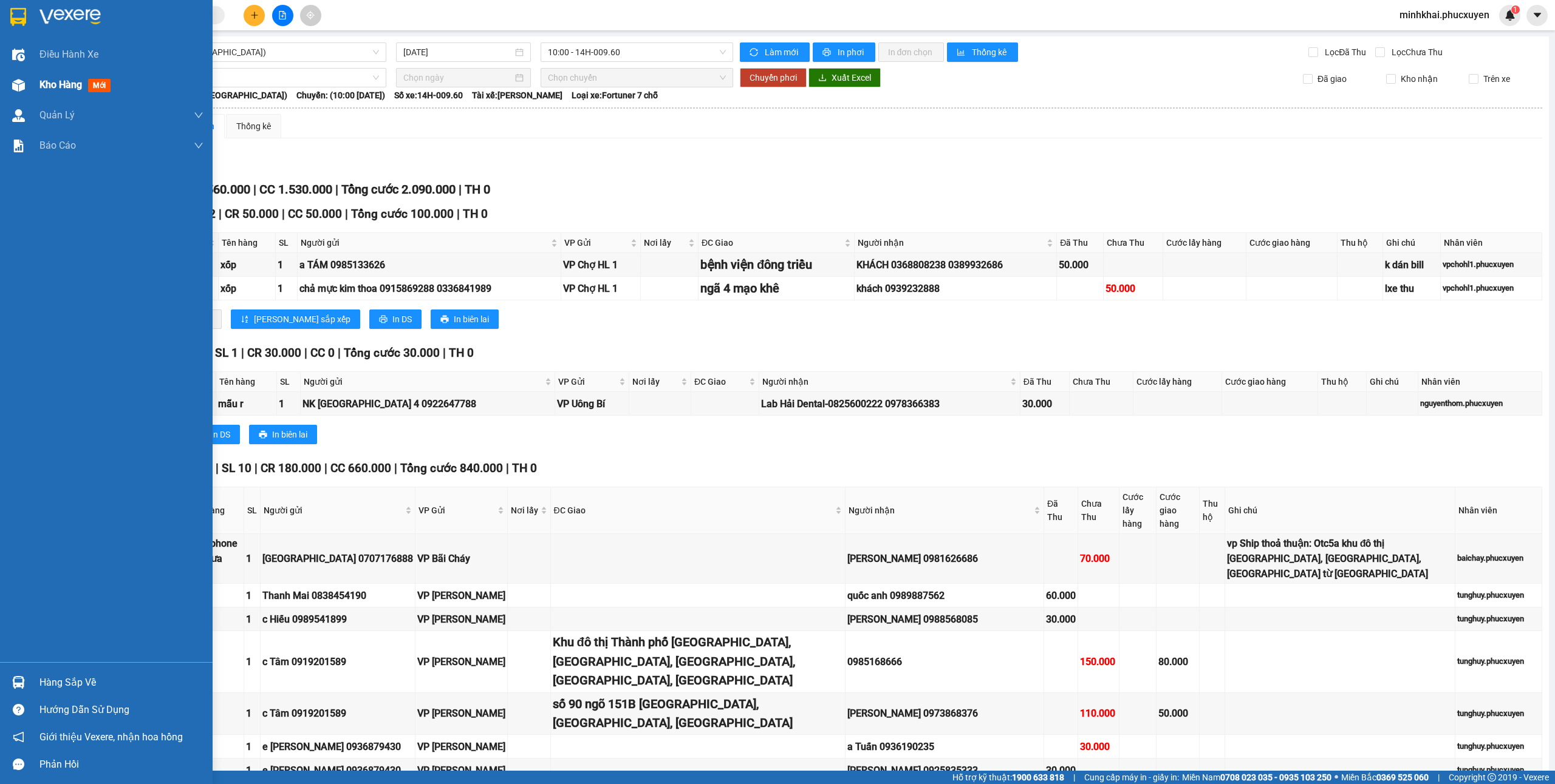
click at [22, 90] on img at bounding box center [18, 85] width 13 height 13
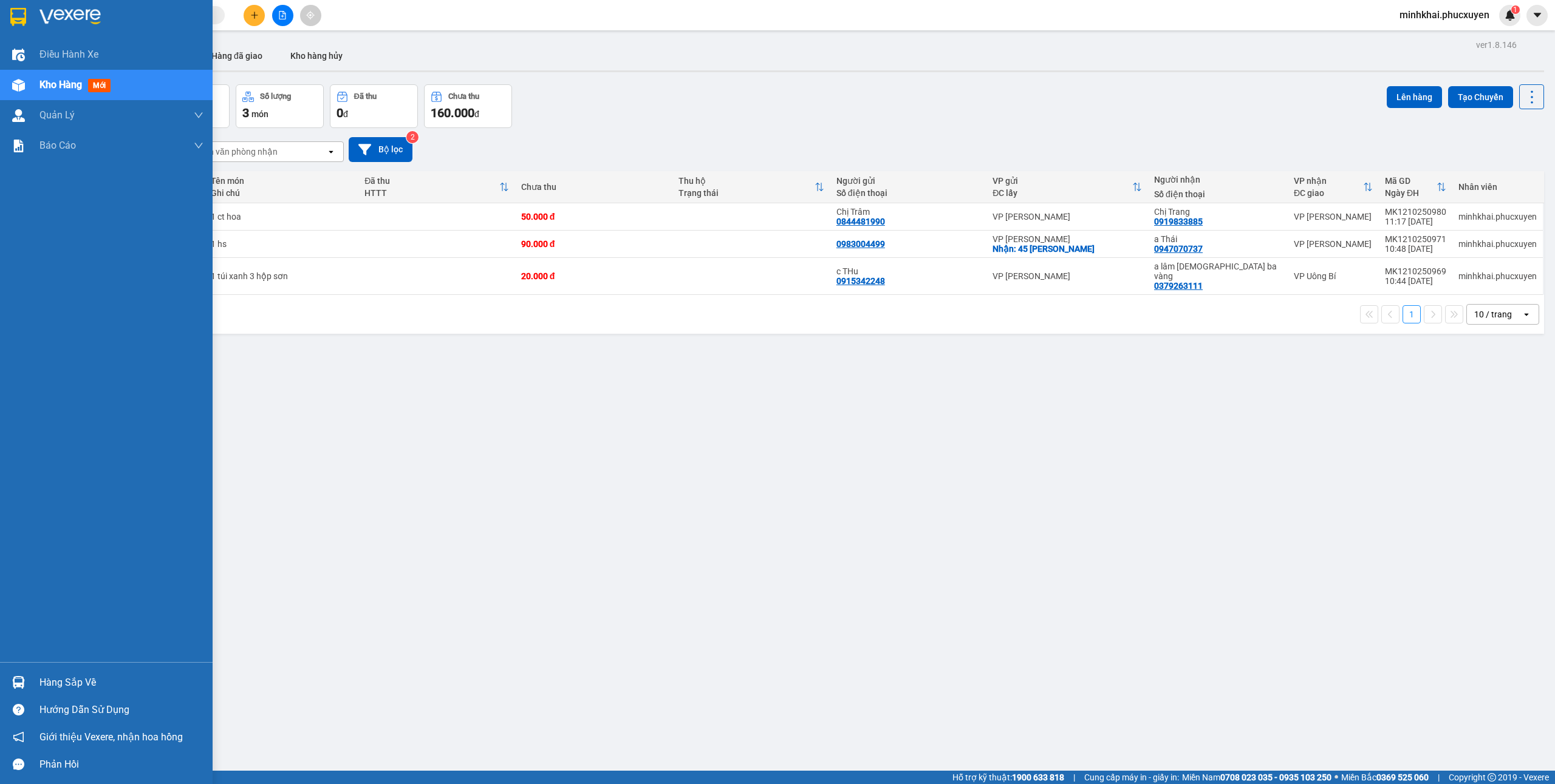
click at [32, 683] on div "Hàng sắp về" at bounding box center [106, 683] width 213 height 27
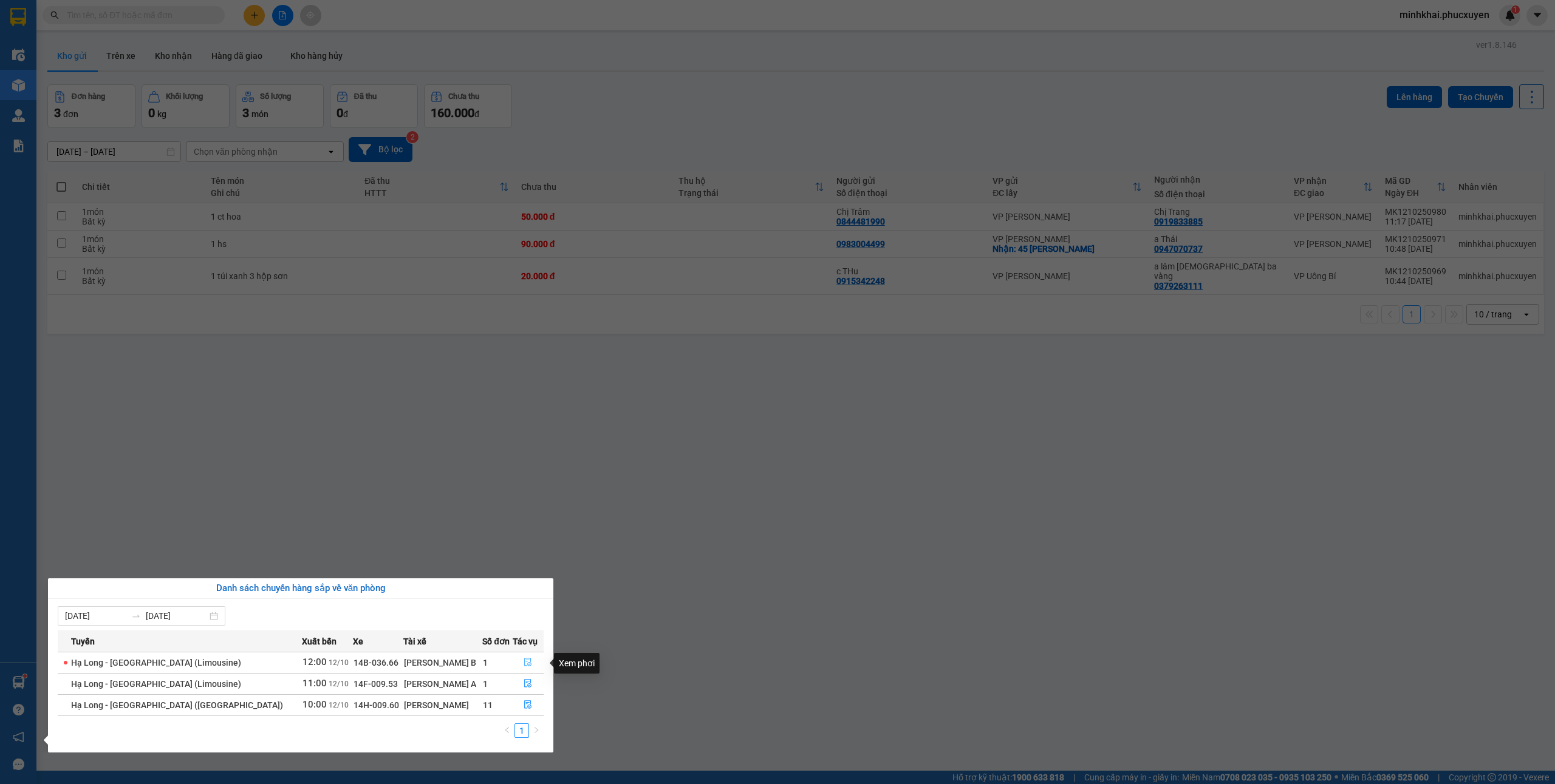
click at [523, 666] on icon "file-done" at bounding box center [527, 662] width 8 height 8
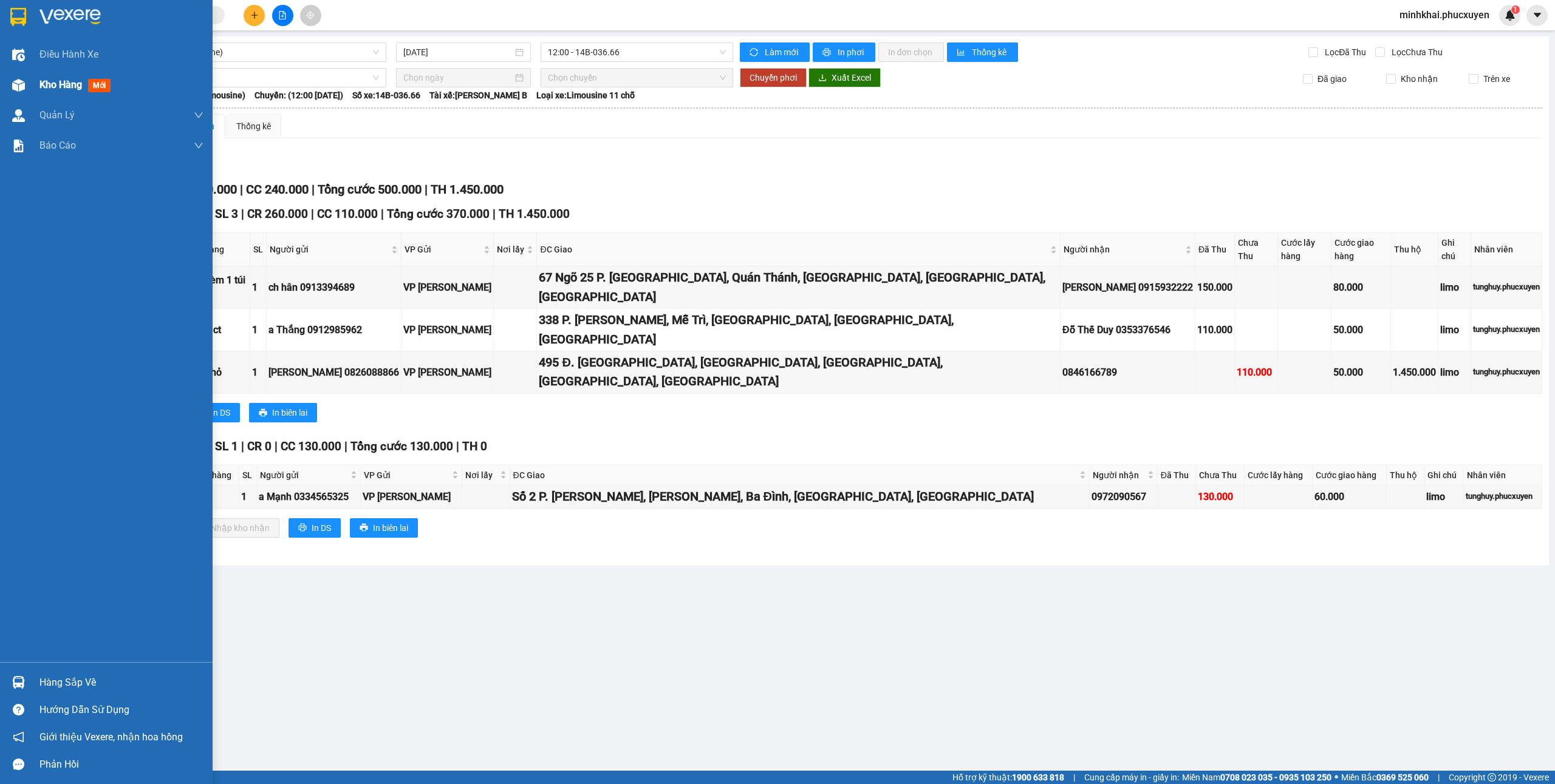
click at [59, 77] on div "Kho hàng mới" at bounding box center [77, 85] width 76 height 15
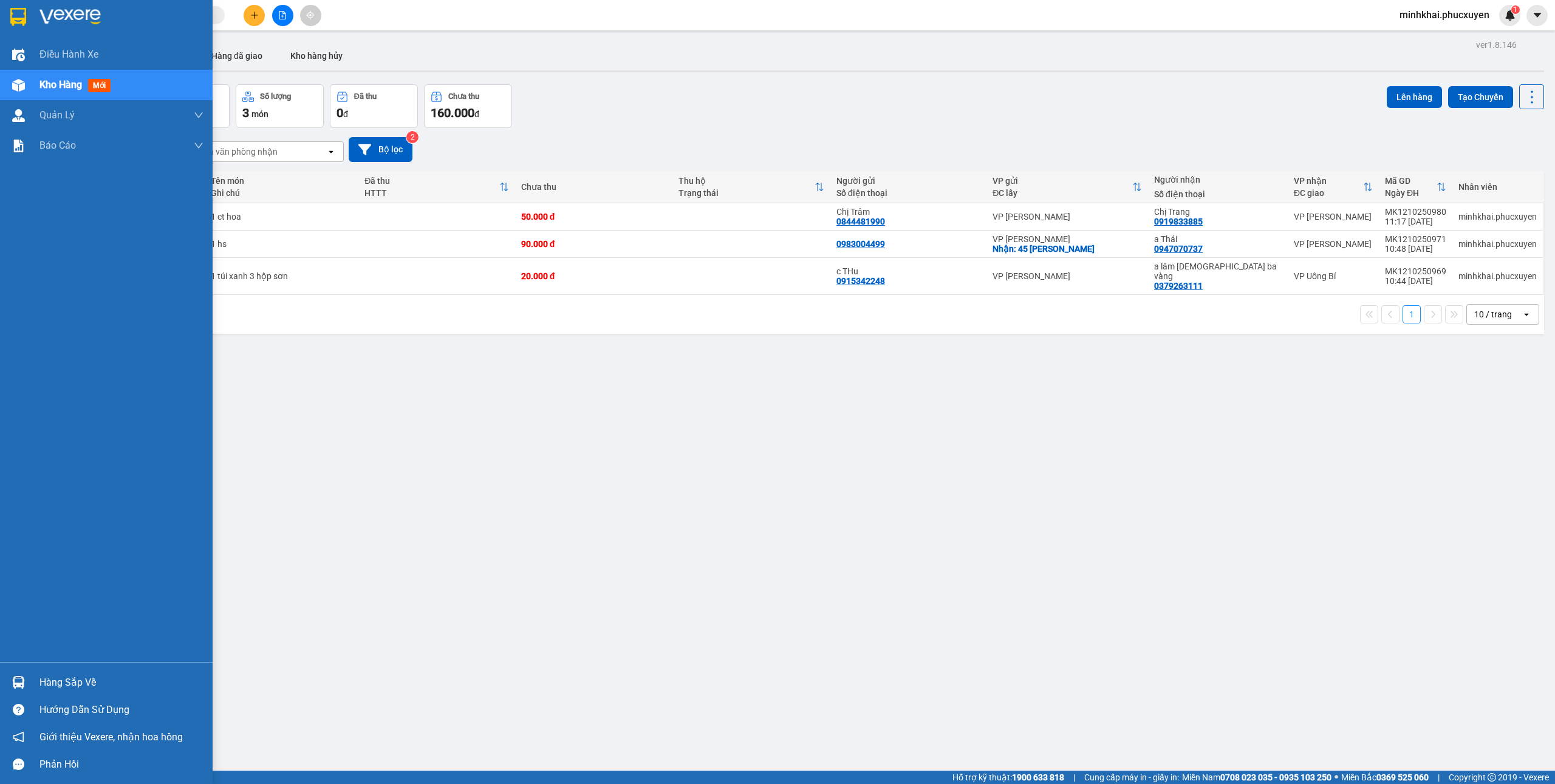
click at [28, 678] on div at bounding box center [18, 683] width 21 height 21
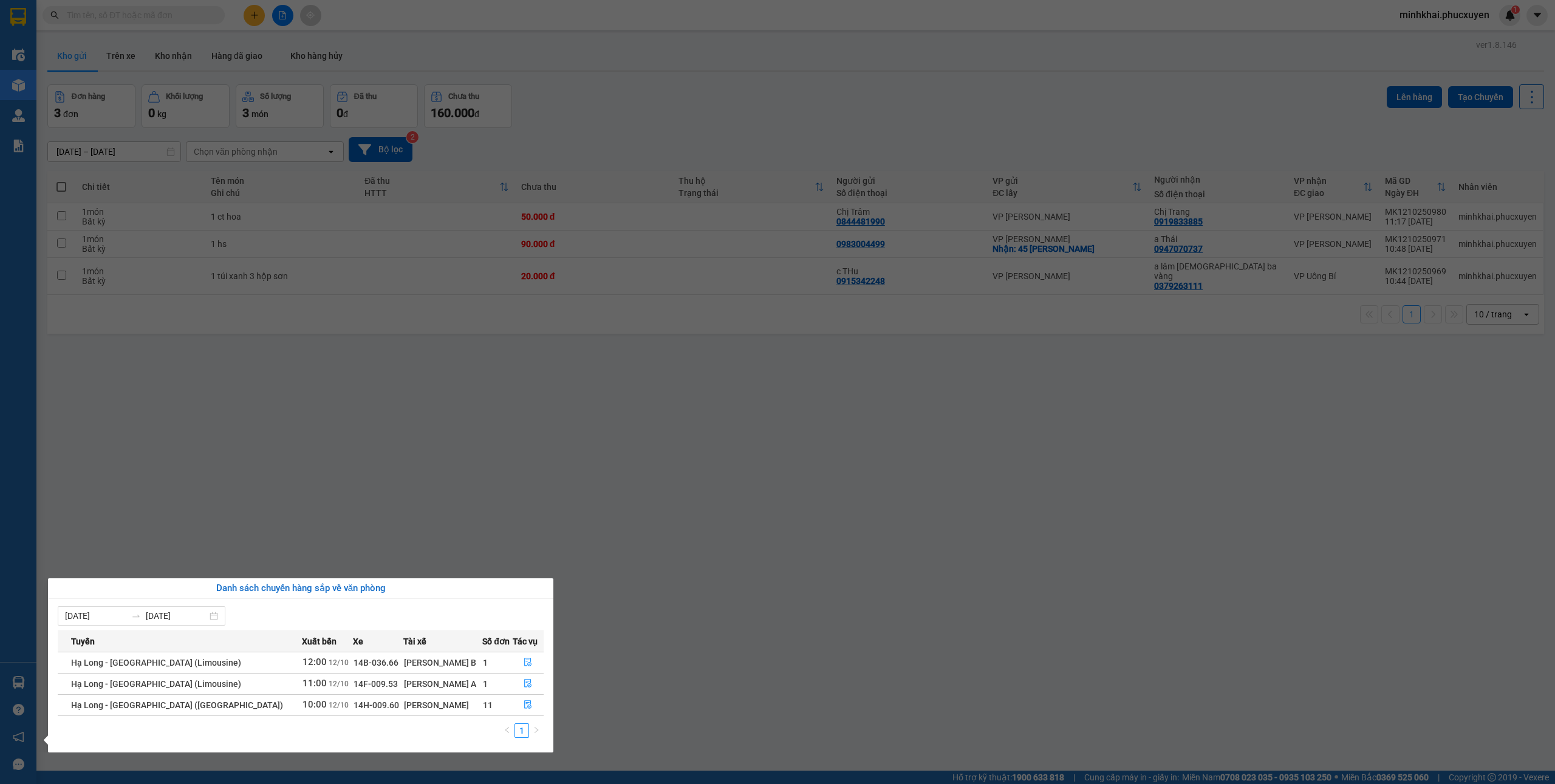
click at [853, 581] on section "Kết quả tìm kiếm ( 0 ) Bộ lọc No Data minhkhai.phucxuyen 1 Điều hành xe Kho hàn…" at bounding box center [778, 392] width 1555 height 784
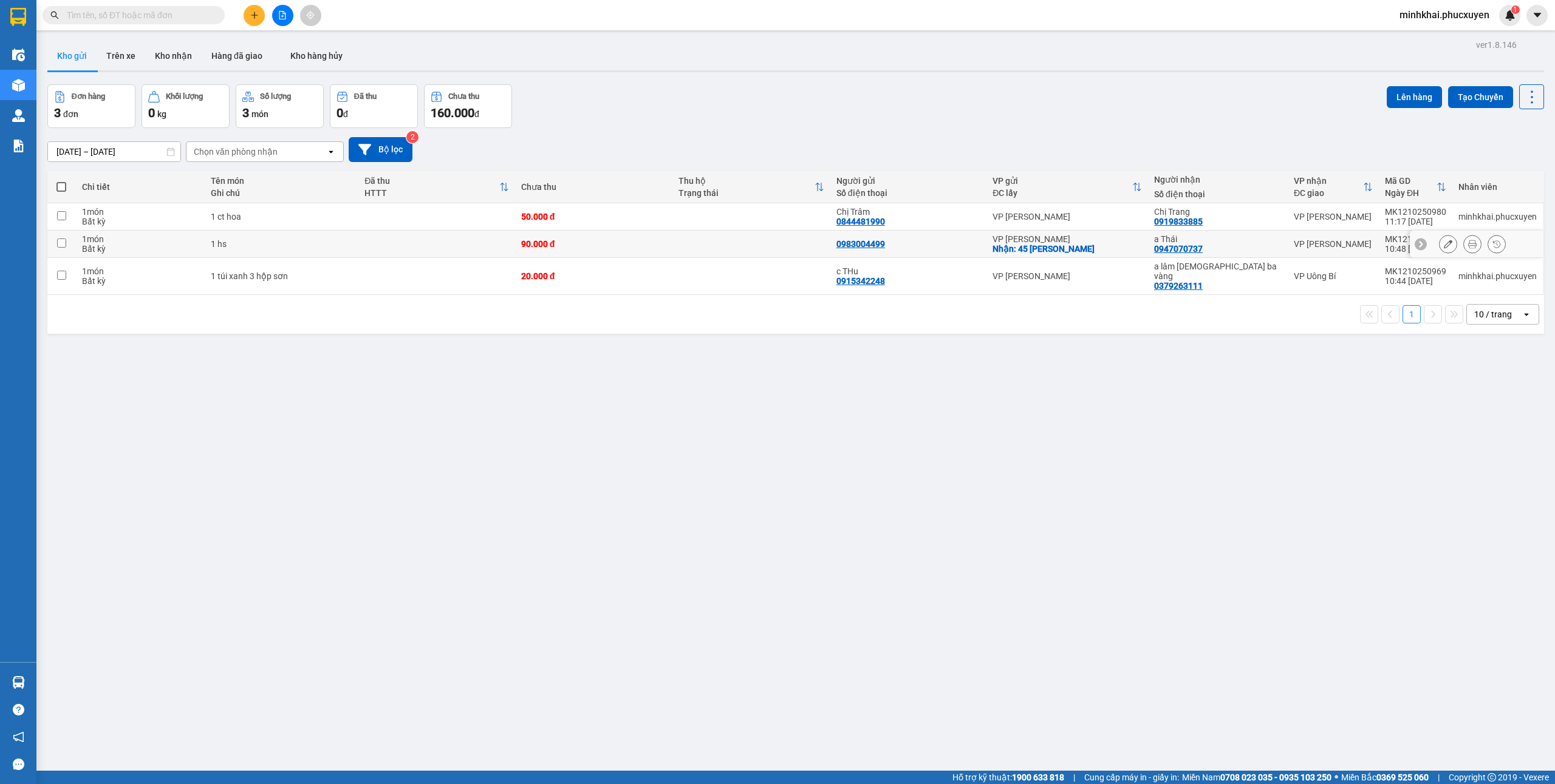
click at [62, 241] on input "checkbox" at bounding box center [62, 243] width 9 height 9
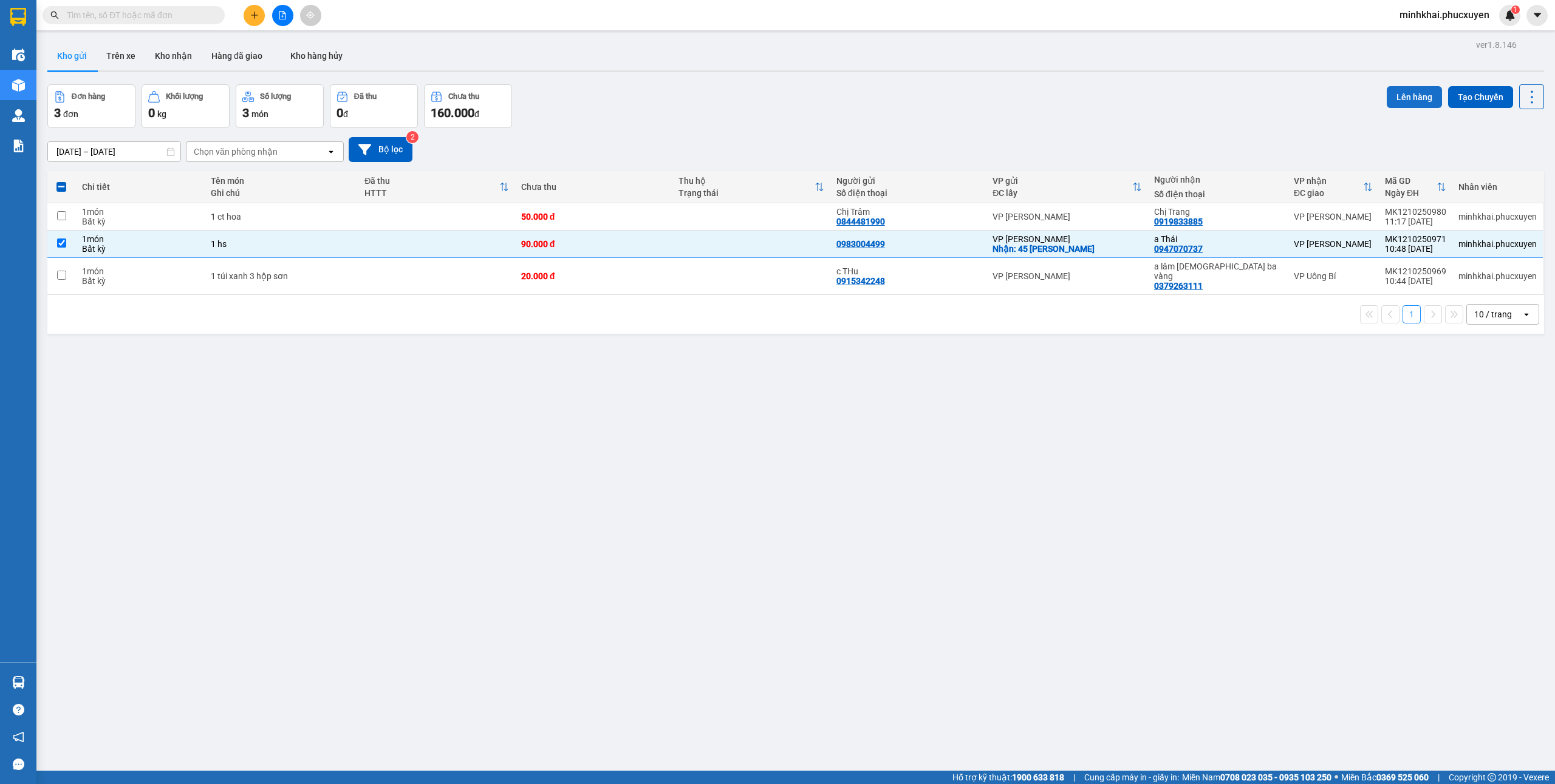
click at [1392, 90] on button "Lên hàng" at bounding box center [1414, 97] width 55 height 22
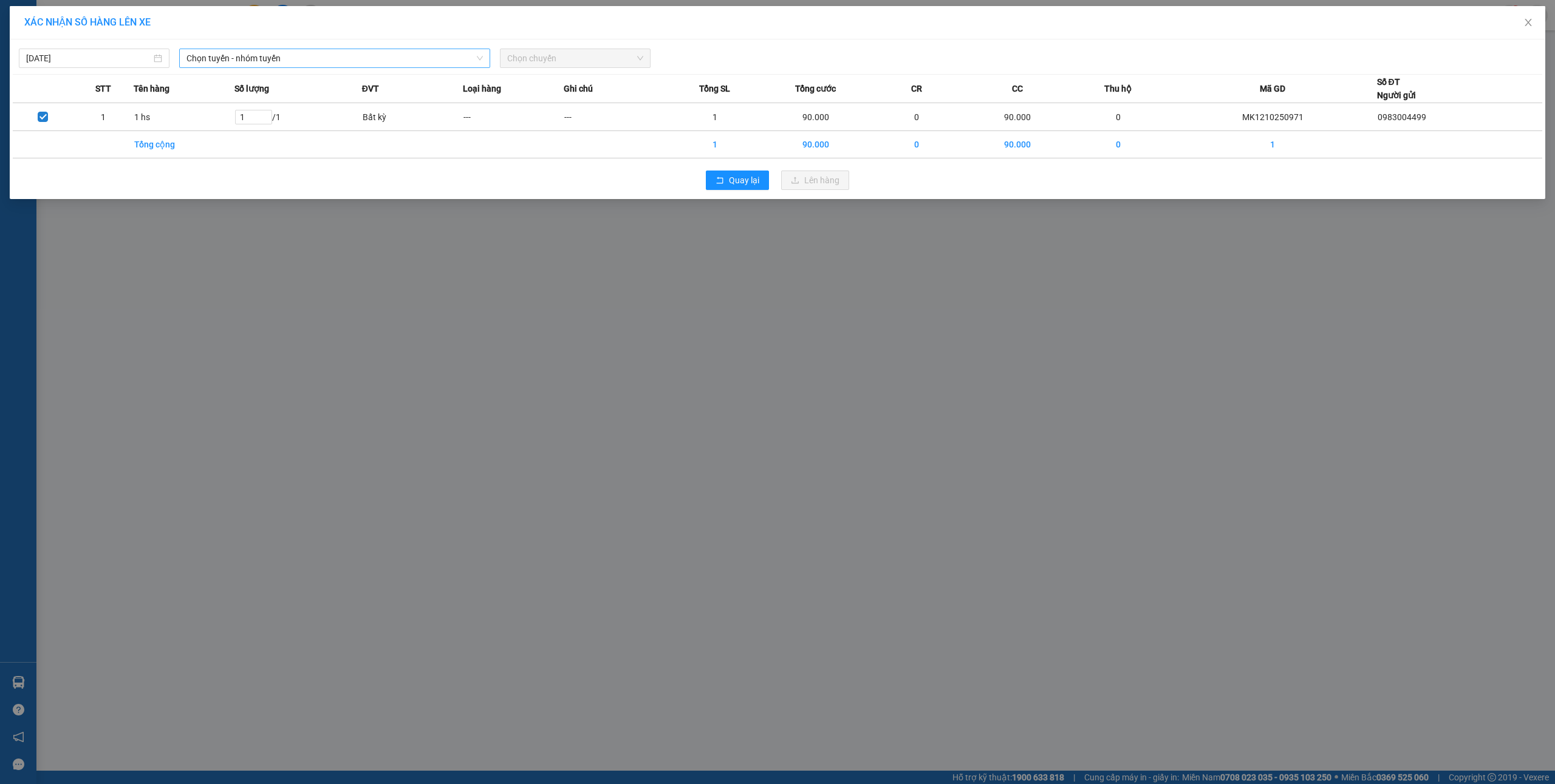
click at [236, 48] on div "Chọn tuyến - nhóm tuyến" at bounding box center [334, 58] width 311 height 20
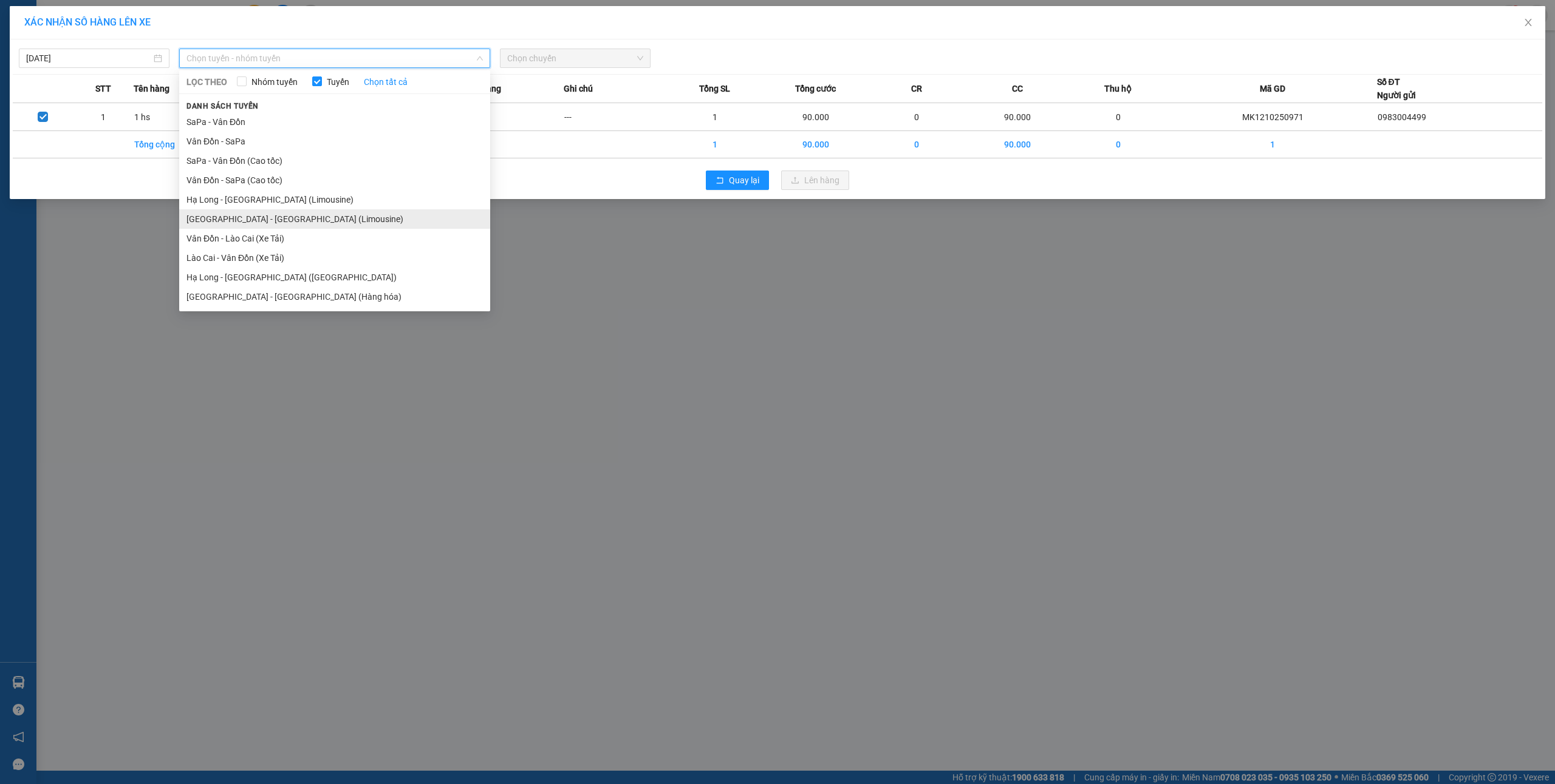
click at [266, 221] on li "Hà Nội - Hạ Long (Limousine)" at bounding box center [334, 220] width 311 height 20
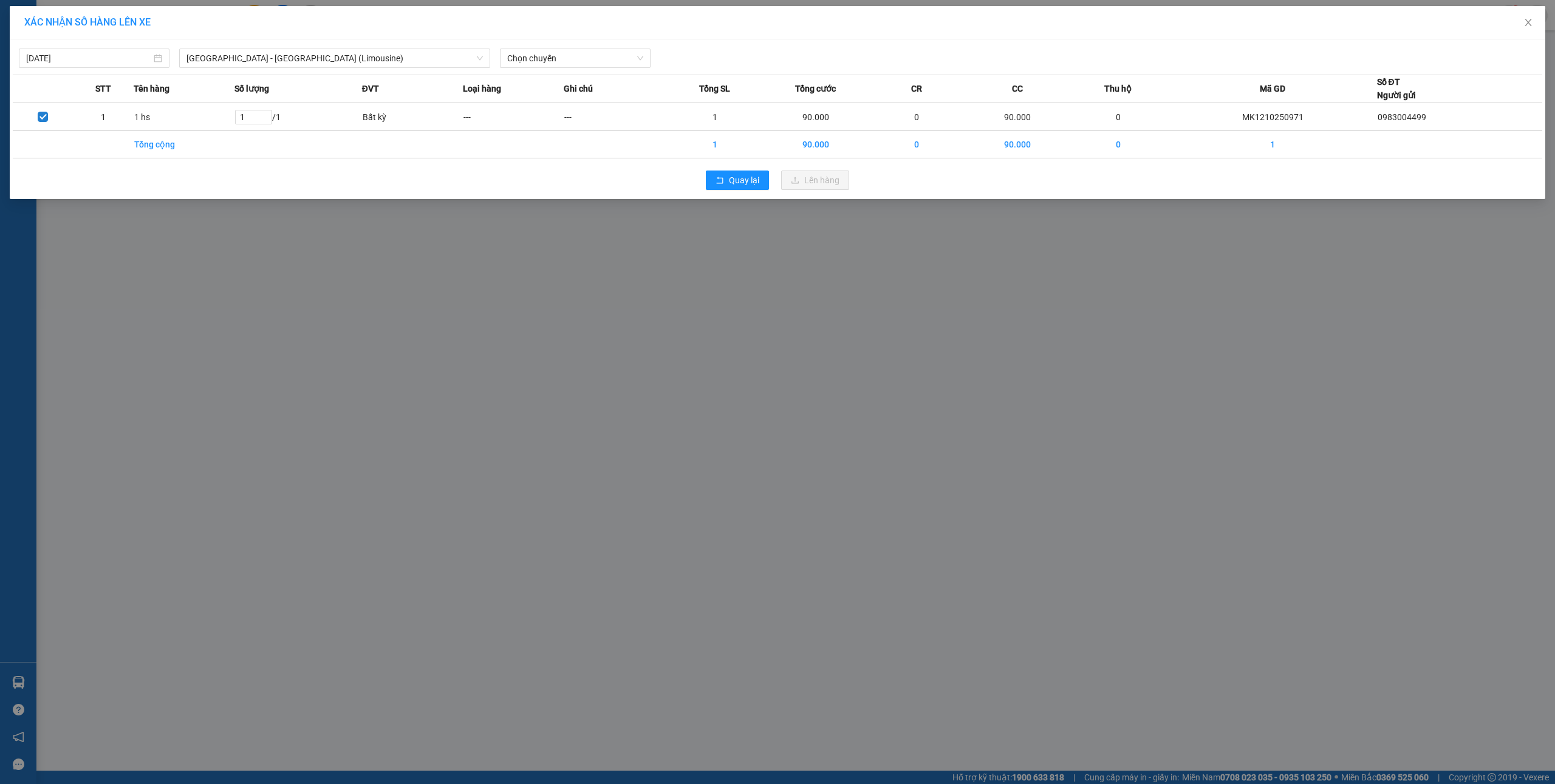
click at [562, 71] on div "12/10/2025 Hà Nội - Hạ Long (Limousine) LỌC THEO Nhóm tuyến Tuyến Chọn tất cả D…" at bounding box center [778, 119] width 1535 height 160
click at [566, 63] on span "Chọn chuyến" at bounding box center [575, 58] width 136 height 18
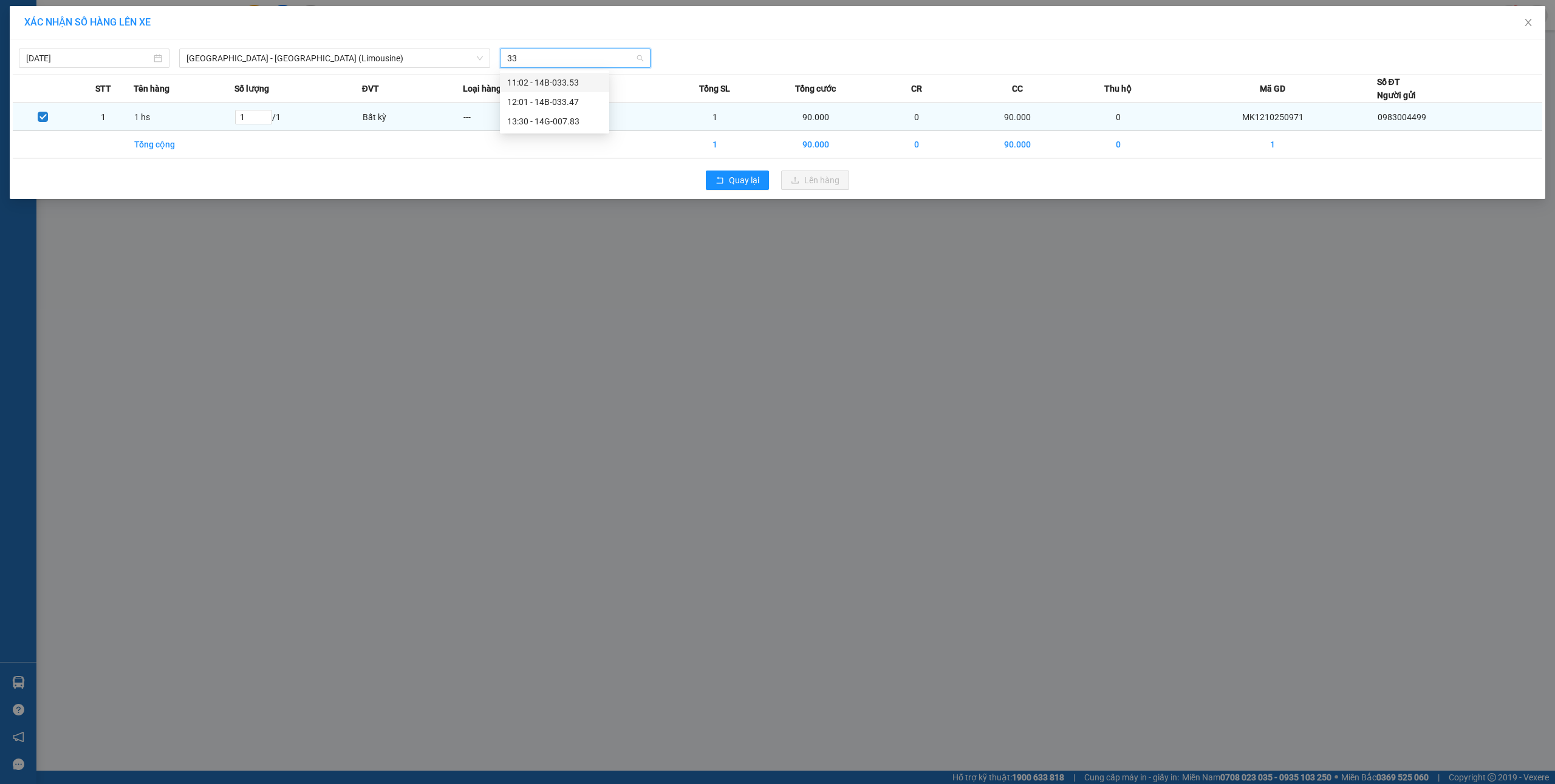
type input "334"
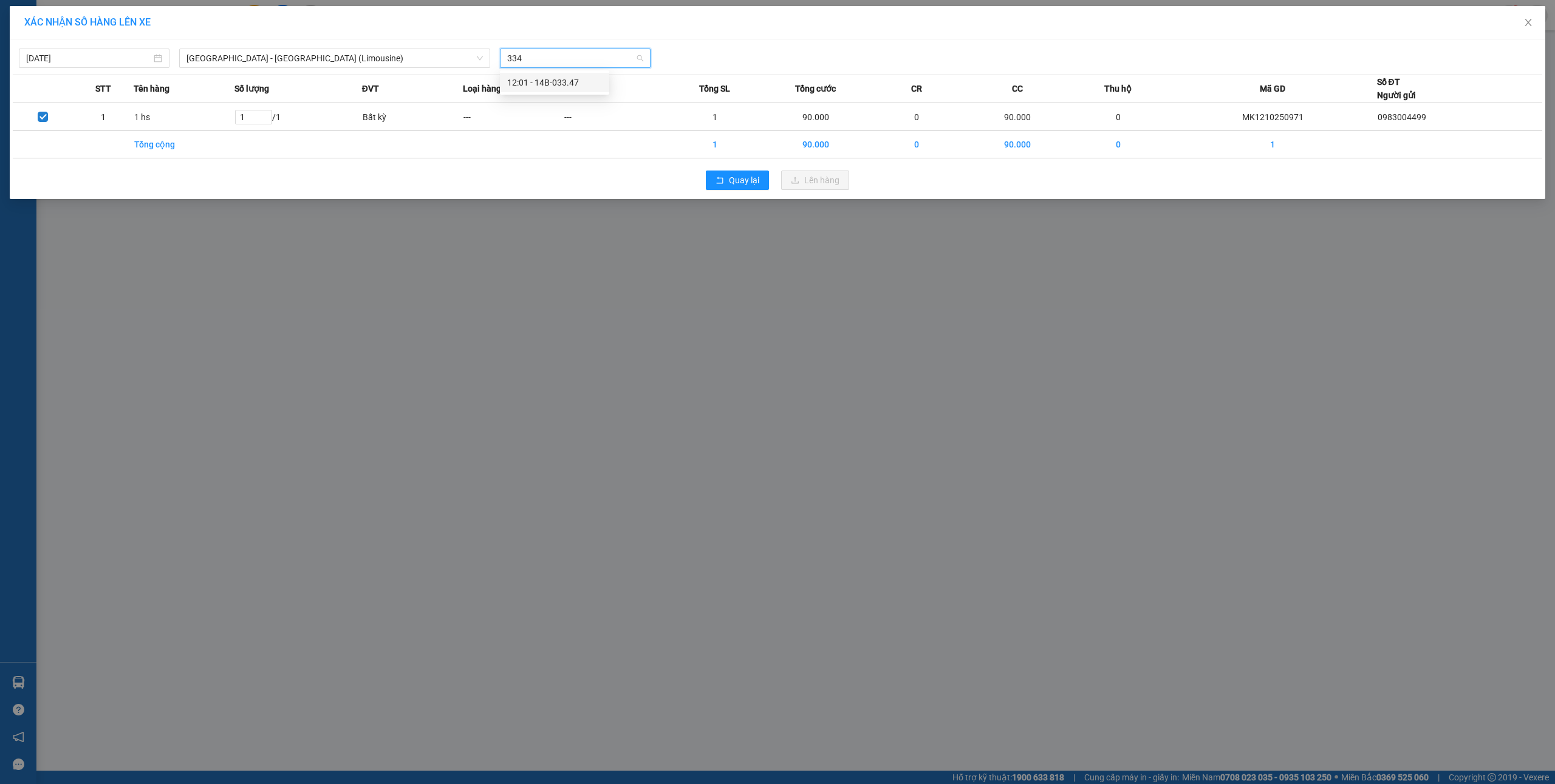
click at [545, 86] on div "12:01 - 14B-033.47" at bounding box center [555, 83] width 95 height 14
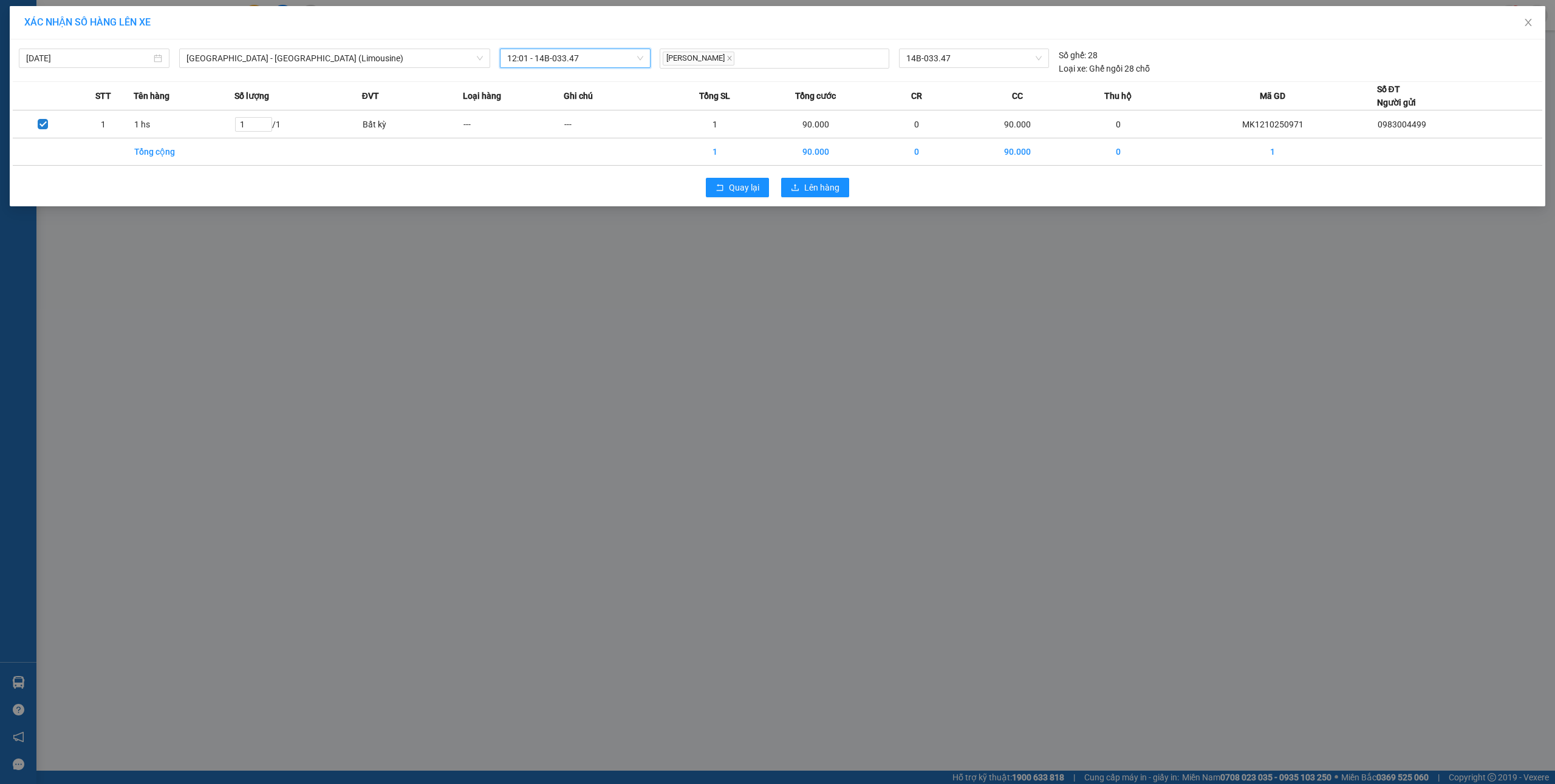
click at [800, 176] on div "Quay lại Lên hàng" at bounding box center [778, 188] width 1529 height 32
click at [800, 189] on button "Lên hàng" at bounding box center [815, 188] width 68 height 20
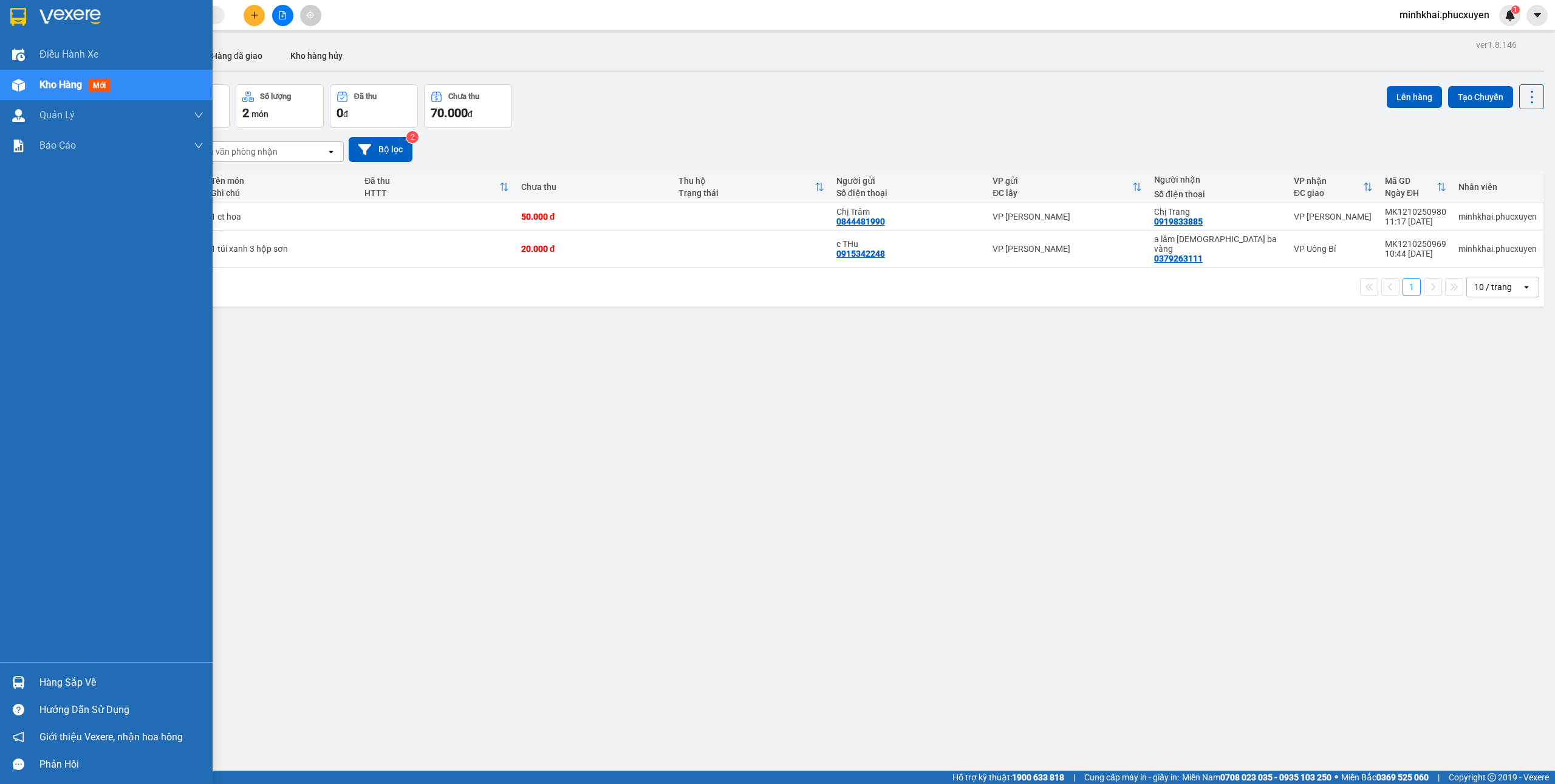
click at [12, 681] on img at bounding box center [18, 682] width 13 height 13
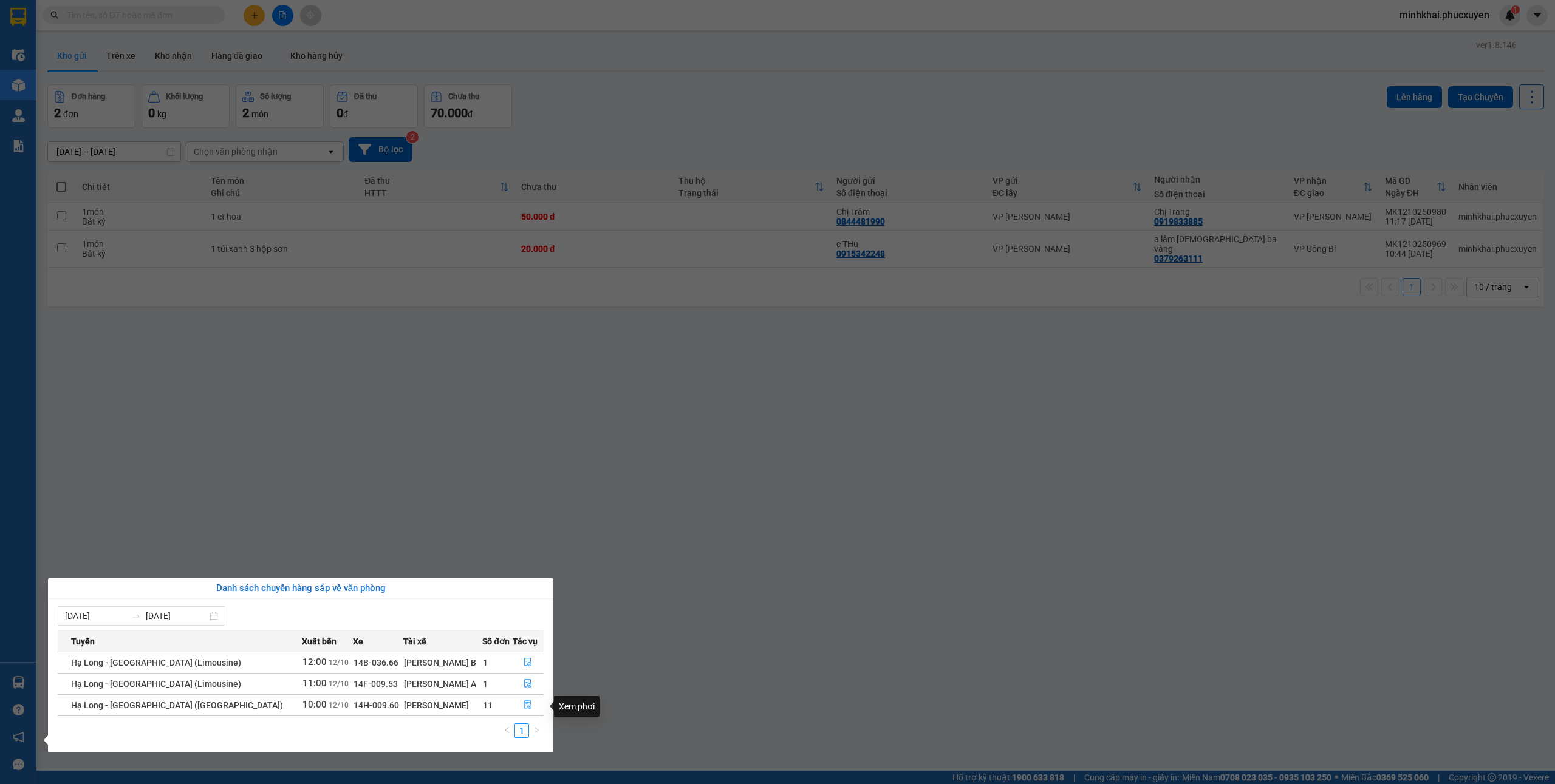
click at [523, 707] on icon "file-done" at bounding box center [527, 704] width 8 height 8
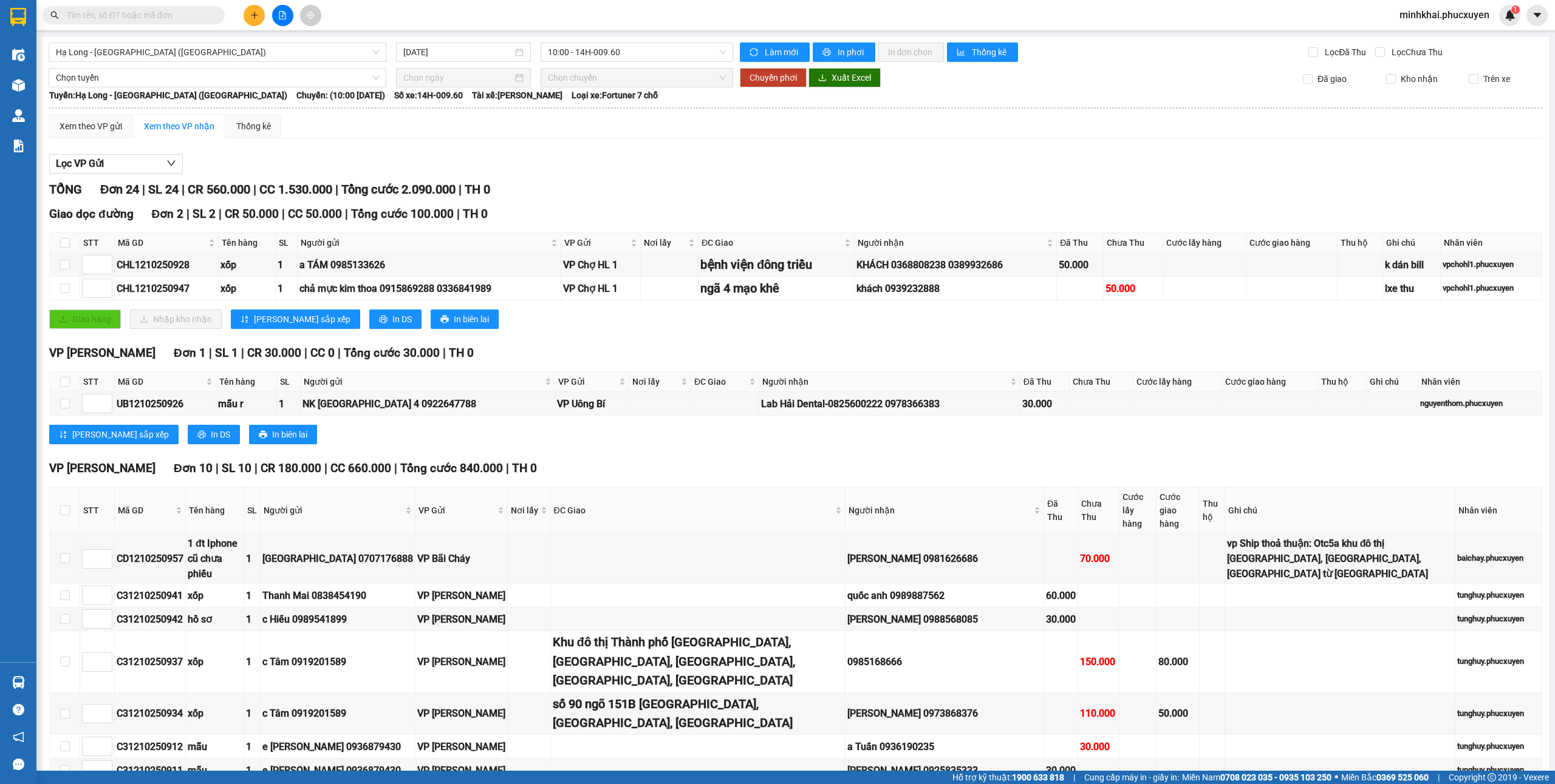
click at [246, 23] on div at bounding box center [282, 15] width 91 height 21
click at [251, 17] on icon "plus" at bounding box center [254, 14] width 8 height 8
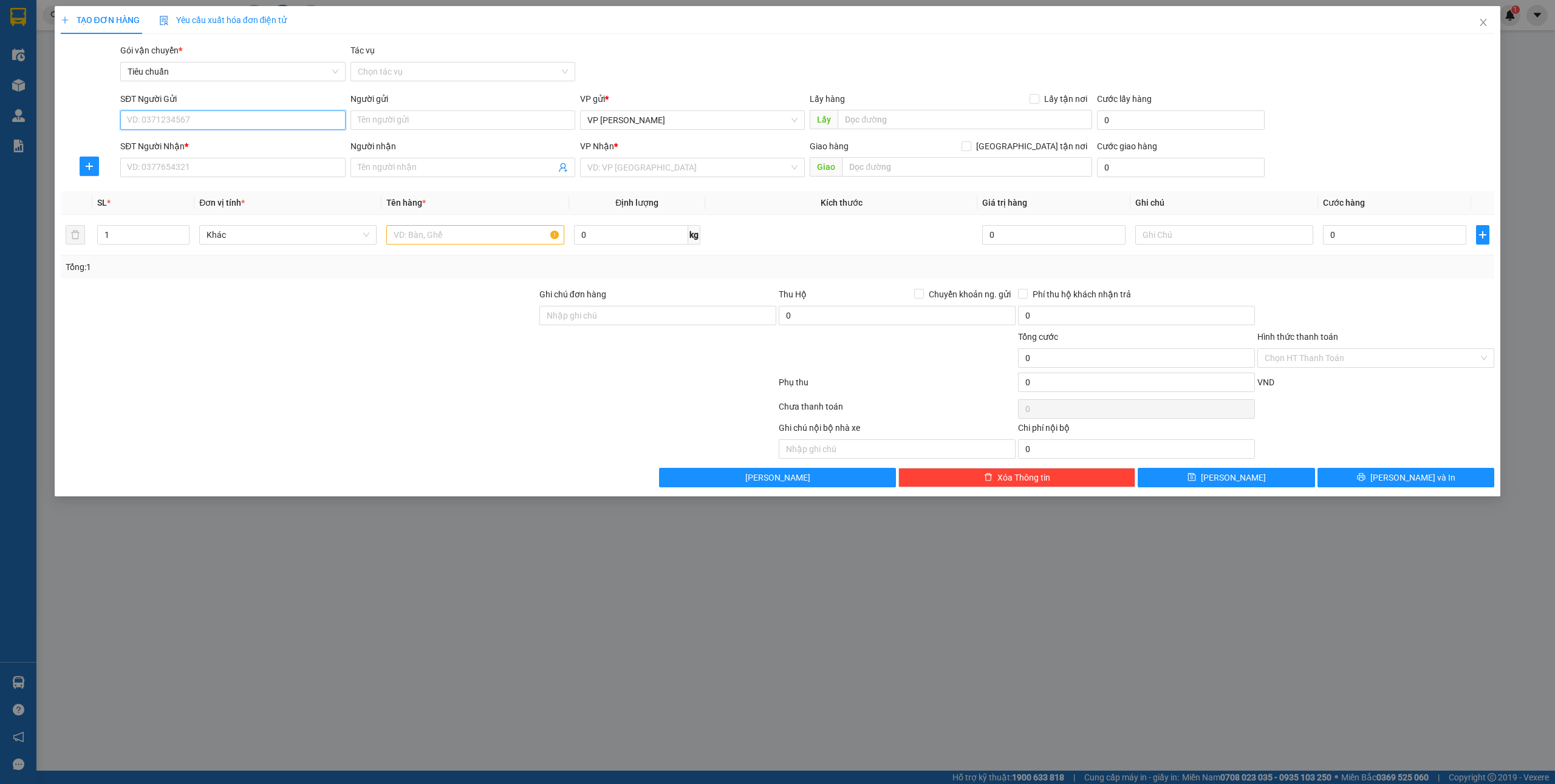
click at [149, 116] on input "SĐT Người Gửi" at bounding box center [232, 120] width 225 height 20
type input "0911090303"
click at [239, 149] on div "0911090303 - A Toàn" at bounding box center [232, 145] width 210 height 14
type input "A Toàn"
type input "0911090303"
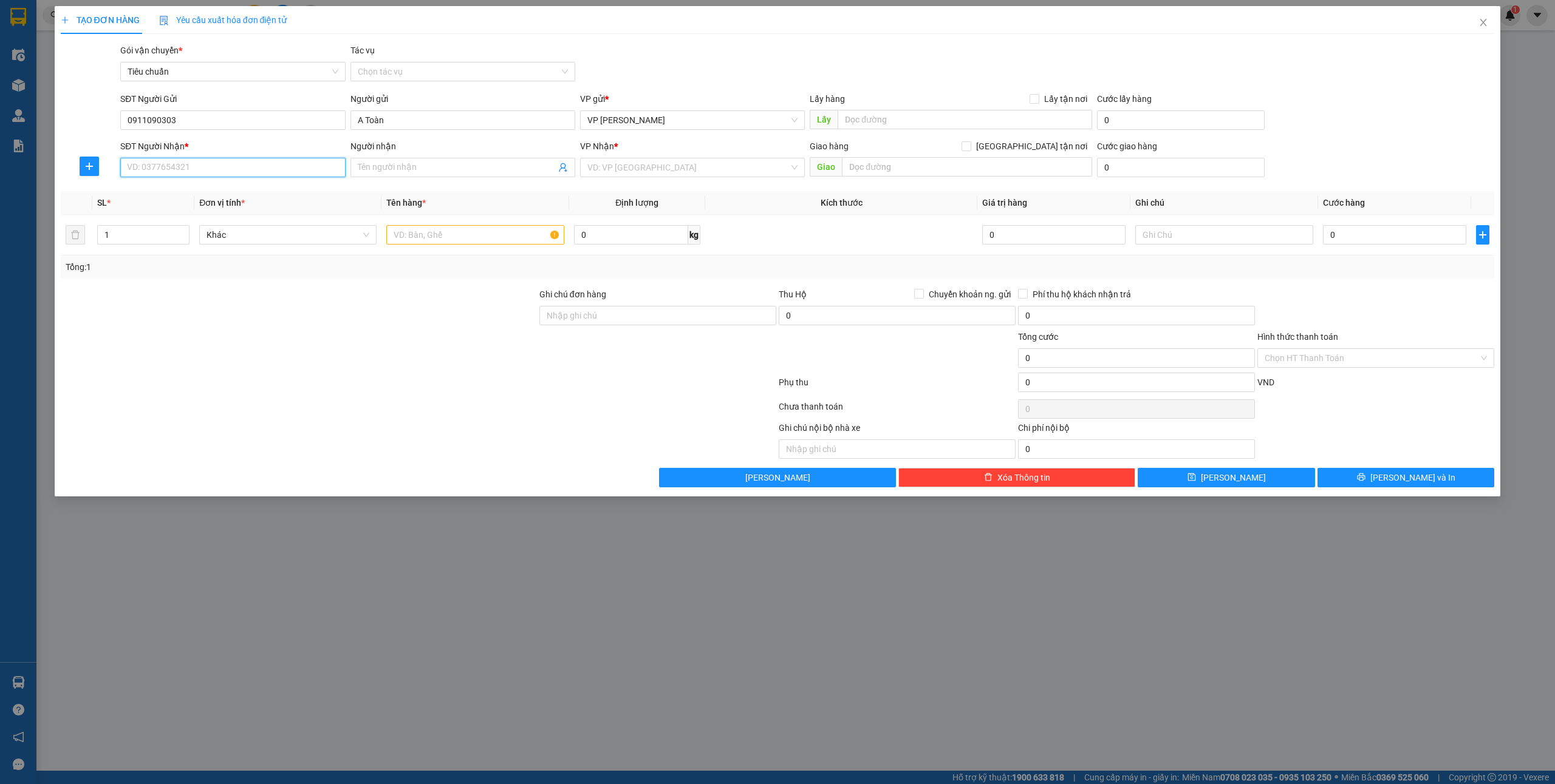
click at [214, 170] on input "SĐT Người Nhận *" at bounding box center [232, 168] width 225 height 20
click at [185, 198] on div "0788392969 - anh Tùng" at bounding box center [232, 192] width 210 height 14
type input "0788392969"
click at [450, 241] on input "text" at bounding box center [475, 235] width 177 height 20
type input "anh Tùng"
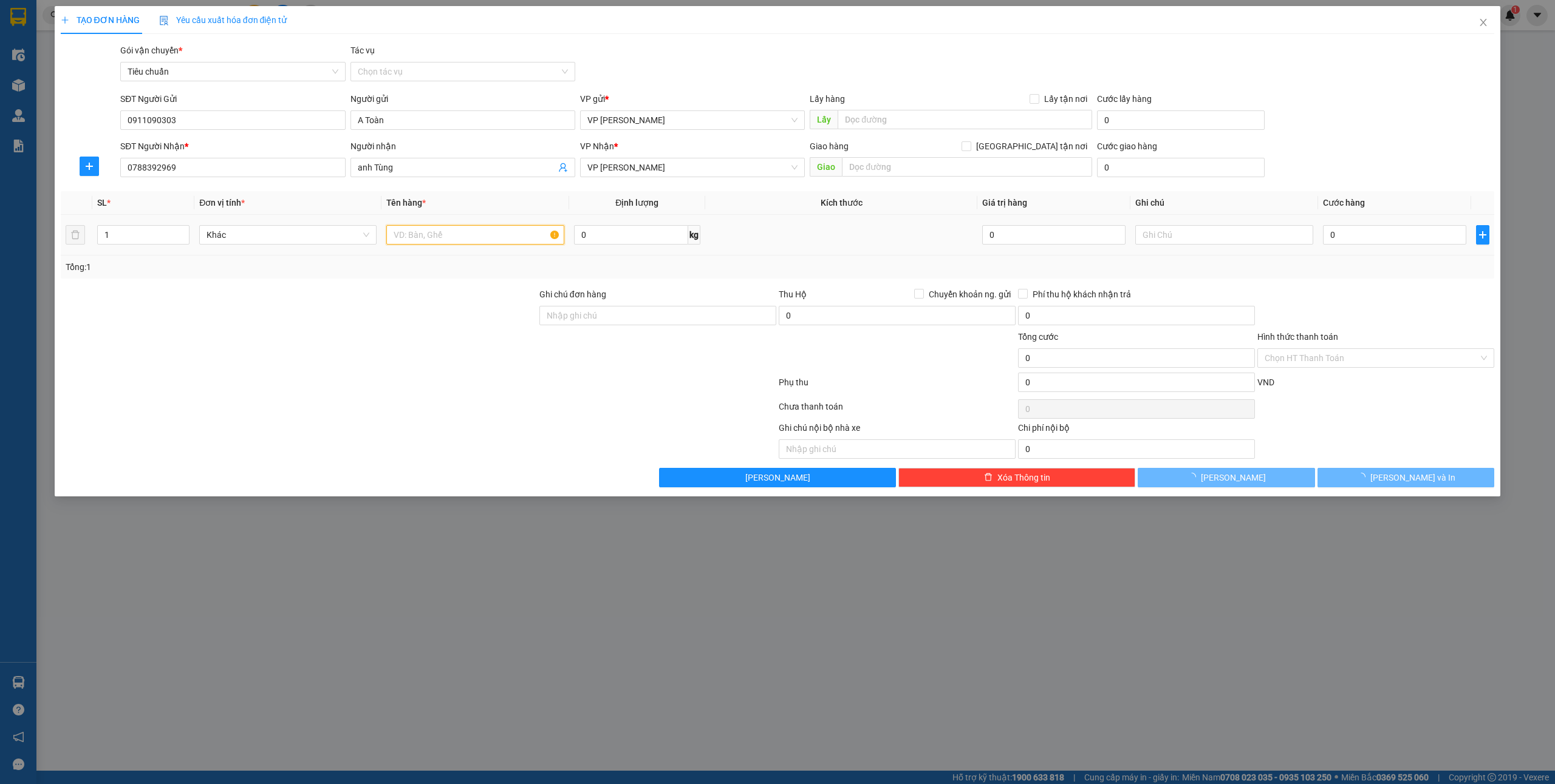
click at [447, 241] on input "text" at bounding box center [475, 235] width 177 height 20
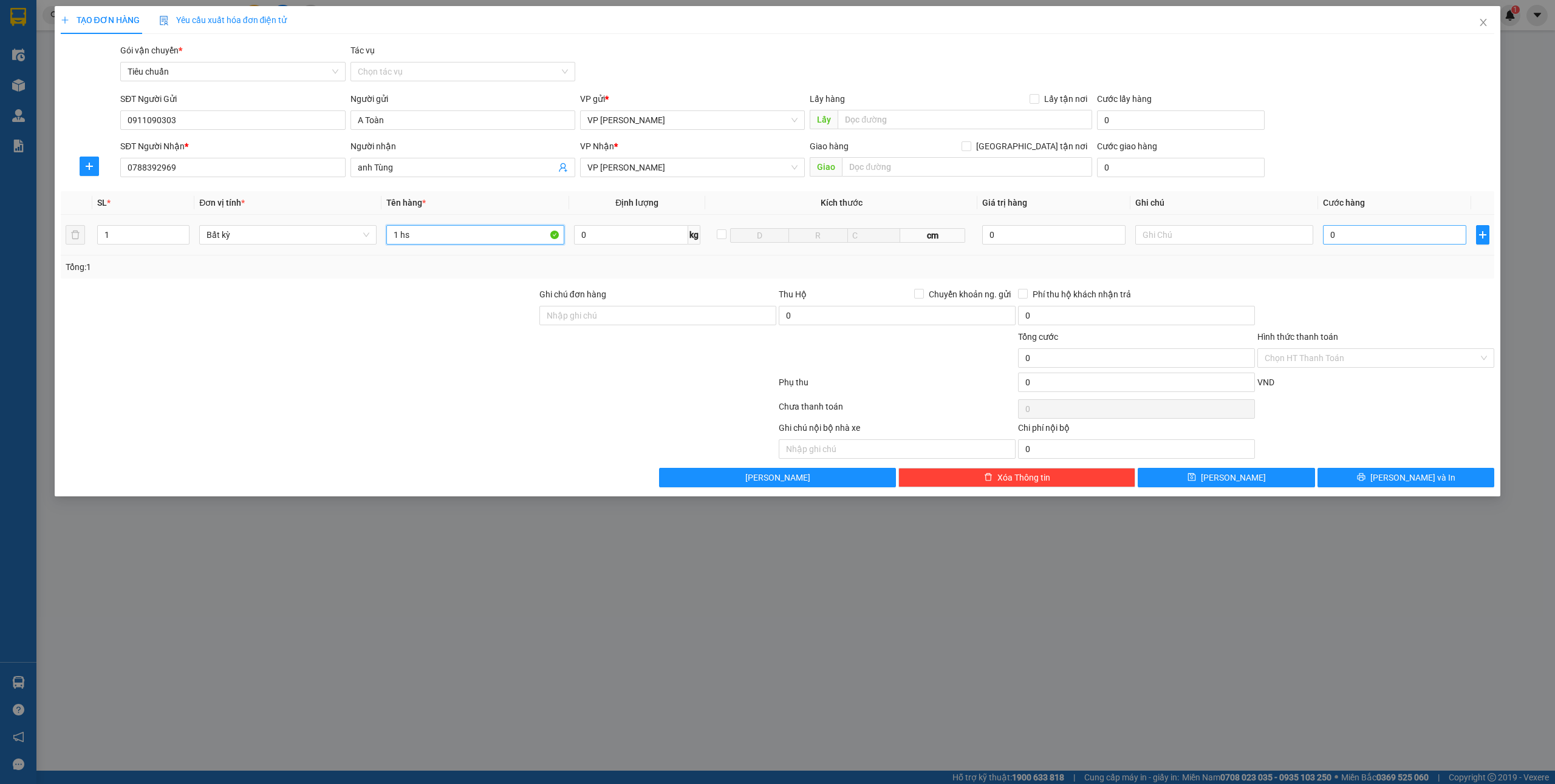
type input "1 hs"
click at [1362, 238] on input "0" at bounding box center [1394, 235] width 143 height 20
type input "3"
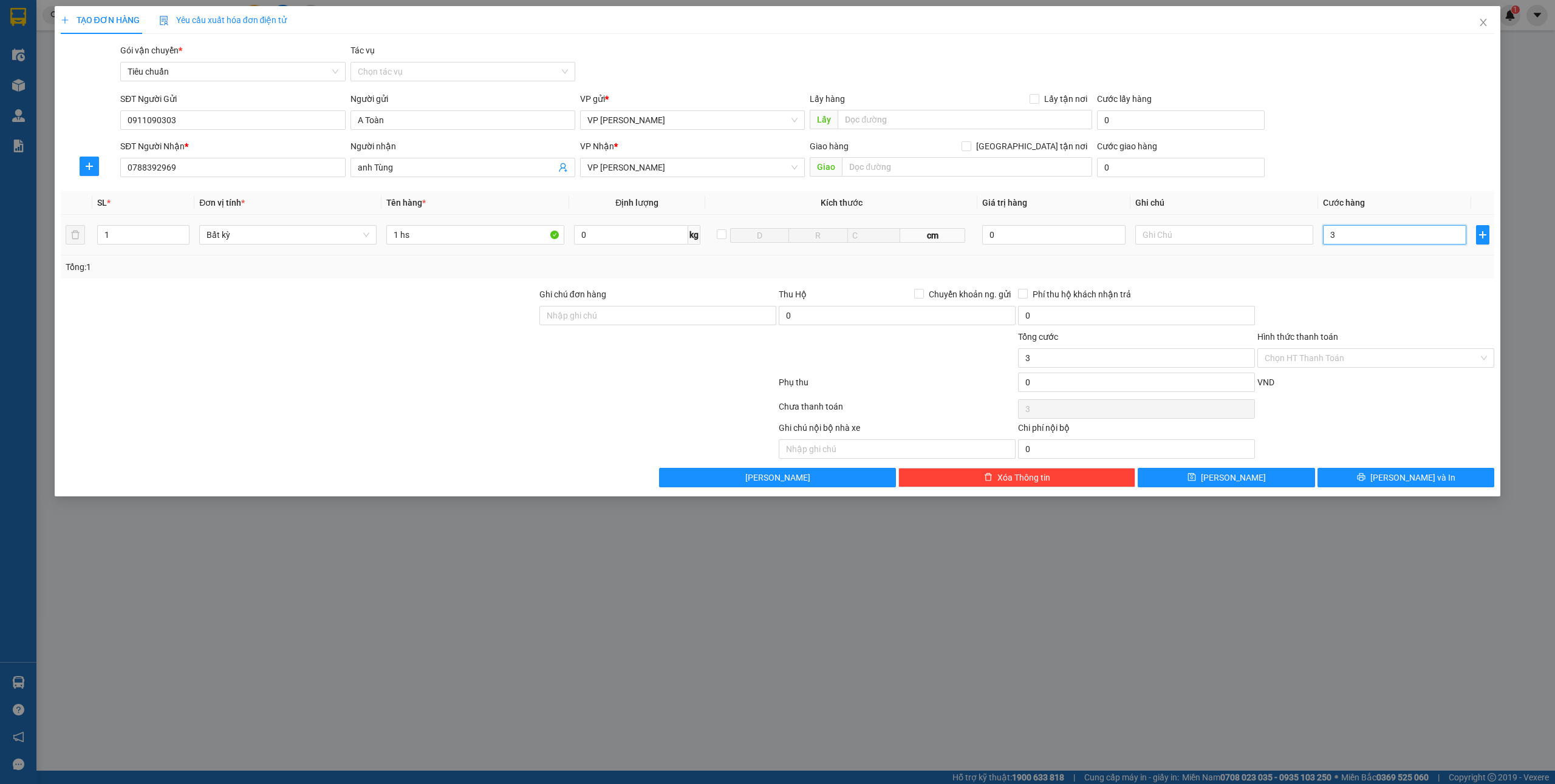
type input "30"
click at [1356, 140] on div "SĐT Người Nhận * 0788392969 Người nhận anh Tùng VP Nhận * VP Hạ Long Giao hàng…" at bounding box center [807, 161] width 1378 height 42
type input "30.000"
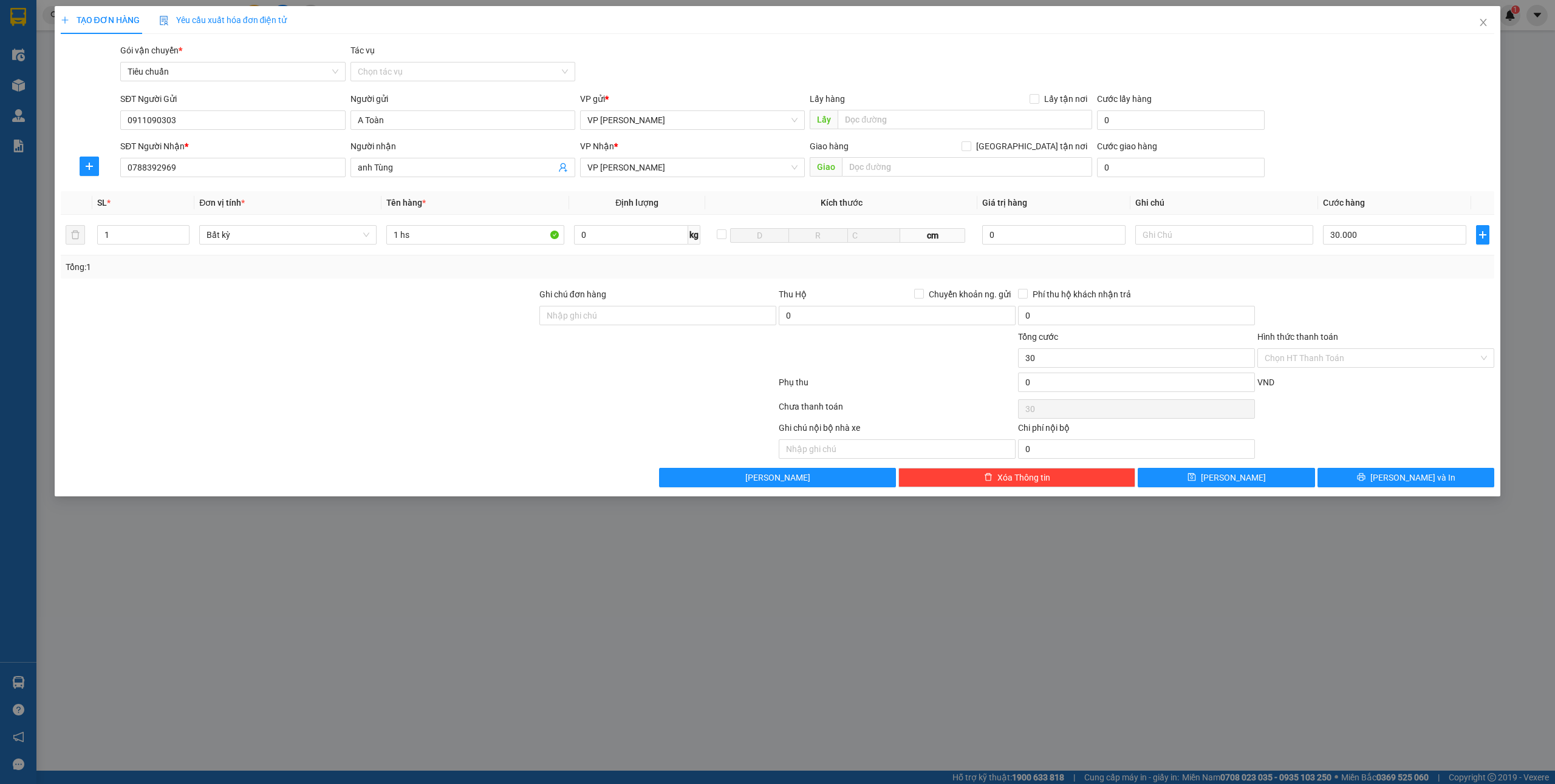
type input "30.000"
click at [1341, 141] on div "SĐT Người Nhận * 0788392969 Người nhận anh Tùng VP Nhận * VP Hạ Long Giao hàng…" at bounding box center [807, 161] width 1378 height 42
click at [1302, 359] on input "Hình thức thanh toán" at bounding box center [1371, 358] width 214 height 18
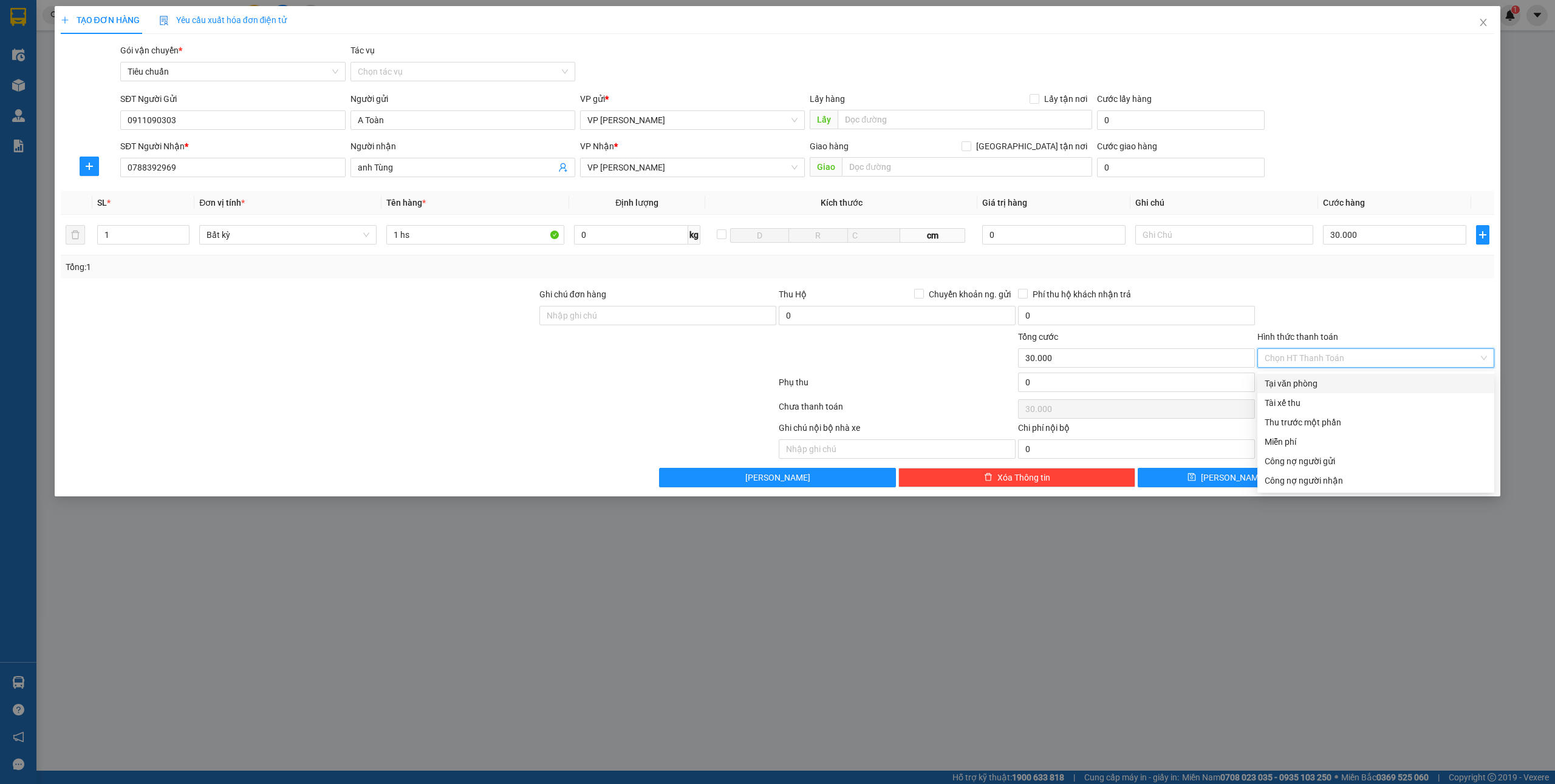
click at [1282, 381] on div "Tại văn phòng" at bounding box center [1375, 384] width 222 height 14
click at [1400, 480] on span "[PERSON_NAME] và In" at bounding box center [1412, 478] width 85 height 14
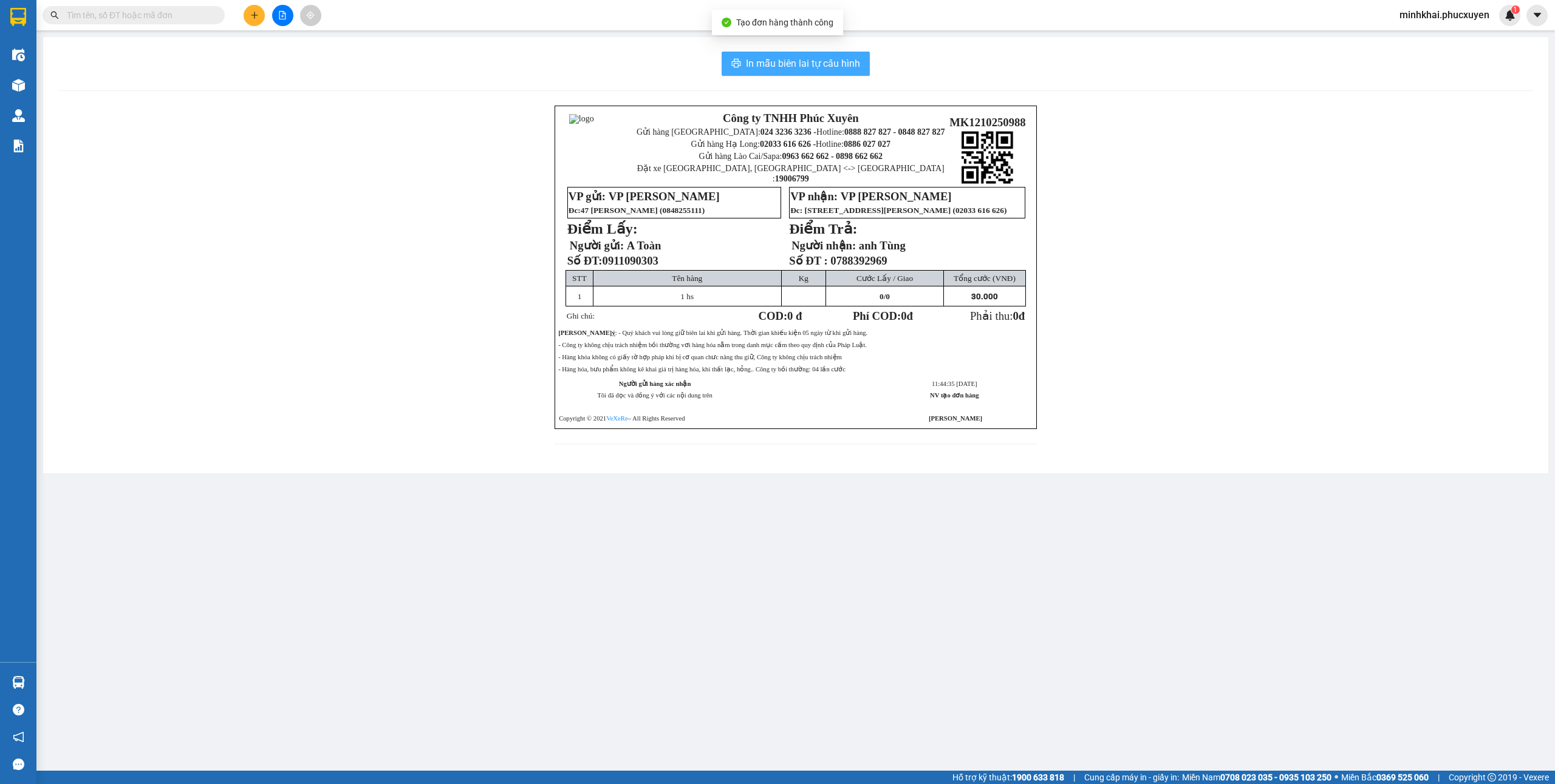
click at [796, 60] on span "In mẫu biên lai tự cấu hình" at bounding box center [802, 63] width 114 height 15
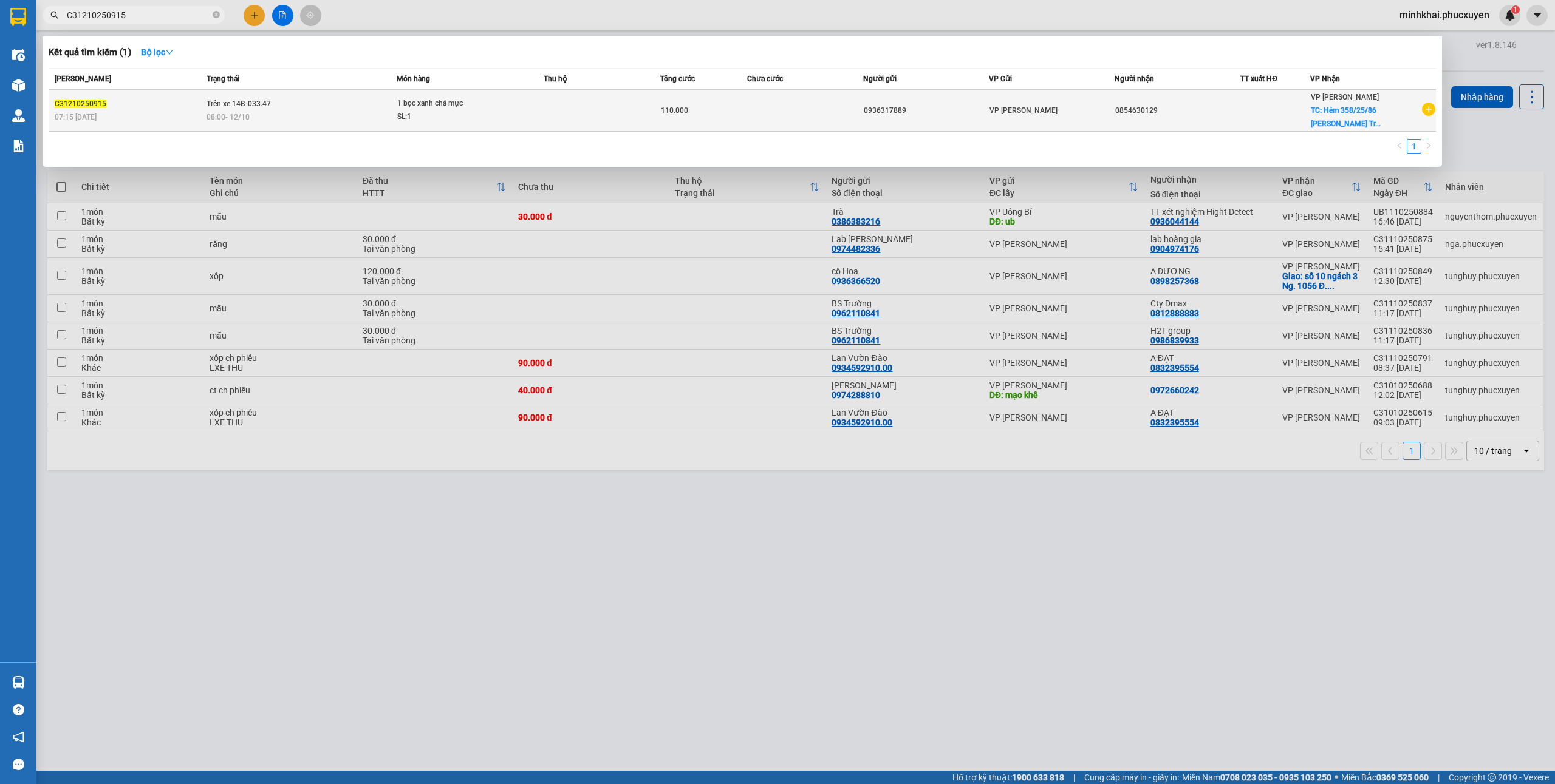
type input "C31210250915"
click at [1089, 104] on div "VP [PERSON_NAME]" at bounding box center [1052, 111] width 125 height 14
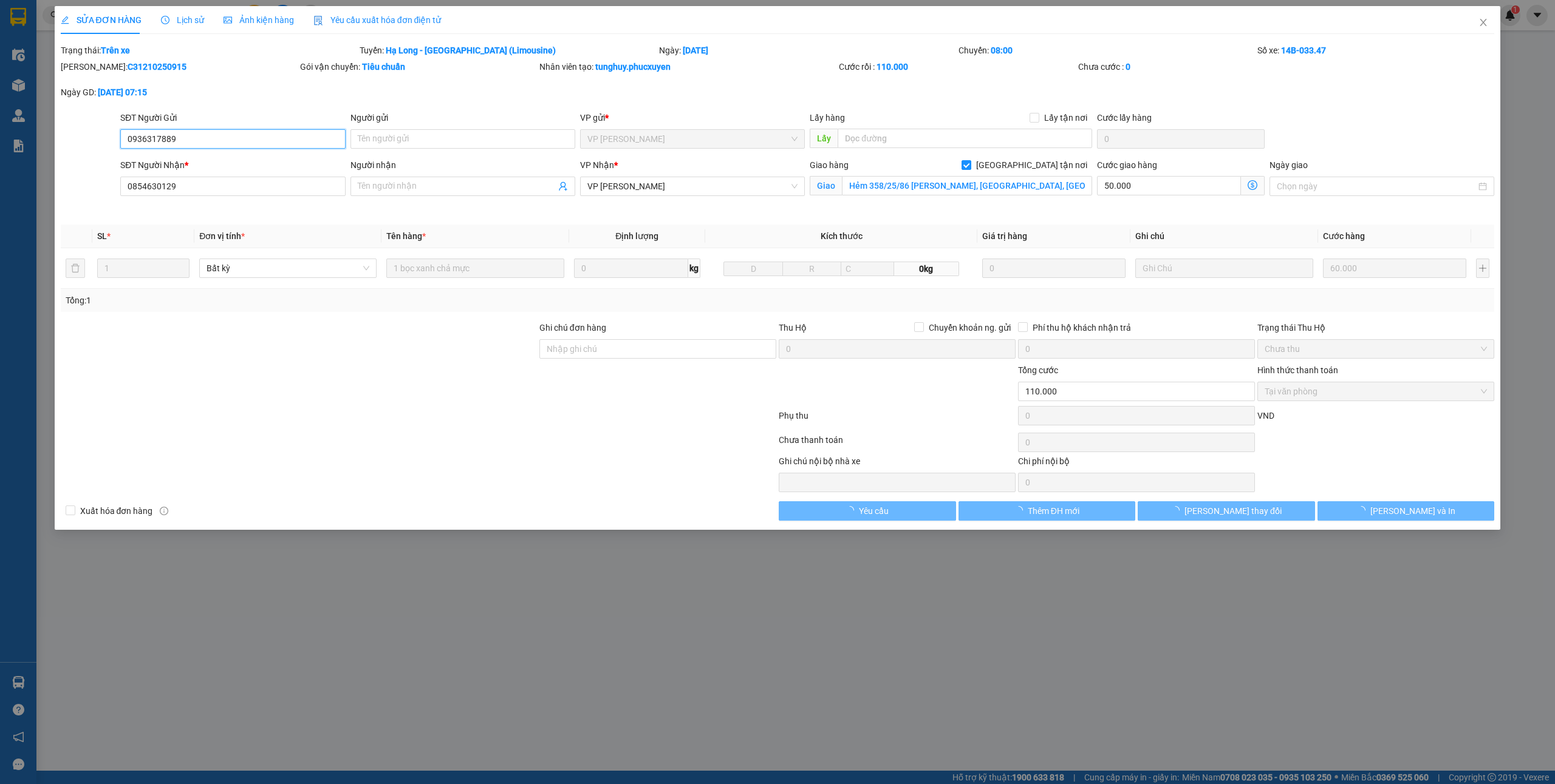
type input "0936317889"
type input "0854630129"
checkbox input "true"
type input "Hẻm 358/25/86 [PERSON_NAME], [GEOGRAPHIC_DATA], [GEOGRAPHIC_DATA], [GEOGRAPHIC_…"
type input "0"
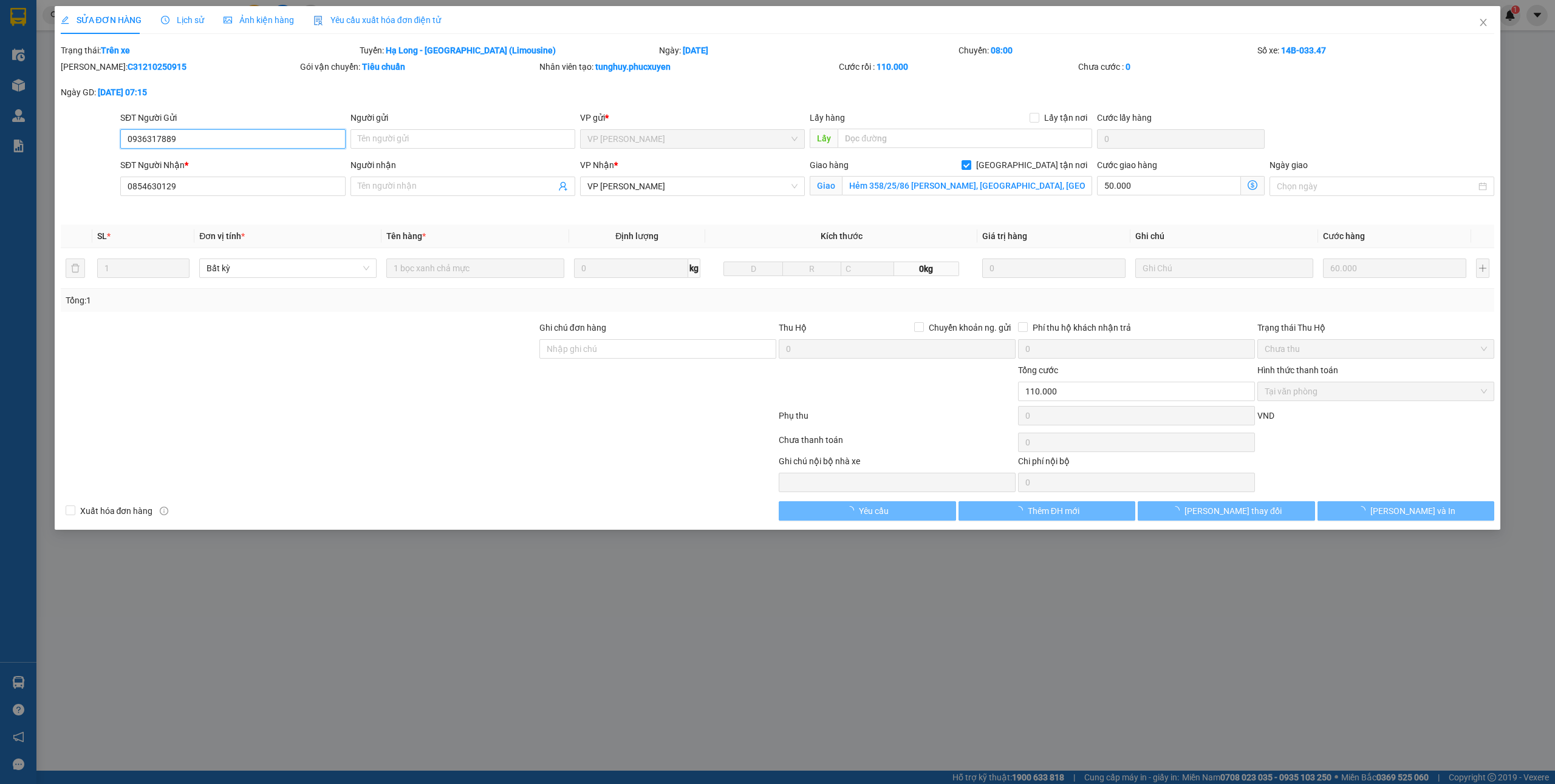
type input "110.000"
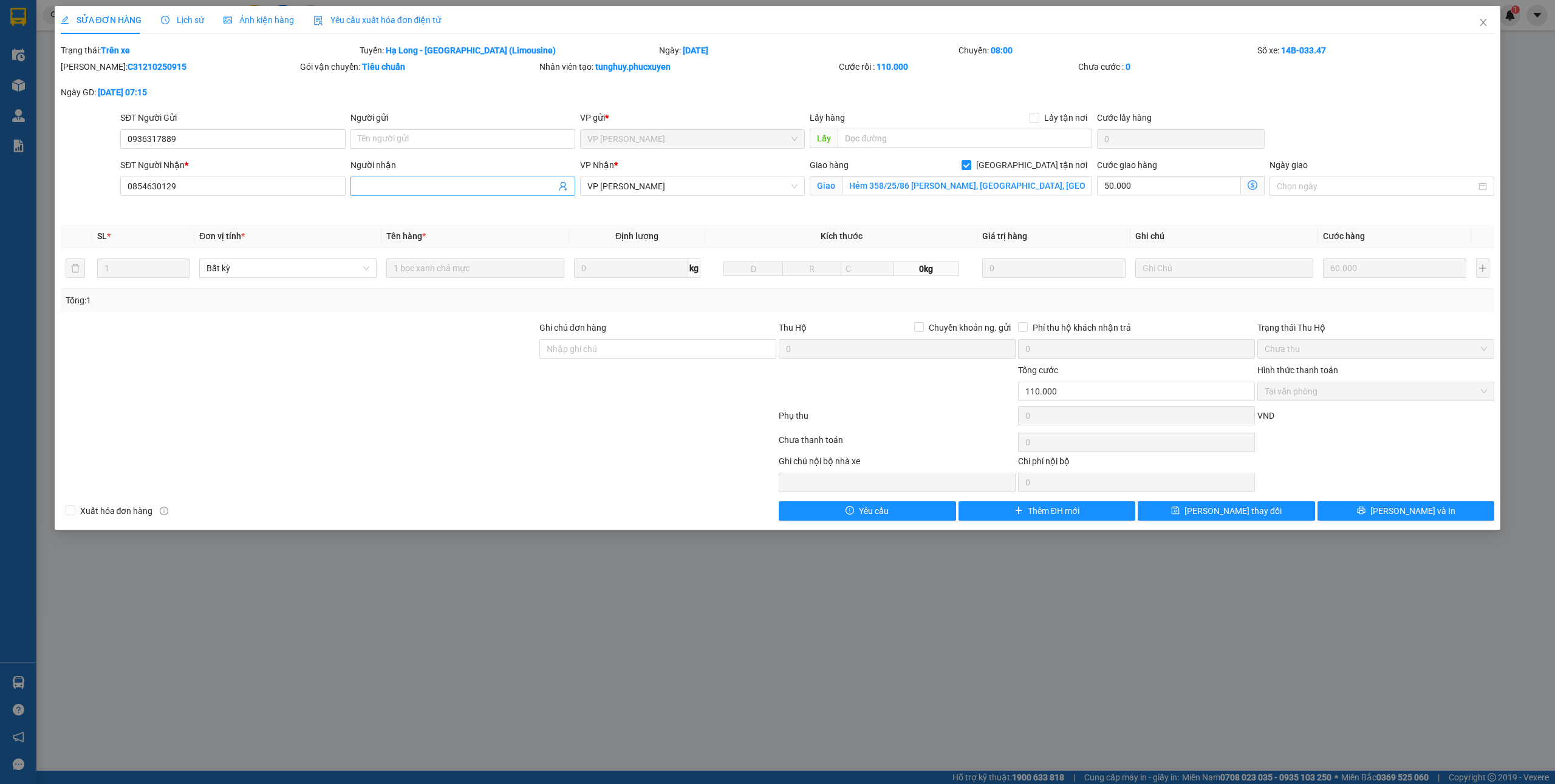
click at [448, 186] on input "Người nhận" at bounding box center [457, 186] width 198 height 14
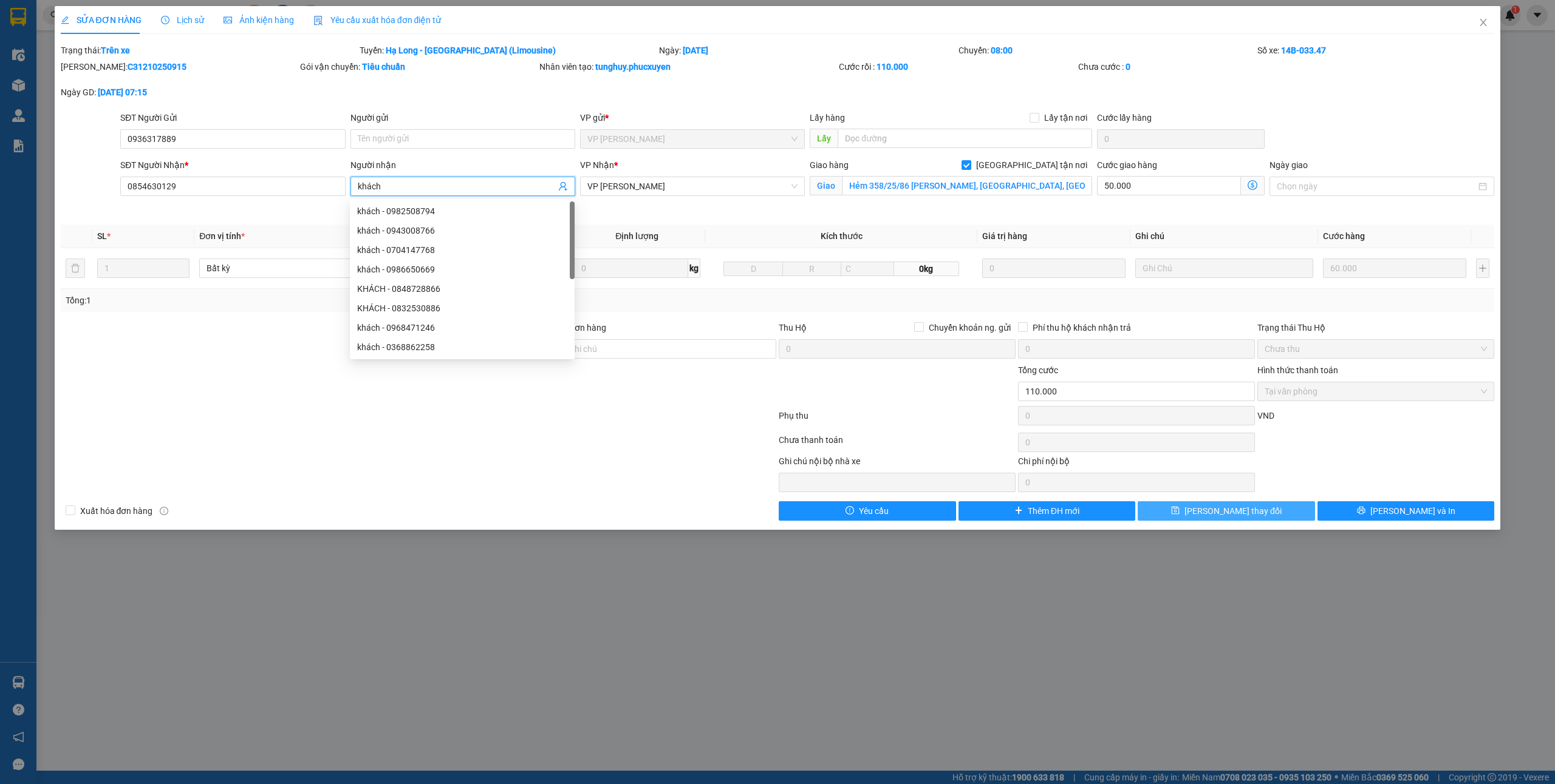
type input "khách"
click at [1252, 511] on span "Lưu thay đổi" at bounding box center [1233, 512] width 97 height 14
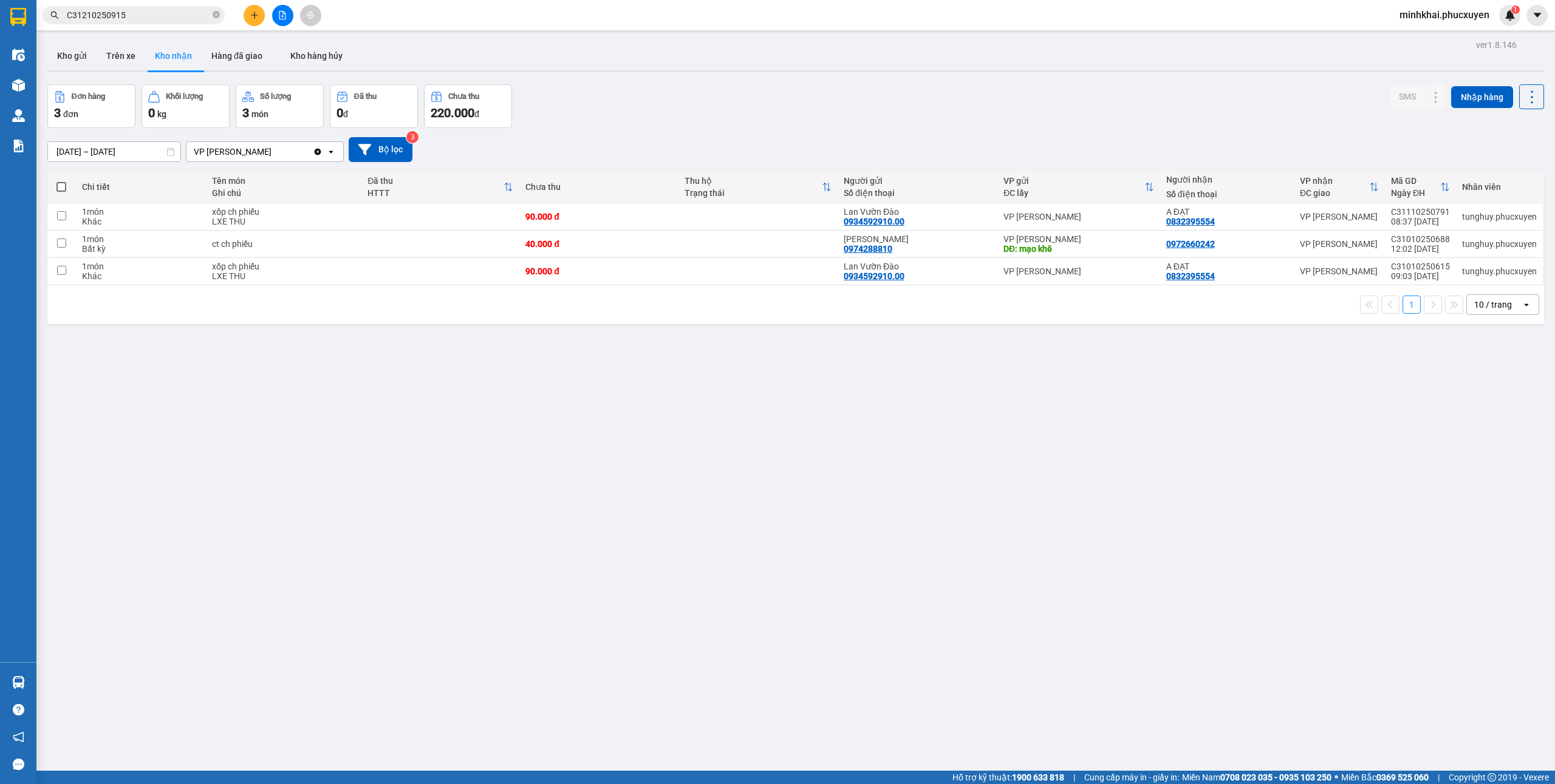
click at [214, 15] on icon "close-circle" at bounding box center [217, 14] width 8 height 8
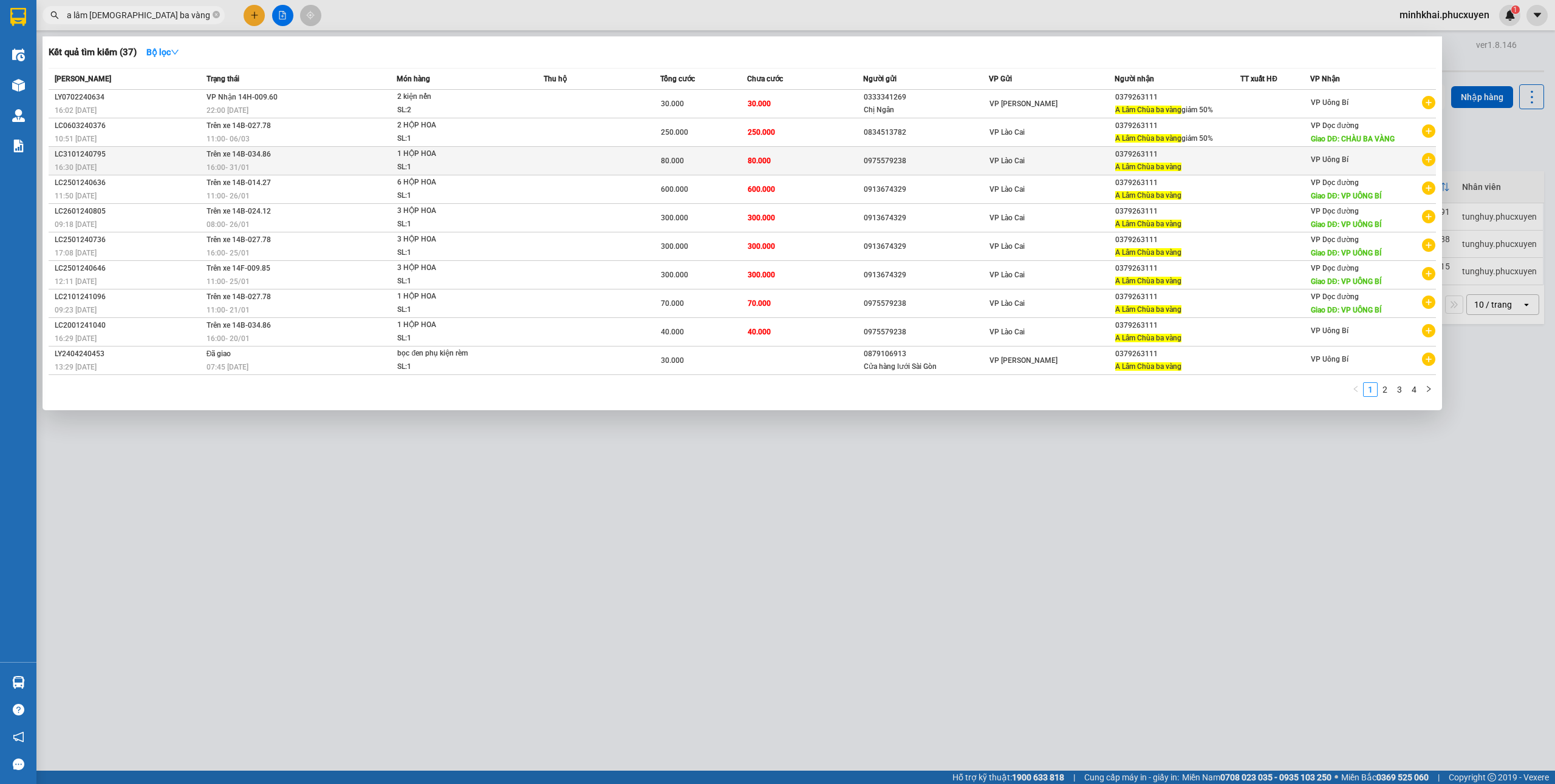
type input "a lâm [DEMOGRAPHIC_DATA] ba vàng"
click at [1147, 152] on div "0379263111" at bounding box center [1177, 154] width 125 height 13
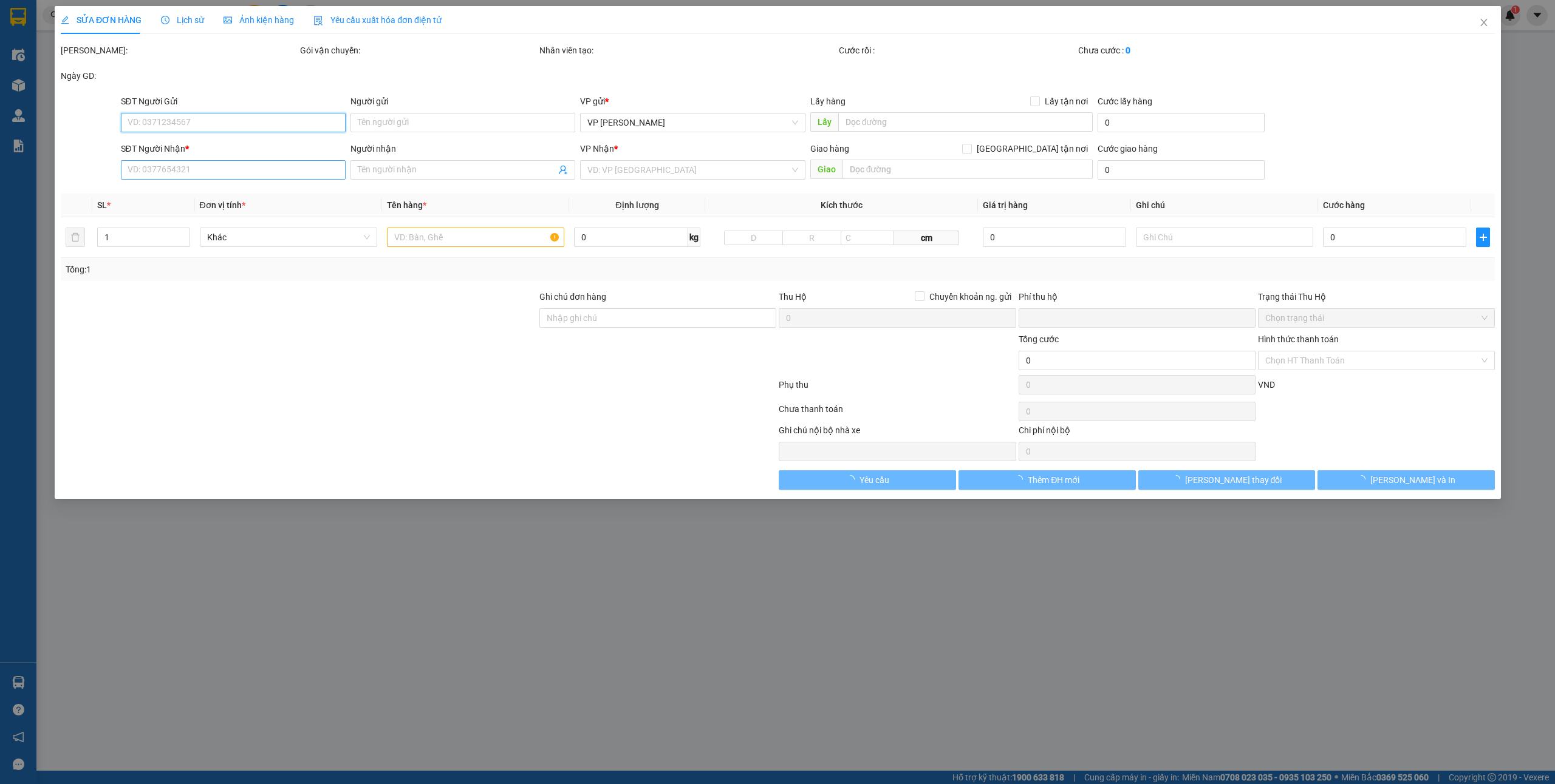
type input "0975579238"
type input "0379263111"
type input "A Lâm Chùa ba vàng"
type input "0"
type input "80.000"
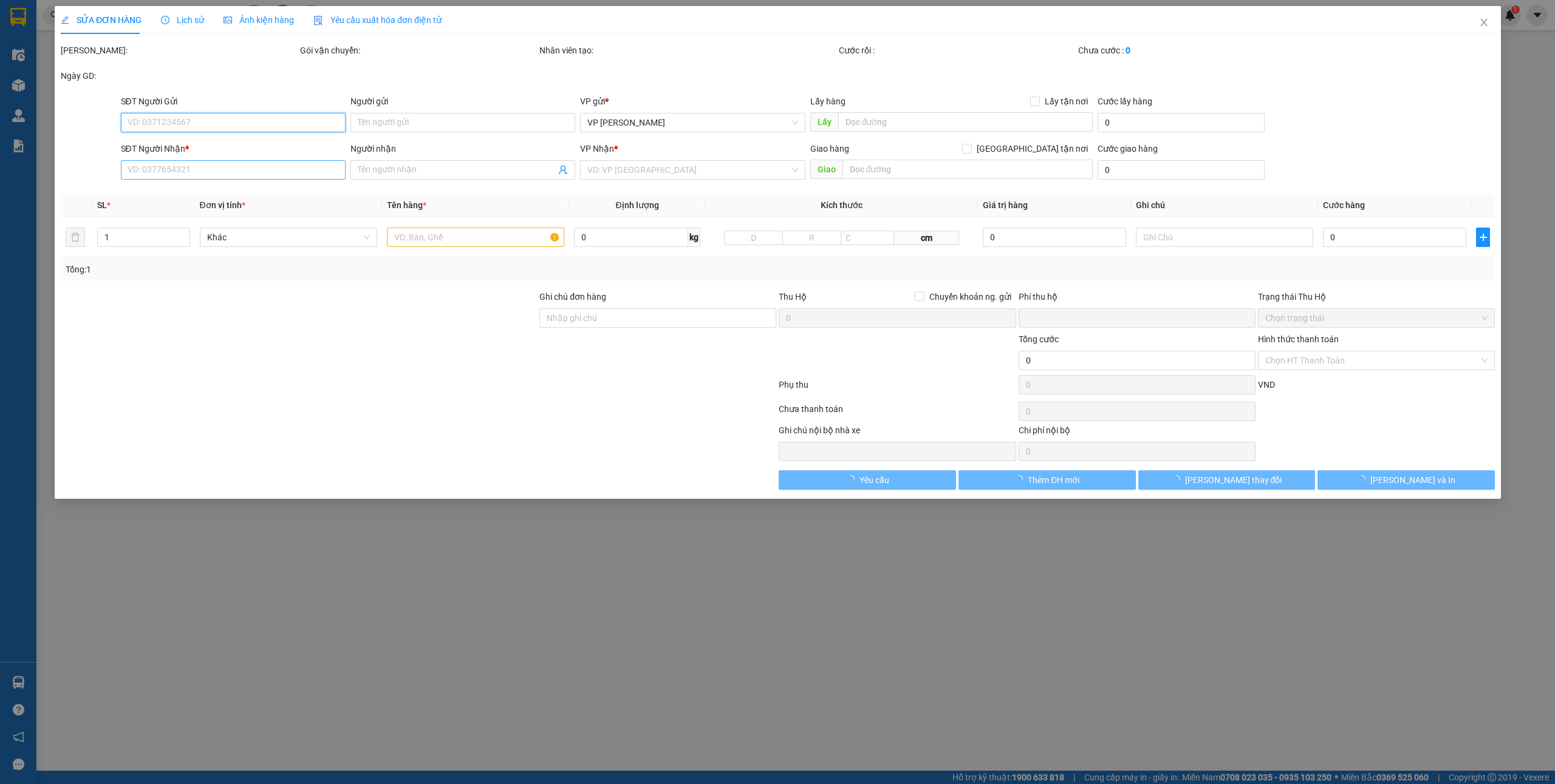
type input "80.000"
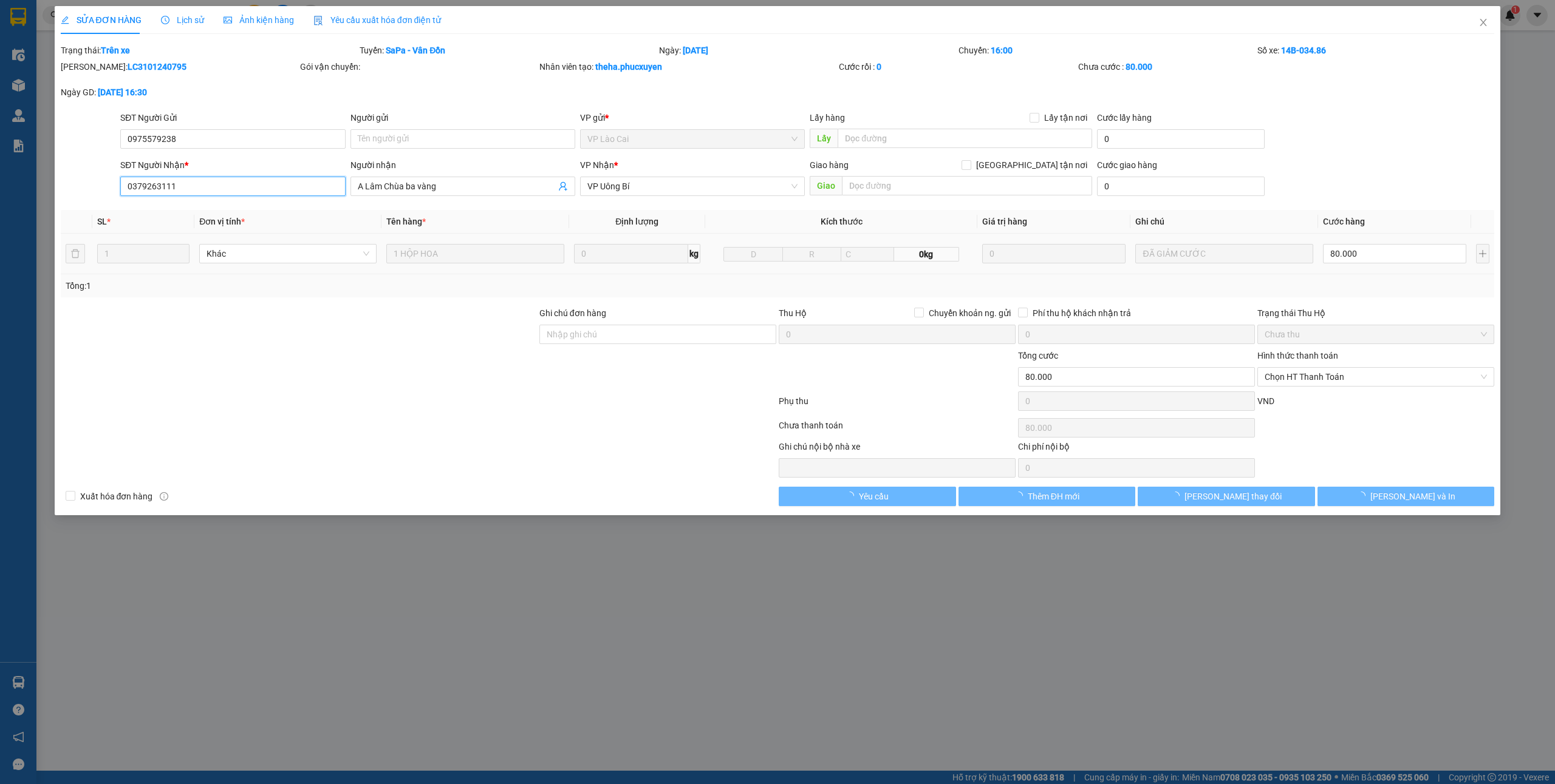
click at [210, 181] on input "0379263111" at bounding box center [232, 186] width 225 height 20
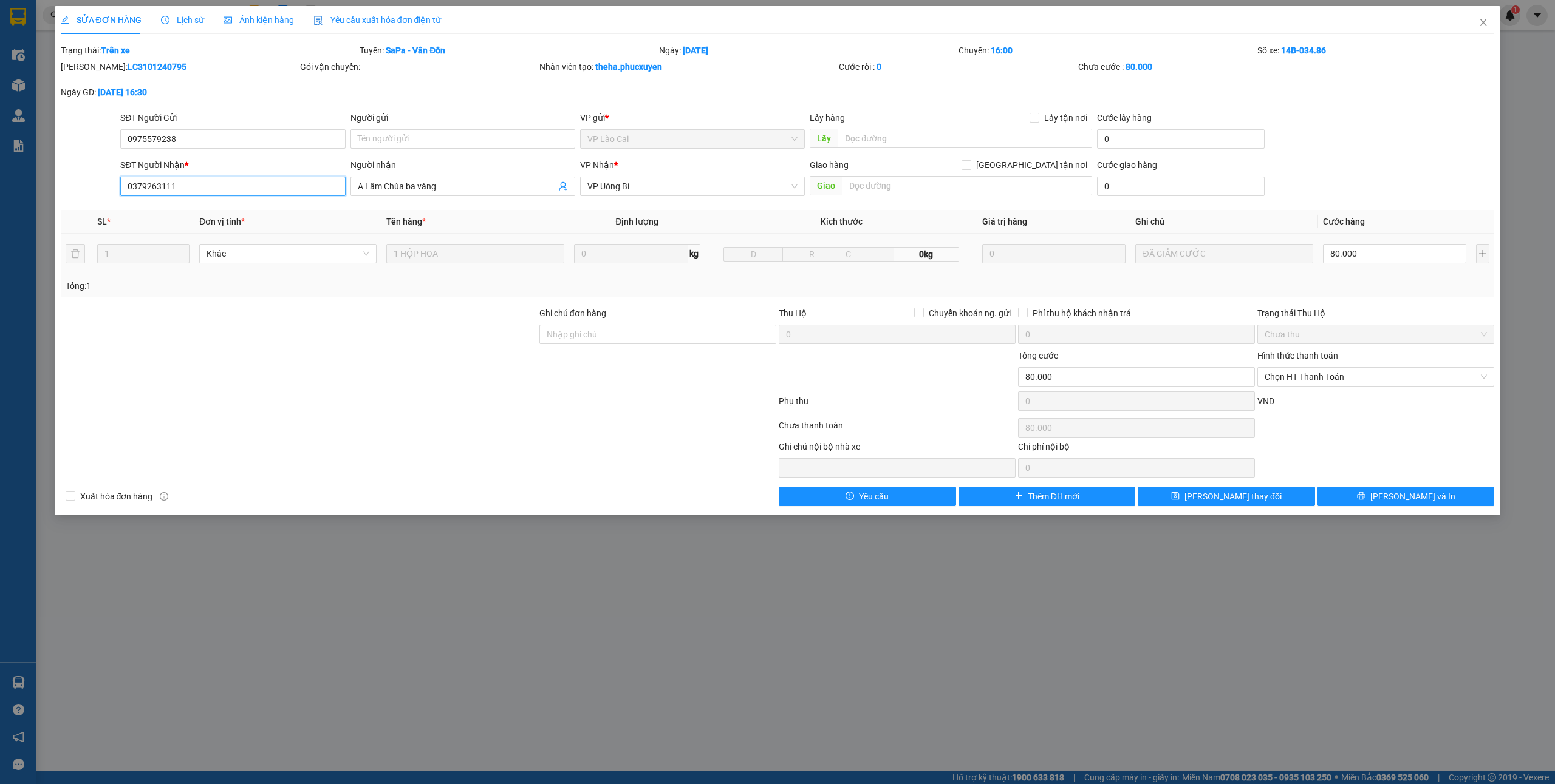
click at [210, 181] on input "0379263111" at bounding box center [232, 186] width 225 height 20
click at [1483, 23] on icon "close" at bounding box center [1483, 23] width 7 height 8
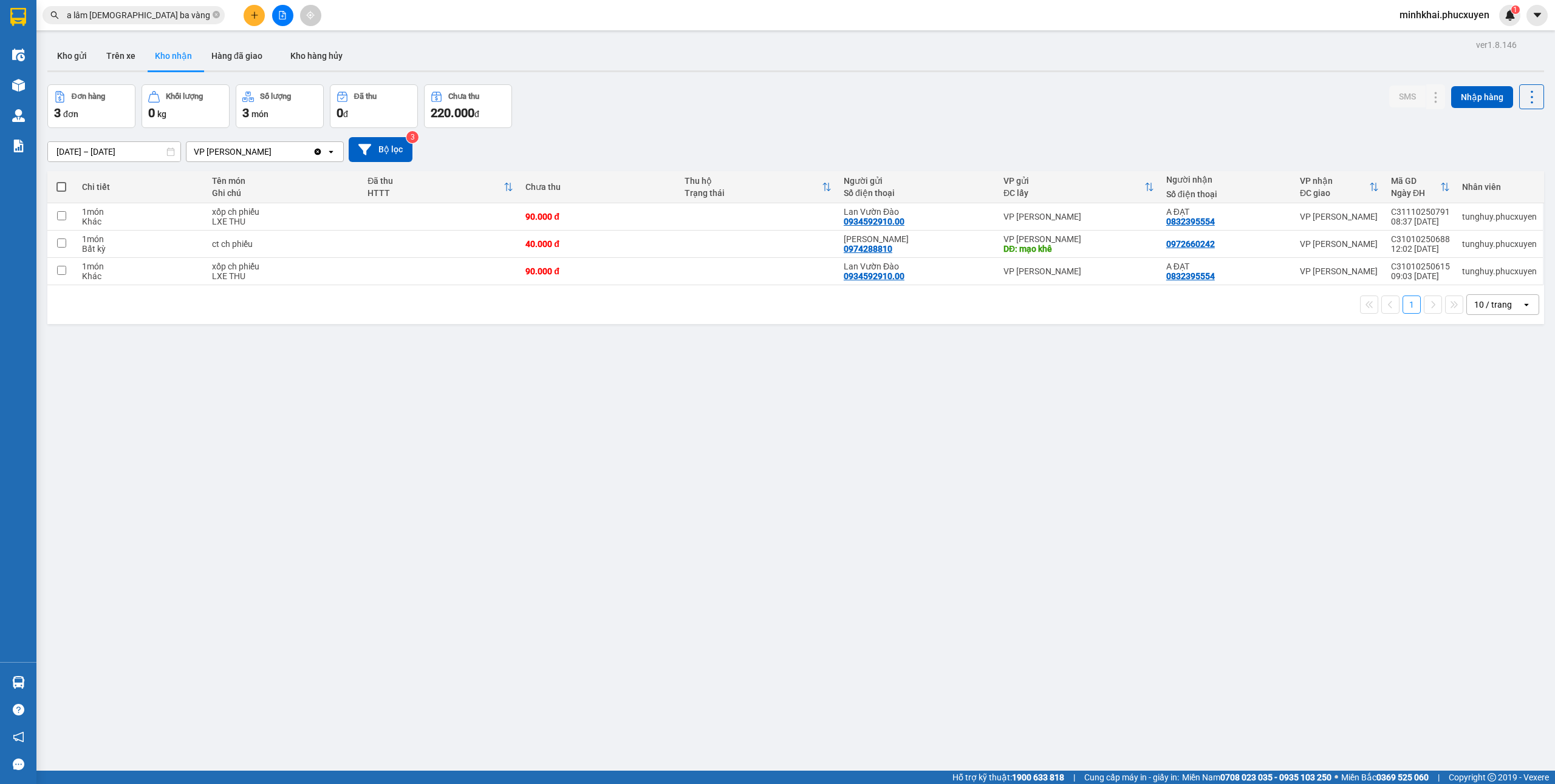
click at [210, 14] on span "a lâm chùa ba vàng" at bounding box center [133, 15] width 182 height 18
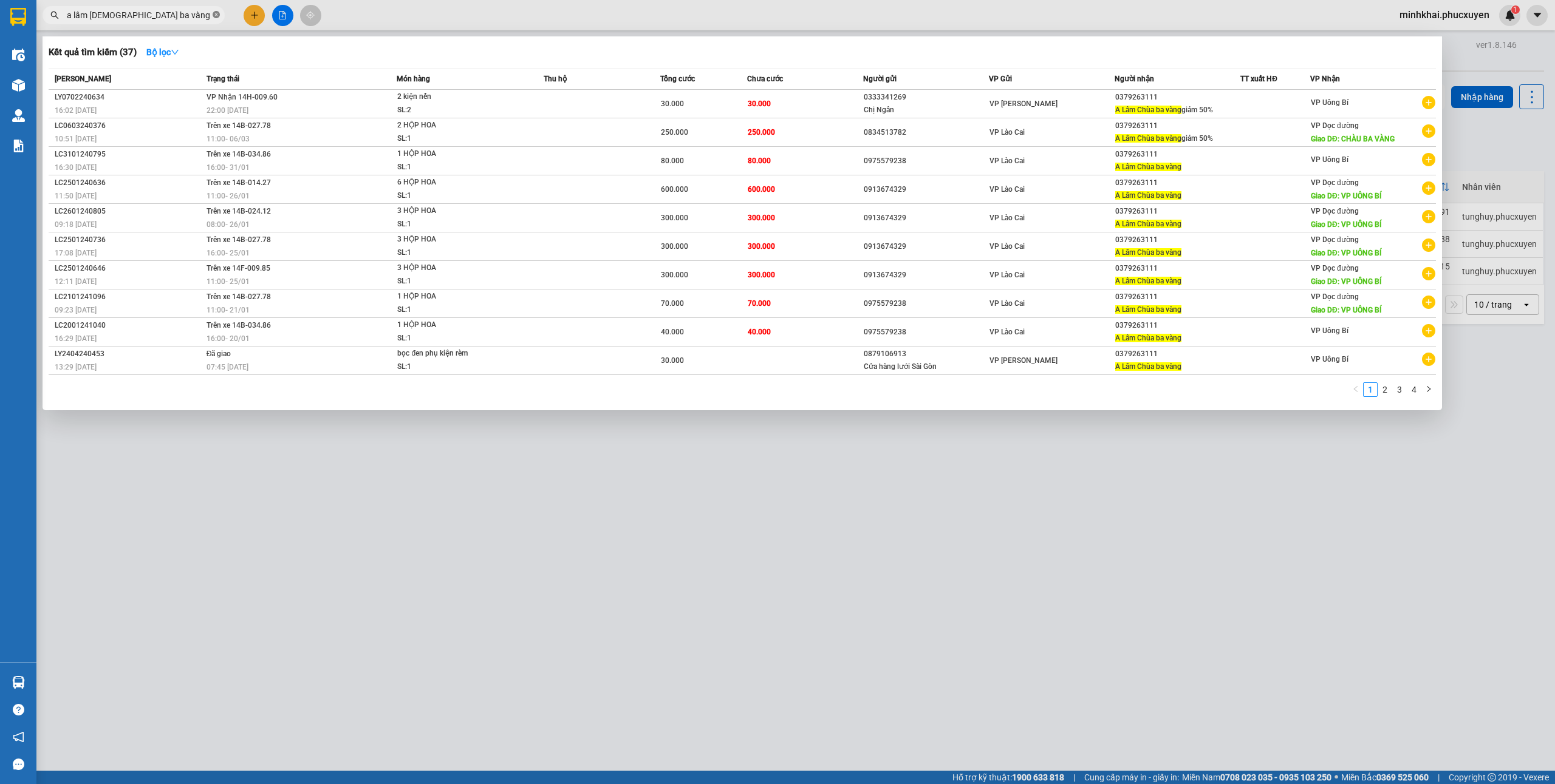
click at [215, 18] on icon "close-circle" at bounding box center [217, 14] width 8 height 8
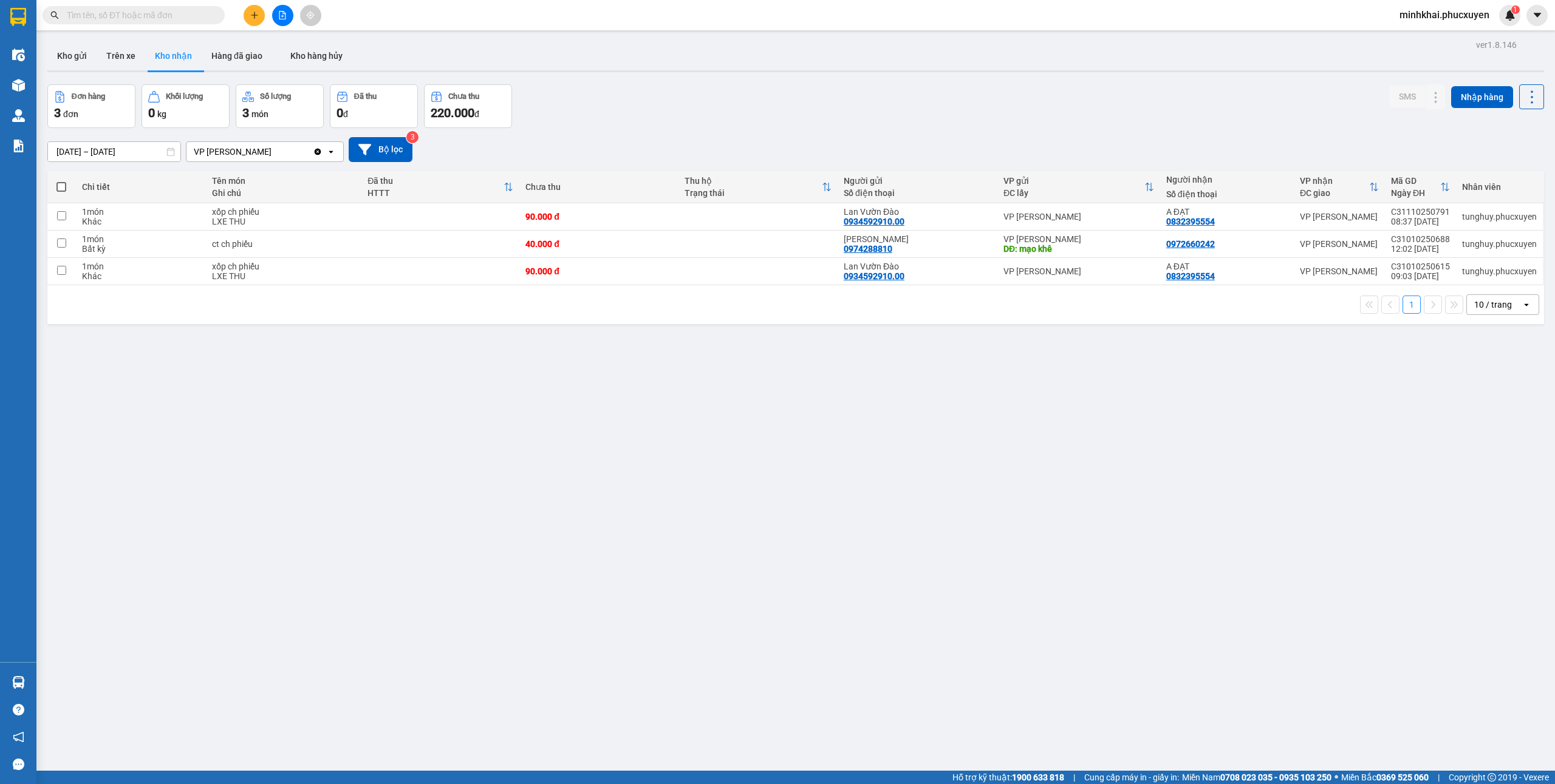
paste input "0947070737"
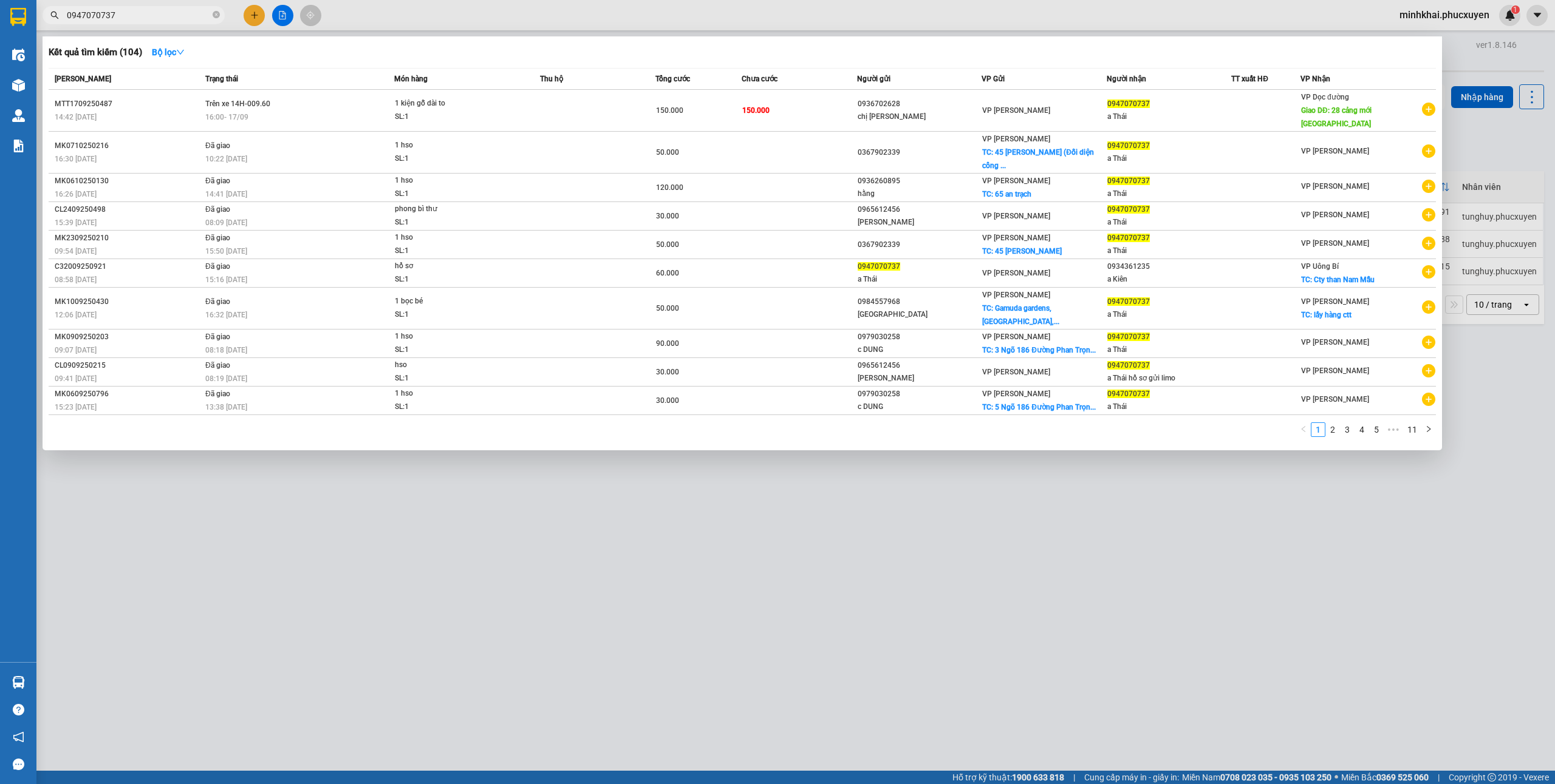
type input "0947070737"
